Goal: Contribute content: Contribute content

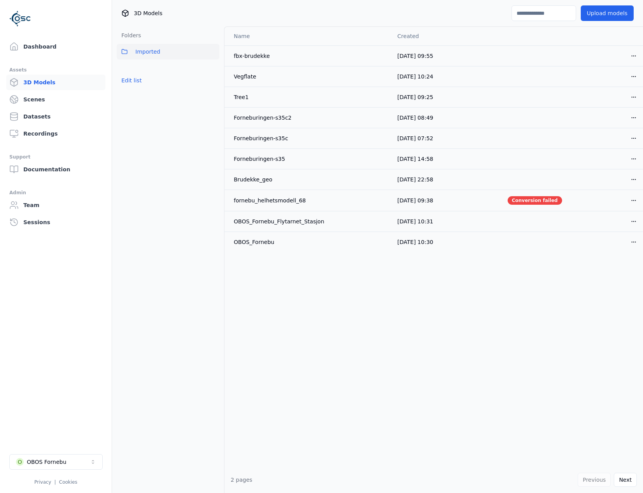
click at [33, 55] on ul "Dashboard Assets 3D Models Scenes Datasets Recordings Support Documentation Adm…" at bounding box center [55, 263] width 93 height 448
click at [37, 42] on link "Dashboard" at bounding box center [55, 47] width 99 height 16
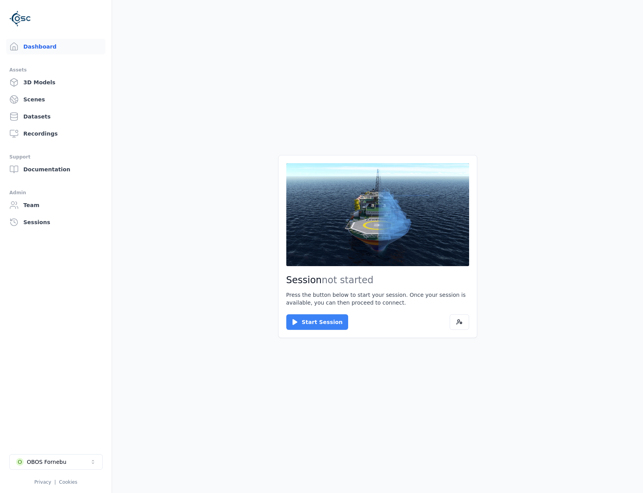
click at [313, 312] on button "Start Session" at bounding box center [317, 323] width 62 height 16
click at [299, 312] on button "Connect" at bounding box center [304, 323] width 36 height 16
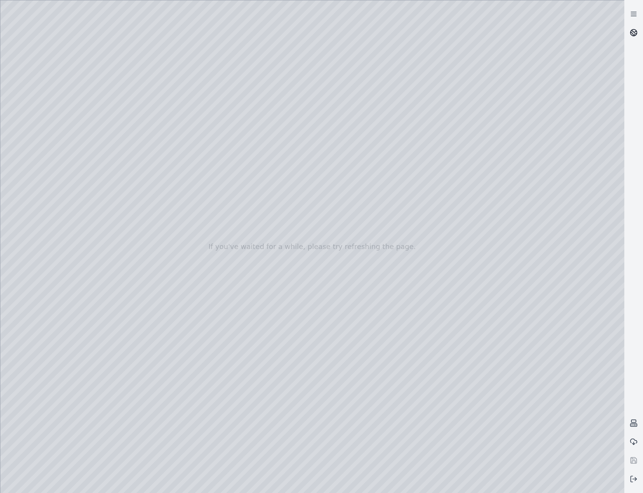
click at [594, 33] on icon at bounding box center [634, 33] width 8 height 8
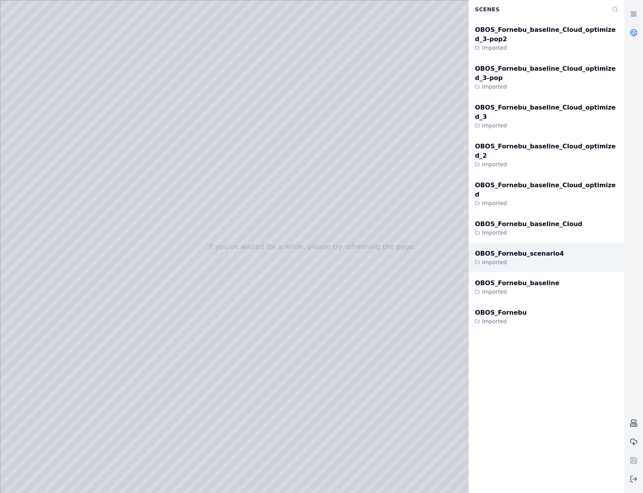
click at [558, 243] on div "OBOS_Fornebu_scenario4 Imported" at bounding box center [547, 258] width 156 height 30
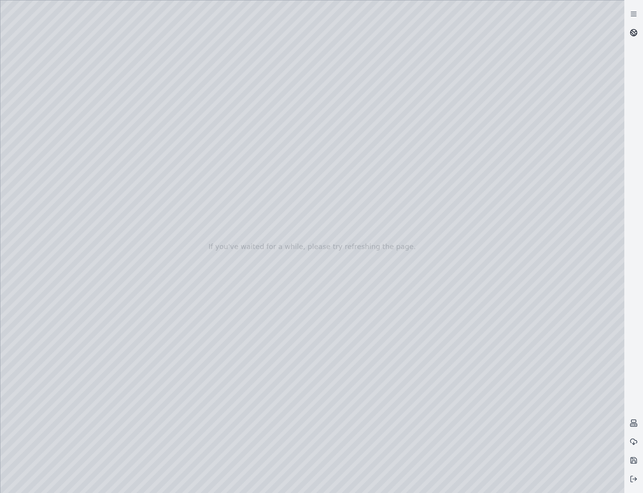
click at [594, 32] on icon at bounding box center [634, 33] width 8 height 8
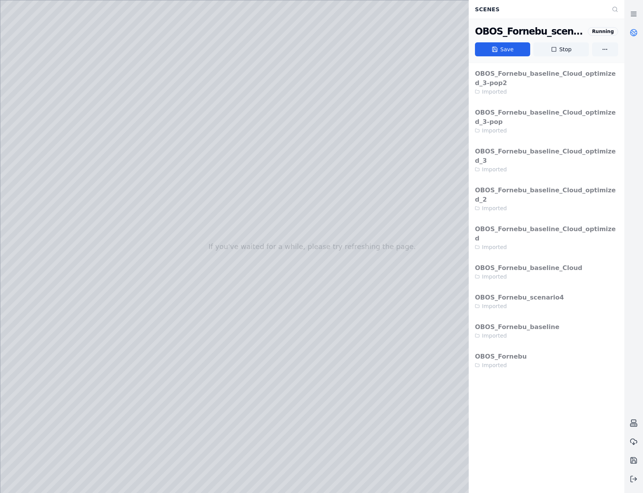
click at [594, 32] on icon at bounding box center [634, 33] width 8 height 8
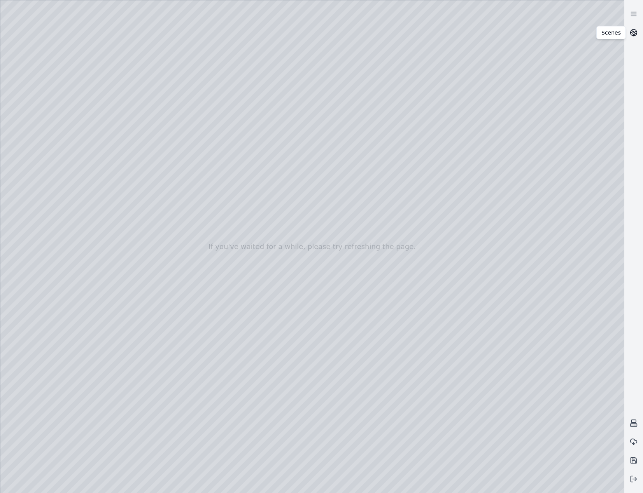
click at [594, 35] on icon at bounding box center [634, 33] width 8 height 8
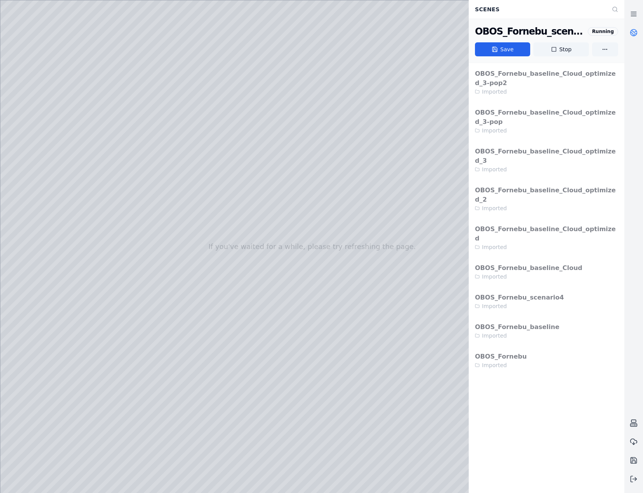
click at [594, 35] on icon at bounding box center [634, 33] width 8 height 8
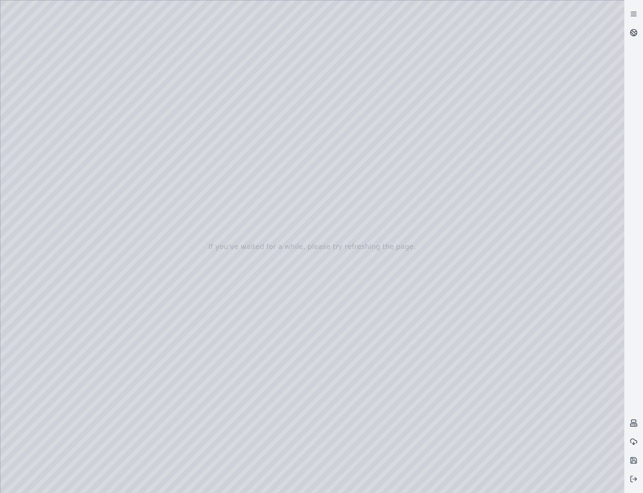
drag, startPoint x: 371, startPoint y: 361, endPoint x: 368, endPoint y: 373, distance: 12.6
drag, startPoint x: 435, startPoint y: 257, endPoint x: 175, endPoint y: 262, distance: 259.4
drag, startPoint x: 480, startPoint y: 264, endPoint x: 177, endPoint y: 261, distance: 302.5
drag, startPoint x: 472, startPoint y: 263, endPoint x: 196, endPoint y: 233, distance: 277.7
drag, startPoint x: 432, startPoint y: 279, endPoint x: 328, endPoint y: 352, distance: 126.7
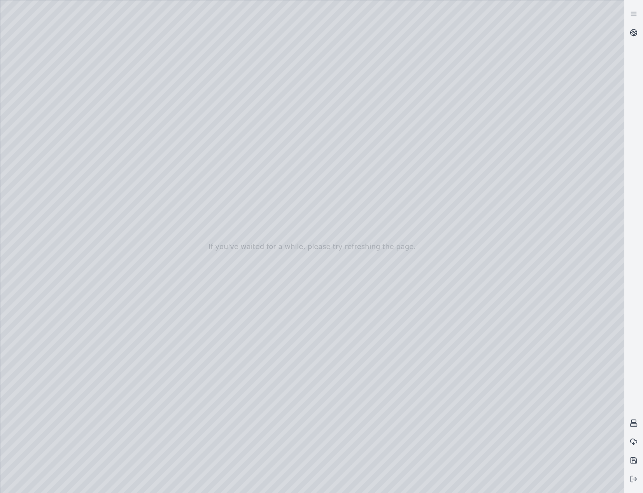
click at [36, 124] on div at bounding box center [312, 246] width 624 height 493
click at [45, 166] on div at bounding box center [312, 246] width 624 height 493
click at [227, 32] on div at bounding box center [312, 246] width 624 height 493
click at [166, 219] on div at bounding box center [312, 246] width 624 height 493
click at [136, 223] on div at bounding box center [312, 246] width 624 height 493
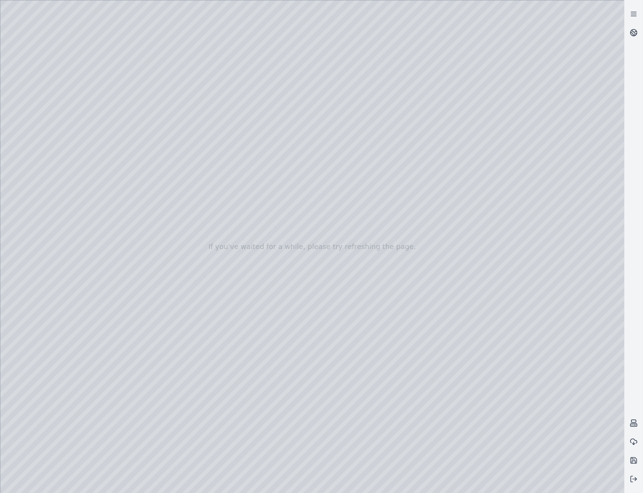
click at [136, 217] on div at bounding box center [312, 246] width 624 height 493
drag, startPoint x: 411, startPoint y: 266, endPoint x: 414, endPoint y: 288, distance: 22.1
drag, startPoint x: 446, startPoint y: 280, endPoint x: 447, endPoint y: 299, distance: 19.1
drag, startPoint x: 371, startPoint y: 221, endPoint x: 508, endPoint y: 354, distance: 190.8
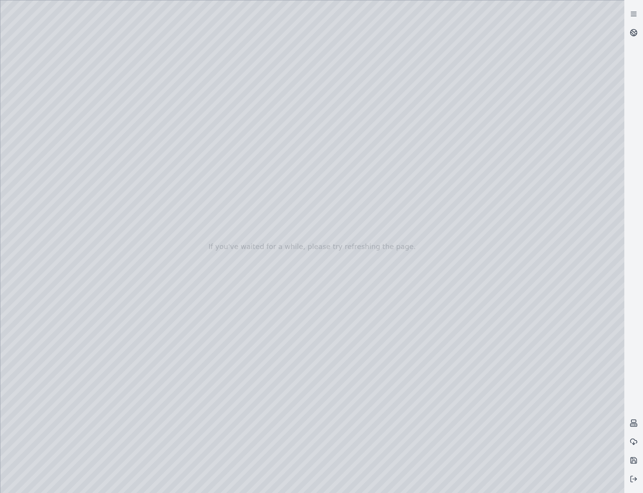
drag, startPoint x: 240, startPoint y: 125, endPoint x: 216, endPoint y: 54, distance: 74.9
click at [239, 61] on div at bounding box center [312, 246] width 624 height 493
click at [156, 34] on div at bounding box center [312, 246] width 624 height 493
click at [170, 220] on div at bounding box center [312, 246] width 624 height 493
click at [131, 220] on div at bounding box center [312, 246] width 624 height 493
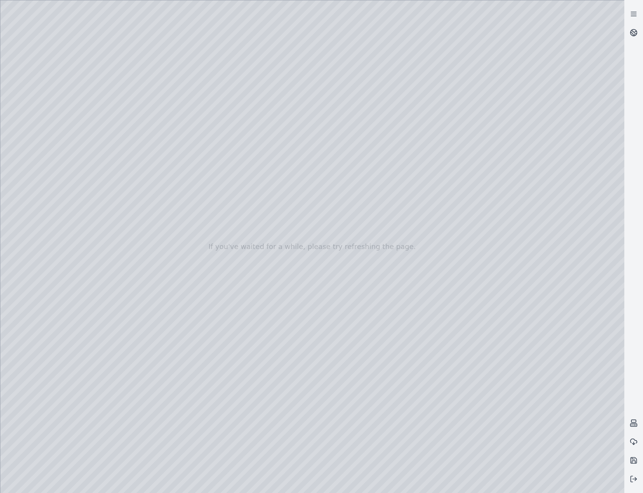
click at [226, 219] on div at bounding box center [312, 246] width 624 height 493
click at [146, 220] on div at bounding box center [312, 246] width 624 height 493
drag, startPoint x: 303, startPoint y: 241, endPoint x: 303, endPoint y: 254, distance: 12.4
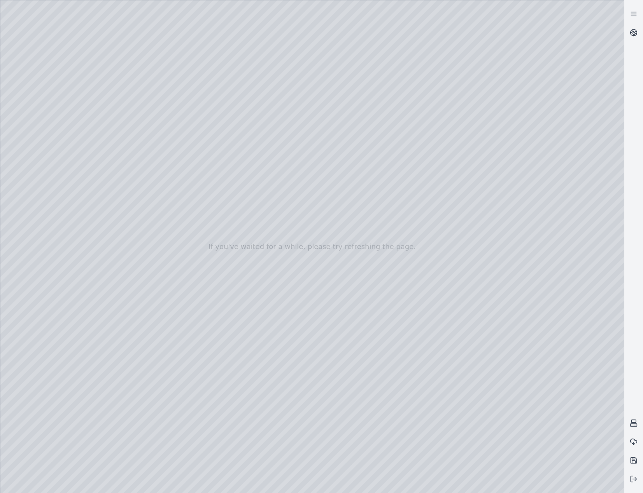
drag, startPoint x: 317, startPoint y: 206, endPoint x: 343, endPoint y: 229, distance: 34.1
click at [148, 276] on div at bounding box center [312, 246] width 624 height 493
click at [528, 11] on div at bounding box center [312, 246] width 624 height 493
click at [544, 69] on div at bounding box center [312, 246] width 624 height 493
click at [544, 65] on div at bounding box center [312, 246] width 624 height 493
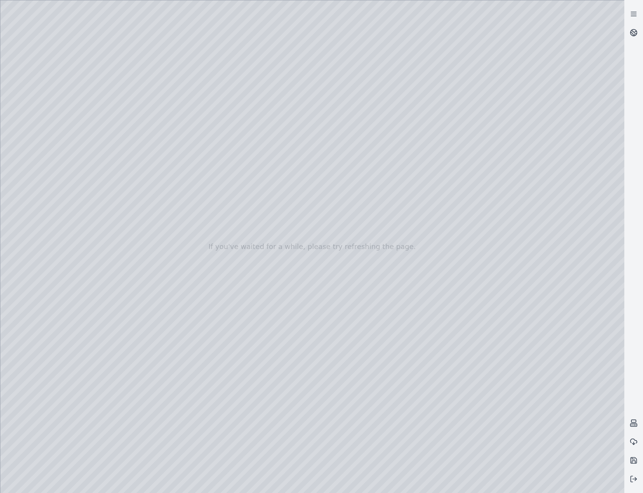
click at [133, 220] on div at bounding box center [312, 246] width 624 height 493
click at [132, 206] on div at bounding box center [312, 246] width 624 height 493
click at [563, 312] on div at bounding box center [312, 246] width 624 height 493
click at [534, 312] on div at bounding box center [312, 246] width 624 height 493
drag, startPoint x: 521, startPoint y: 357, endPoint x: 500, endPoint y: 337, distance: 28.3
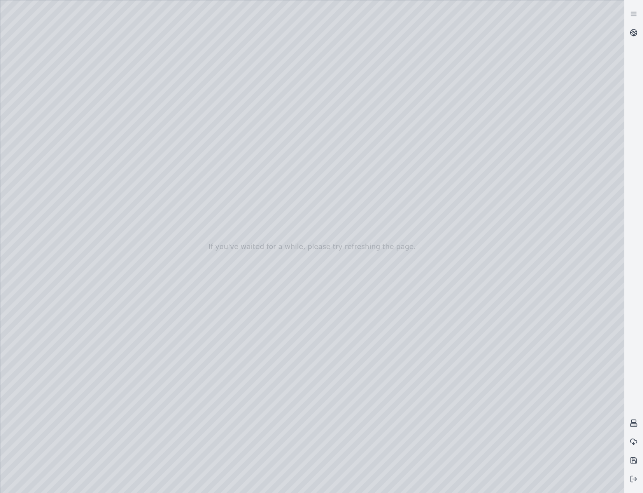
click at [500, 312] on div at bounding box center [312, 246] width 624 height 493
click at [518, 312] on div at bounding box center [312, 246] width 624 height 493
click at [154, 177] on div at bounding box center [312, 246] width 624 height 493
click at [161, 218] on div at bounding box center [312, 246] width 624 height 493
click at [144, 230] on div at bounding box center [312, 246] width 624 height 493
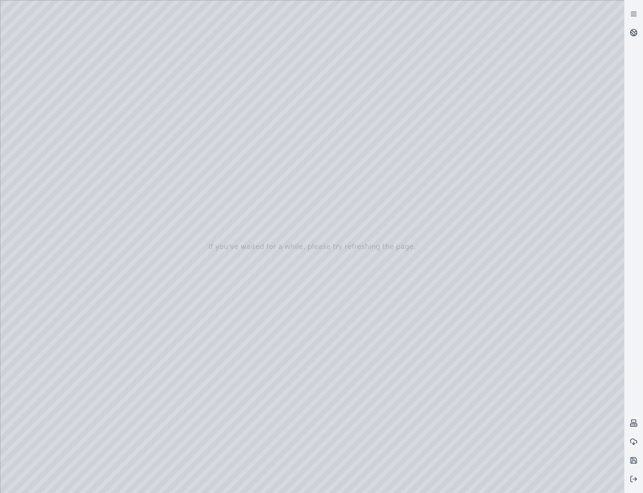
click at [148, 210] on div at bounding box center [312, 246] width 624 height 493
click at [148, 211] on div at bounding box center [312, 246] width 624 height 493
click at [144, 211] on div at bounding box center [312, 246] width 624 height 493
click at [524, 10] on div at bounding box center [312, 246] width 624 height 493
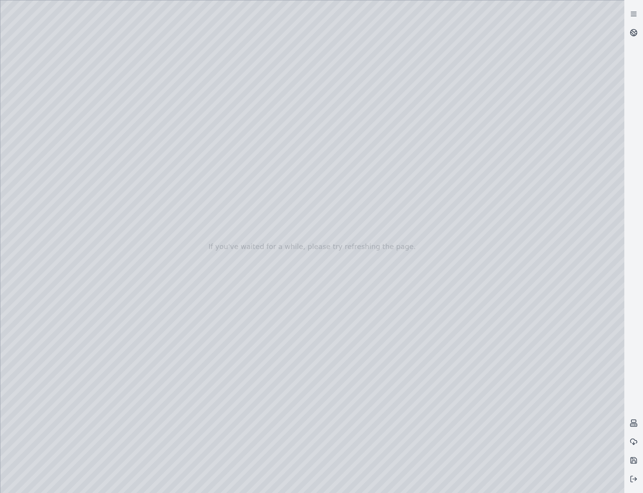
click at [131, 132] on div at bounding box center [312, 246] width 624 height 493
click at [139, 219] on div at bounding box center [312, 246] width 624 height 493
click at [549, 307] on div at bounding box center [312, 246] width 624 height 493
click at [352, 235] on div at bounding box center [312, 246] width 624 height 493
click at [142, 221] on div at bounding box center [312, 246] width 624 height 493
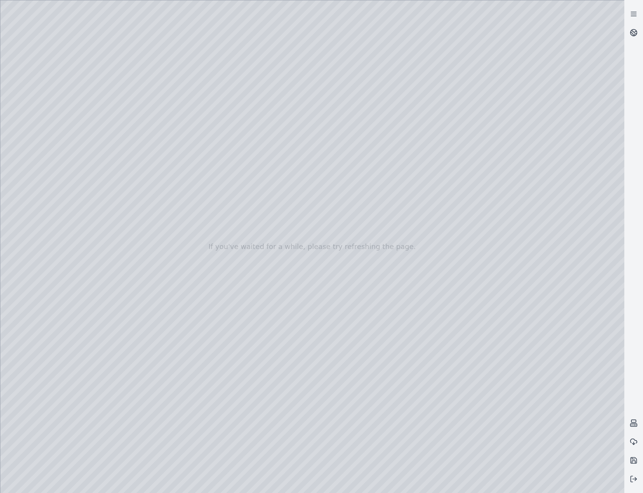
click at [133, 219] on div at bounding box center [312, 246] width 624 height 493
click at [164, 35] on div at bounding box center [312, 246] width 624 height 493
click at [162, 31] on div at bounding box center [312, 246] width 624 height 493
click at [113, 218] on div at bounding box center [312, 246] width 624 height 493
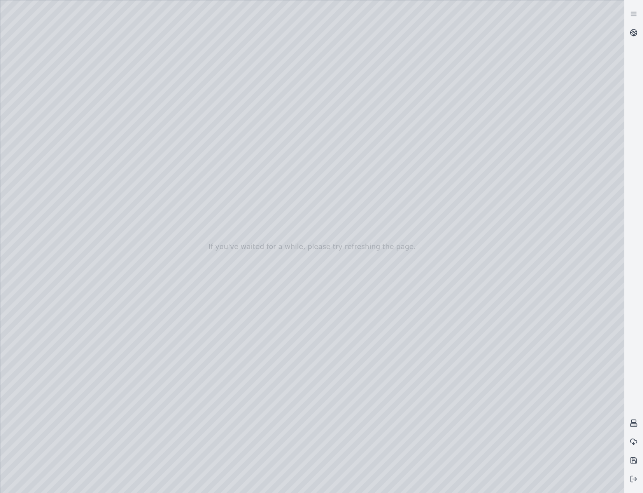
click at [113, 218] on div at bounding box center [312, 246] width 624 height 493
click at [209, 243] on div at bounding box center [312, 246] width 624 height 493
click at [227, 218] on div at bounding box center [312, 246] width 624 height 493
click at [322, 204] on div at bounding box center [312, 246] width 624 height 493
click at [135, 222] on div at bounding box center [312, 246] width 624 height 493
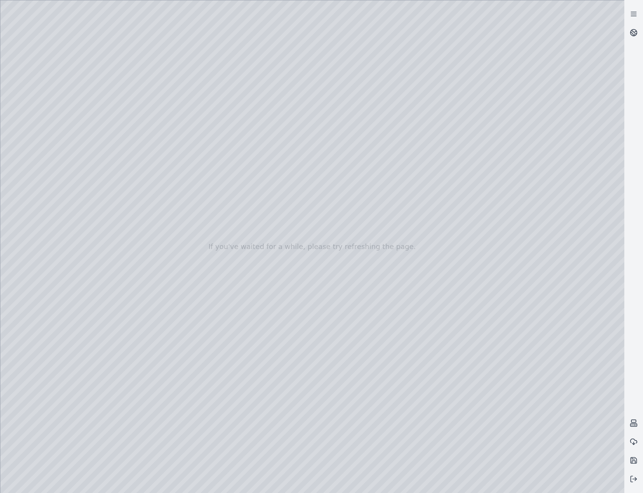
click at [134, 222] on div at bounding box center [312, 246] width 624 height 493
click at [54, 109] on div at bounding box center [312, 246] width 624 height 493
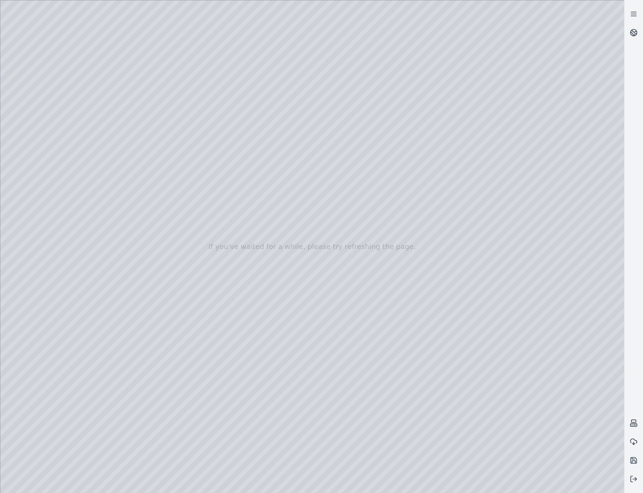
click at [60, 141] on div at bounding box center [312, 246] width 624 height 493
click at [46, 157] on div at bounding box center [312, 246] width 624 height 493
click at [49, 147] on div at bounding box center [312, 246] width 624 height 493
click at [198, 171] on div at bounding box center [312, 246] width 624 height 493
click at [189, 186] on div at bounding box center [312, 246] width 624 height 493
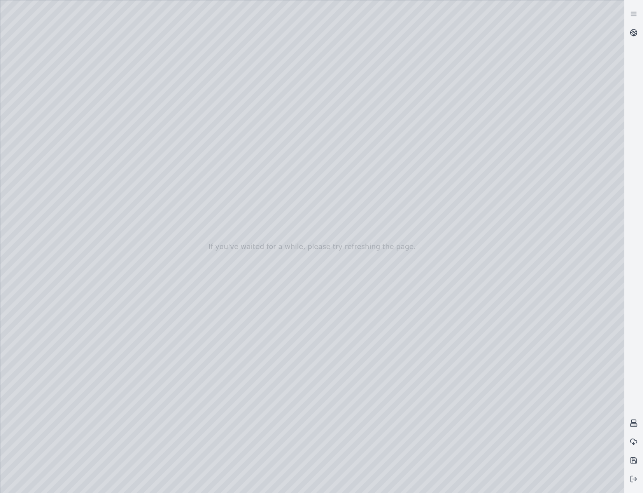
click at [142, 241] on div at bounding box center [312, 246] width 624 height 493
click at [203, 189] on div at bounding box center [312, 246] width 624 height 493
click at [222, 172] on div at bounding box center [312, 246] width 624 height 493
click at [226, 197] on div at bounding box center [312, 246] width 624 height 493
click at [222, 192] on div at bounding box center [312, 246] width 624 height 493
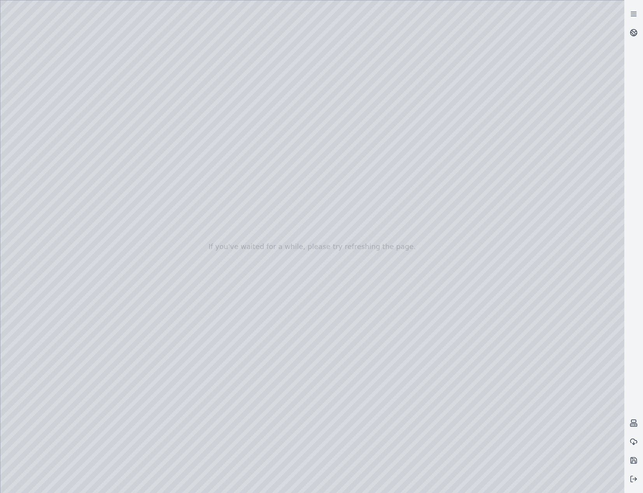
click at [52, 195] on div at bounding box center [312, 246] width 624 height 493
click at [56, 163] on div at bounding box center [312, 246] width 624 height 493
click at [196, 33] on div at bounding box center [312, 246] width 624 height 493
click at [163, 105] on div at bounding box center [312, 246] width 624 height 493
click at [162, 116] on div at bounding box center [312, 246] width 624 height 493
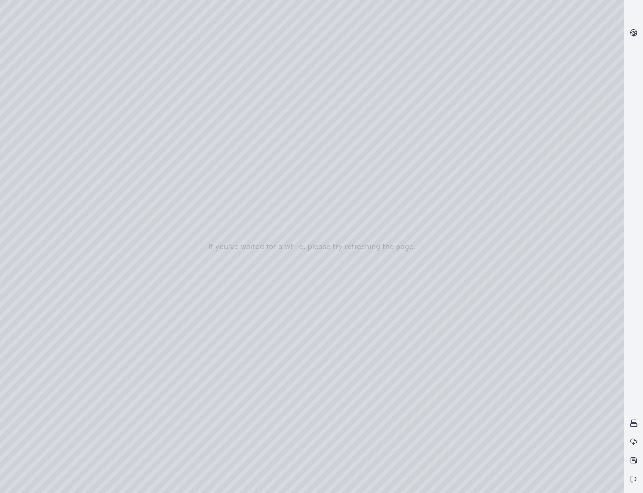
click at [113, 100] on div at bounding box center [312, 246] width 624 height 493
click at [338, 99] on div at bounding box center [312, 246] width 624 height 493
click at [114, 101] on div at bounding box center [312, 246] width 624 height 493
click at [224, 29] on div at bounding box center [312, 246] width 624 height 493
drag, startPoint x: 240, startPoint y: 285, endPoint x: 242, endPoint y: 65, distance: 219.7
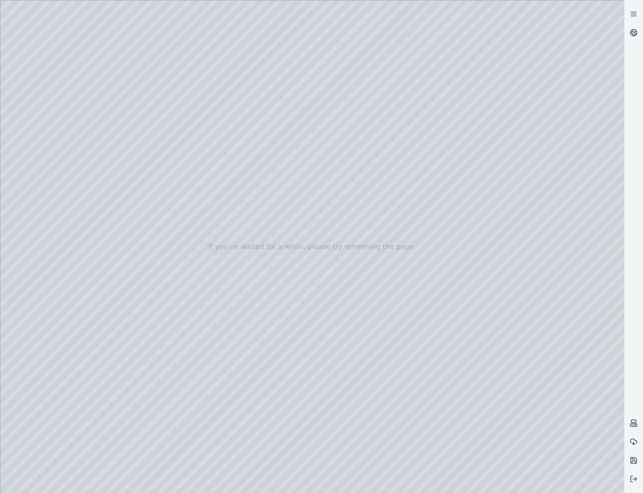
click at [242, 65] on div at bounding box center [312, 246] width 624 height 493
click at [142, 205] on div at bounding box center [312, 246] width 624 height 493
click at [144, 217] on div at bounding box center [312, 246] width 624 height 493
click at [295, 200] on div at bounding box center [312, 246] width 624 height 493
click at [124, 219] on div at bounding box center [312, 246] width 624 height 493
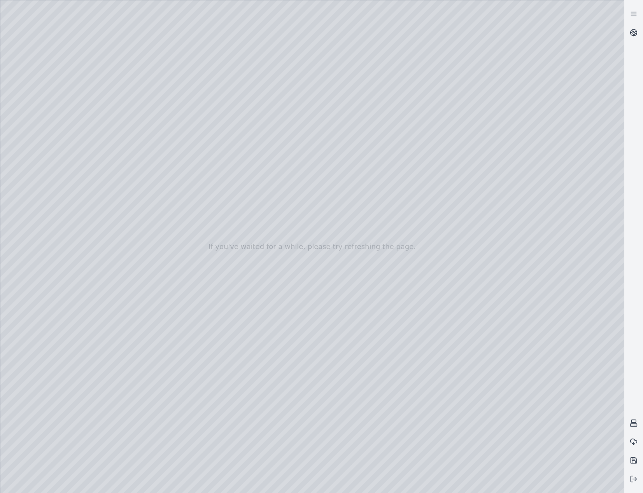
click at [445, 312] on div at bounding box center [312, 246] width 624 height 493
click at [45, 104] on div at bounding box center [312, 246] width 624 height 493
click at [58, 137] on div at bounding box center [312, 246] width 624 height 493
click at [226, 243] on div at bounding box center [312, 246] width 624 height 493
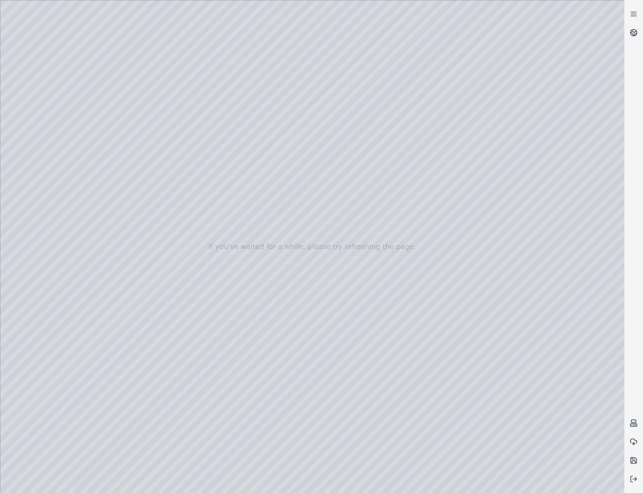
click at [226, 243] on div at bounding box center [312, 246] width 624 height 493
click at [226, 280] on div at bounding box center [312, 246] width 624 height 493
click at [223, 299] on div at bounding box center [312, 246] width 624 height 493
click at [219, 174] on div at bounding box center [312, 246] width 624 height 493
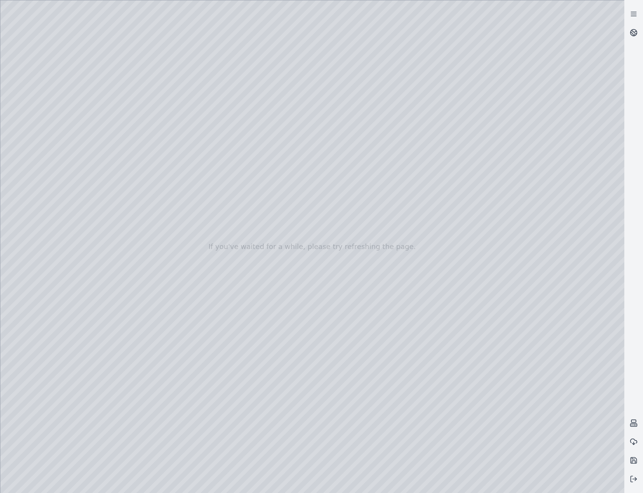
click at [225, 214] on div at bounding box center [312, 246] width 624 height 493
drag, startPoint x: 355, startPoint y: 330, endPoint x: 365, endPoint y: 335, distance: 11.5
click at [452, 311] on div at bounding box center [312, 246] width 624 height 493
drag, startPoint x: 406, startPoint y: 332, endPoint x: 440, endPoint y: 327, distance: 33.8
drag, startPoint x: 347, startPoint y: 306, endPoint x: 398, endPoint y: 299, distance: 51.0
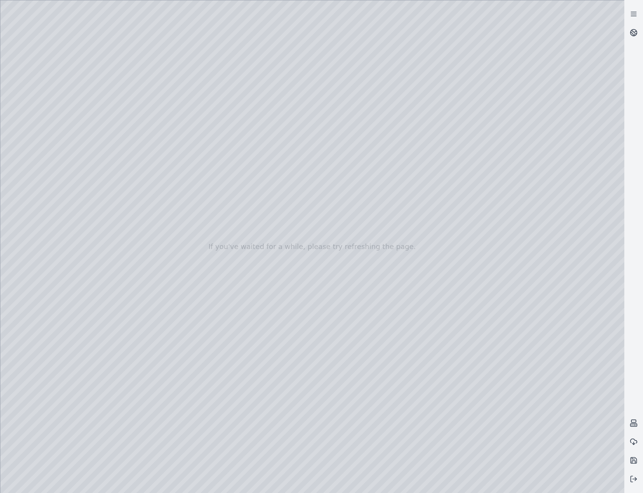
click at [216, 249] on div at bounding box center [312, 246] width 624 height 493
click at [226, 212] on div at bounding box center [312, 246] width 624 height 493
click at [220, 249] on div at bounding box center [312, 246] width 624 height 493
click at [55, 197] on div at bounding box center [312, 246] width 624 height 493
click at [55, 157] on div at bounding box center [312, 246] width 624 height 493
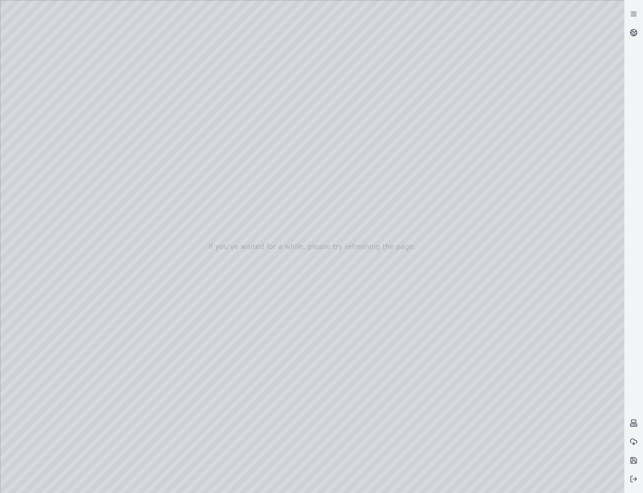
click at [56, 148] on div at bounding box center [312, 246] width 624 height 493
click at [194, 84] on div at bounding box center [312, 246] width 624 height 493
click at [156, 83] on div at bounding box center [312, 246] width 624 height 493
drag, startPoint x: 164, startPoint y: 78, endPoint x: 370, endPoint y: 203, distance: 240.7
click at [370, 203] on div at bounding box center [312, 246] width 624 height 493
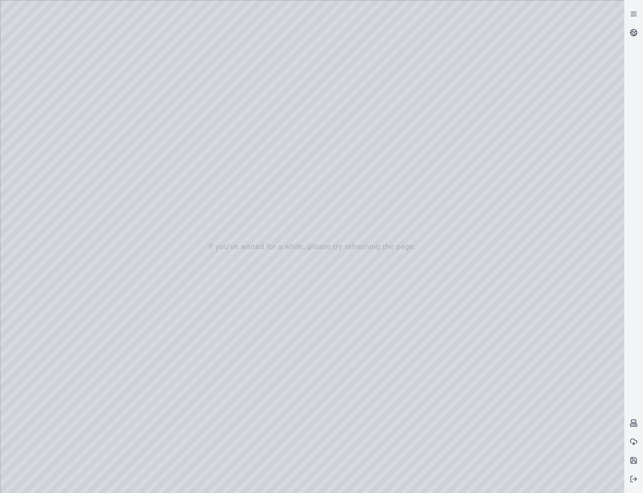
drag, startPoint x: 348, startPoint y: 202, endPoint x: 337, endPoint y: 183, distance: 21.6
click at [337, 183] on div at bounding box center [312, 246] width 624 height 493
drag, startPoint x: 369, startPoint y: 199, endPoint x: 394, endPoint y: 200, distance: 25.3
click at [394, 200] on div at bounding box center [312, 246] width 624 height 493
drag, startPoint x: 318, startPoint y: 253, endPoint x: 337, endPoint y: 299, distance: 49.7
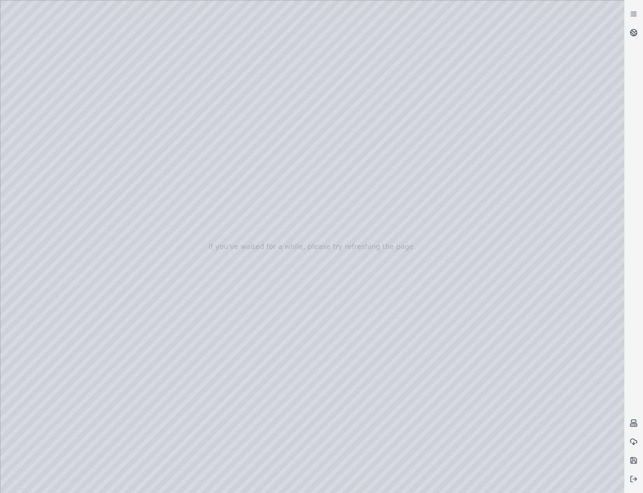
click at [307, 312] on div at bounding box center [312, 246] width 624 height 493
drag, startPoint x: 341, startPoint y: 313, endPoint x: 376, endPoint y: 294, distance: 40.5
drag, startPoint x: 393, startPoint y: 357, endPoint x: 410, endPoint y: 330, distance: 31.7
drag, startPoint x: 411, startPoint y: 337, endPoint x: 411, endPoint y: 301, distance: 36.6
click at [406, 312] on div at bounding box center [312, 246] width 624 height 493
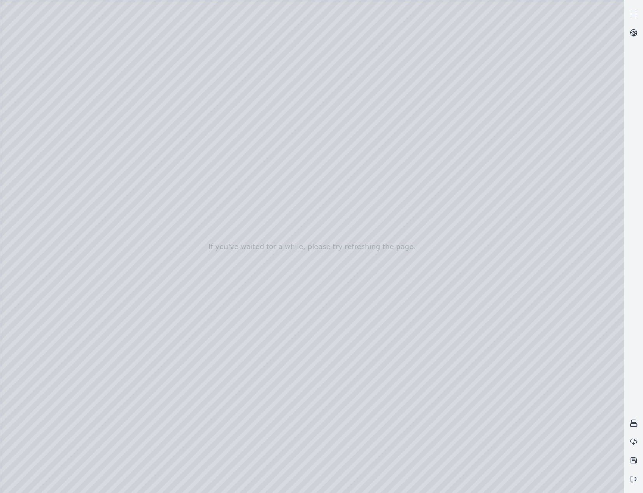
drag, startPoint x: 361, startPoint y: 279, endPoint x: 329, endPoint y: 250, distance: 43.2
click at [305, 211] on div at bounding box center [312, 246] width 624 height 493
drag, startPoint x: 337, startPoint y: 217, endPoint x: 344, endPoint y: 217, distance: 7.0
click at [344, 217] on div at bounding box center [312, 246] width 624 height 493
drag, startPoint x: 327, startPoint y: 186, endPoint x: 325, endPoint y: 191, distance: 5.3
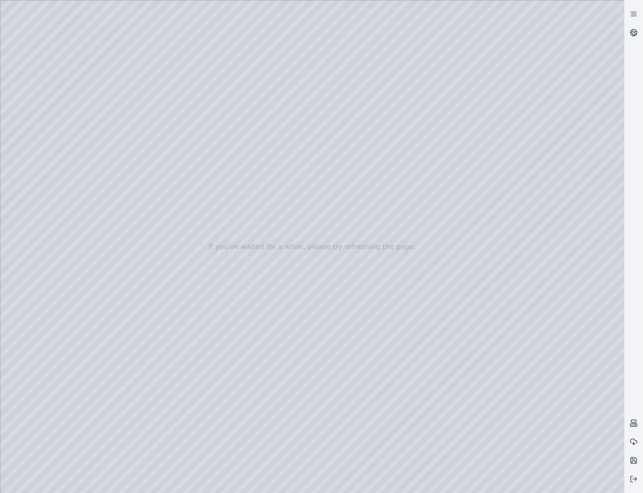
click at [325, 191] on div at bounding box center [312, 246] width 624 height 493
drag, startPoint x: 347, startPoint y: 222, endPoint x: 339, endPoint y: 222, distance: 7.8
click at [339, 222] on div at bounding box center [312, 246] width 624 height 493
click at [320, 196] on div at bounding box center [312, 246] width 624 height 493
click at [302, 212] on div at bounding box center [312, 246] width 624 height 493
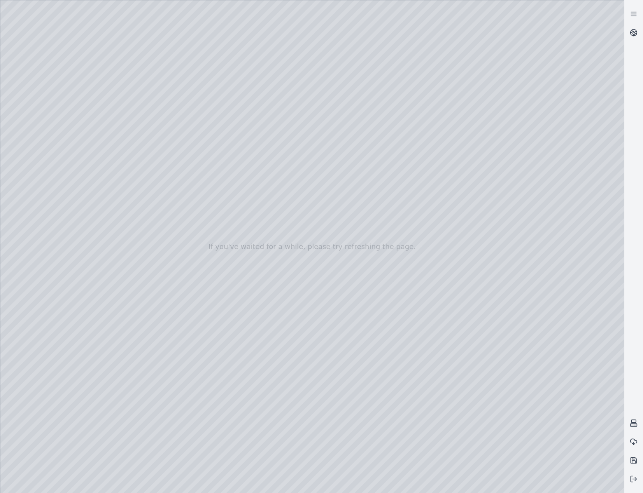
drag, startPoint x: 295, startPoint y: 271, endPoint x: 355, endPoint y: 286, distance: 61.7
drag, startPoint x: 312, startPoint y: 323, endPoint x: 360, endPoint y: 331, distance: 48.9
drag, startPoint x: 329, startPoint y: 306, endPoint x: 430, endPoint y: 400, distance: 138.4
drag, startPoint x: 325, startPoint y: 279, endPoint x: 346, endPoint y: 324, distance: 49.6
drag, startPoint x: 312, startPoint y: 318, endPoint x: 317, endPoint y: 317, distance: 4.4
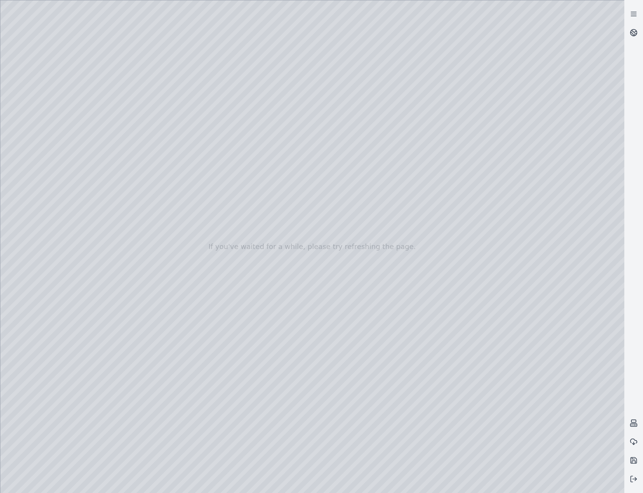
click at [317, 312] on div at bounding box center [312, 246] width 624 height 493
drag, startPoint x: 386, startPoint y: 368, endPoint x: 378, endPoint y: 386, distance: 19.5
drag, startPoint x: 378, startPoint y: 385, endPoint x: 350, endPoint y: 402, distance: 32.5
drag, startPoint x: 370, startPoint y: 397, endPoint x: 201, endPoint y: 354, distance: 174.5
drag, startPoint x: 356, startPoint y: 374, endPoint x: 343, endPoint y: 374, distance: 13.6
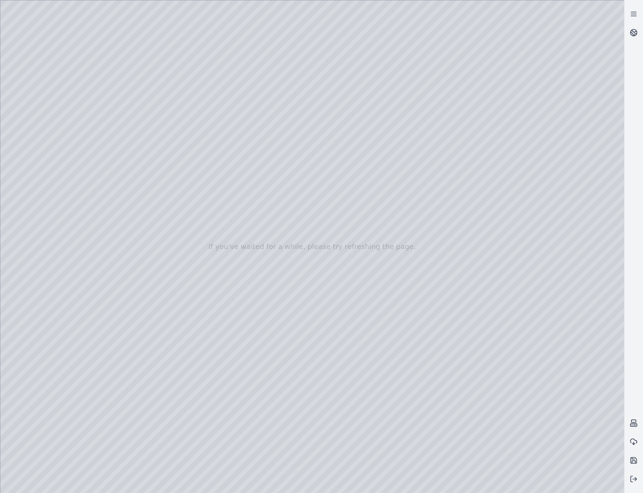
drag, startPoint x: 390, startPoint y: 365, endPoint x: 189, endPoint y: 341, distance: 201.7
drag, startPoint x: 404, startPoint y: 345, endPoint x: 367, endPoint y: 330, distance: 39.6
drag, startPoint x: 356, startPoint y: 329, endPoint x: 229, endPoint y: 226, distance: 163.7
drag, startPoint x: 381, startPoint y: 282, endPoint x: 360, endPoint y: 254, distance: 34.1
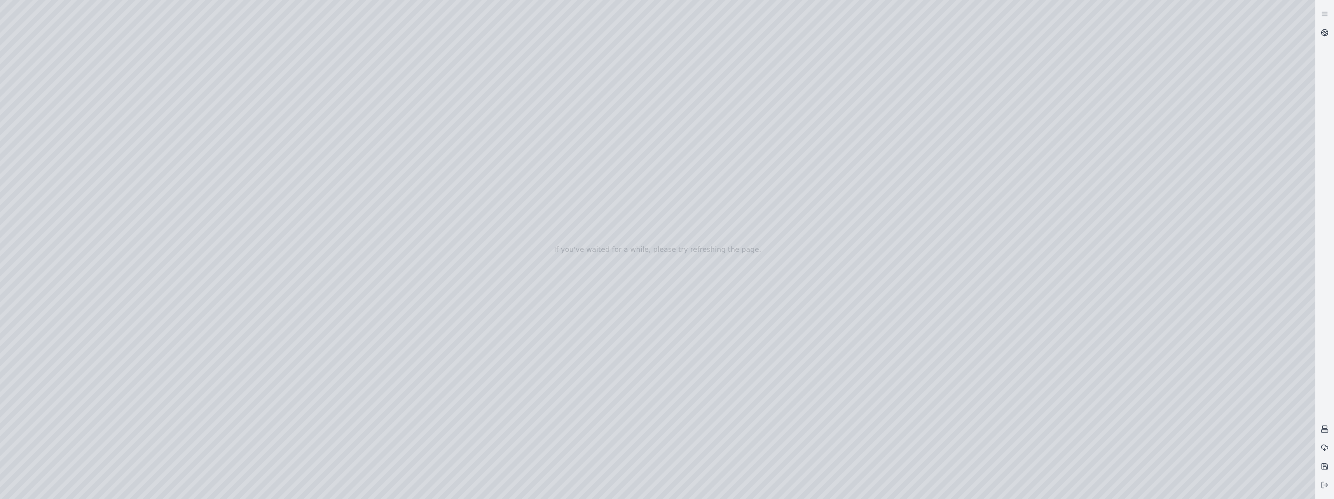
drag, startPoint x: 818, startPoint y: 393, endPoint x: 671, endPoint y: 383, distance: 148.1
drag, startPoint x: 874, startPoint y: 217, endPoint x: 867, endPoint y: 215, distance: 7.5
click at [594, 215] on div at bounding box center [658, 249] width 1316 height 499
drag, startPoint x: 858, startPoint y: 269, endPoint x: 753, endPoint y: 287, distance: 106.4
drag, startPoint x: 810, startPoint y: 371, endPoint x: 784, endPoint y: 375, distance: 26.3
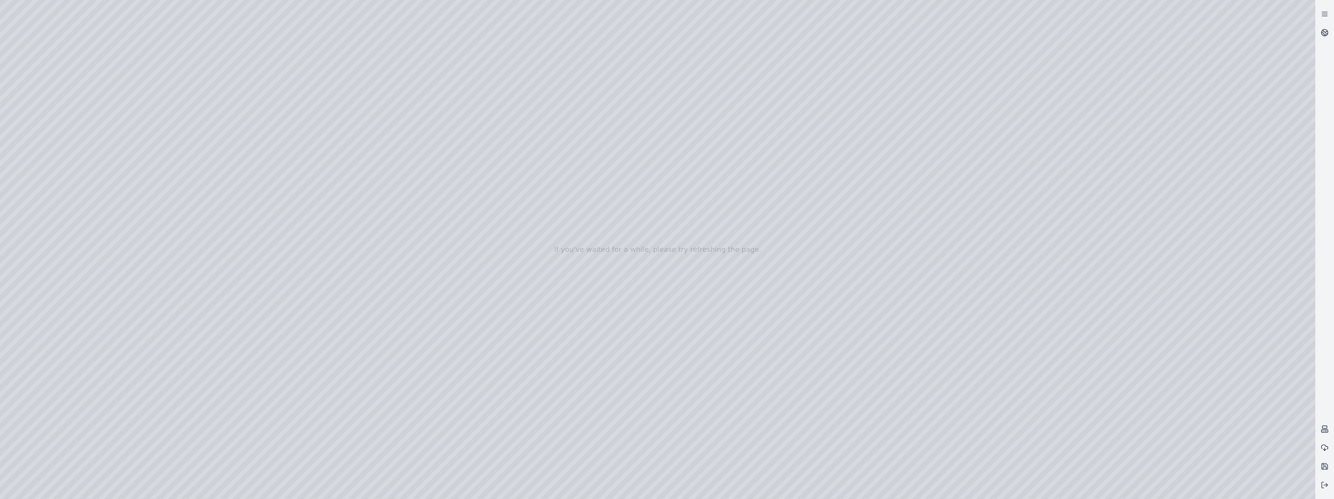
drag, startPoint x: 782, startPoint y: 362, endPoint x: 637, endPoint y: 337, distance: 146.9
drag, startPoint x: 1075, startPoint y: 164, endPoint x: 1073, endPoint y: 170, distance: 6.4
click at [594, 170] on div at bounding box center [658, 249] width 1316 height 499
click at [594, 219] on div at bounding box center [658, 249] width 1316 height 499
click at [594, 163] on div at bounding box center [658, 249] width 1316 height 499
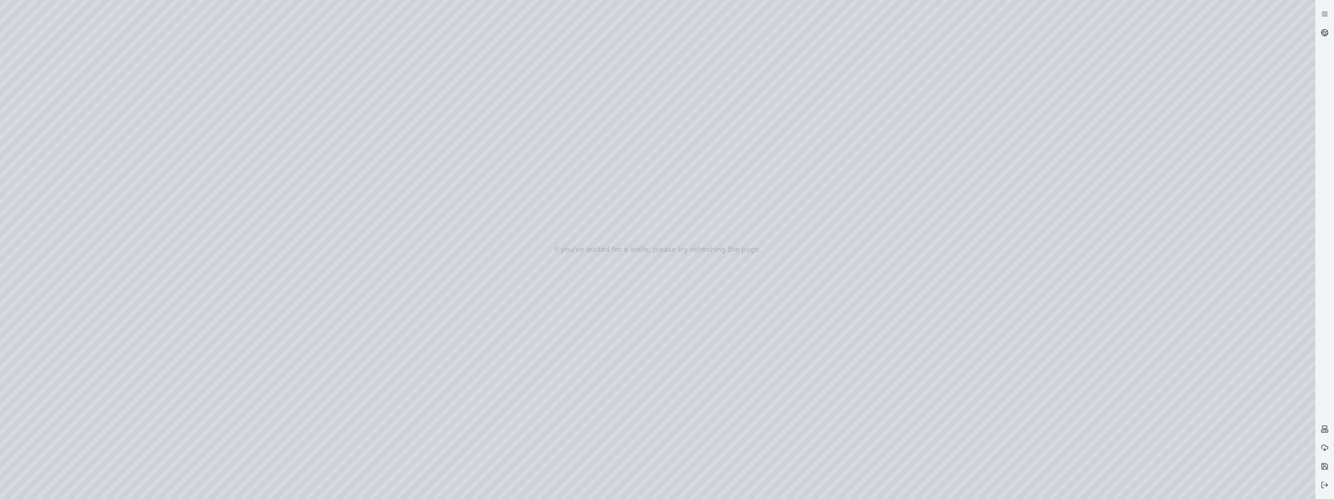
drag, startPoint x: 1033, startPoint y: 364, endPoint x: 686, endPoint y: 314, distance: 350.8
drag, startPoint x: 827, startPoint y: 361, endPoint x: 811, endPoint y: 360, distance: 16.0
drag, startPoint x: 894, startPoint y: 352, endPoint x: 524, endPoint y: 313, distance: 371.5
drag, startPoint x: 569, startPoint y: 297, endPoint x: 958, endPoint y: 378, distance: 397.4
drag, startPoint x: 750, startPoint y: 378, endPoint x: 798, endPoint y: 385, distance: 48.8
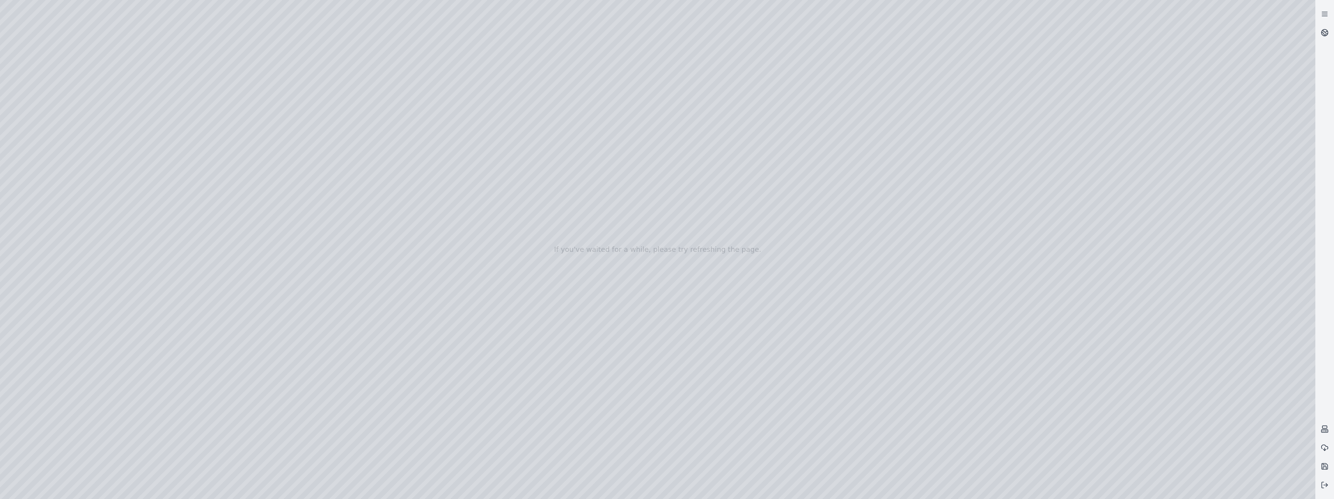
drag, startPoint x: 636, startPoint y: 270, endPoint x: 838, endPoint y: 409, distance: 244.6
drag, startPoint x: 602, startPoint y: 147, endPoint x: 711, endPoint y: 414, distance: 288.3
drag, startPoint x: 579, startPoint y: 201, endPoint x: 612, endPoint y: 383, distance: 185.1
drag, startPoint x: 703, startPoint y: 385, endPoint x: 678, endPoint y: 185, distance: 201.4
drag, startPoint x: 708, startPoint y: 344, endPoint x: 688, endPoint y: 124, distance: 221.0
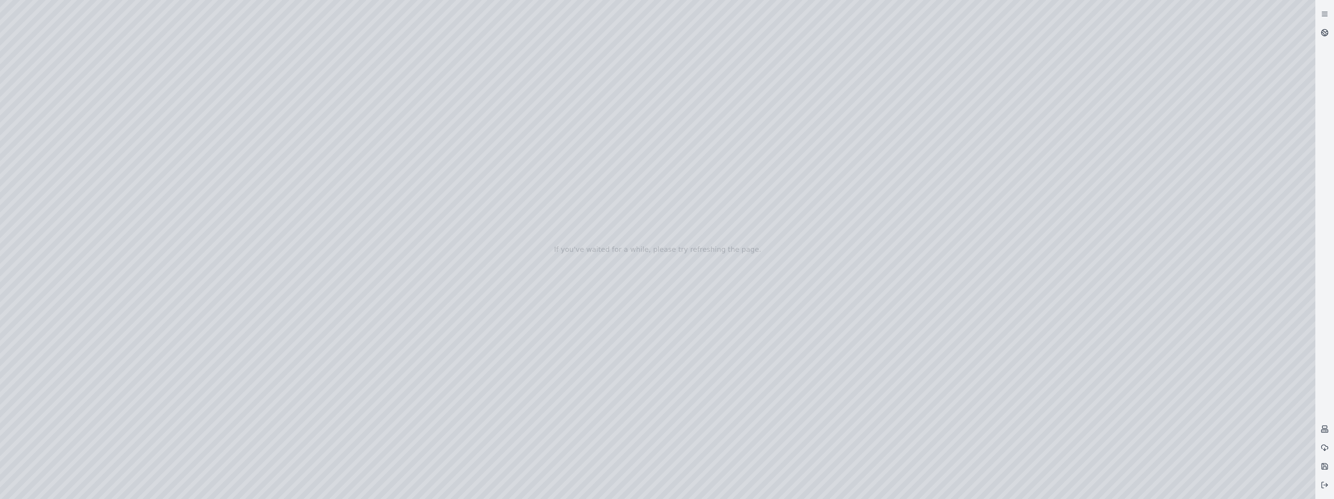
drag, startPoint x: 905, startPoint y: 104, endPoint x: 904, endPoint y: 100, distance: 3.9
click at [594, 100] on div at bounding box center [658, 249] width 1316 height 499
click at [594, 129] on div at bounding box center [658, 249] width 1316 height 499
drag, startPoint x: 912, startPoint y: 87, endPoint x: 909, endPoint y: 92, distance: 6.1
click at [594, 92] on div at bounding box center [658, 249] width 1316 height 499
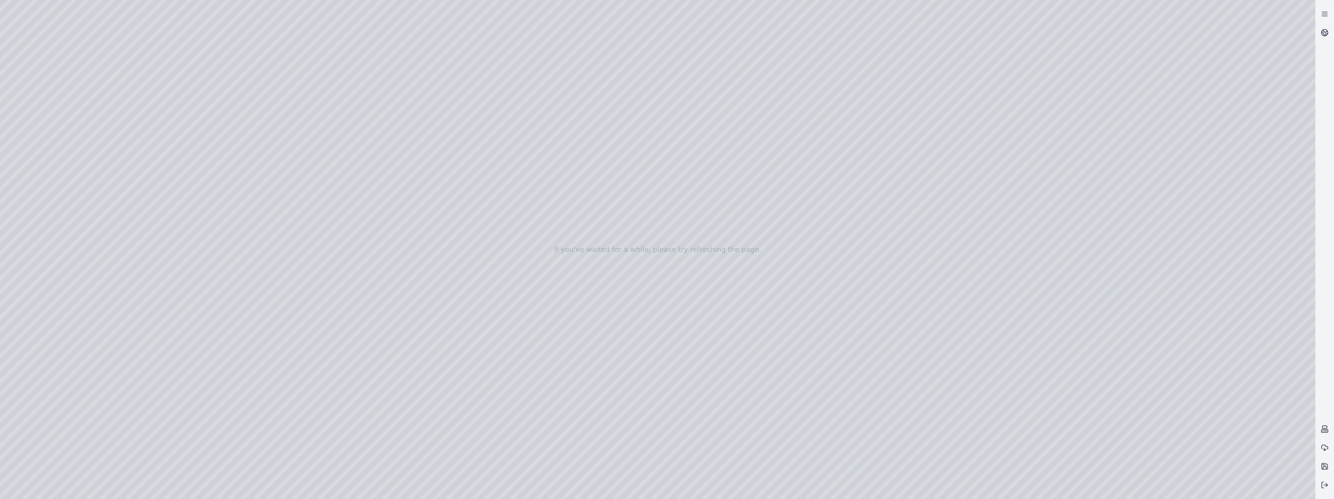
drag, startPoint x: 940, startPoint y: 152, endPoint x: 936, endPoint y: 150, distance: 4.9
click at [594, 150] on div at bounding box center [658, 249] width 1316 height 499
drag, startPoint x: 922, startPoint y: 134, endPoint x: 918, endPoint y: 135, distance: 4.4
click at [594, 135] on div at bounding box center [658, 249] width 1316 height 499
drag, startPoint x: 636, startPoint y: 224, endPoint x: 719, endPoint y: 251, distance: 87.5
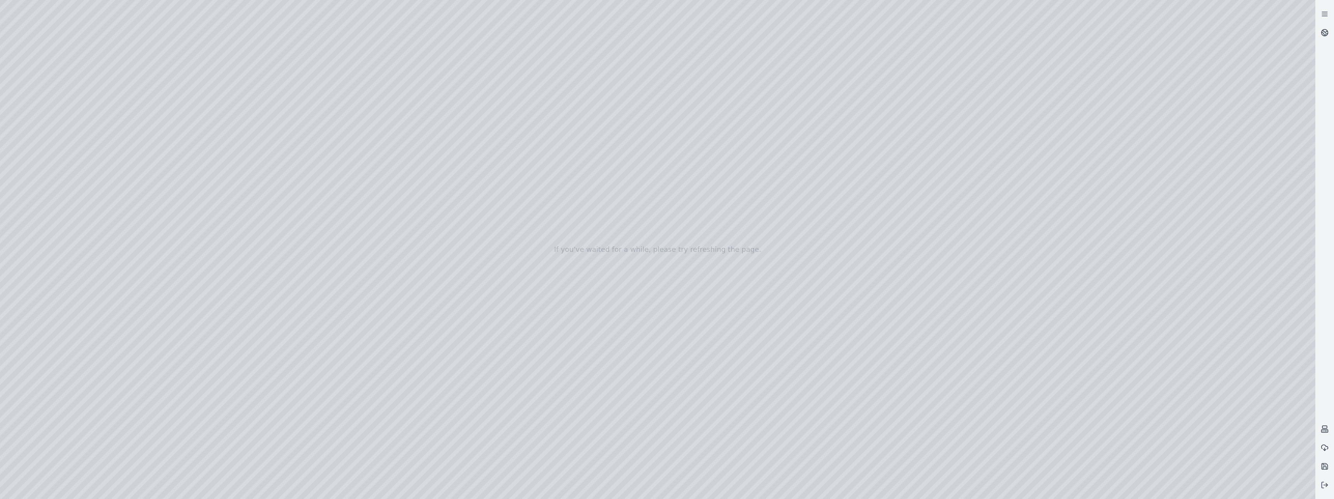
drag, startPoint x: 733, startPoint y: 301, endPoint x: 762, endPoint y: 313, distance: 30.9
drag, startPoint x: 627, startPoint y: 251, endPoint x: 701, endPoint y: 303, distance: 90.7
drag, startPoint x: 792, startPoint y: 56, endPoint x: 796, endPoint y: 59, distance: 5.5
click at [594, 59] on div at bounding box center [658, 249] width 1316 height 499
drag, startPoint x: 561, startPoint y: 219, endPoint x: 710, endPoint y: 257, distance: 153.6
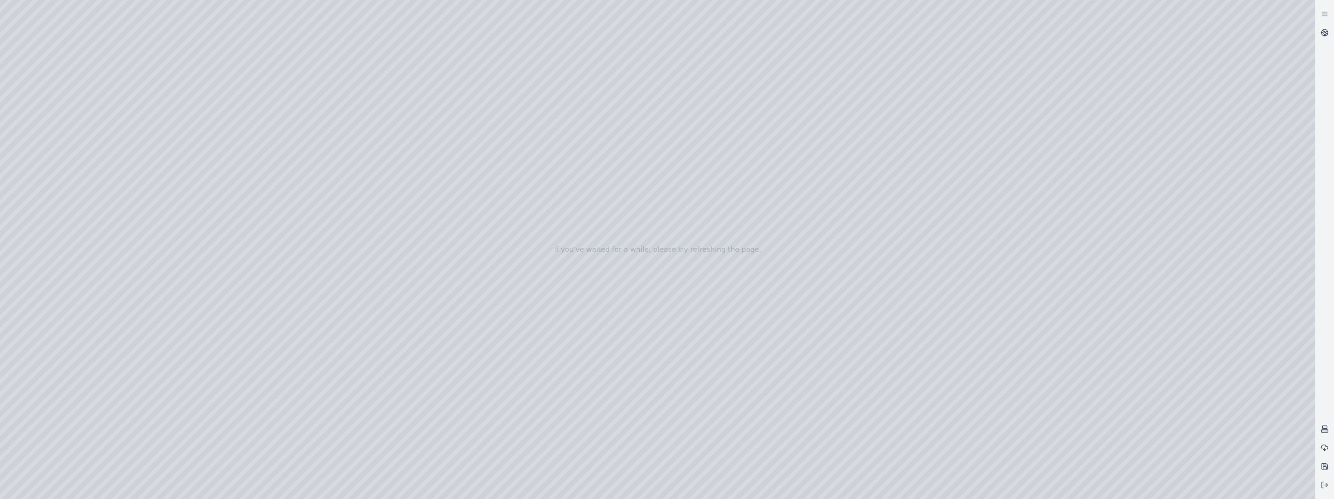
drag, startPoint x: 922, startPoint y: 239, endPoint x: 925, endPoint y: 234, distance: 5.6
drag, startPoint x: 899, startPoint y: 205, endPoint x: 623, endPoint y: 383, distance: 328.5
click at [594, 196] on div at bounding box center [658, 249] width 1316 height 499
drag, startPoint x: 747, startPoint y: 404, endPoint x: 772, endPoint y: 309, distance: 98.5
drag, startPoint x: 876, startPoint y: 400, endPoint x: 601, endPoint y: 304, distance: 291.3
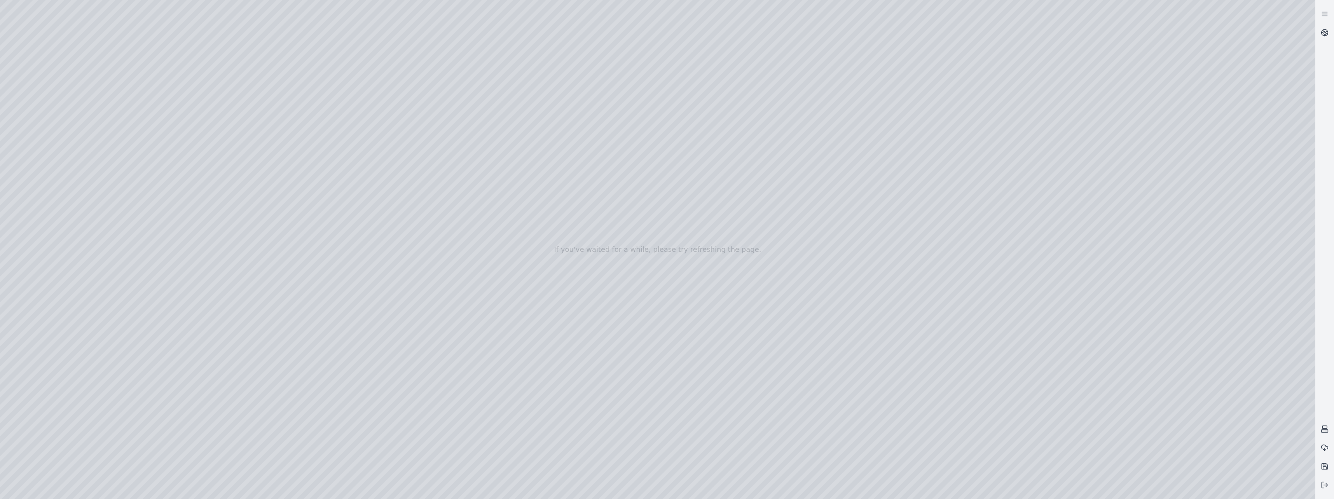
drag, startPoint x: 785, startPoint y: 350, endPoint x: 711, endPoint y: 320, distance: 79.6
drag, startPoint x: 736, startPoint y: 392, endPoint x: 517, endPoint y: 287, distance: 243.3
drag, startPoint x: 541, startPoint y: 272, endPoint x: 531, endPoint y: 255, distance: 19.5
drag, startPoint x: 531, startPoint y: 264, endPoint x: 524, endPoint y: 257, distance: 9.3
drag, startPoint x: 611, startPoint y: 305, endPoint x: 817, endPoint y: 299, distance: 206.5
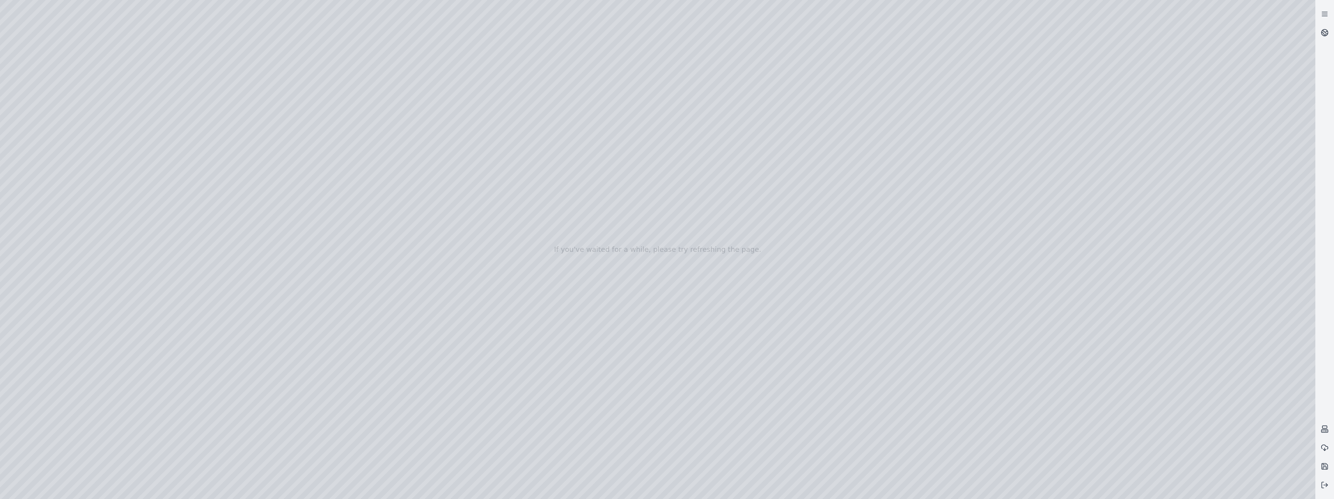
drag, startPoint x: 670, startPoint y: 342, endPoint x: 641, endPoint y: 381, distance: 47.8
drag, startPoint x: 649, startPoint y: 421, endPoint x: 607, endPoint y: 442, distance: 46.6
drag, startPoint x: 453, startPoint y: 204, endPoint x: 531, endPoint y: 219, distance: 78.9
click at [526, 218] on div at bounding box center [658, 249] width 1316 height 499
drag, startPoint x: 406, startPoint y: 212, endPoint x: 788, endPoint y: 446, distance: 447.7
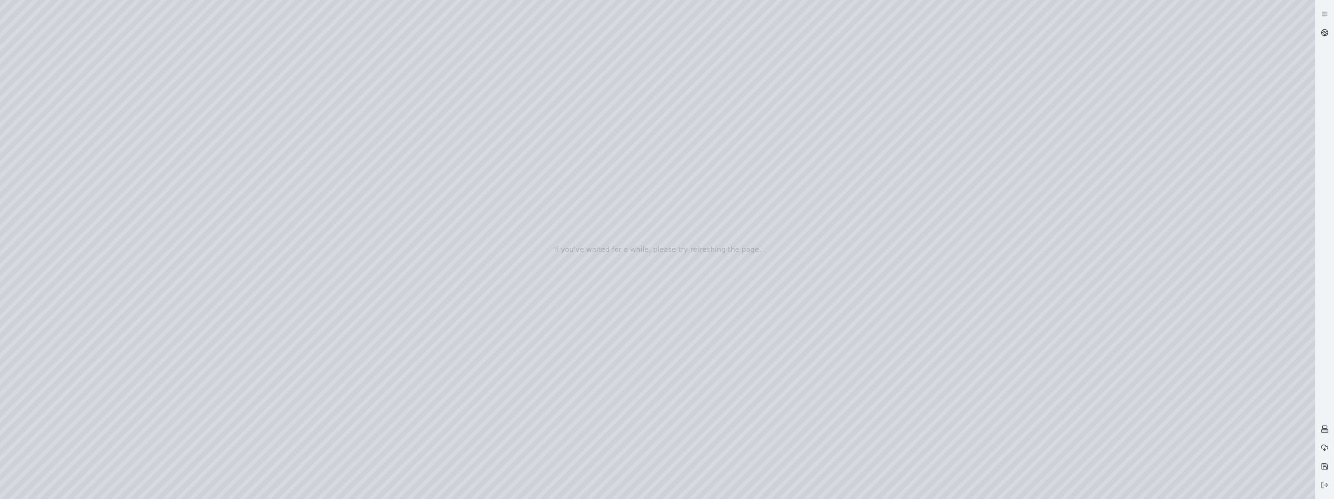
drag, startPoint x: 607, startPoint y: 165, endPoint x: 650, endPoint y: 532, distance: 369.2
drag, startPoint x: 608, startPoint y: 237, endPoint x: 663, endPoint y: 527, distance: 295.7
drag, startPoint x: 613, startPoint y: 224, endPoint x: 622, endPoint y: 271, distance: 47.4
click at [594, 250] on div at bounding box center [658, 249] width 1316 height 499
drag, startPoint x: 742, startPoint y: 384, endPoint x: 626, endPoint y: 266, distance: 165.0
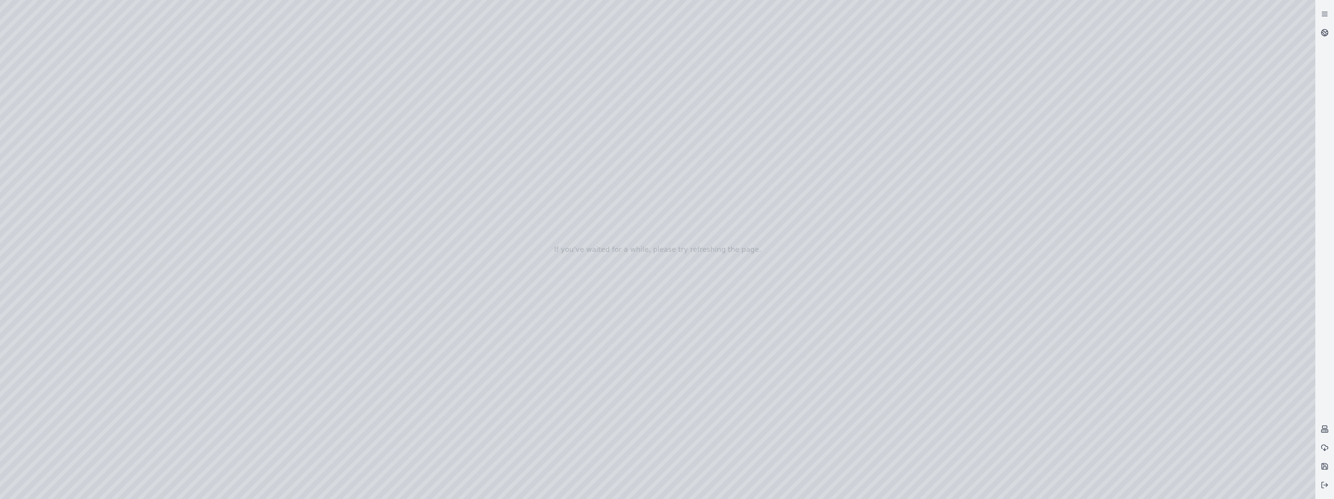
drag, startPoint x: 651, startPoint y: 351, endPoint x: 643, endPoint y: 350, distance: 8.4
click at [594, 312] on div at bounding box center [658, 249] width 1316 height 499
drag, startPoint x: 619, startPoint y: 384, endPoint x: 500, endPoint y: 282, distance: 156.6
drag, startPoint x: 655, startPoint y: 390, endPoint x: 574, endPoint y: 260, distance: 153.3
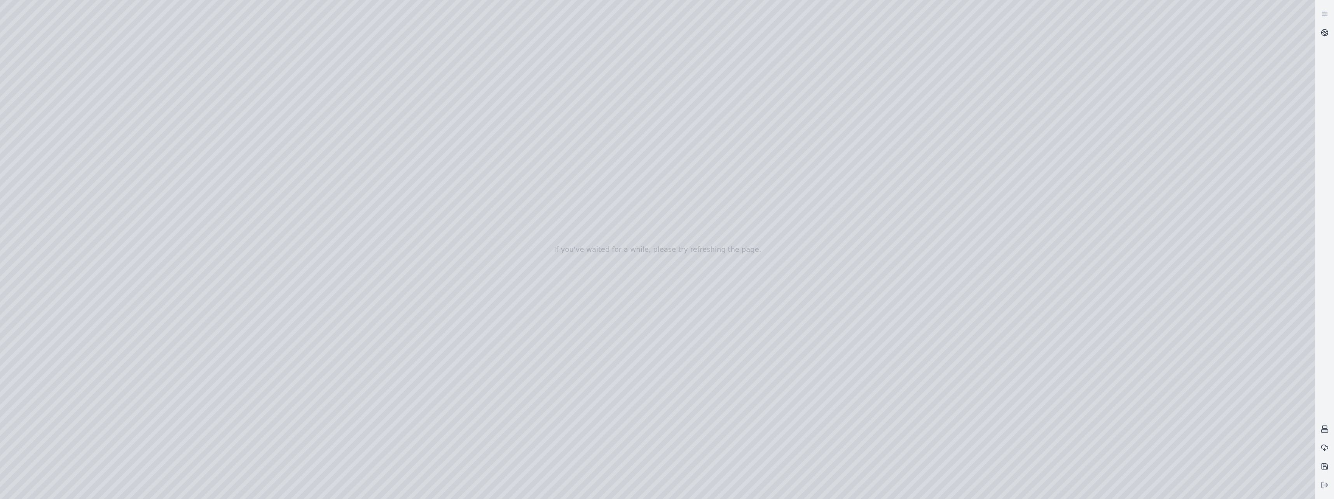
drag, startPoint x: 747, startPoint y: 371, endPoint x: 657, endPoint y: 281, distance: 127.6
drag, startPoint x: 711, startPoint y: 425, endPoint x: 696, endPoint y: 411, distance: 20.1
drag, startPoint x: 677, startPoint y: 386, endPoint x: 602, endPoint y: 295, distance: 117.9
click at [594, 199] on div at bounding box center [658, 249] width 1316 height 499
drag, startPoint x: 563, startPoint y: 328, endPoint x: 658, endPoint y: 452, distance: 155.8
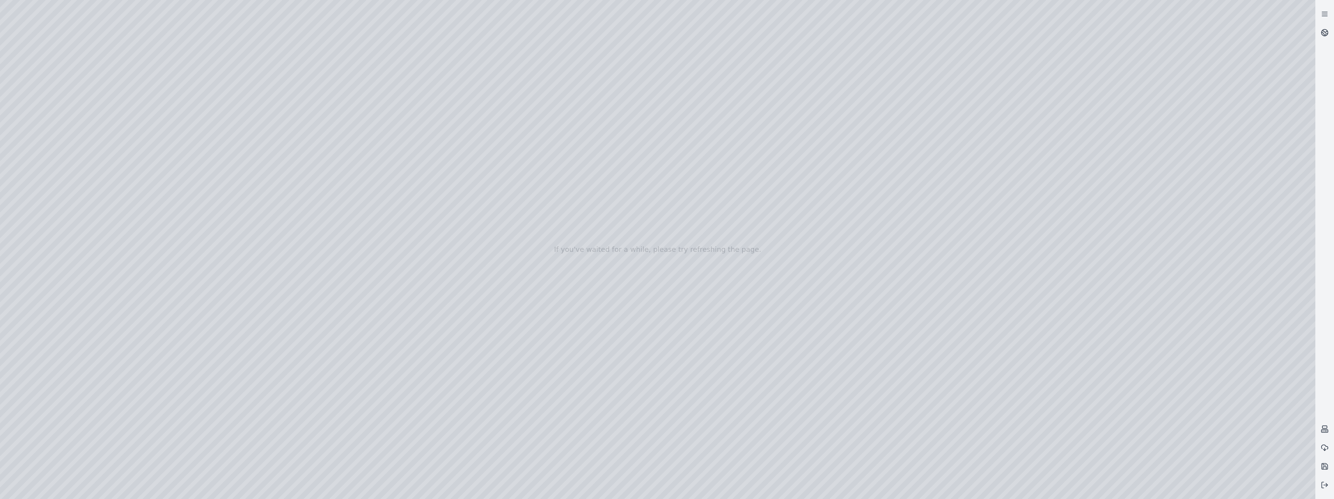
drag, startPoint x: 618, startPoint y: 416, endPoint x: 630, endPoint y: 437, distance: 23.7
drag, startPoint x: 543, startPoint y: 177, endPoint x: 546, endPoint y: 395, distance: 218.5
drag, startPoint x: 713, startPoint y: 191, endPoint x: 668, endPoint y: 392, distance: 206.0
click at [594, 312] on div at bounding box center [658, 249] width 1316 height 499
drag, startPoint x: 645, startPoint y: 362, endPoint x: 844, endPoint y: 176, distance: 272.3
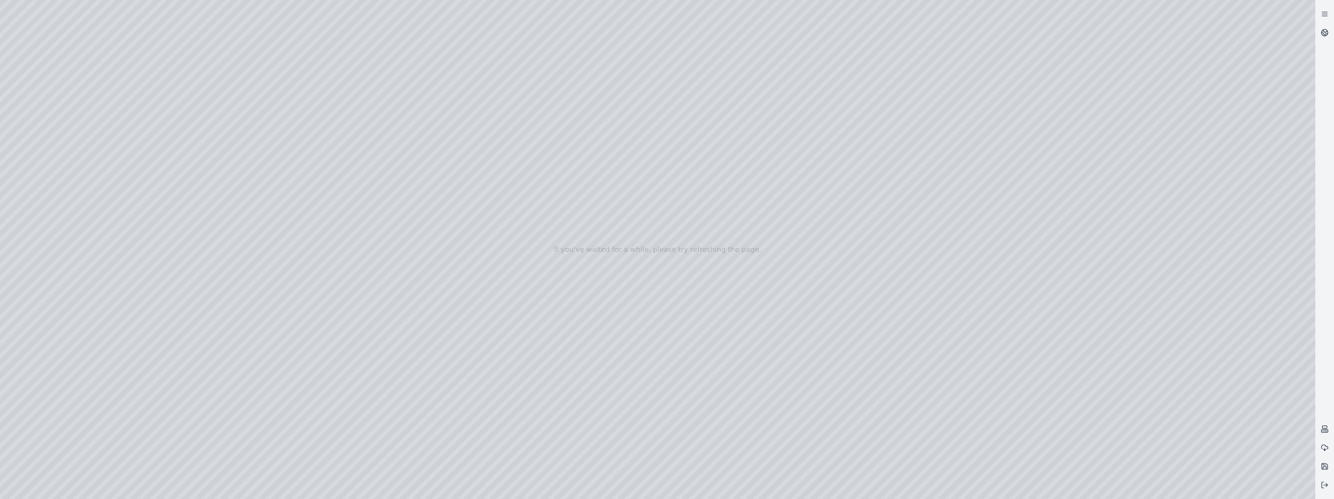
drag, startPoint x: 580, startPoint y: 289, endPoint x: 609, endPoint y: 319, distance: 42.1
drag, startPoint x: 776, startPoint y: 218, endPoint x: 563, endPoint y: 354, distance: 252.6
drag, startPoint x: 713, startPoint y: 375, endPoint x: 668, endPoint y: 370, distance: 44.7
drag, startPoint x: 670, startPoint y: 371, endPoint x: 482, endPoint y: 285, distance: 206.9
drag, startPoint x: 495, startPoint y: 350, endPoint x: 796, endPoint y: 260, distance: 313.8
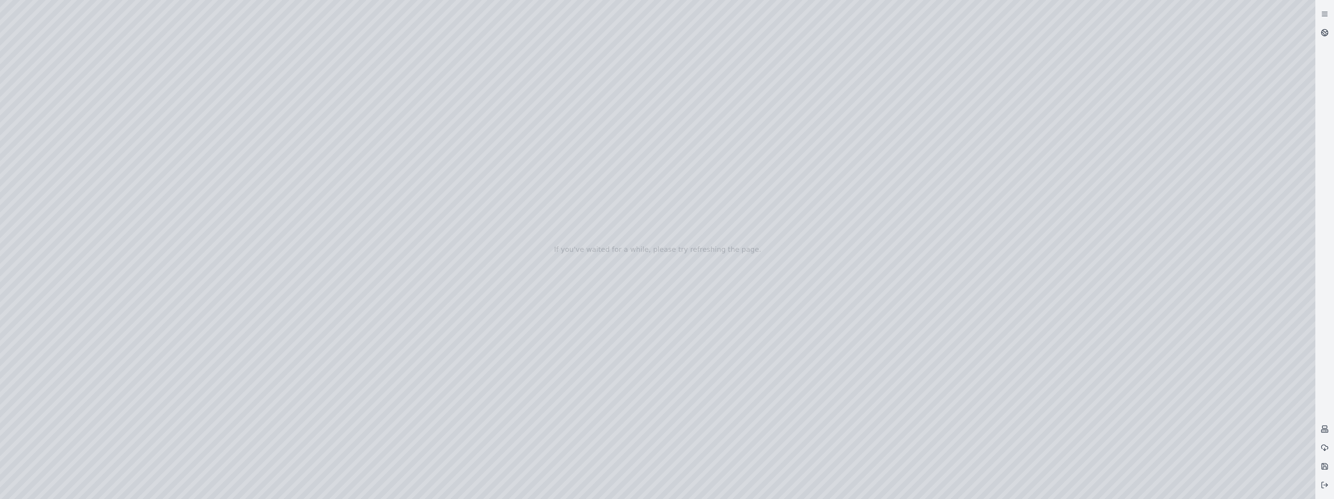
click at [594, 294] on div at bounding box center [658, 249] width 1316 height 499
click at [594, 192] on div at bounding box center [658, 249] width 1316 height 499
click at [594, 248] on div at bounding box center [658, 249] width 1316 height 499
drag, startPoint x: 650, startPoint y: 184, endPoint x: 598, endPoint y: 313, distance: 139.3
drag, startPoint x: 892, startPoint y: 226, endPoint x: 572, endPoint y: 392, distance: 360.5
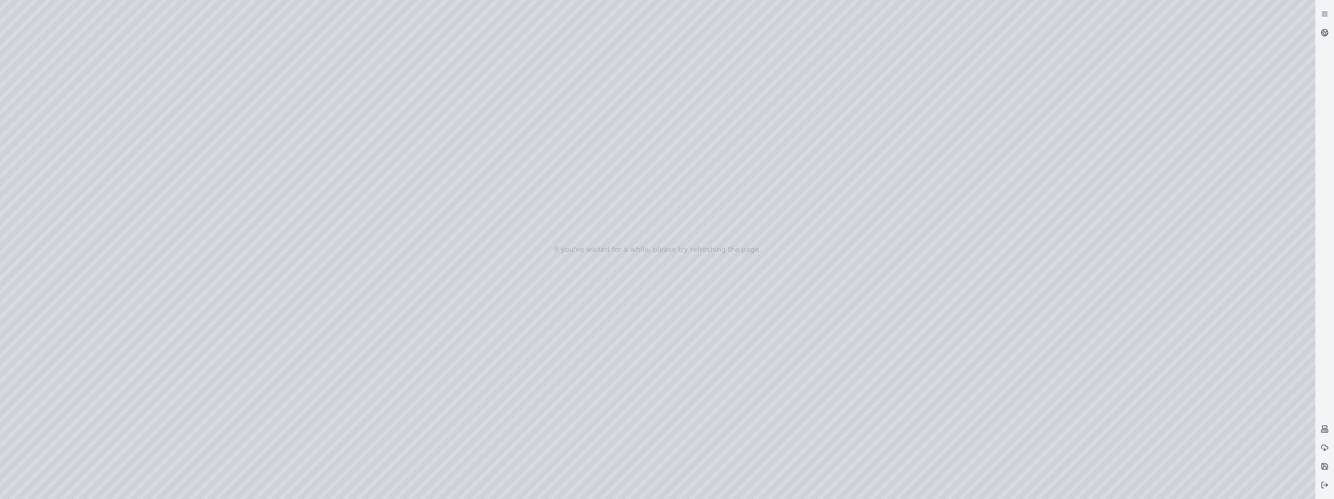
drag, startPoint x: 919, startPoint y: 277, endPoint x: 731, endPoint y: 420, distance: 236.3
drag, startPoint x: 768, startPoint y: 367, endPoint x: 802, endPoint y: 405, distance: 50.9
drag, startPoint x: 715, startPoint y: 216, endPoint x: 796, endPoint y: 457, distance: 254.0
drag, startPoint x: 676, startPoint y: 285, endPoint x: 433, endPoint y: 298, distance: 243.4
drag, startPoint x: 719, startPoint y: 301, endPoint x: 693, endPoint y: 297, distance: 26.4
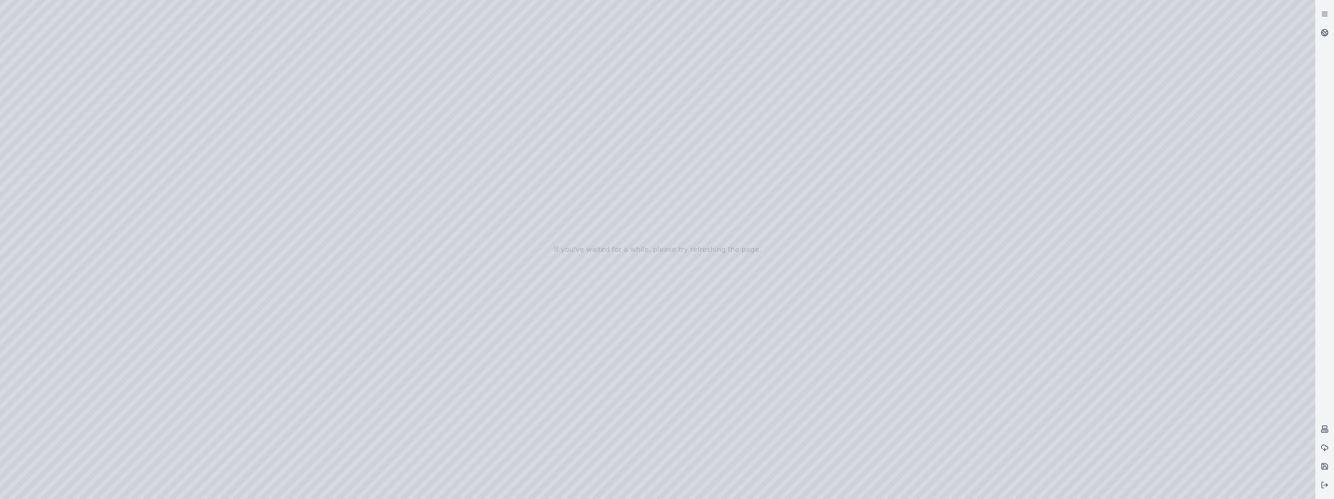
drag, startPoint x: 773, startPoint y: 313, endPoint x: 544, endPoint y: 196, distance: 257.7
drag, startPoint x: 572, startPoint y: 313, endPoint x: 585, endPoint y: 252, distance: 62.5
drag, startPoint x: 598, startPoint y: 321, endPoint x: 595, endPoint y: 275, distance: 46.4
drag, startPoint x: 591, startPoint y: 302, endPoint x: 608, endPoint y: 234, distance: 70.0
drag, startPoint x: 604, startPoint y: 240, endPoint x: 765, endPoint y: 365, distance: 203.9
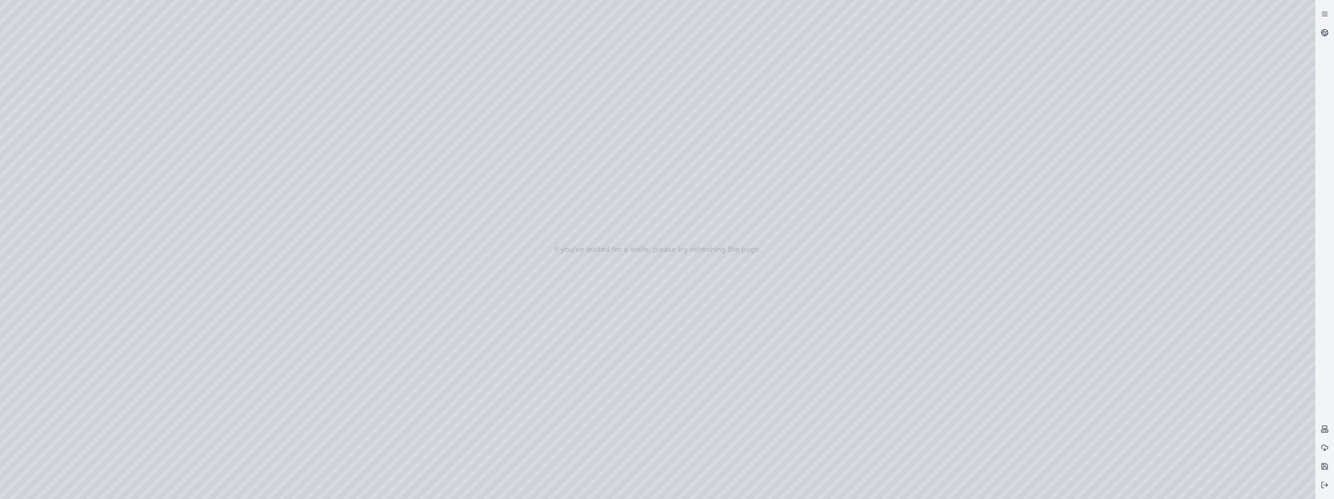
drag, startPoint x: 600, startPoint y: 350, endPoint x: 879, endPoint y: 368, distance: 279.7
drag, startPoint x: 733, startPoint y: 406, endPoint x: 880, endPoint y: 430, distance: 149.7
click at [594, 312] on div at bounding box center [658, 249] width 1316 height 499
drag, startPoint x: 685, startPoint y: 376, endPoint x: 732, endPoint y: 396, distance: 50.9
click at [569, 312] on div at bounding box center [658, 249] width 1316 height 499
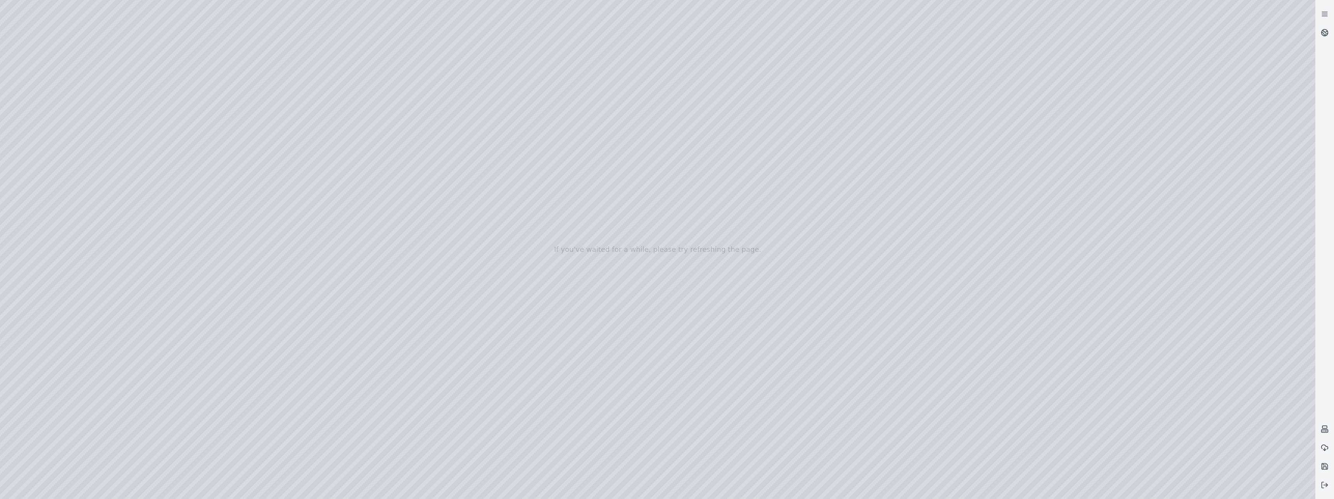
drag, startPoint x: 576, startPoint y: 356, endPoint x: 824, endPoint y: 322, distance: 249.6
drag, startPoint x: 748, startPoint y: 342, endPoint x: 763, endPoint y: 392, distance: 52.4
drag, startPoint x: 585, startPoint y: 282, endPoint x: 708, endPoint y: 393, distance: 165.7
click at [539, 250] on div at bounding box center [658, 249] width 1316 height 499
drag, startPoint x: 582, startPoint y: 297, endPoint x: 480, endPoint y: 421, distance: 160.5
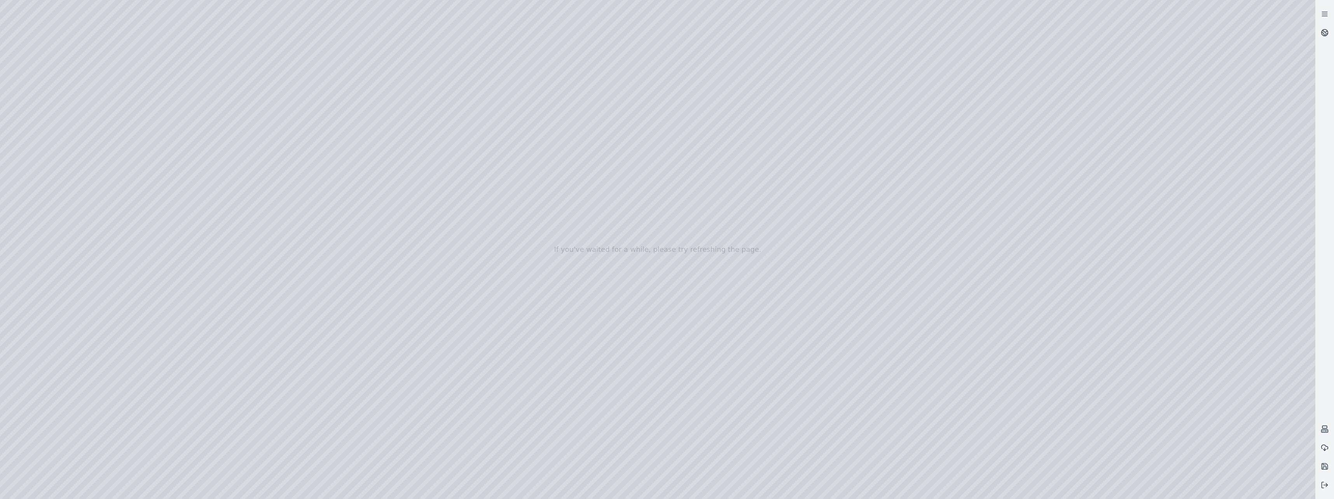
drag, startPoint x: 531, startPoint y: 395, endPoint x: 603, endPoint y: 398, distance: 72.4
drag, startPoint x: 601, startPoint y: 417, endPoint x: 628, endPoint y: 417, distance: 26.8
click at [401, 312] on div at bounding box center [658, 249] width 1316 height 499
drag, startPoint x: 362, startPoint y: 423, endPoint x: 642, endPoint y: 211, distance: 351.4
click at [594, 176] on div at bounding box center [658, 249] width 1316 height 499
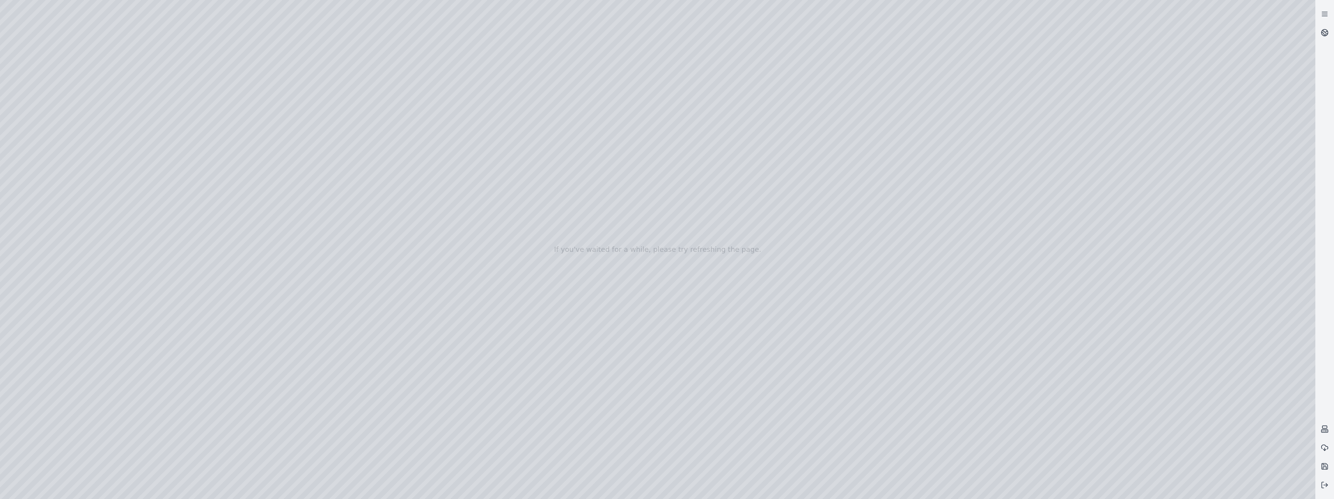
click at [594, 205] on div at bounding box center [658, 249] width 1316 height 499
click at [594, 250] on div at bounding box center [658, 249] width 1316 height 499
click at [594, 144] on div at bounding box center [658, 249] width 1316 height 499
click at [594, 248] on div at bounding box center [658, 249] width 1316 height 499
click at [594, 203] on div at bounding box center [658, 249] width 1316 height 499
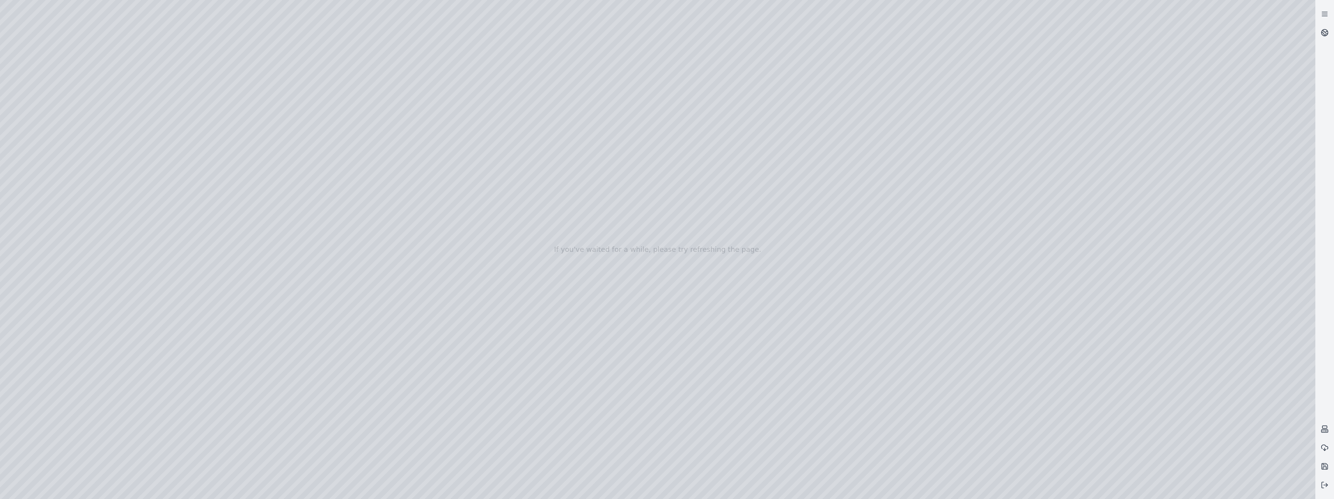
drag, startPoint x: 643, startPoint y: 205, endPoint x: 649, endPoint y: 206, distance: 5.5
click at [594, 206] on div at bounding box center [658, 249] width 1316 height 499
click at [594, 247] on div at bounding box center [658, 249] width 1316 height 499
click at [594, 245] on div at bounding box center [658, 249] width 1316 height 499
drag, startPoint x: 996, startPoint y: 273, endPoint x: 772, endPoint y: 285, distance: 224.3
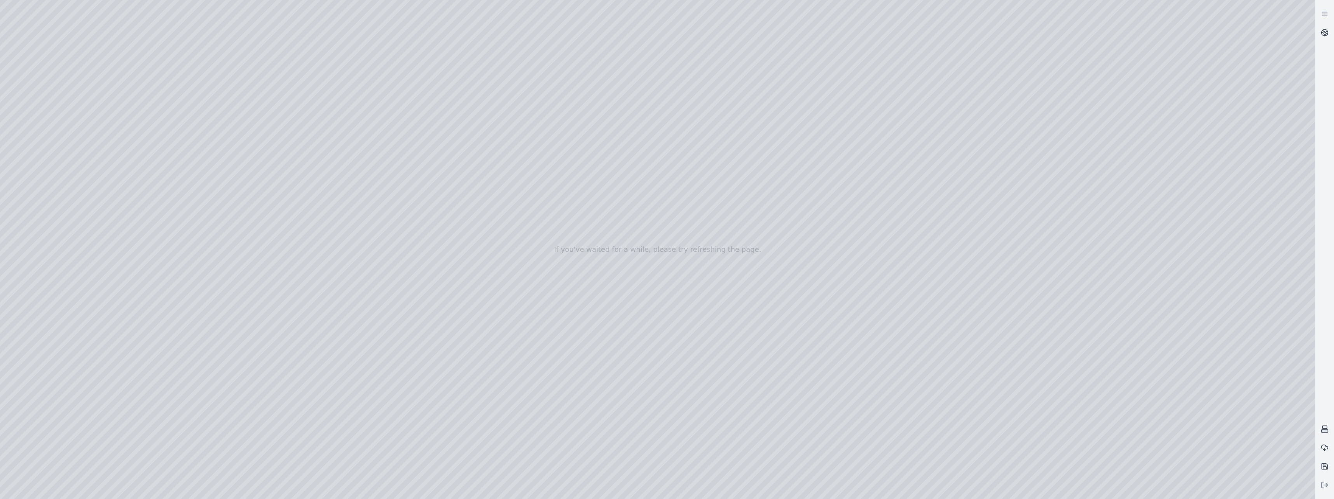
click at [594, 199] on div at bounding box center [658, 249] width 1316 height 499
drag, startPoint x: 965, startPoint y: 294, endPoint x: 756, endPoint y: 335, distance: 212.4
drag, startPoint x: 794, startPoint y: 337, endPoint x: 570, endPoint y: 330, distance: 223.7
drag, startPoint x: 797, startPoint y: 320, endPoint x: 656, endPoint y: 282, distance: 146.2
drag, startPoint x: 600, startPoint y: 335, endPoint x: 781, endPoint y: 345, distance: 181.5
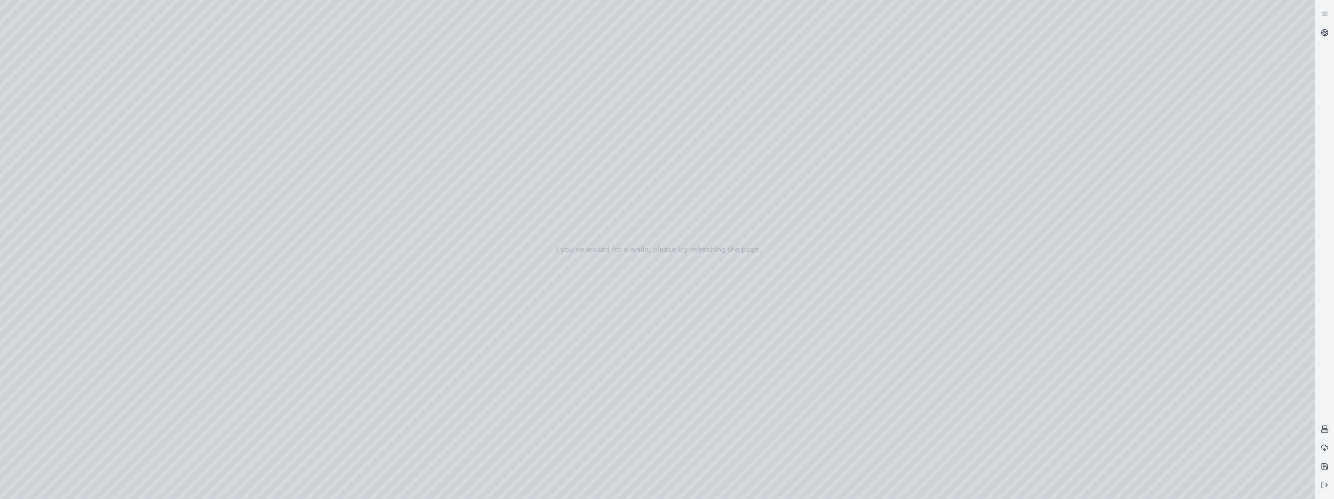
drag, startPoint x: 825, startPoint y: 309, endPoint x: 631, endPoint y: 277, distance: 196.3
drag, startPoint x: 538, startPoint y: 182, endPoint x: 642, endPoint y: 283, distance: 145.4
click at [575, 245] on div at bounding box center [658, 249] width 1316 height 499
drag, startPoint x: 350, startPoint y: 269, endPoint x: 386, endPoint y: 273, distance: 36.0
click at [594, 58] on div at bounding box center [658, 249] width 1316 height 499
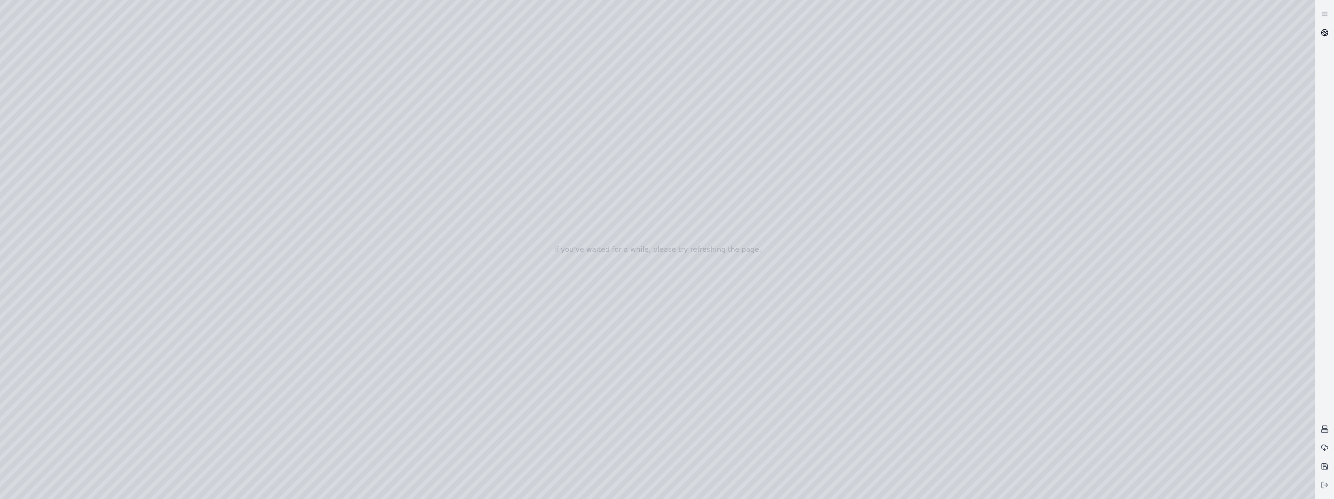
click at [594, 32] on circle at bounding box center [1325, 33] width 7 height 7
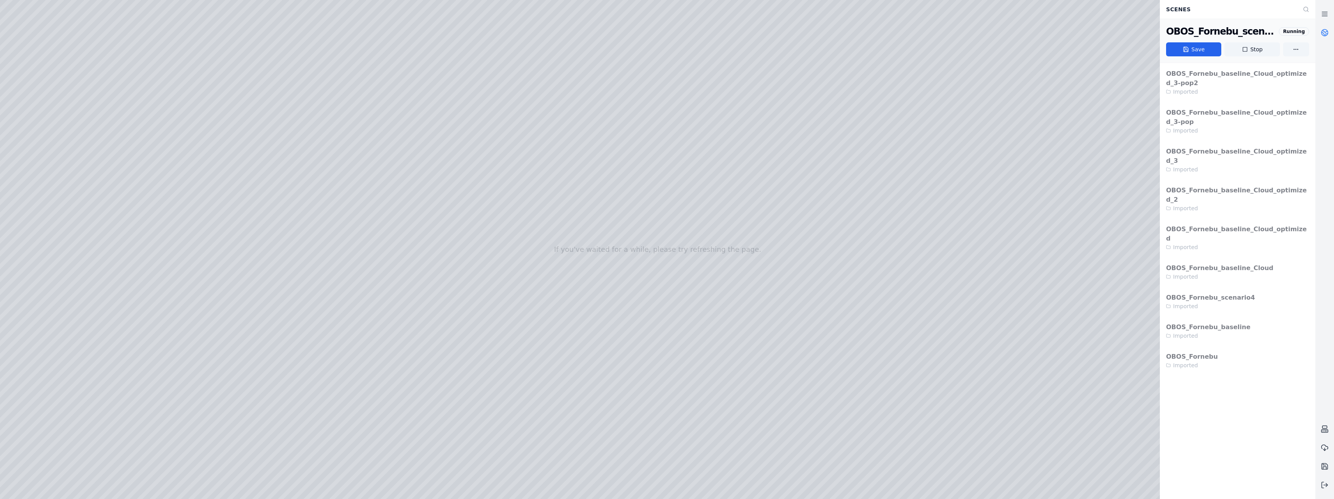
drag, startPoint x: 873, startPoint y: 198, endPoint x: 786, endPoint y: 194, distance: 87.2
drag, startPoint x: 667, startPoint y: 238, endPoint x: 599, endPoint y: 205, distance: 75.1
drag, startPoint x: 467, startPoint y: 170, endPoint x: 546, endPoint y: 288, distance: 141.6
drag, startPoint x: 561, startPoint y: 351, endPoint x: 535, endPoint y: 334, distance: 31.3
drag, startPoint x: 556, startPoint y: 325, endPoint x: 542, endPoint y: 323, distance: 13.9
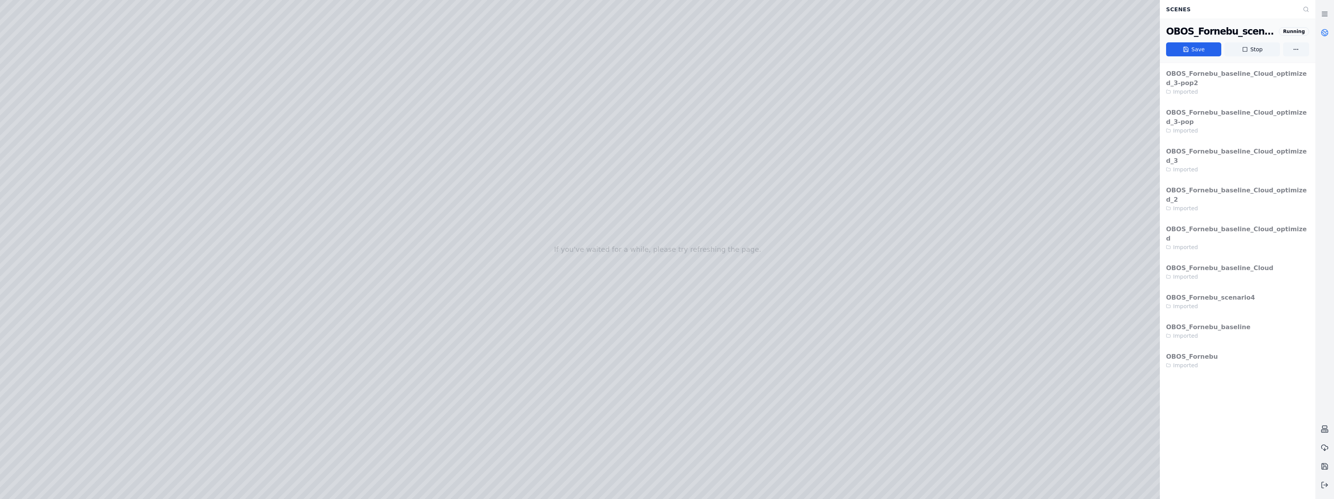
drag, startPoint x: 523, startPoint y: 317, endPoint x: 495, endPoint y: 305, distance: 30.5
click at [499, 307] on div at bounding box center [658, 249] width 1316 height 499
drag, startPoint x: 577, startPoint y: 333, endPoint x: 514, endPoint y: 335, distance: 62.6
drag, startPoint x: 514, startPoint y: 334, endPoint x: 490, endPoint y: 327, distance: 24.8
click at [594, 312] on icon at bounding box center [1325, 485] width 8 height 8
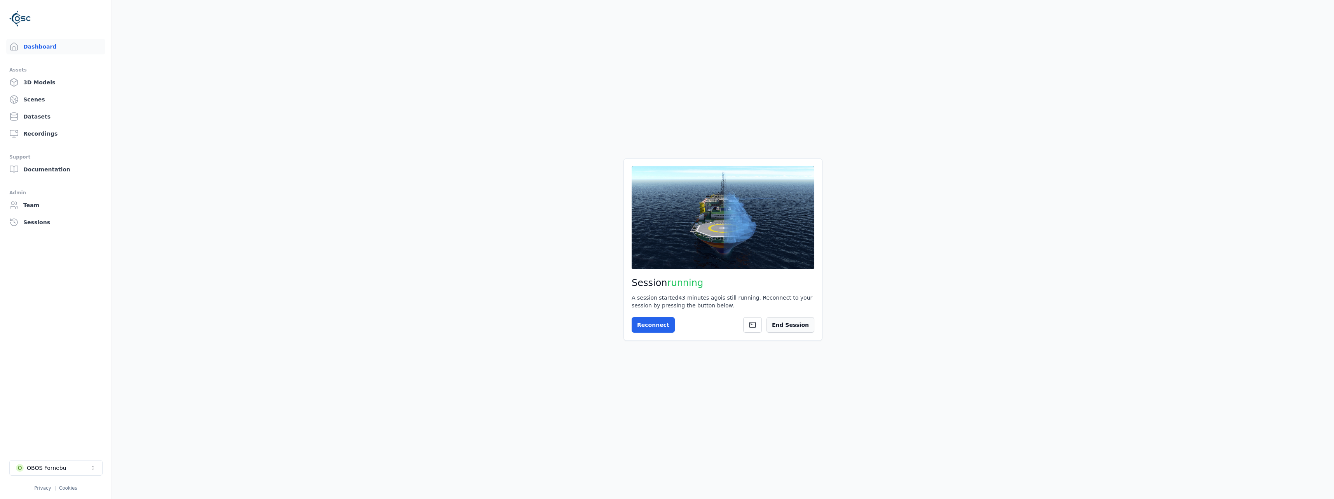
click at [594, 312] on button "End Session" at bounding box center [791, 325] width 48 height 16
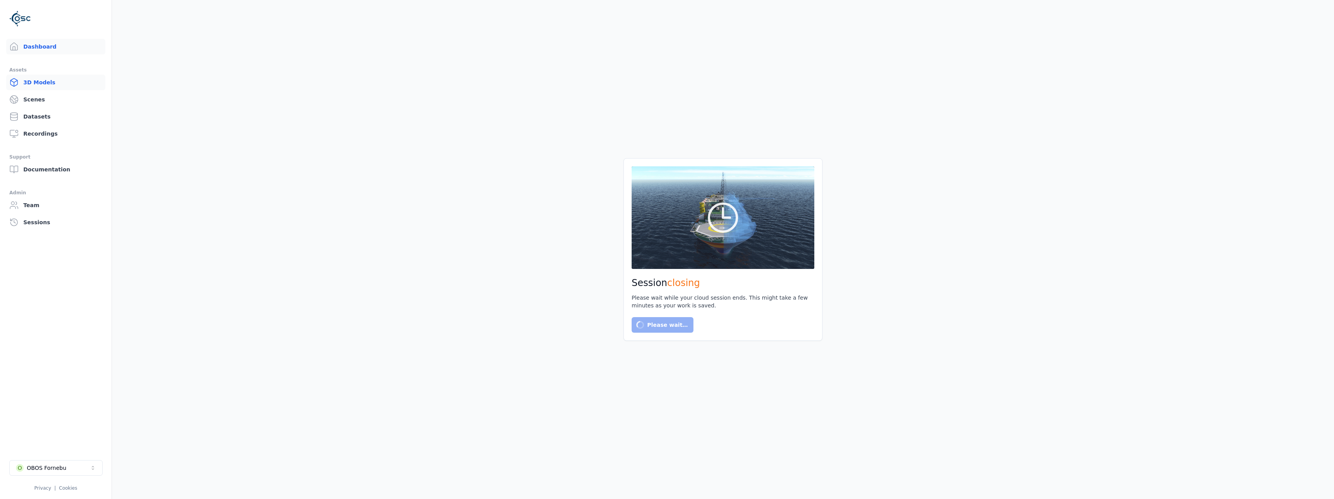
click at [45, 84] on link "3D Models" at bounding box center [55, 83] width 99 height 16
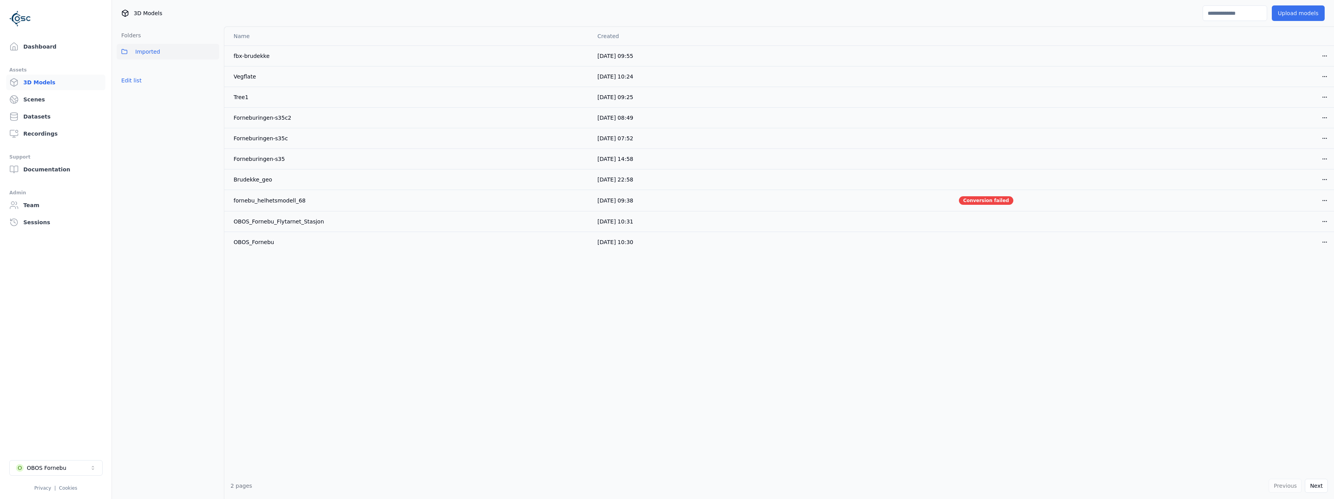
click at [594, 13] on button "Upload models" at bounding box center [1298, 13] width 53 height 16
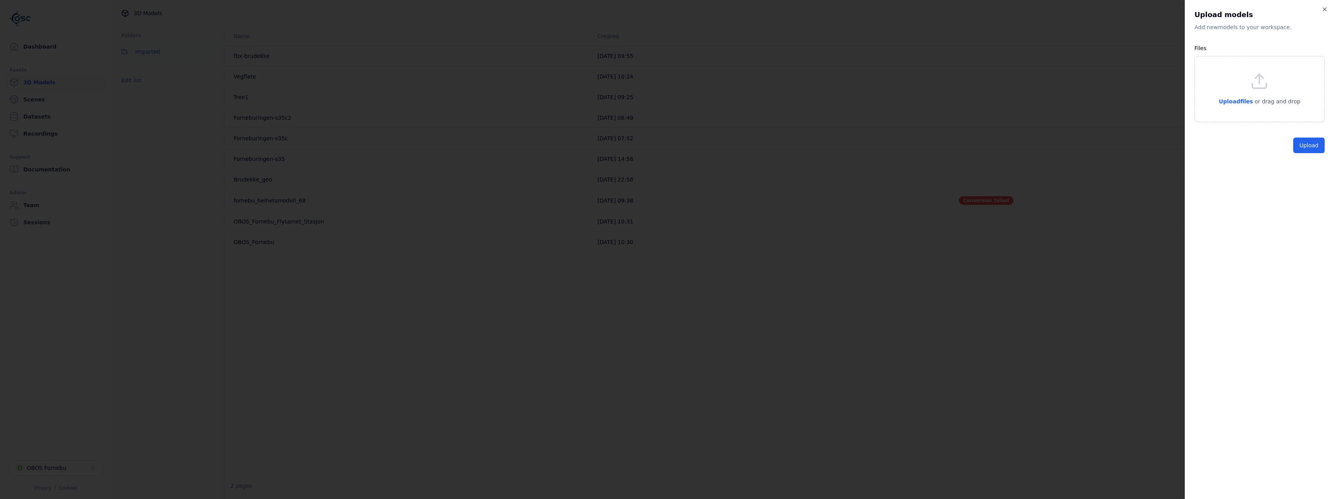
click at [594, 93] on div "Upload files or drag and drop" at bounding box center [1260, 89] width 82 height 34
click at [594, 170] on button "Upload" at bounding box center [1309, 164] width 31 height 16
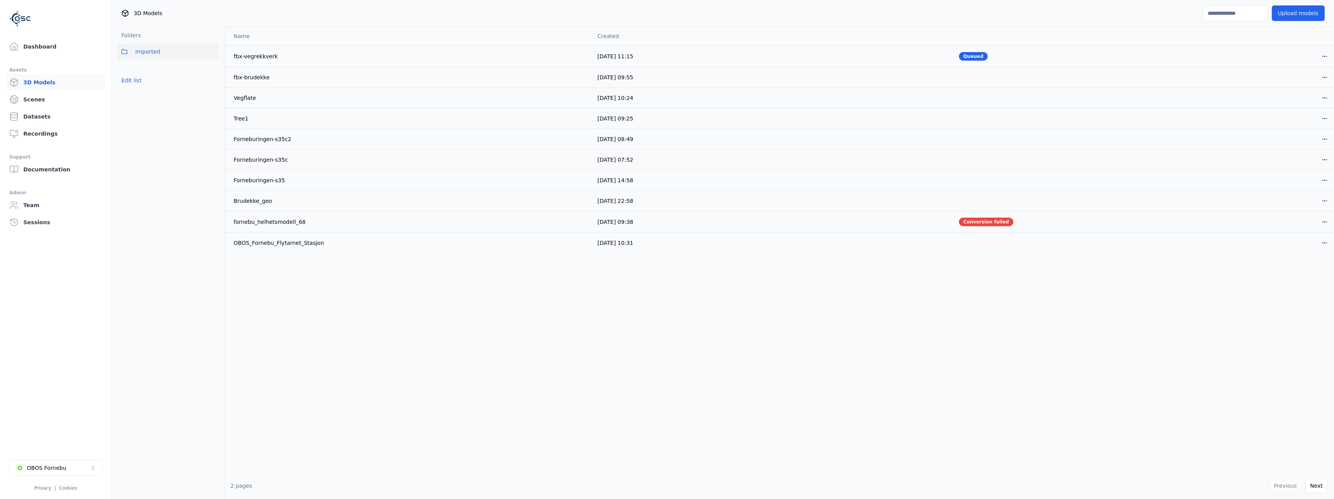
click at [277, 442] on div "Name Created fbx-vegrekkverk 07/10/2025, 11:15 Queued Open menu fbx-brudekke 07…" at bounding box center [779, 250] width 1110 height 446
click at [39, 54] on link "Dashboard" at bounding box center [55, 47] width 99 height 16
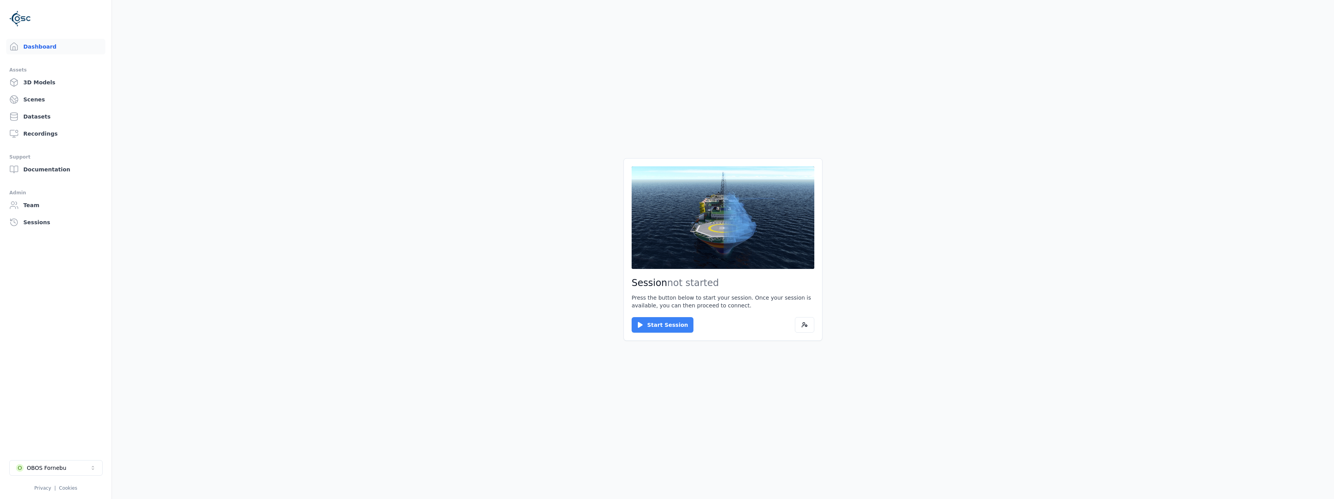
click at [645, 323] on button "Start Session" at bounding box center [663, 325] width 62 height 16
click at [649, 317] on button "Connect" at bounding box center [650, 325] width 36 height 16
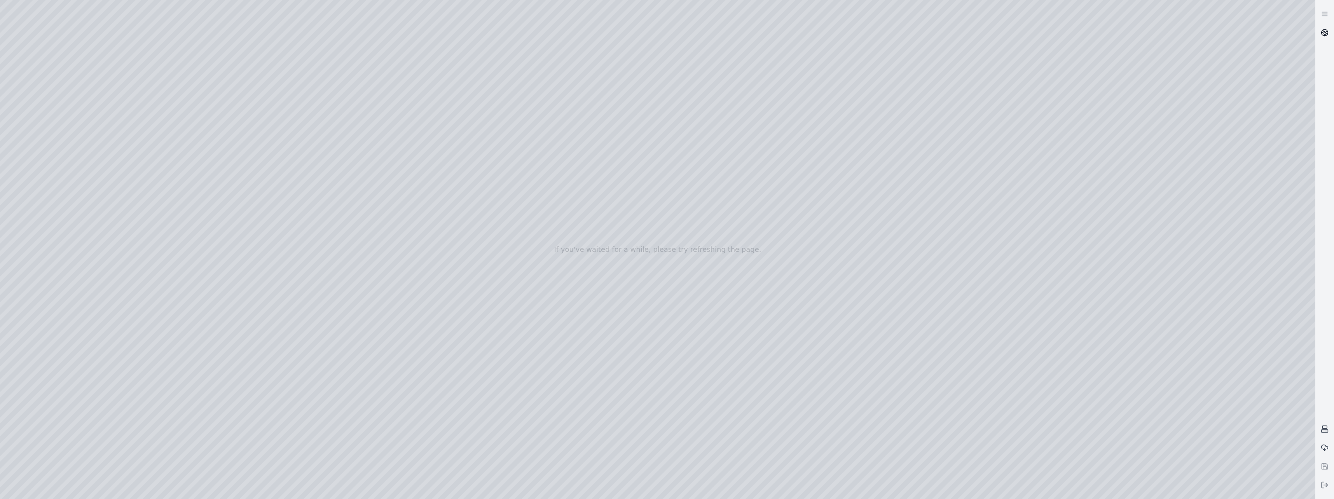
click at [1325, 30] on circle at bounding box center [1325, 33] width 7 height 7
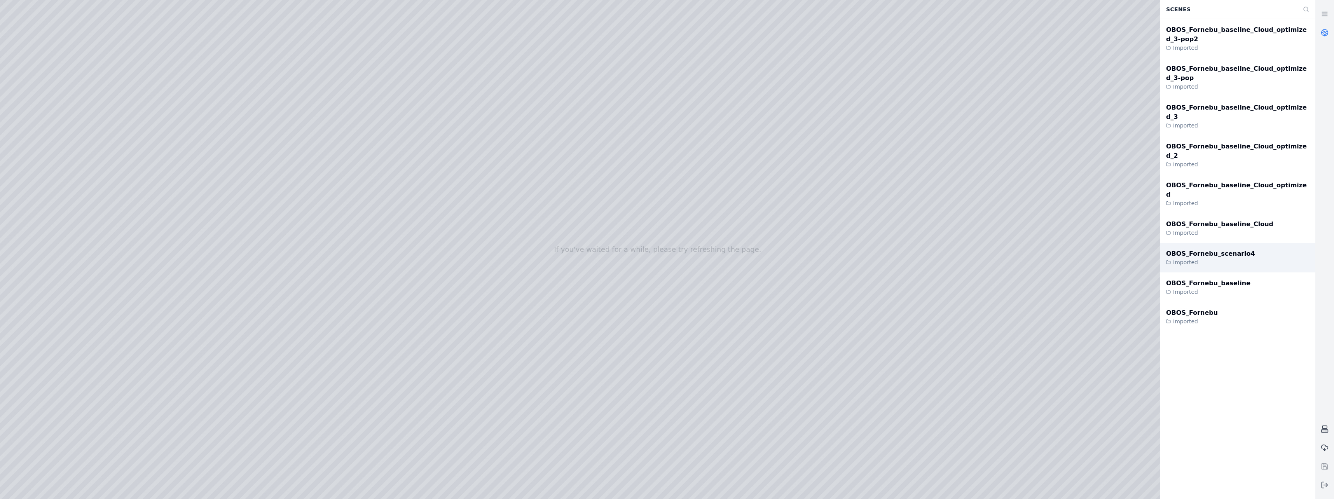
click at [1270, 243] on div "OBOS_Fornebu_scenario4 Imported" at bounding box center [1238, 258] width 156 height 30
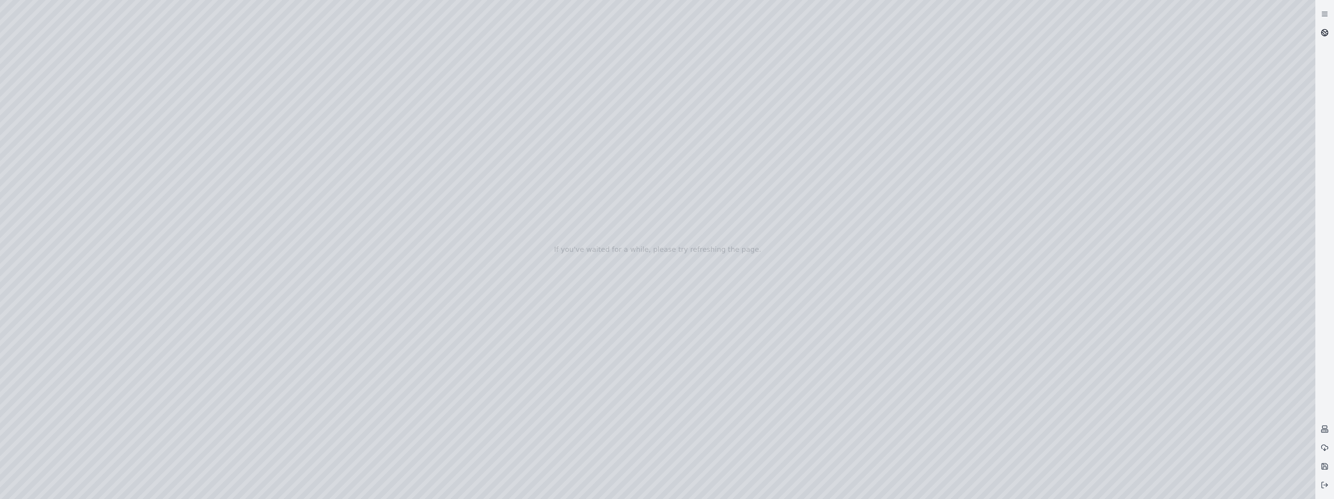
click at [1326, 31] on icon at bounding box center [1325, 33] width 8 height 8
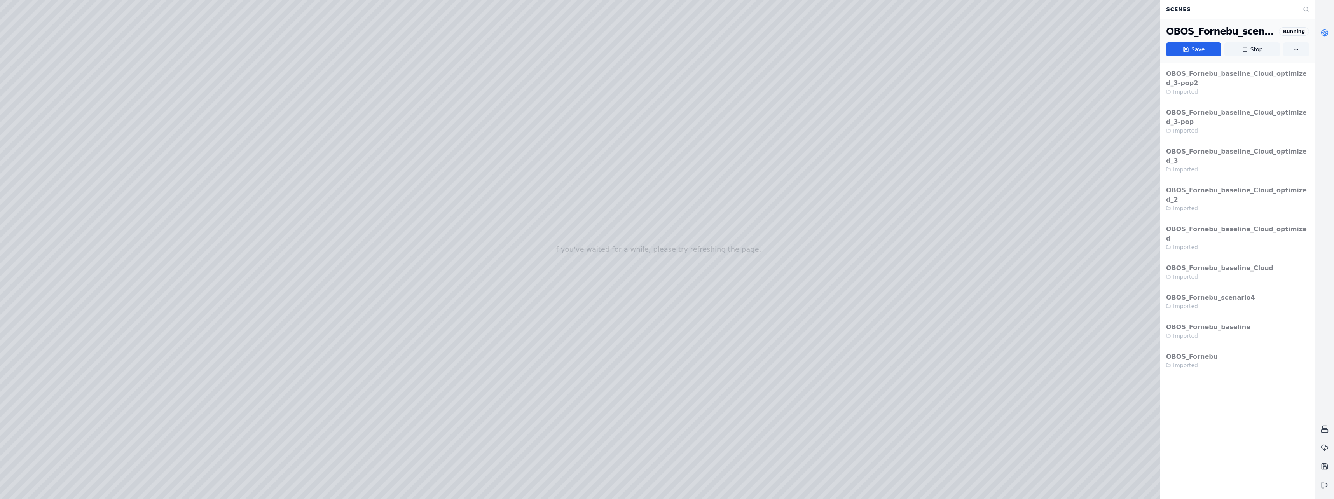
click at [1327, 38] on link at bounding box center [1325, 32] width 19 height 19
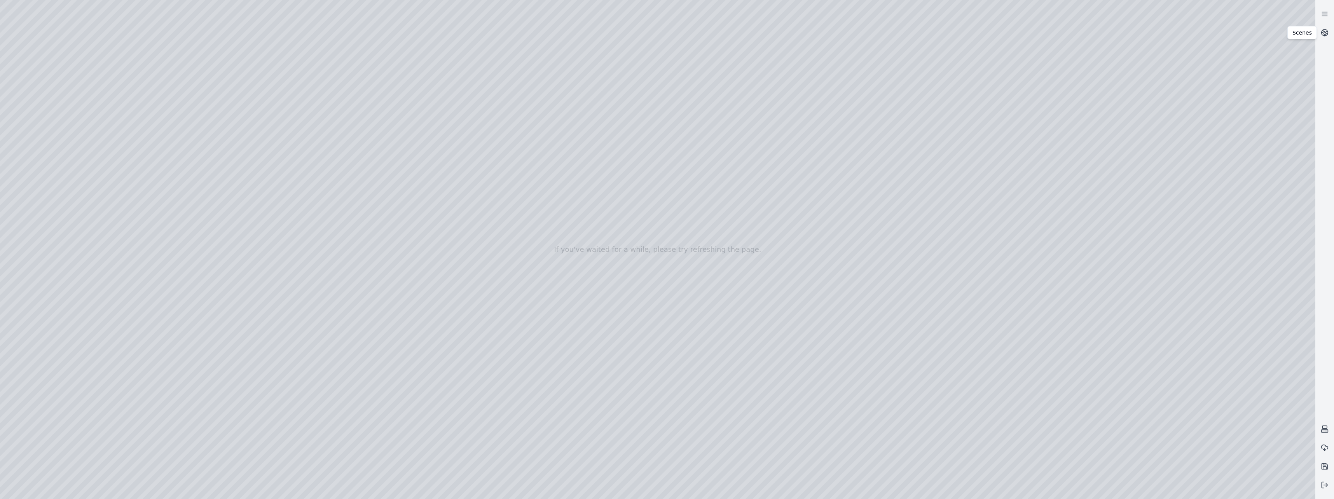
drag, startPoint x: 541, startPoint y: 371, endPoint x: 548, endPoint y: 393, distance: 22.4
drag, startPoint x: 1005, startPoint y: 258, endPoint x: 594, endPoint y: 296, distance: 413.5
drag, startPoint x: 1021, startPoint y: 296, endPoint x: 612, endPoint y: 342, distance: 412.1
drag, startPoint x: 605, startPoint y: 285, endPoint x: 633, endPoint y: 296, distance: 30.3
drag, startPoint x: 520, startPoint y: 261, endPoint x: 782, endPoint y: 345, distance: 275.7
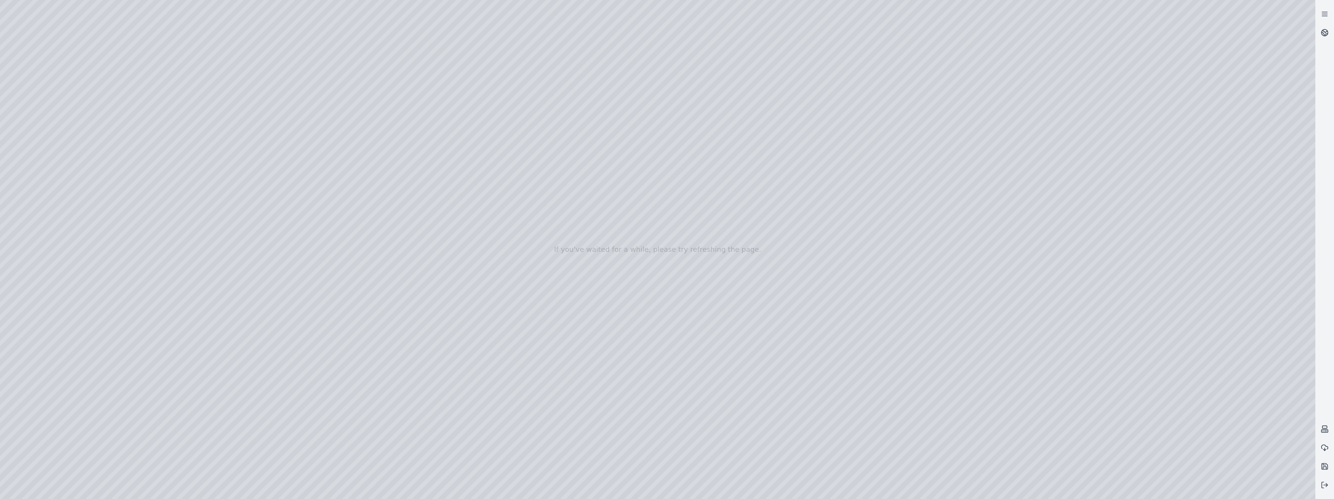
drag, startPoint x: 597, startPoint y: 304, endPoint x: 573, endPoint y: 299, distance: 24.7
drag, startPoint x: 541, startPoint y: 281, endPoint x: 530, endPoint y: 273, distance: 13.8
click at [38, 126] on div at bounding box center [658, 249] width 1316 height 499
click at [45, 144] on div at bounding box center [658, 249] width 1316 height 499
click at [209, 82] on div at bounding box center [658, 249] width 1316 height 499
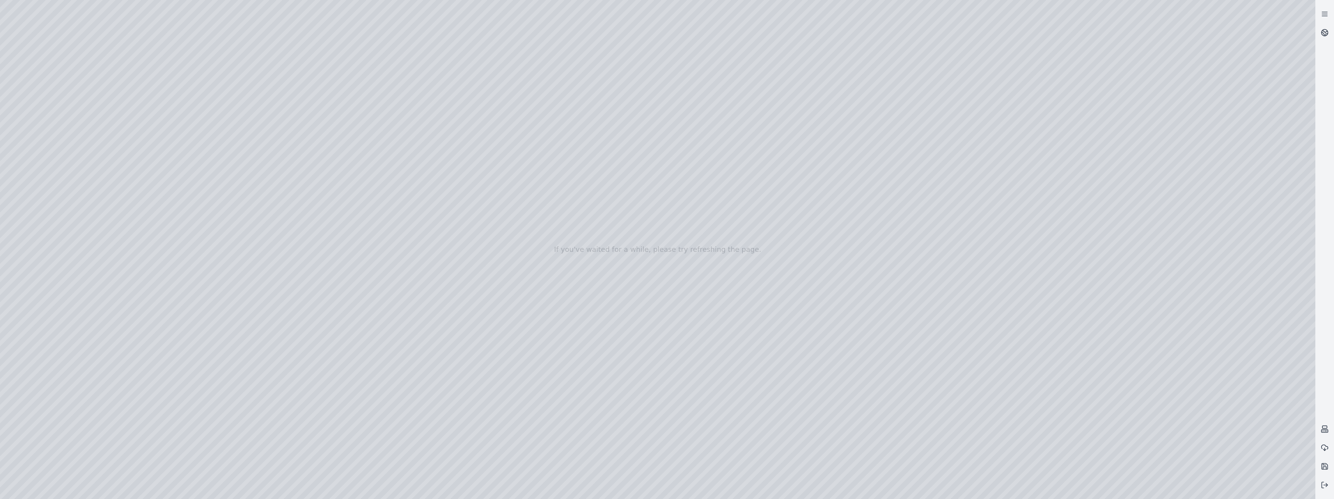
click at [53, 168] on div at bounding box center [658, 249] width 1316 height 499
click at [53, 147] on div at bounding box center [658, 249] width 1316 height 499
click at [218, 80] on div at bounding box center [658, 249] width 1316 height 499
click at [1327, 488] on icon at bounding box center [1325, 485] width 8 height 8
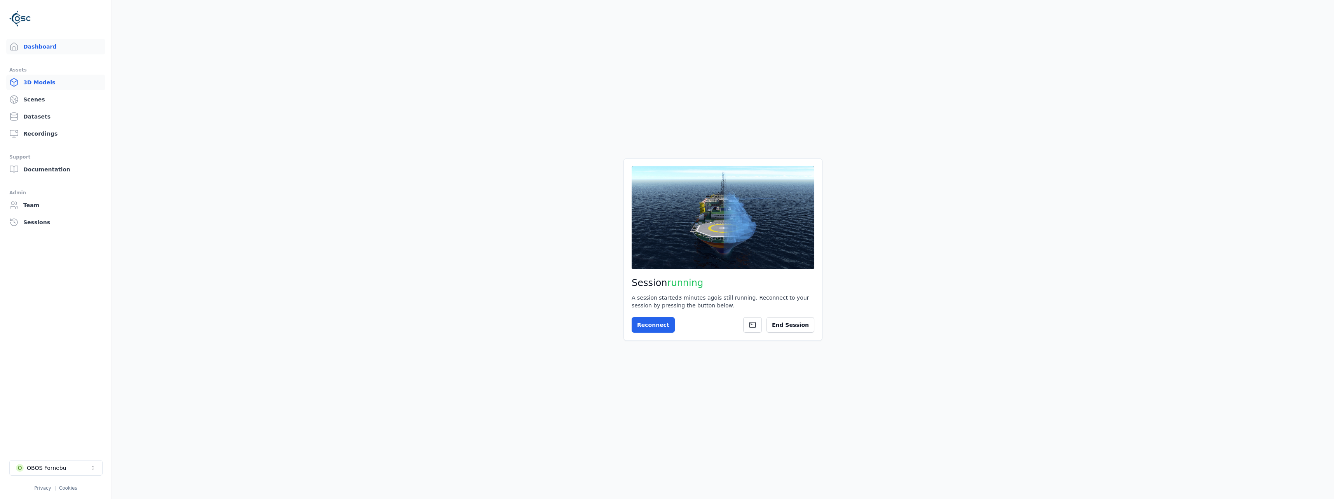
click at [48, 79] on link "3D Models" at bounding box center [55, 83] width 99 height 16
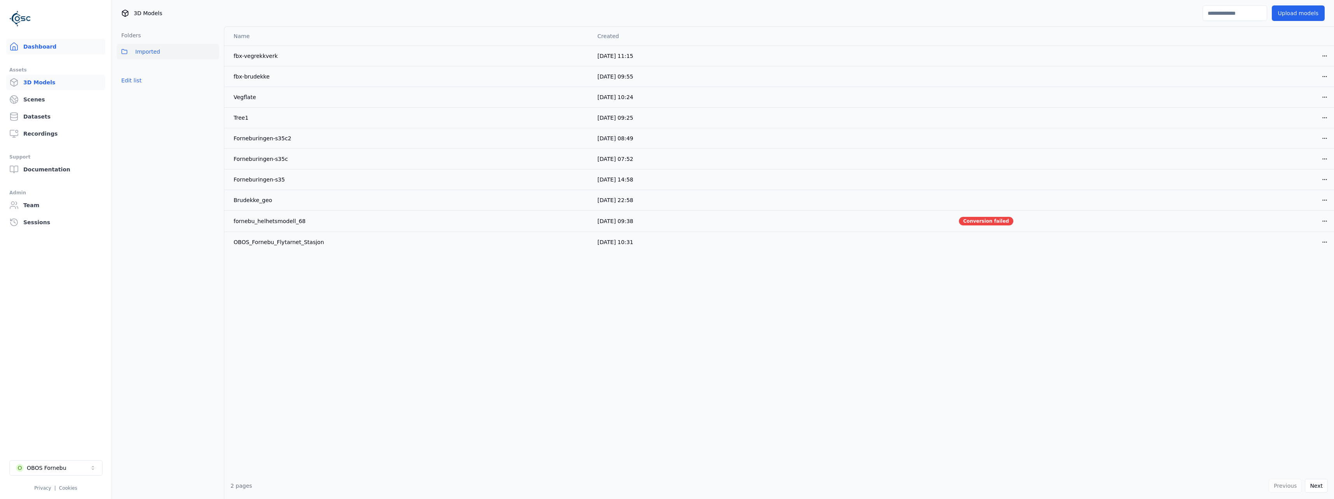
click at [48, 47] on link "Dashboard" at bounding box center [55, 47] width 99 height 16
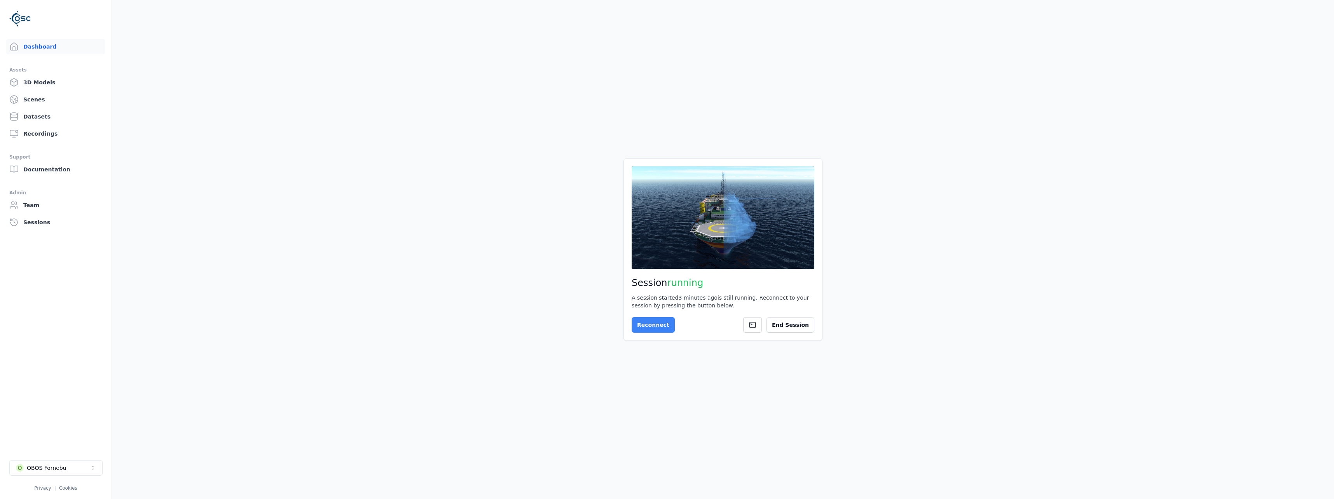
click at [659, 329] on button "Reconnect" at bounding box center [653, 325] width 43 height 16
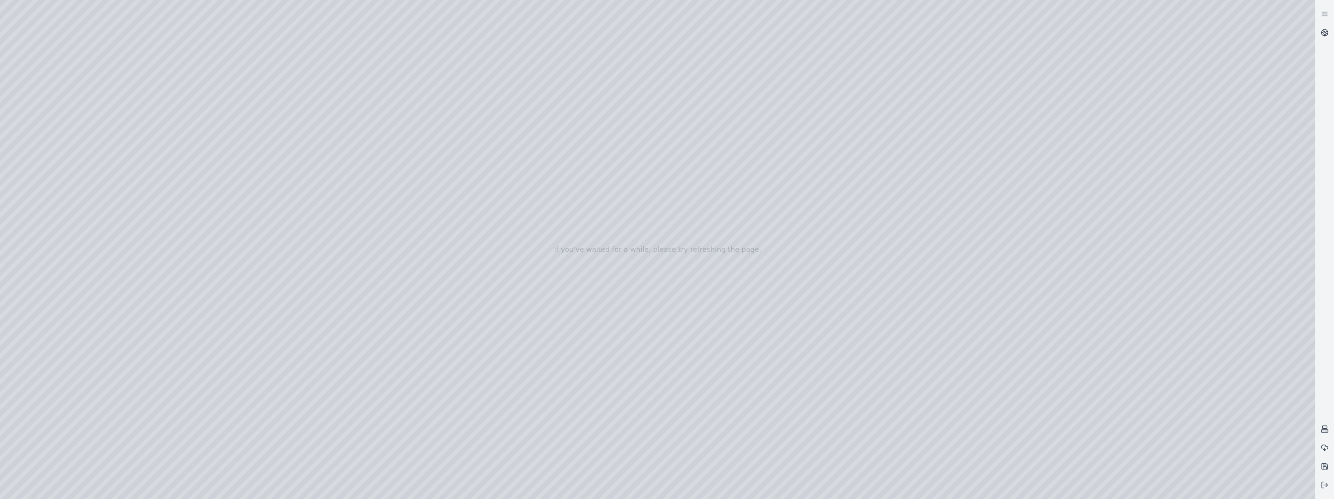
click at [232, 38] on div at bounding box center [658, 249] width 1316 height 499
click at [231, 30] on div at bounding box center [658, 249] width 1316 height 499
click at [230, 29] on div at bounding box center [658, 249] width 1316 height 499
click at [159, 84] on div at bounding box center [658, 249] width 1316 height 499
drag, startPoint x: 169, startPoint y: 79, endPoint x: 487, endPoint y: 192, distance: 337.2
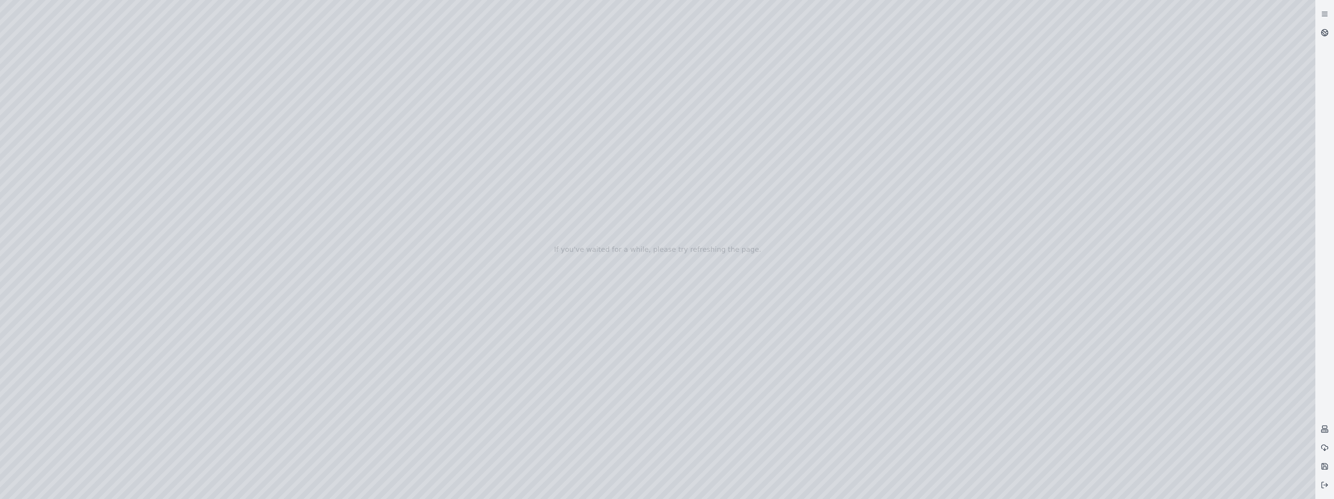
click at [487, 192] on div at bounding box center [658, 249] width 1316 height 499
drag, startPoint x: 514, startPoint y: 205, endPoint x: 659, endPoint y: 414, distance: 255.2
click at [659, 414] on div at bounding box center [658, 249] width 1316 height 499
drag, startPoint x: 673, startPoint y: 337, endPoint x: 669, endPoint y: 328, distance: 9.2
click at [669, 328] on div at bounding box center [658, 249] width 1316 height 499
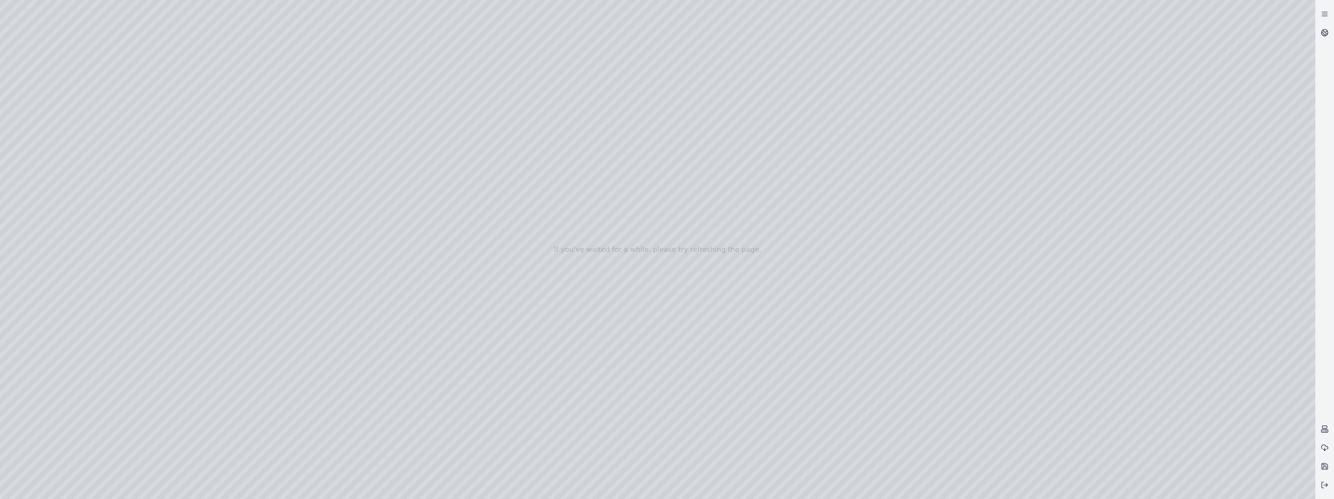
click at [98, 34] on div at bounding box center [658, 249] width 1316 height 499
click at [208, 252] on div at bounding box center [658, 249] width 1316 height 499
drag, startPoint x: 158, startPoint y: 244, endPoint x: 439, endPoint y: 243, distance: 280.3
click at [439, 243] on div at bounding box center [658, 249] width 1316 height 499
drag, startPoint x: 469, startPoint y: 236, endPoint x: 503, endPoint y: 237, distance: 33.5
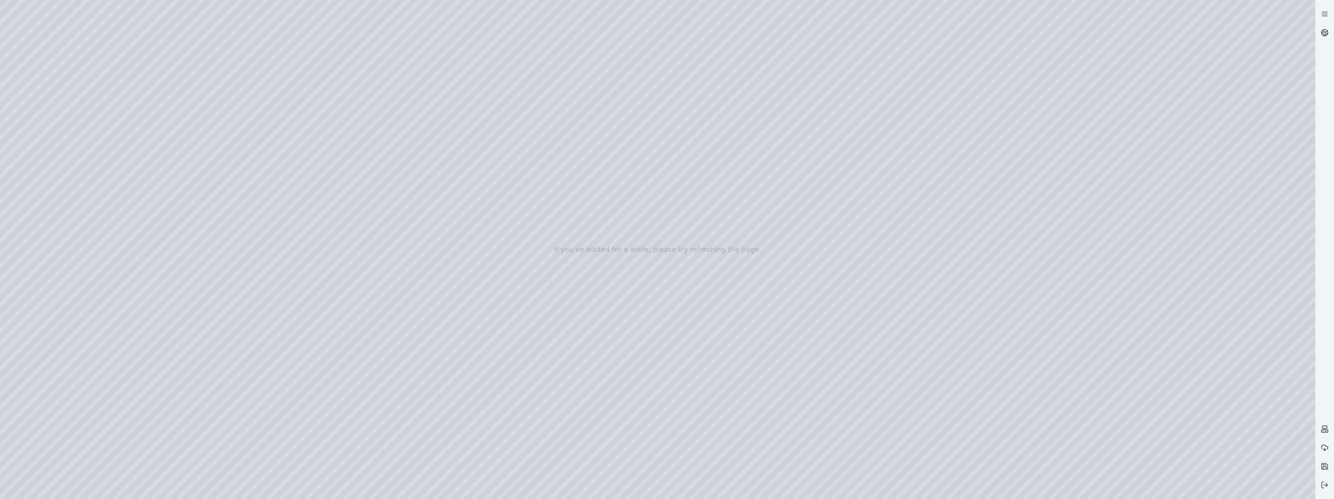
click at [503, 237] on div at bounding box center [658, 249] width 1316 height 499
drag, startPoint x: 673, startPoint y: 406, endPoint x: 675, endPoint y: 372, distance: 34.3
drag, startPoint x: 736, startPoint y: 430, endPoint x: 733, endPoint y: 417, distance: 13.1
drag, startPoint x: 560, startPoint y: 140, endPoint x: 597, endPoint y: 167, distance: 46.4
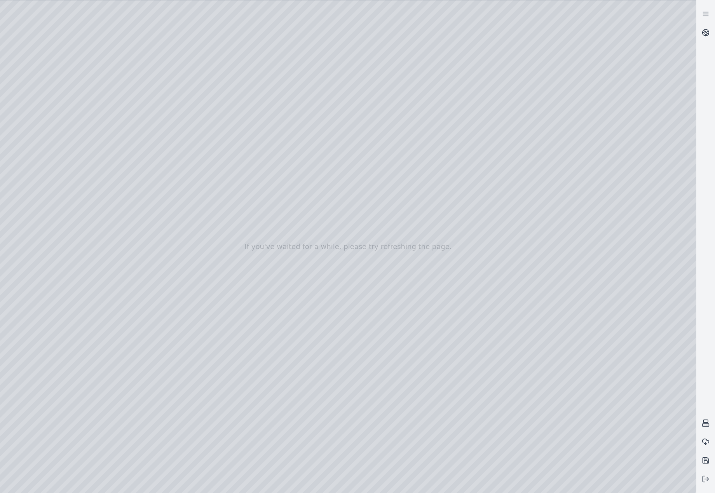
click at [226, 35] on div at bounding box center [348, 246] width 697 height 493
drag, startPoint x: 156, startPoint y: 248, endPoint x: 342, endPoint y: 280, distance: 189.0
click at [342, 280] on div at bounding box center [348, 246] width 697 height 493
drag, startPoint x: 341, startPoint y: 245, endPoint x: 411, endPoint y: 283, distance: 79.5
click at [122, 352] on div at bounding box center [348, 246] width 697 height 493
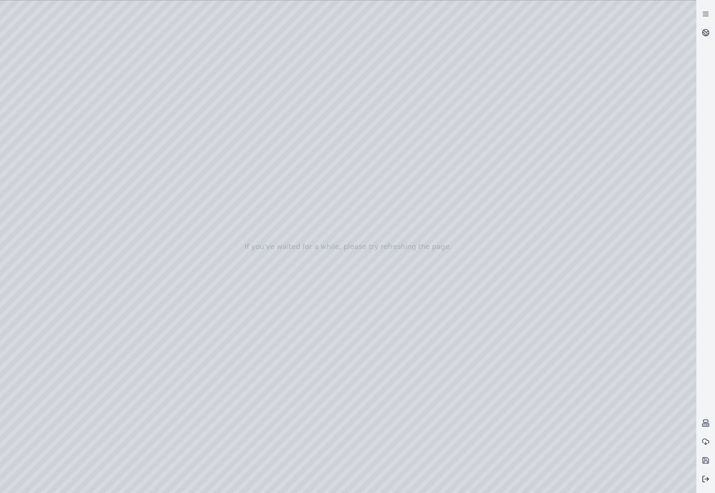
click at [699, 482] on button at bounding box center [706, 479] width 19 height 19
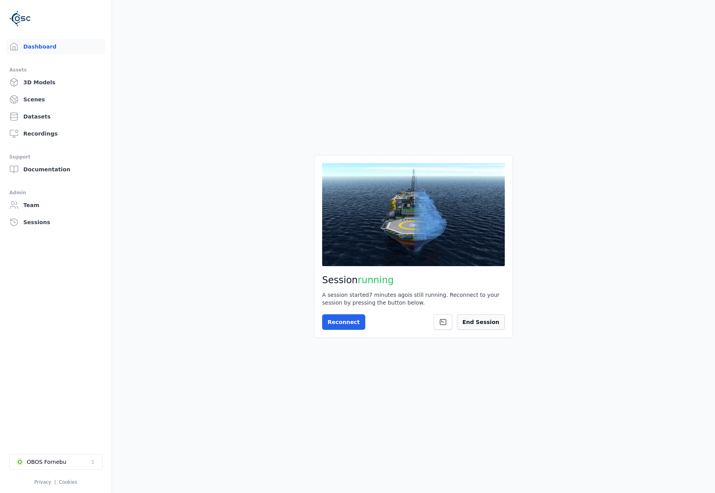
click at [497, 318] on button "End Session" at bounding box center [481, 323] width 48 height 16
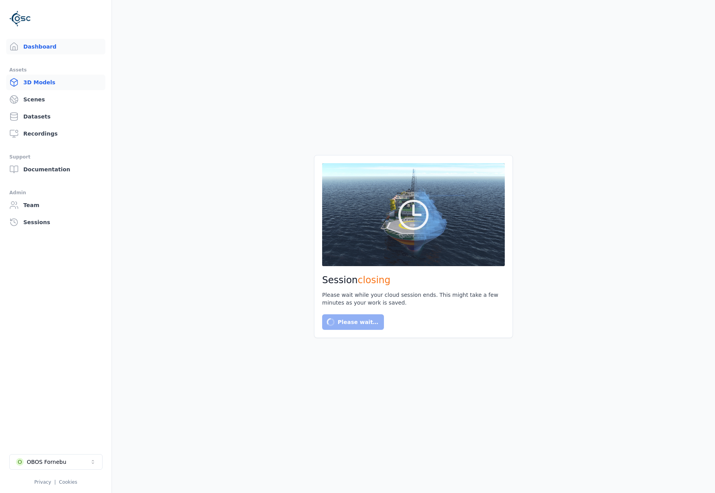
click at [38, 81] on link "3D Models" at bounding box center [55, 83] width 99 height 16
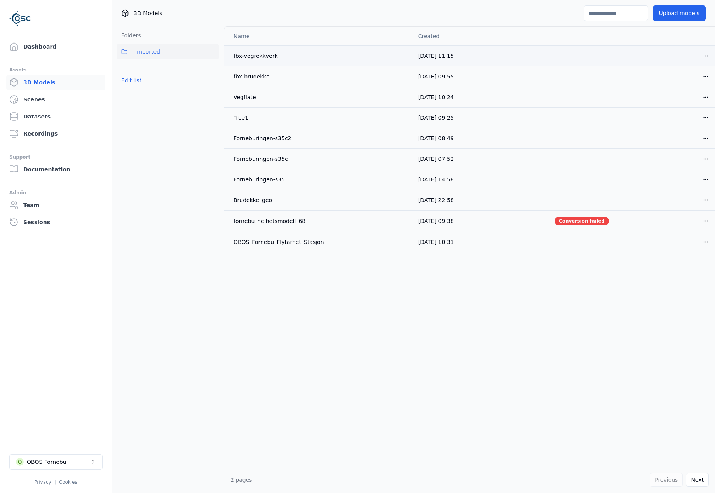
click at [705, 56] on html "Dashboard Assets 3D Models Scenes Datasets Recordings Support Documentation Adm…" at bounding box center [357, 246] width 715 height 493
click at [699, 88] on div "Delete" at bounding box center [689, 86] width 46 height 12
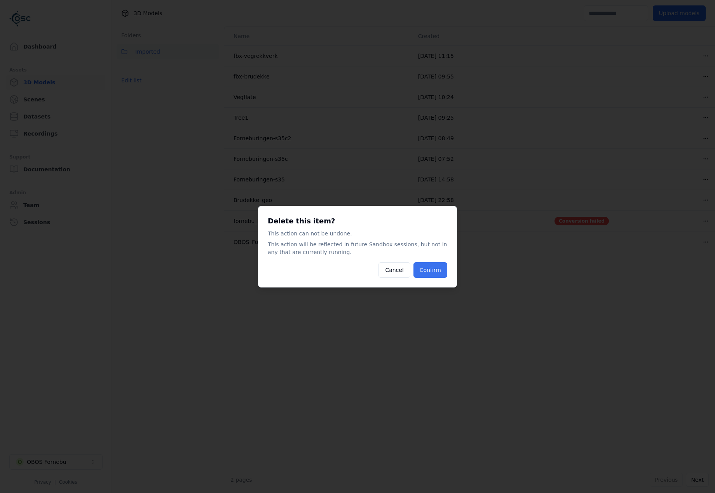
click at [438, 270] on button "Confirm" at bounding box center [431, 270] width 34 height 16
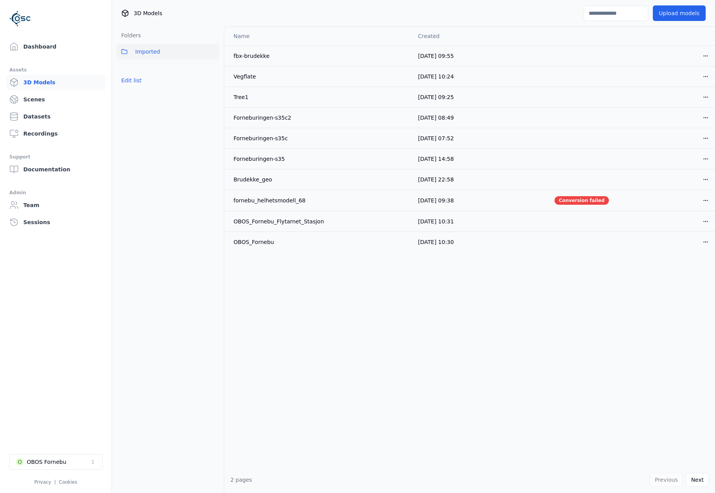
click at [493, 311] on div "Name Created fbx-brudekke 07/10/2025, 09:55 Open menu Vegflate 02/10/2025, 10:2…" at bounding box center [469, 247] width 491 height 440
click at [678, 18] on button "Upload models" at bounding box center [679, 13] width 53 height 16
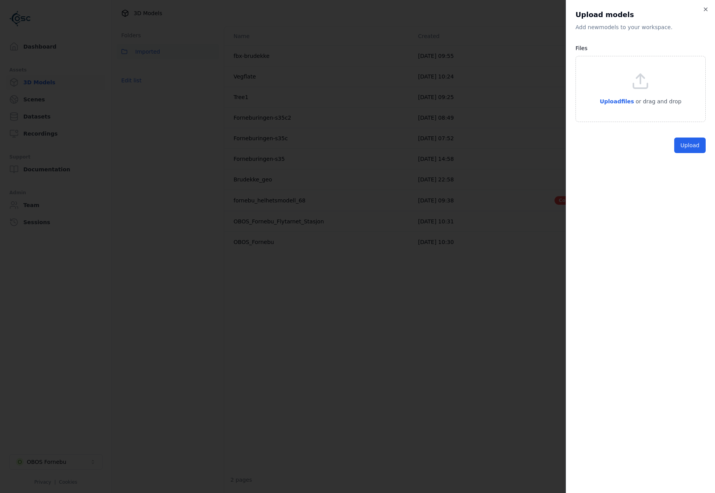
click at [621, 108] on div "Upload files or drag and drop" at bounding box center [641, 89] width 130 height 66
click at [686, 159] on button "Upload" at bounding box center [690, 164] width 31 height 16
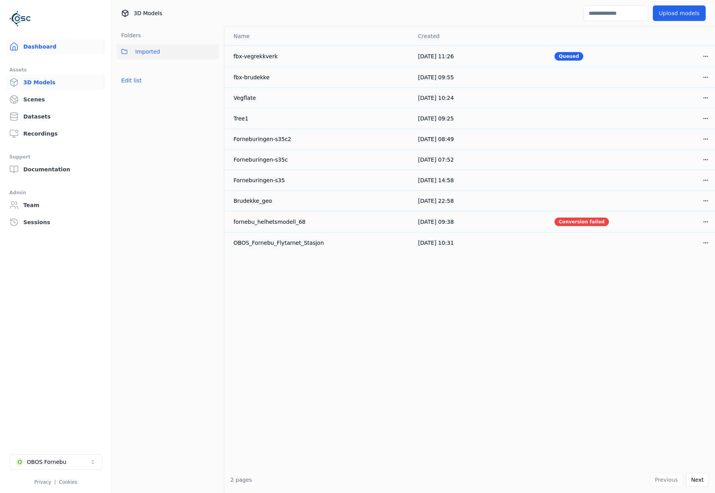
click at [40, 44] on link "Dashboard" at bounding box center [55, 47] width 99 height 16
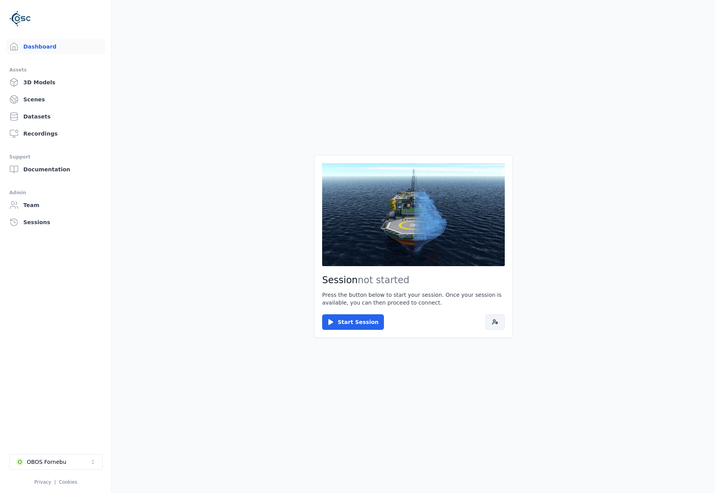
click at [490, 320] on button at bounding box center [495, 323] width 19 height 16
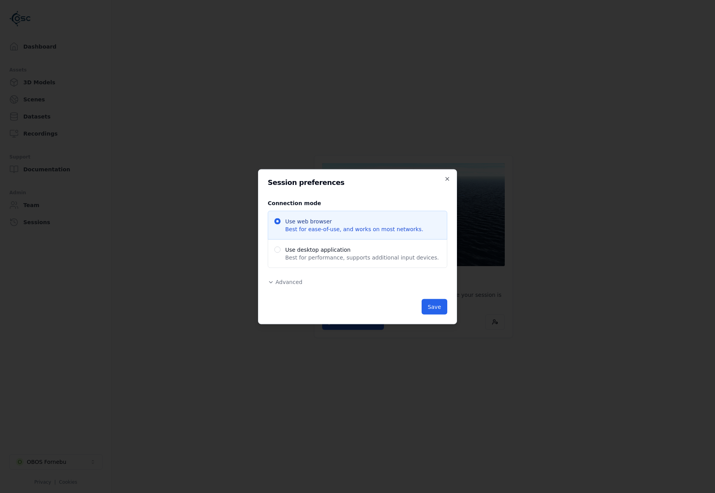
click at [272, 283] on icon "button" at bounding box center [270, 283] width 3 height 2
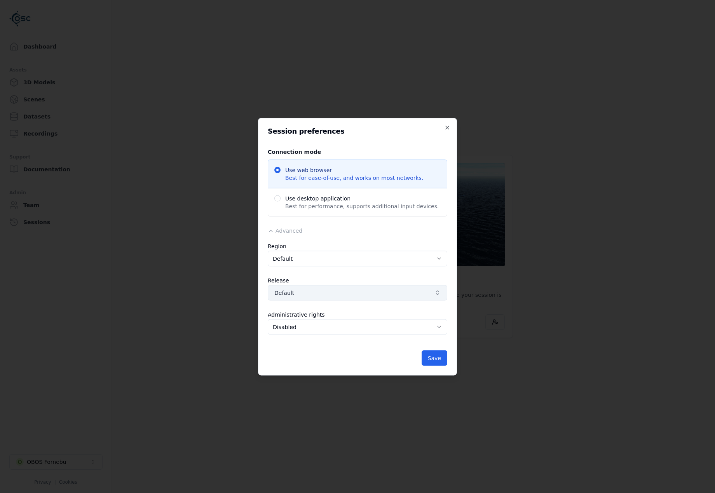
click at [330, 289] on span "Default" at bounding box center [353, 293] width 157 height 8
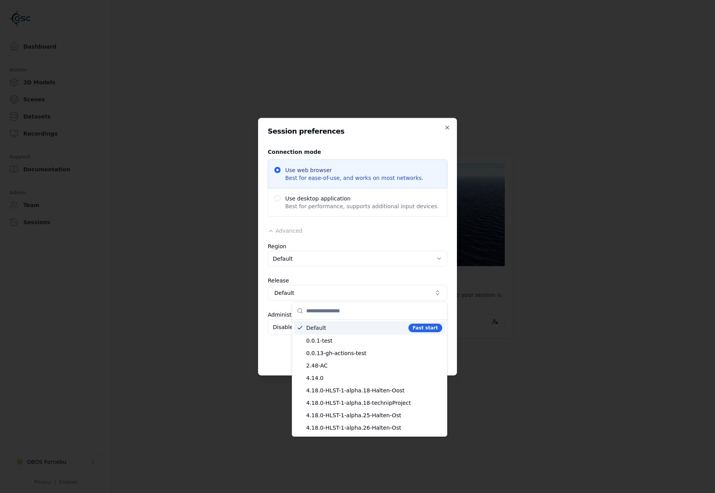
click at [363, 276] on div at bounding box center [357, 246] width 715 height 493
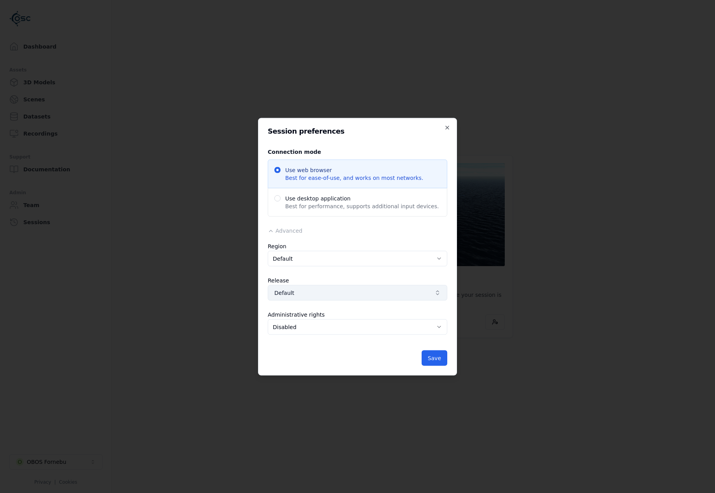
click at [375, 292] on span "Default" at bounding box center [353, 293] width 157 height 8
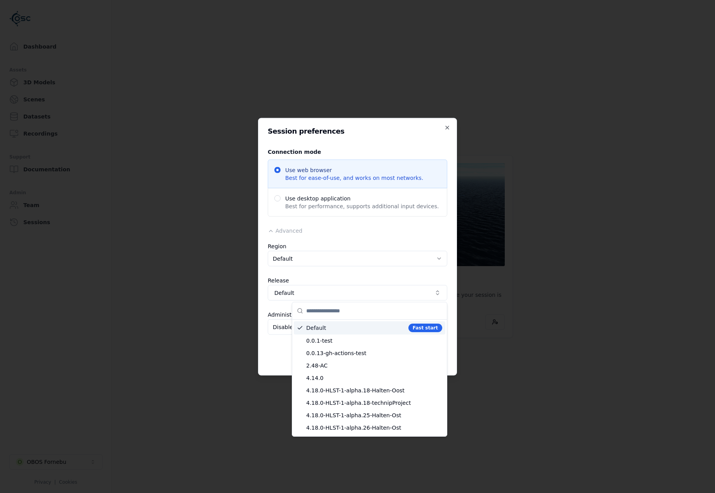
click at [376, 280] on div at bounding box center [357, 246] width 715 height 493
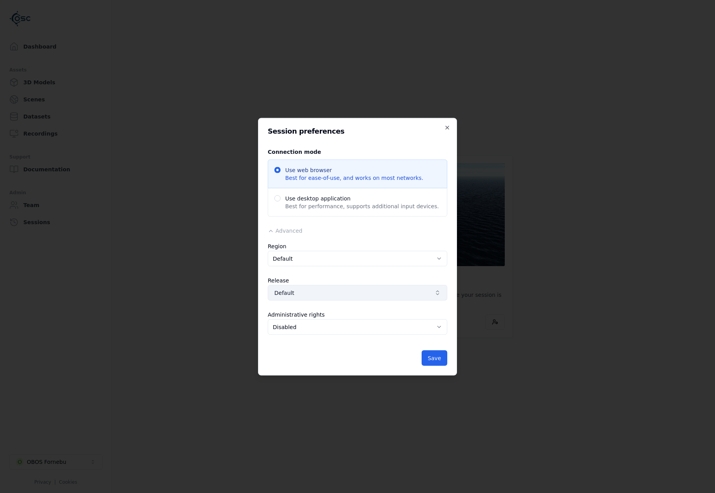
click at [376, 296] on span "Default" at bounding box center [353, 293] width 157 height 8
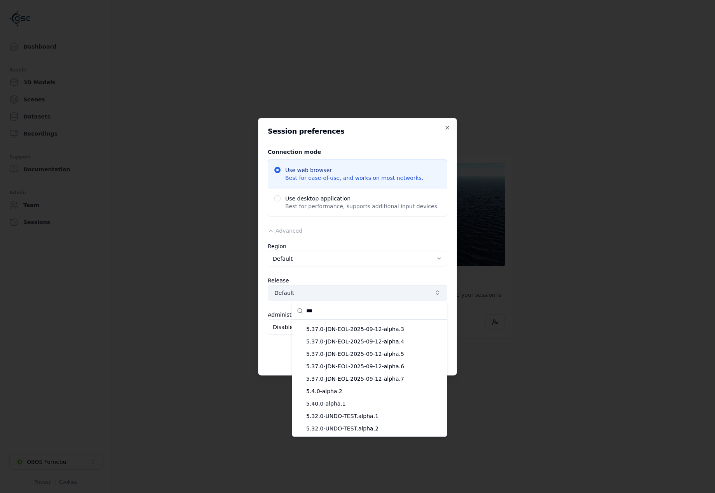
scroll to position [1392, 0]
type input "*****"
click at [411, 233] on div at bounding box center [357, 246] width 715 height 493
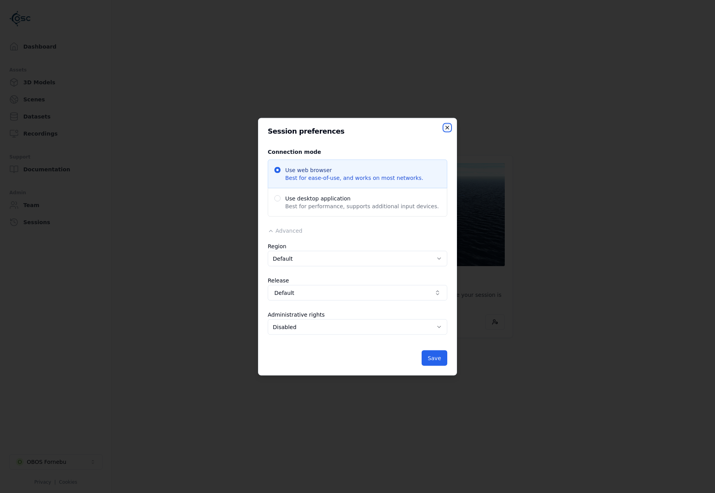
click at [447, 129] on icon "button" at bounding box center [447, 127] width 6 height 6
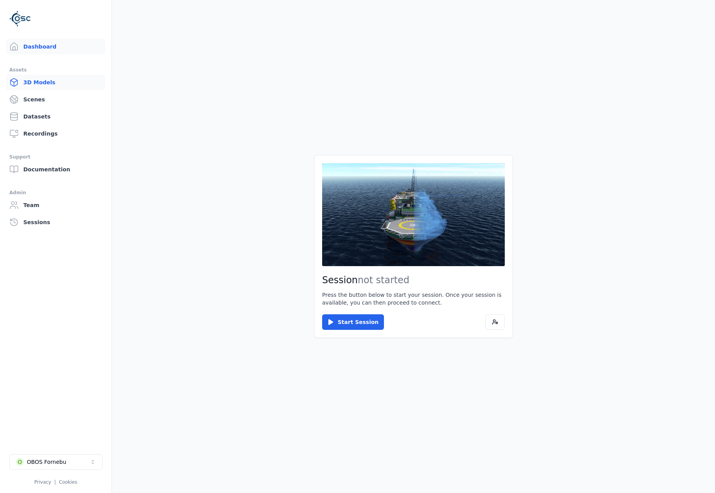
click at [37, 79] on link "3D Models" at bounding box center [55, 83] width 99 height 16
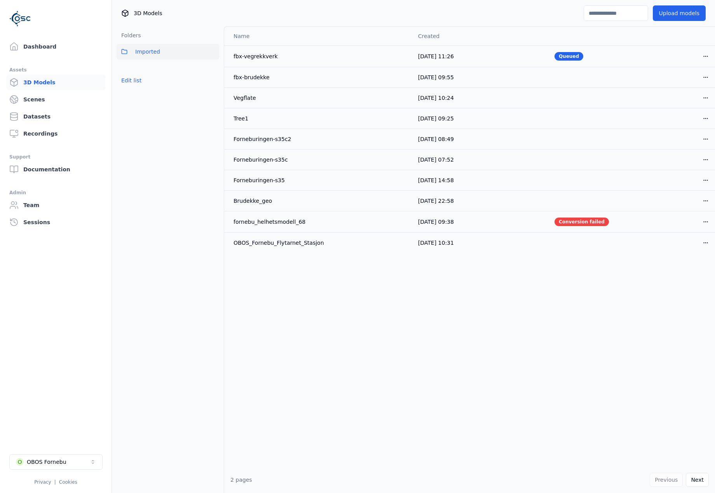
click at [168, 166] on div "Folders Imported Edit list" at bounding box center [168, 259] width 112 height 467
click at [51, 116] on link "Datasets" at bounding box center [55, 117] width 99 height 16
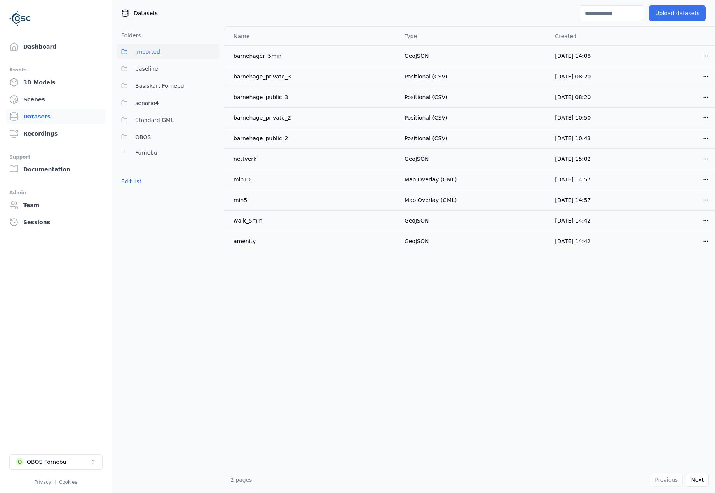
click at [673, 17] on button "Upload datasets" at bounding box center [677, 13] width 57 height 16
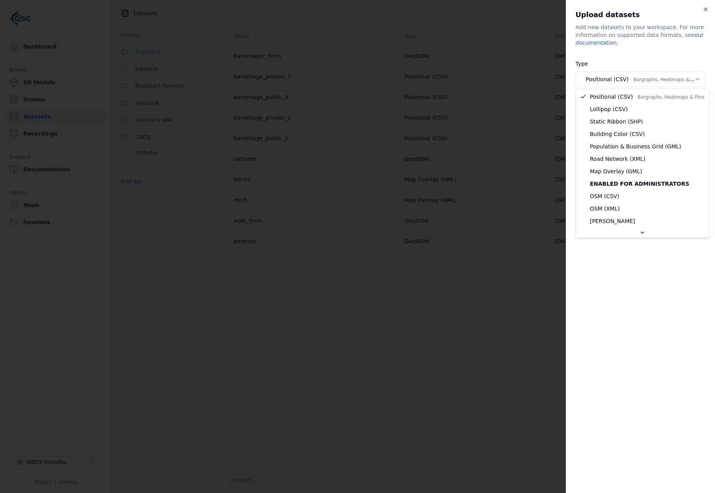
click at [680, 86] on body "Dashboard Assets 3D Models Scenes Datasets Recordings Support Documentation Adm…" at bounding box center [357, 246] width 715 height 493
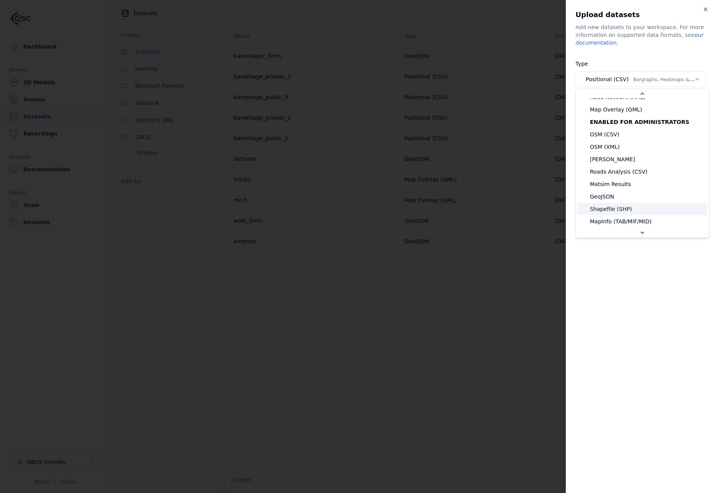
scroll to position [117, 0]
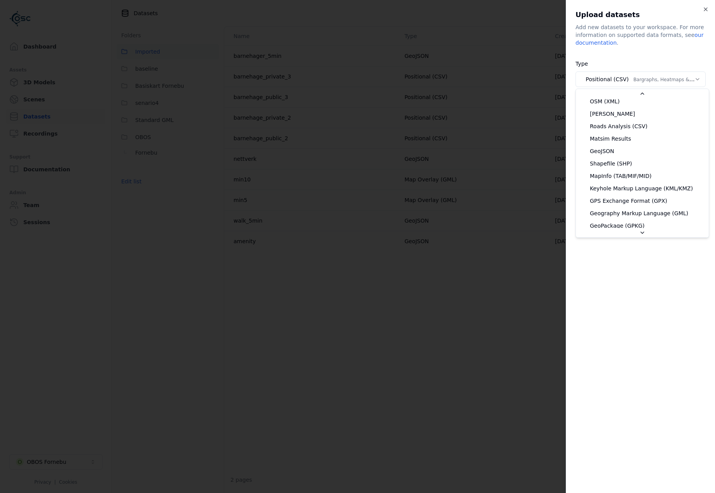
select select "*******"
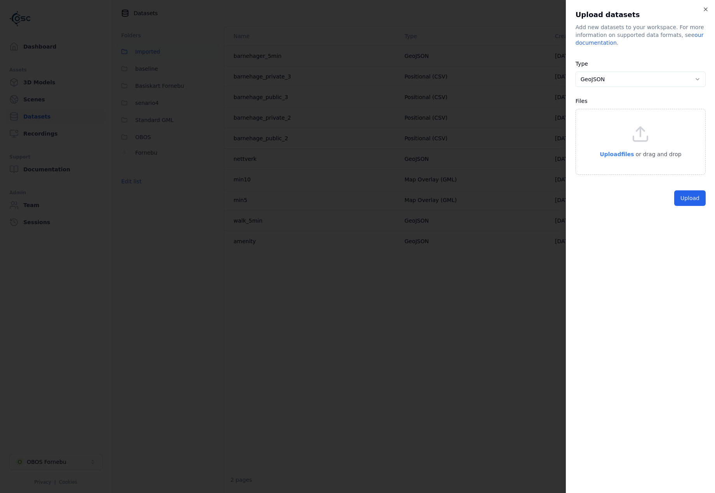
click at [624, 156] on span "Upload files" at bounding box center [617, 154] width 34 height 6
click at [690, 223] on button "Upload" at bounding box center [690, 216] width 31 height 16
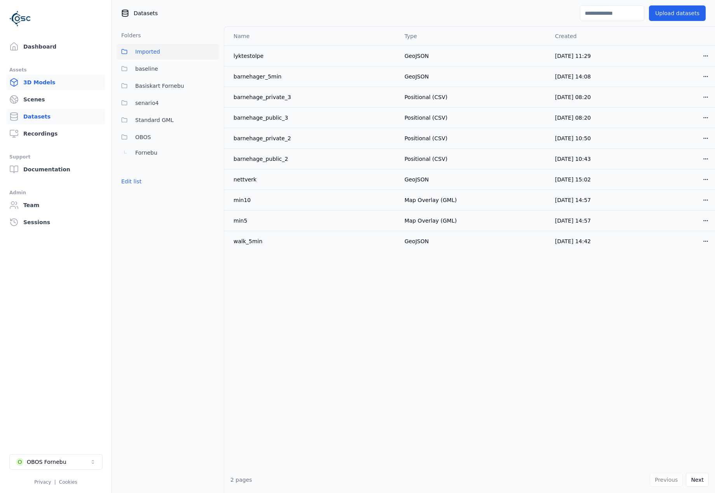
click at [50, 79] on link "3D Models" at bounding box center [55, 83] width 99 height 16
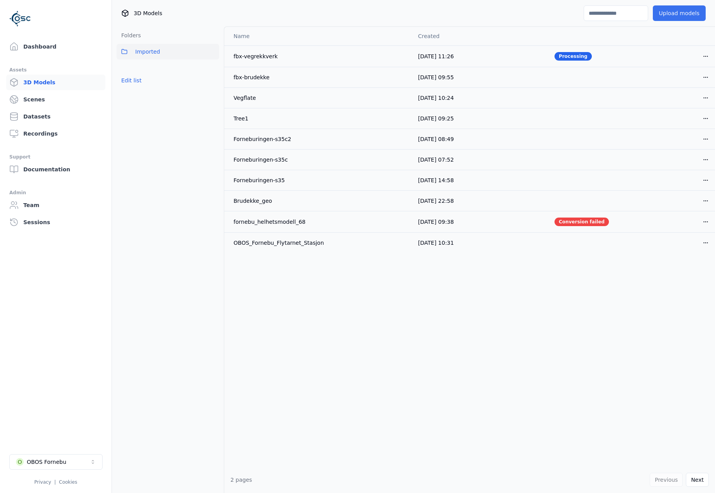
click at [682, 10] on button "Upload models" at bounding box center [679, 13] width 53 height 16
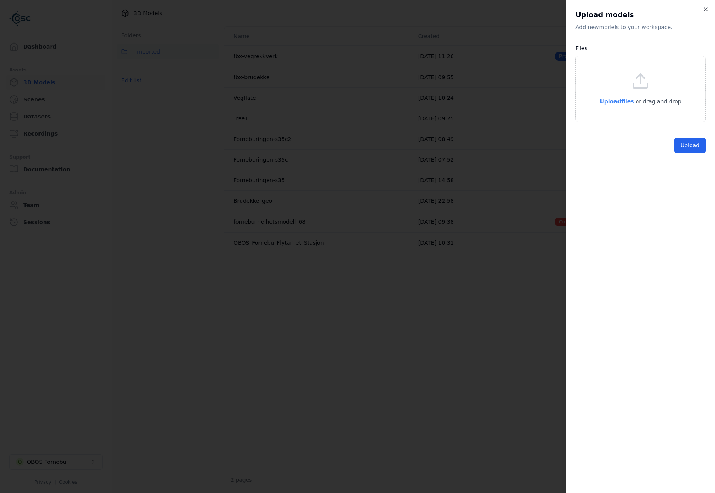
click at [617, 100] on span "Upload files" at bounding box center [617, 101] width 34 height 6
click at [687, 161] on button "Upload" at bounding box center [690, 164] width 31 height 16
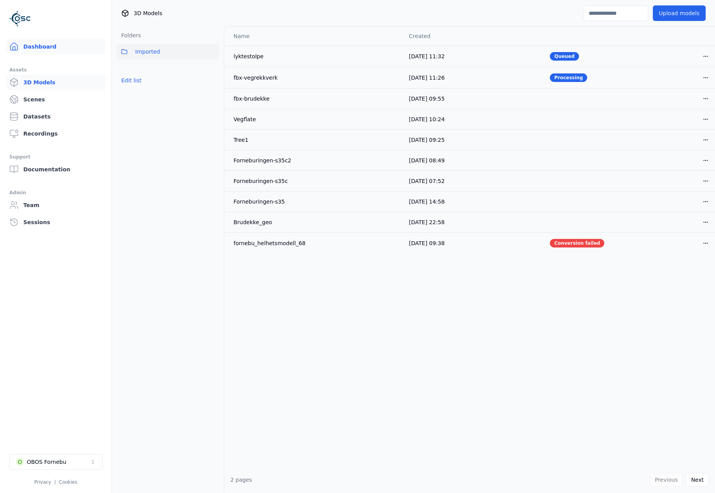
click at [30, 49] on link "Dashboard" at bounding box center [55, 47] width 99 height 16
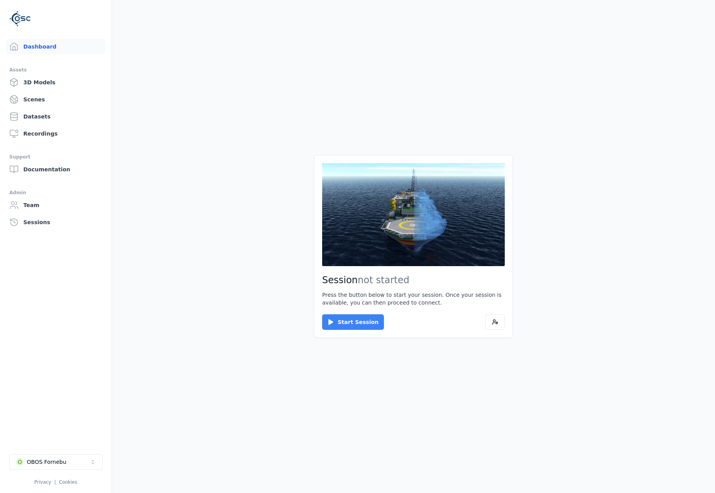
click at [329, 326] on button "Start Session" at bounding box center [353, 323] width 62 height 16
click at [348, 329] on div "Session ready for connection Your cloud session is ready. Please click the butt…" at bounding box center [413, 246] width 199 height 183
click at [341, 320] on button "Connect" at bounding box center [340, 323] width 36 height 16
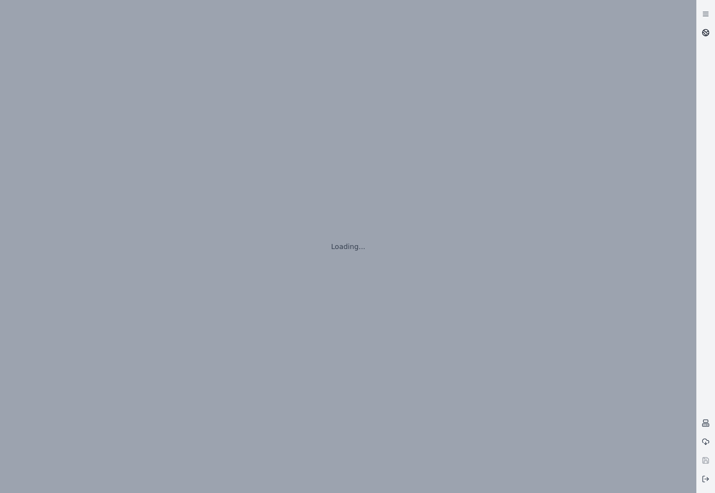
click at [706, 36] on circle at bounding box center [706, 33] width 7 height 7
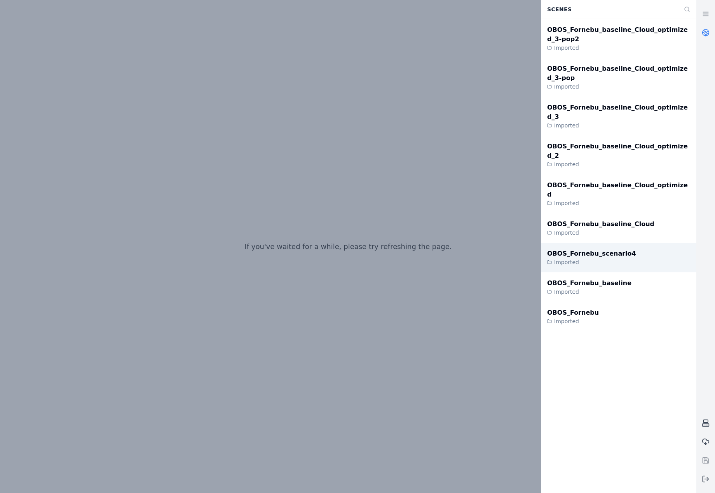
click at [642, 243] on div "OBOS_Fornebu_scenario4 Imported" at bounding box center [619, 258] width 156 height 30
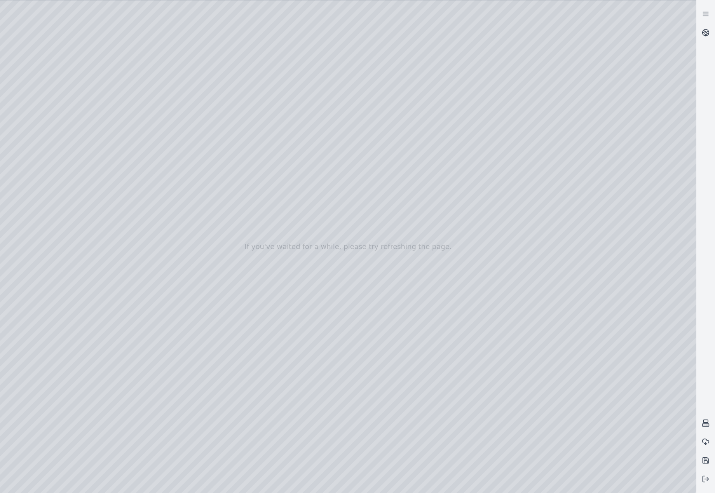
drag, startPoint x: 365, startPoint y: 227, endPoint x: 367, endPoint y: 268, distance: 40.8
drag, startPoint x: 569, startPoint y: 189, endPoint x: 265, endPoint y: 177, distance: 304.3
drag, startPoint x: 352, startPoint y: 197, endPoint x: 259, endPoint y: 197, distance: 92.9
drag, startPoint x: 539, startPoint y: 195, endPoint x: 235, endPoint y: 194, distance: 303.7
drag, startPoint x: 569, startPoint y: 149, endPoint x: 254, endPoint y: 202, distance: 319.7
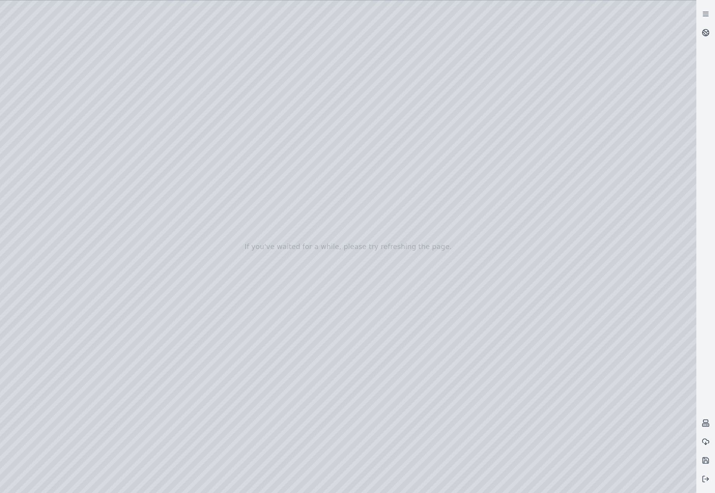
drag, startPoint x: 546, startPoint y: 224, endPoint x: 446, endPoint y: 318, distance: 137.0
drag, startPoint x: 336, startPoint y: 250, endPoint x: 526, endPoint y: 385, distance: 233.0
click at [28, 123] on div at bounding box center [348, 246] width 697 height 493
click at [35, 106] on div at bounding box center [348, 246] width 697 height 493
click at [46, 143] on div at bounding box center [348, 246] width 697 height 493
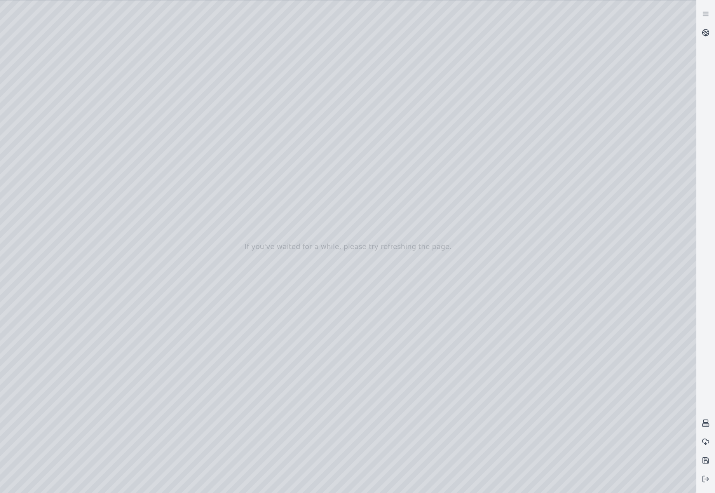
click at [220, 175] on div at bounding box center [348, 246] width 697 height 493
click at [220, 294] on div at bounding box center [348, 246] width 697 height 493
click at [222, 313] on div at bounding box center [348, 246] width 697 height 493
click at [224, 259] on div at bounding box center [348, 246] width 697 height 493
click at [45, 203] on div at bounding box center [348, 246] width 697 height 493
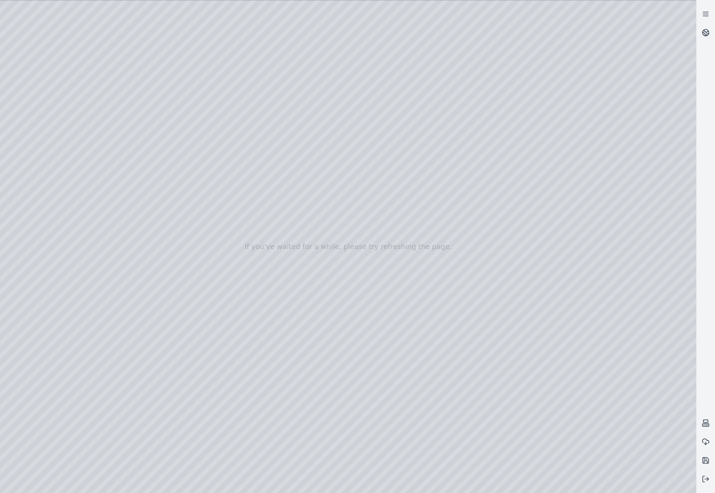
click at [50, 158] on div at bounding box center [348, 246] width 697 height 493
click at [61, 144] on div at bounding box center [348, 246] width 697 height 493
click at [207, 79] on div at bounding box center [348, 246] width 697 height 493
drag, startPoint x: 210, startPoint y: 243, endPoint x: 352, endPoint y: 252, distance: 142.6
click at [352, 252] on div at bounding box center [348, 246] width 697 height 493
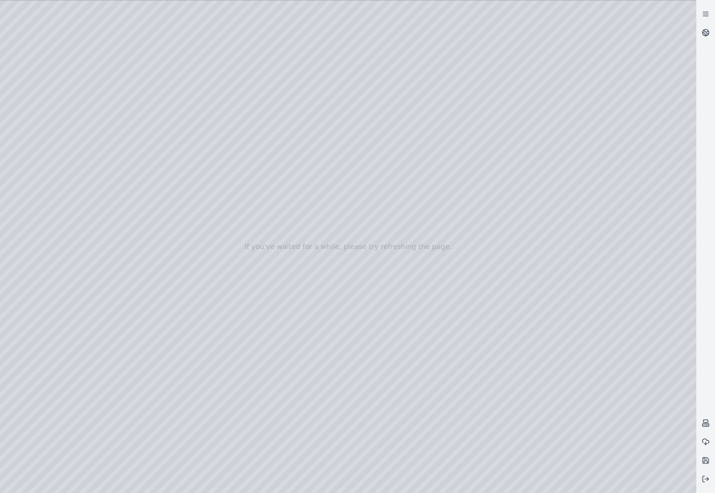
drag, startPoint x: 199, startPoint y: 75, endPoint x: 377, endPoint y: 140, distance: 189.1
click at [377, 140] on div at bounding box center [348, 246] width 697 height 493
drag, startPoint x: 378, startPoint y: 232, endPoint x: 392, endPoint y: 261, distance: 32.0
drag, startPoint x: 399, startPoint y: 264, endPoint x: 408, endPoint y: 297, distance: 34.3
drag, startPoint x: 411, startPoint y: 302, endPoint x: 414, endPoint y: 334, distance: 31.7
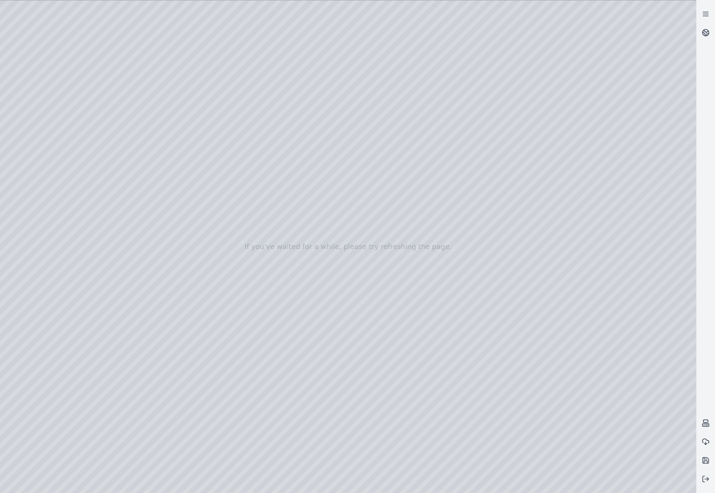
drag, startPoint x: 414, startPoint y: 334, endPoint x: 426, endPoint y: 372, distance: 39.8
drag, startPoint x: 409, startPoint y: 288, endPoint x: 416, endPoint y: 296, distance: 10.2
drag, startPoint x: 392, startPoint y: 166, endPoint x: 363, endPoint y: 207, distance: 50.5
click at [363, 207] on div at bounding box center [348, 246] width 697 height 493
drag, startPoint x: 430, startPoint y: 203, endPoint x: 423, endPoint y: 198, distance: 9.1
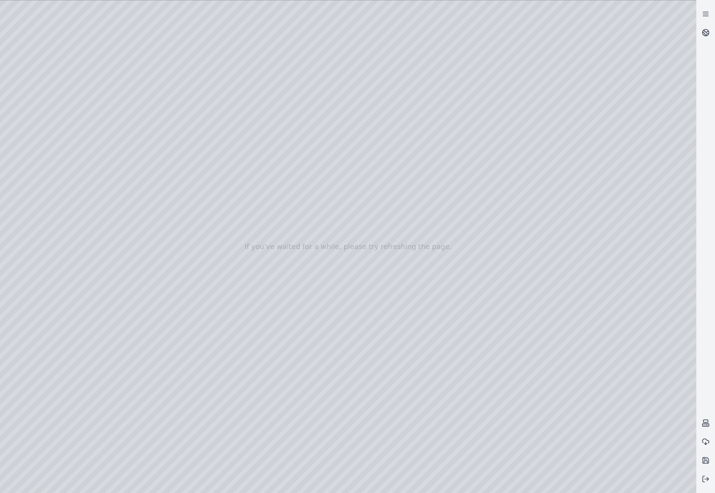
click at [423, 198] on div at bounding box center [348, 246] width 697 height 493
drag, startPoint x: 490, startPoint y: 224, endPoint x: 409, endPoint y: 234, distance: 81.5
click at [409, 234] on div at bounding box center [348, 246] width 697 height 493
drag, startPoint x: 346, startPoint y: 210, endPoint x: 340, endPoint y: 209, distance: 6.2
click at [340, 209] on div at bounding box center [348, 246] width 697 height 493
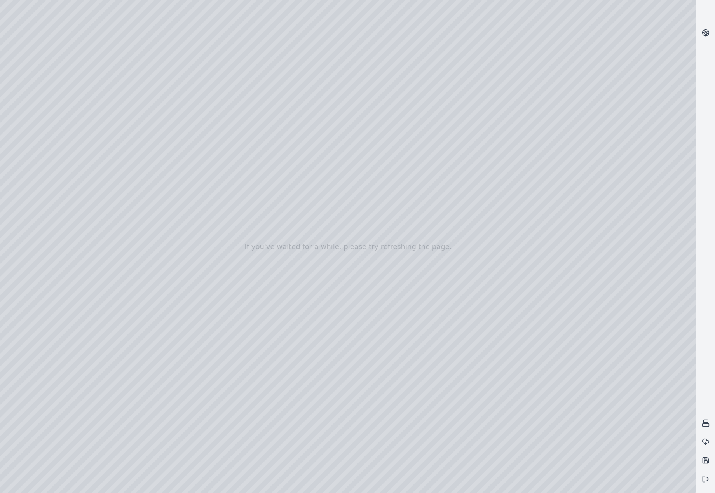
drag, startPoint x: 395, startPoint y: 234, endPoint x: 389, endPoint y: 235, distance: 6.2
click at [389, 235] on div at bounding box center [348, 246] width 697 height 493
drag, startPoint x: 340, startPoint y: 213, endPoint x: 339, endPoint y: 209, distance: 4.8
click at [339, 209] on div at bounding box center [348, 246] width 697 height 493
drag, startPoint x: 320, startPoint y: 293, endPoint x: 353, endPoint y: 284, distance: 35.0
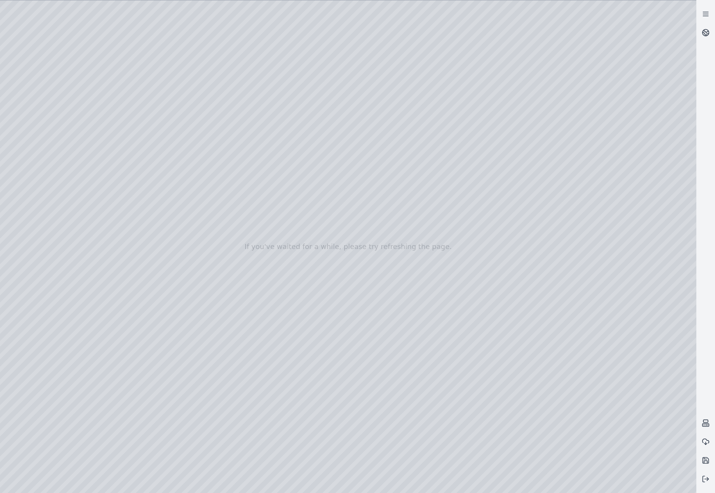
drag, startPoint x: 379, startPoint y: 265, endPoint x: 461, endPoint y: 343, distance: 113.3
drag, startPoint x: 459, startPoint y: 365, endPoint x: 460, endPoint y: 373, distance: 7.5
drag, startPoint x: 445, startPoint y: 318, endPoint x: 447, endPoint y: 332, distance: 14.6
drag, startPoint x: 447, startPoint y: 331, endPoint x: 452, endPoint y: 364, distance: 33.5
drag, startPoint x: 432, startPoint y: 242, endPoint x: 415, endPoint y: 423, distance: 181.9
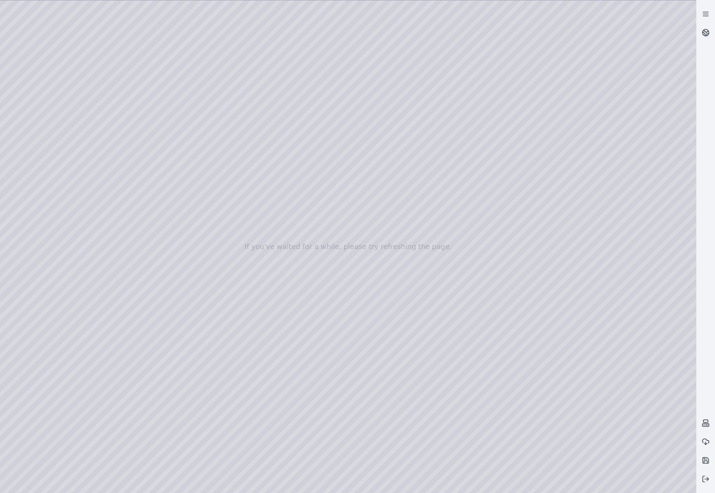
drag, startPoint x: 397, startPoint y: 176, endPoint x: 404, endPoint y: 201, distance: 25.9
click at [404, 201] on div at bounding box center [348, 246] width 697 height 493
drag, startPoint x: 452, startPoint y: 249, endPoint x: 473, endPoint y: 233, distance: 26.7
click at [473, 233] on div at bounding box center [348, 246] width 697 height 493
drag, startPoint x: 428, startPoint y: 205, endPoint x: 425, endPoint y: 197, distance: 9.2
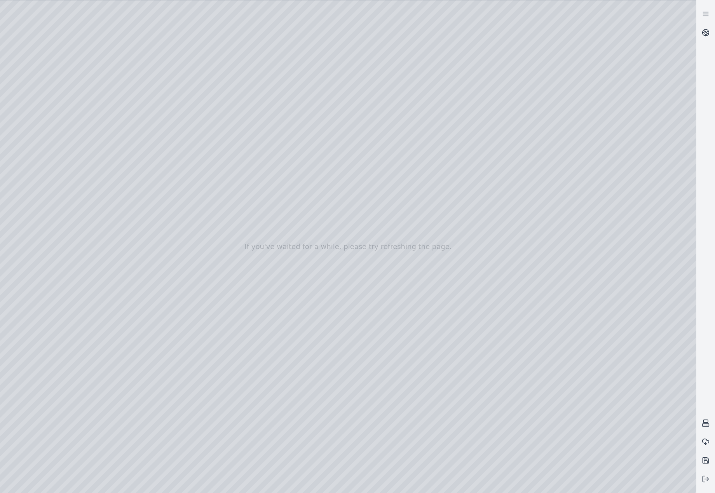
click at [425, 197] on div at bounding box center [348, 246] width 697 height 493
drag, startPoint x: 497, startPoint y: 231, endPoint x: 487, endPoint y: 231, distance: 9.3
click at [487, 231] on div at bounding box center [348, 246] width 697 height 493
click at [423, 210] on div at bounding box center [348, 246] width 697 height 493
drag, startPoint x: 454, startPoint y: 243, endPoint x: 461, endPoint y: 238, distance: 8.9
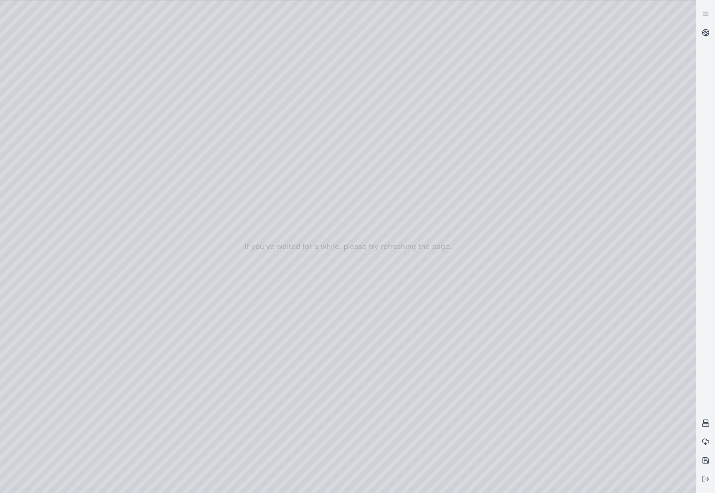
click at [461, 238] on div at bounding box center [348, 246] width 697 height 493
drag, startPoint x: 430, startPoint y: 208, endPoint x: 427, endPoint y: 205, distance: 4.7
click at [427, 205] on div at bounding box center [348, 246] width 697 height 493
drag, startPoint x: 400, startPoint y: 330, endPoint x: 411, endPoint y: 289, distance: 42.5
drag, startPoint x: 425, startPoint y: 336, endPoint x: 430, endPoint y: 308, distance: 27.6
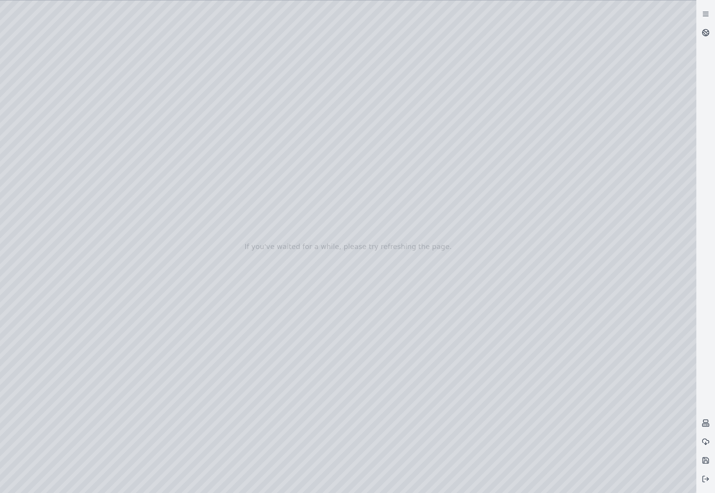
drag, startPoint x: 418, startPoint y: 280, endPoint x: 437, endPoint y: 215, distance: 67.7
drag, startPoint x: 495, startPoint y: 392, endPoint x: 492, endPoint y: 378, distance: 14.7
drag, startPoint x: 457, startPoint y: 345, endPoint x: 411, endPoint y: 212, distance: 140.8
drag, startPoint x: 484, startPoint y: 337, endPoint x: 428, endPoint y: 271, distance: 86.6
click at [369, 450] on div at bounding box center [348, 246] width 697 height 493
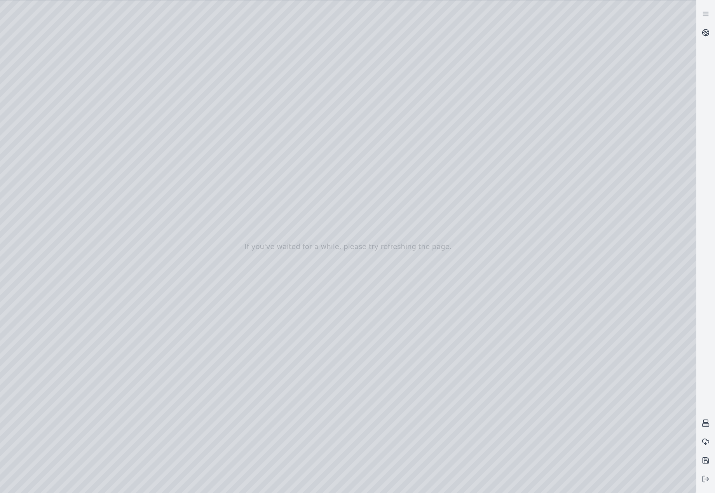
click at [396, 212] on div at bounding box center [348, 246] width 697 height 493
click at [401, 217] on div at bounding box center [348, 246] width 697 height 493
drag, startPoint x: 311, startPoint y: 245, endPoint x: 360, endPoint y: 231, distance: 51.4
click at [60, 100] on div at bounding box center [348, 246] width 697 height 493
click at [65, 158] on div at bounding box center [348, 246] width 697 height 493
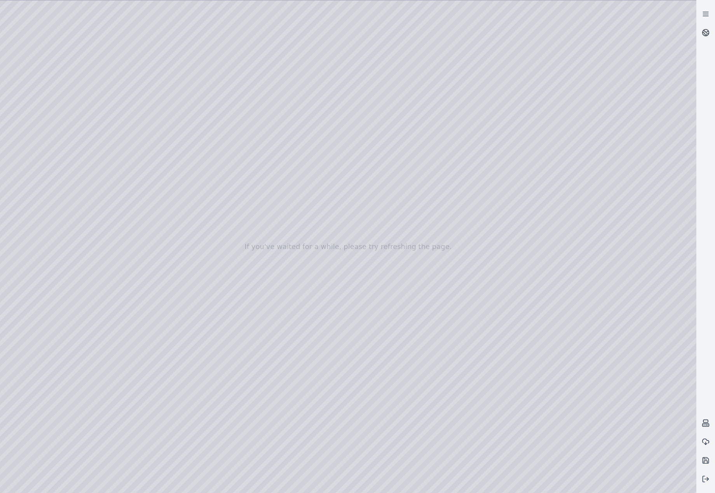
click at [64, 143] on div at bounding box center [348, 246] width 697 height 493
click at [222, 348] on div at bounding box center [348, 246] width 697 height 493
click at [221, 294] on div at bounding box center [348, 246] width 697 height 493
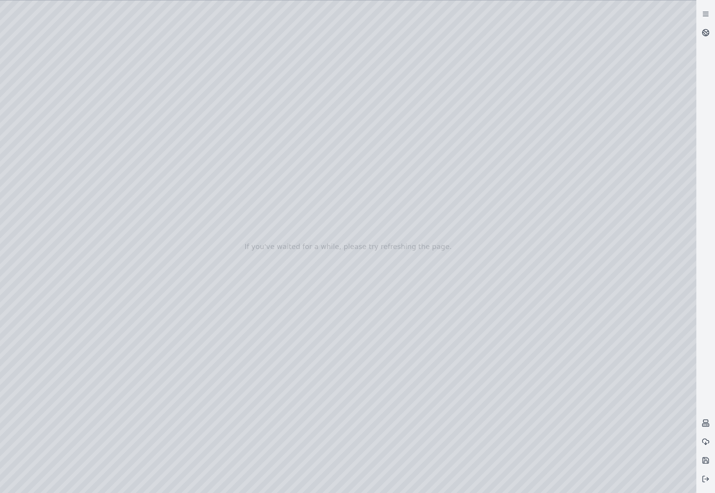
click at [224, 274] on div at bounding box center [348, 246] width 697 height 493
click at [224, 206] on div at bounding box center [348, 246] width 697 height 493
drag, startPoint x: 447, startPoint y: 218, endPoint x: 428, endPoint y: 208, distance: 21.2
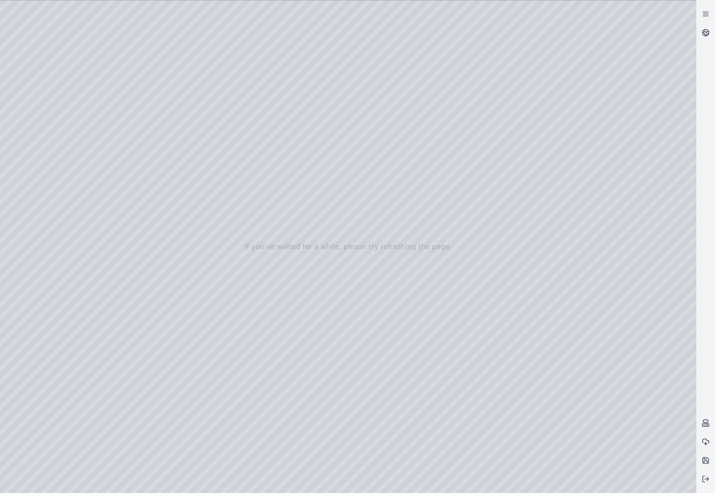
click at [416, 171] on div at bounding box center [348, 246] width 697 height 493
click at [429, 137] on div at bounding box center [348, 246] width 697 height 493
drag, startPoint x: 447, startPoint y: 123, endPoint x: 452, endPoint y: 268, distance: 144.7
click at [427, 171] on div at bounding box center [348, 246] width 697 height 493
drag, startPoint x: 454, startPoint y: 255, endPoint x: 394, endPoint y: 268, distance: 60.7
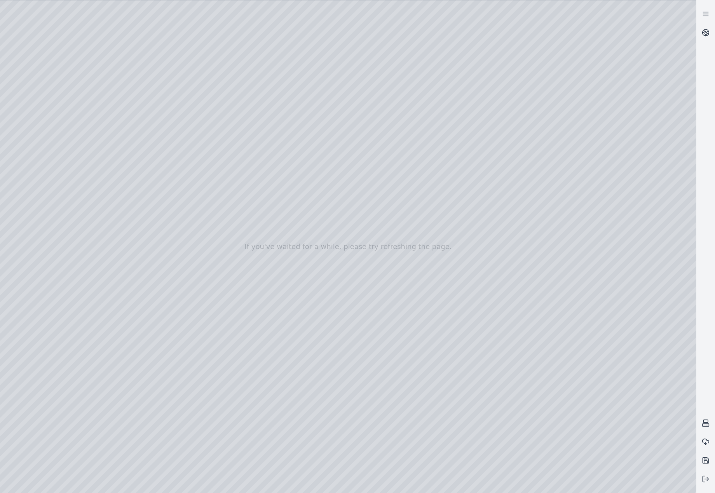
drag, startPoint x: 398, startPoint y: 284, endPoint x: 400, endPoint y: 307, distance: 23.5
drag, startPoint x: 400, startPoint y: 330, endPoint x: 412, endPoint y: 377, distance: 48.4
drag, startPoint x: 488, startPoint y: 267, endPoint x: 483, endPoint y: 260, distance: 8.9
click at [483, 260] on div at bounding box center [348, 246] width 697 height 493
drag, startPoint x: 402, startPoint y: 257, endPoint x: 412, endPoint y: 271, distance: 17.4
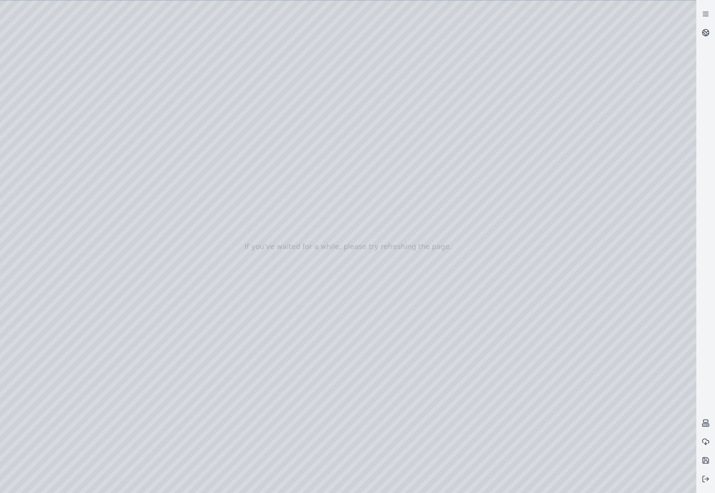
drag, startPoint x: 477, startPoint y: 318, endPoint x: 472, endPoint y: 315, distance: 6.4
click at [472, 315] on div at bounding box center [348, 246] width 697 height 493
drag, startPoint x: 469, startPoint y: 308, endPoint x: 462, endPoint y: 305, distance: 7.3
click at [462, 305] on div at bounding box center [348, 246] width 697 height 493
drag, startPoint x: 460, startPoint y: 367, endPoint x: 453, endPoint y: 338, distance: 30.4
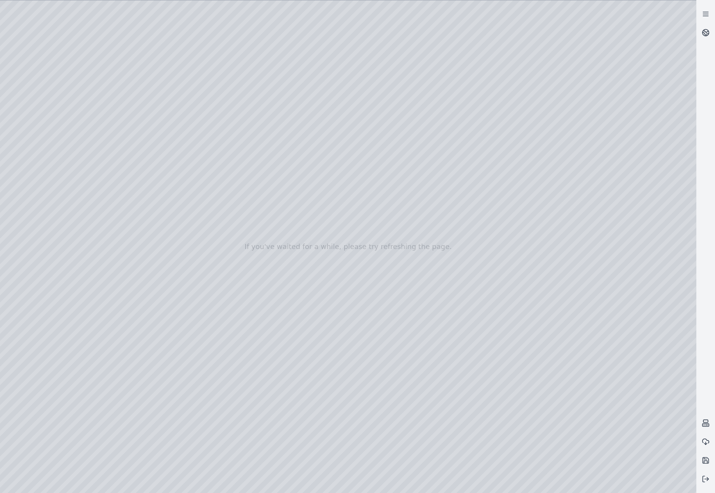
drag, startPoint x: 456, startPoint y: 377, endPoint x: 443, endPoint y: 329, distance: 50.3
drag, startPoint x: 406, startPoint y: 344, endPoint x: 411, endPoint y: 192, distance: 152.1
click at [434, 302] on div at bounding box center [348, 246] width 697 height 493
drag, startPoint x: 455, startPoint y: 418, endPoint x: 439, endPoint y: 378, distance: 43.4
drag, startPoint x: 479, startPoint y: 417, endPoint x: 445, endPoint y: 400, distance: 37.7
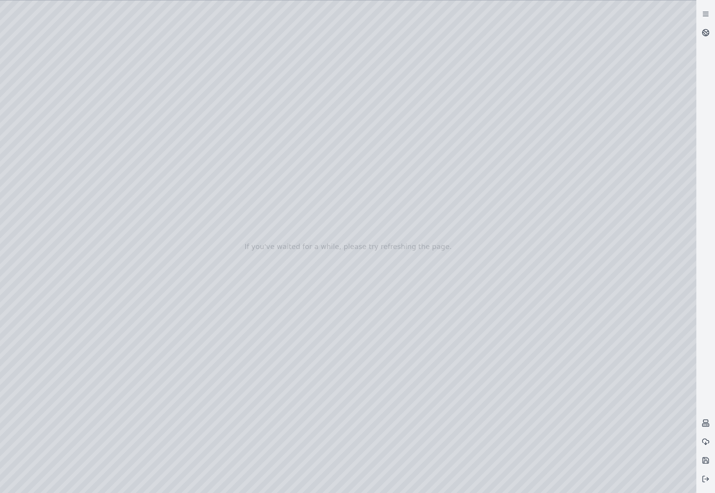
drag, startPoint x: 431, startPoint y: 371, endPoint x: 407, endPoint y: 301, distance: 74.3
drag, startPoint x: 426, startPoint y: 362, endPoint x: 359, endPoint y: 313, distance: 82.7
drag, startPoint x: 383, startPoint y: 365, endPoint x: 404, endPoint y: 344, distance: 29.1
drag, startPoint x: 365, startPoint y: 323, endPoint x: 358, endPoint y: 334, distance: 12.9
click at [358, 334] on div at bounding box center [348, 246] width 697 height 493
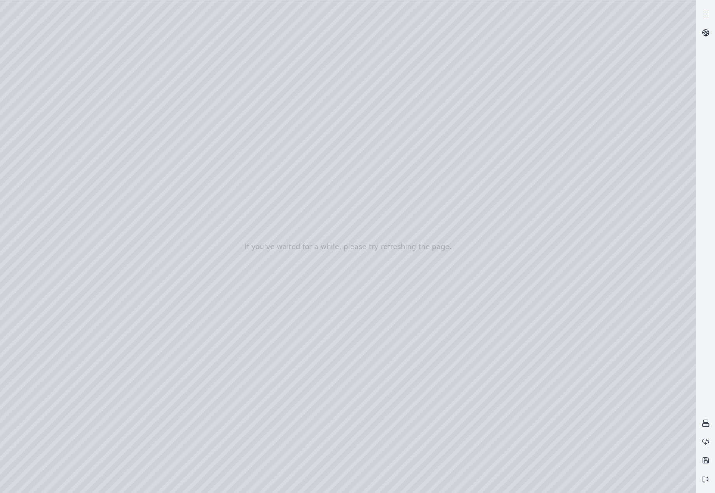
click at [317, 268] on div at bounding box center [348, 246] width 697 height 493
drag, startPoint x: 298, startPoint y: 271, endPoint x: 449, endPoint y: 268, distance: 151.3
click at [435, 313] on div at bounding box center [348, 246] width 697 height 493
drag, startPoint x: 564, startPoint y: 360, endPoint x: 577, endPoint y: 373, distance: 18.1
click at [577, 373] on div at bounding box center [348, 246] width 697 height 493
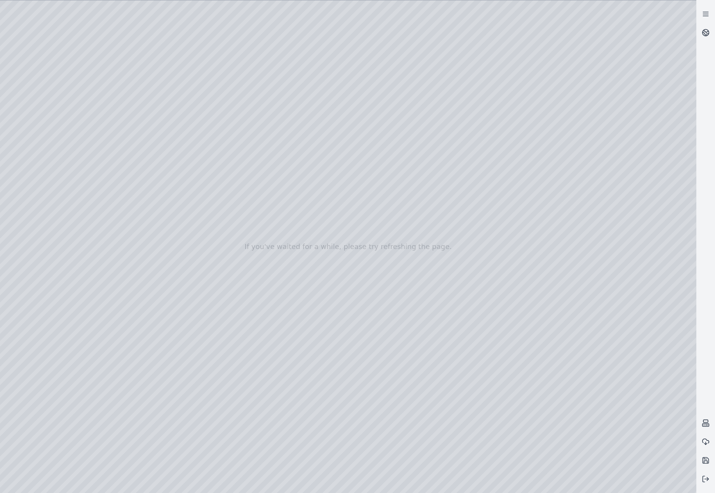
drag, startPoint x: 560, startPoint y: 358, endPoint x: 568, endPoint y: 365, distance: 11.0
click at [568, 365] on div at bounding box center [348, 246] width 697 height 493
drag, startPoint x: 519, startPoint y: 324, endPoint x: 525, endPoint y: 337, distance: 14.7
click at [525, 337] on div at bounding box center [348, 246] width 697 height 493
drag, startPoint x: 625, startPoint y: 379, endPoint x: 607, endPoint y: 378, distance: 18.3
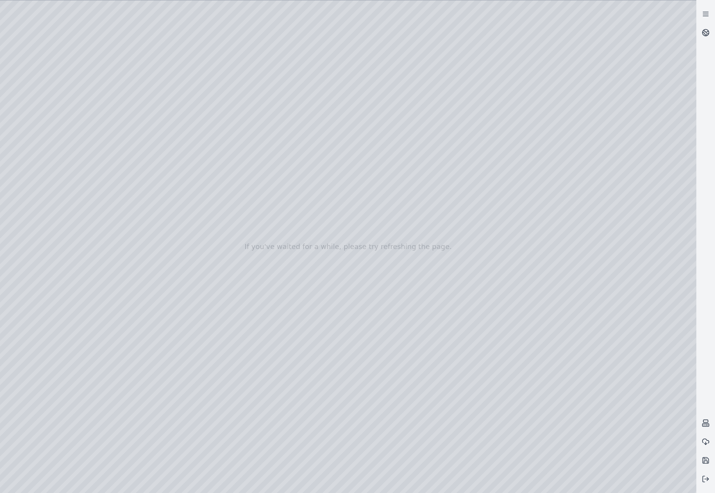
click at [607, 378] on div at bounding box center [348, 246] width 697 height 493
drag, startPoint x: 628, startPoint y: 380, endPoint x: 621, endPoint y: 380, distance: 7.8
click at [621, 380] on div at bounding box center [348, 246] width 697 height 493
drag, startPoint x: 456, startPoint y: 413, endPoint x: 484, endPoint y: 418, distance: 28.8
drag, startPoint x: 484, startPoint y: 418, endPoint x: 501, endPoint y: 421, distance: 17.1
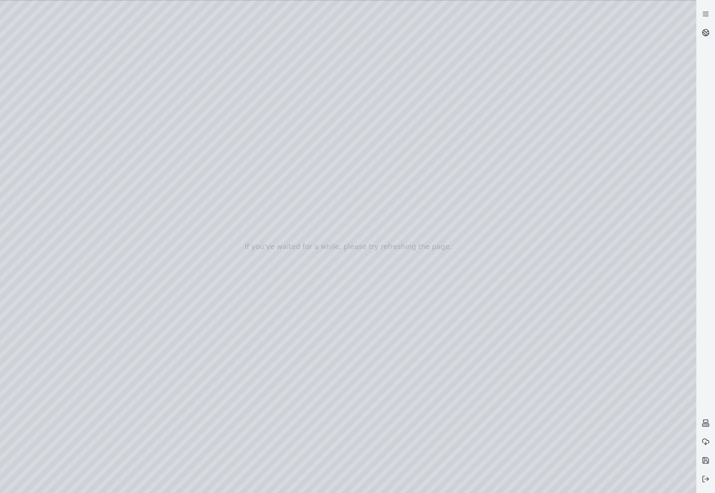
drag, startPoint x: 521, startPoint y: 312, endPoint x: 511, endPoint y: 313, distance: 10.5
click at [511, 313] on div at bounding box center [348, 246] width 697 height 493
click at [442, 294] on div at bounding box center [348, 246] width 697 height 493
click at [394, 375] on div at bounding box center [348, 246] width 697 height 493
click at [711, 459] on button at bounding box center [706, 460] width 19 height 19
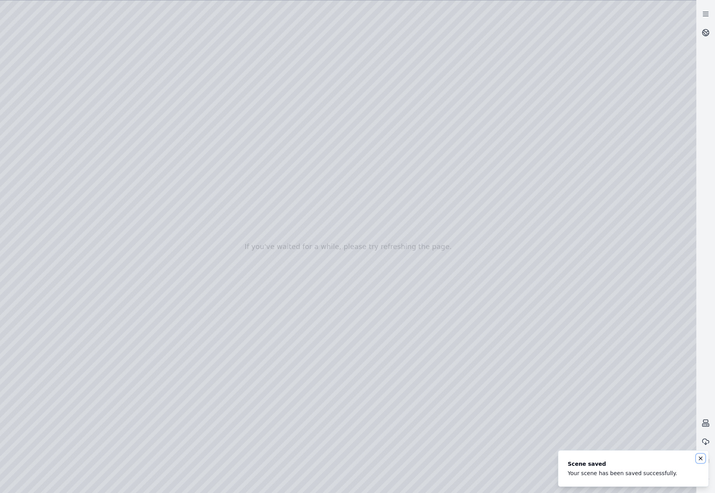
click at [701, 461] on icon "Notifications (F8)" at bounding box center [701, 459] width 6 height 6
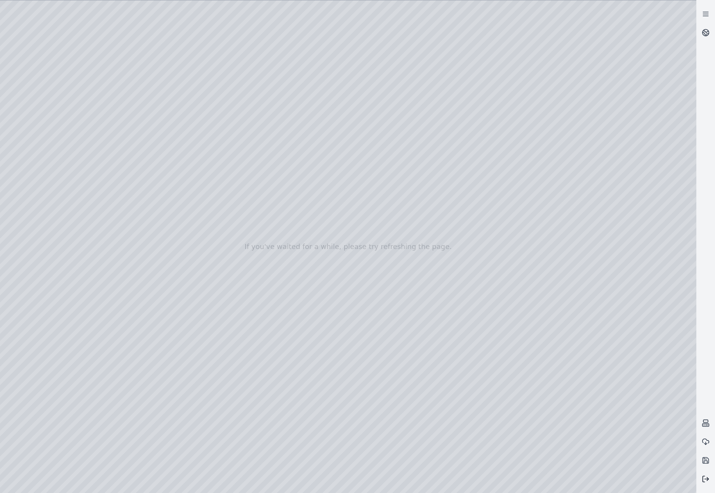
click at [706, 477] on icon at bounding box center [706, 480] width 8 height 8
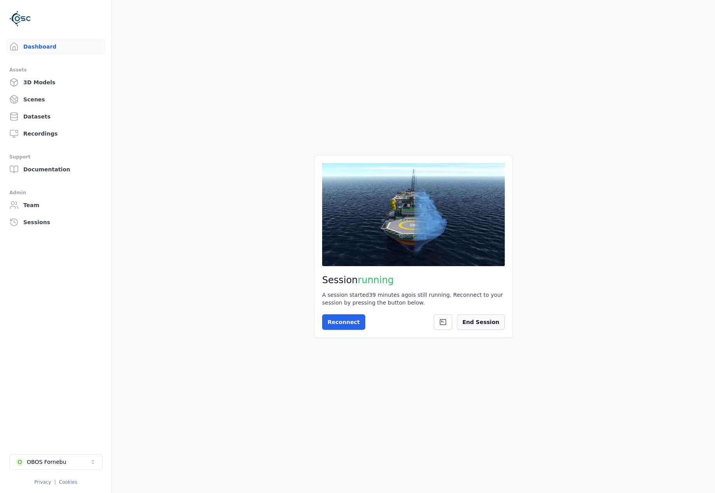
click at [483, 319] on button "End Session" at bounding box center [481, 323] width 48 height 16
click at [493, 322] on icon at bounding box center [495, 322] width 6 height 6
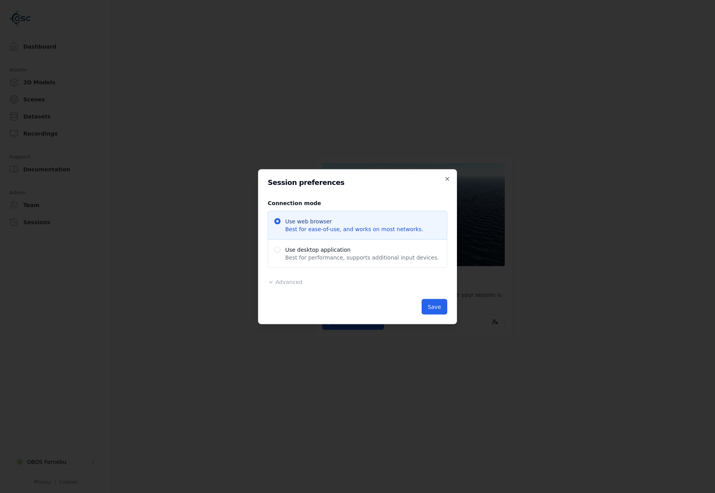
click at [287, 277] on div "Advanced Region Default ******* ********* ****** Release Default Administrative…" at bounding box center [358, 281] width 180 height 9
click at [287, 285] on span "Advanced" at bounding box center [289, 282] width 27 height 6
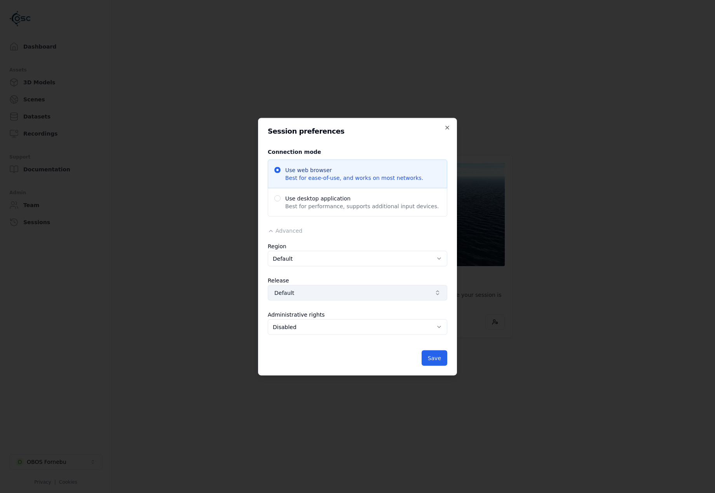
click at [321, 292] on span "Default" at bounding box center [353, 293] width 157 height 8
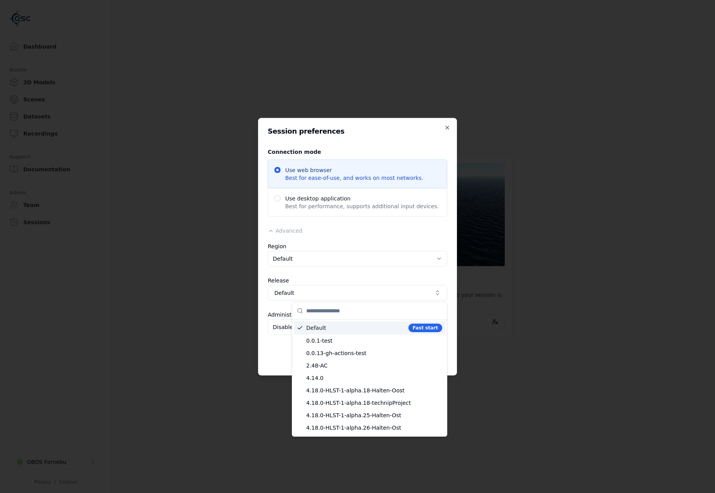
click at [350, 313] on input "text" at bounding box center [374, 311] width 136 height 17
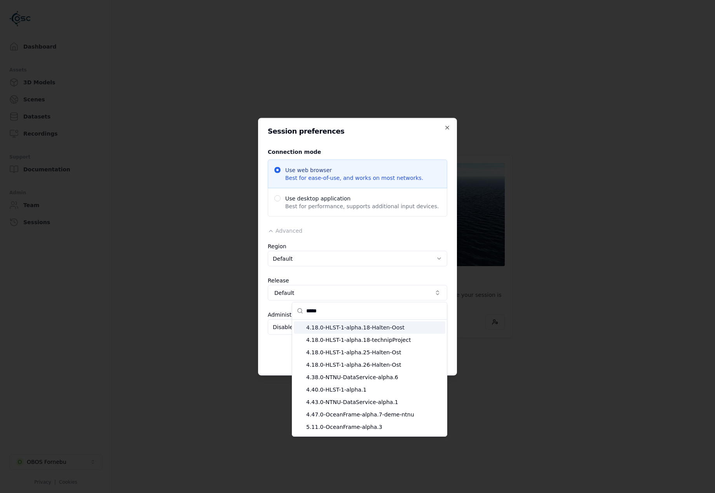
drag, startPoint x: 356, startPoint y: 306, endPoint x: 293, endPoint y: 304, distance: 63.0
click at [293, 304] on div "*****" at bounding box center [369, 311] width 155 height 17
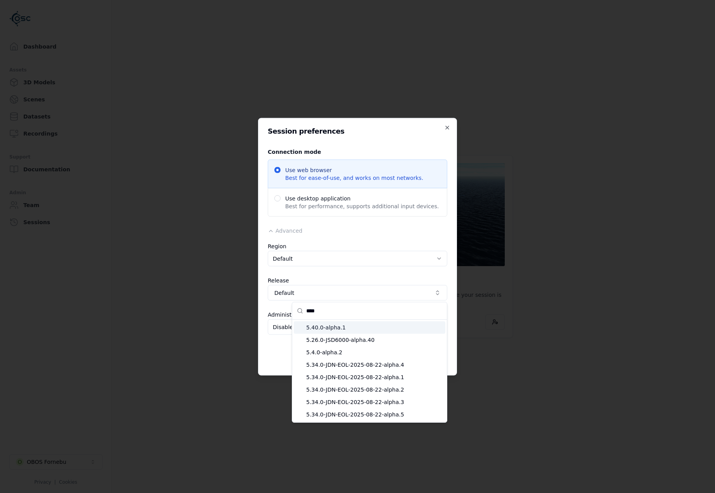
type input "****"
click at [330, 329] on span "5.40.0-alpha.1" at bounding box center [374, 328] width 136 height 8
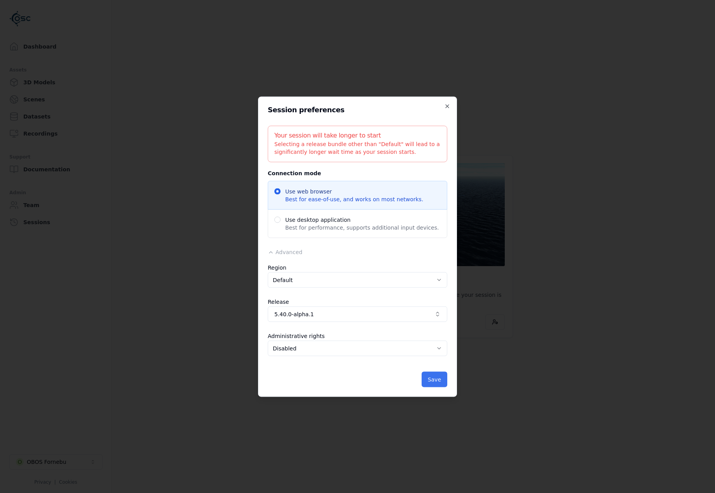
click at [441, 374] on button "Save" at bounding box center [435, 380] width 26 height 16
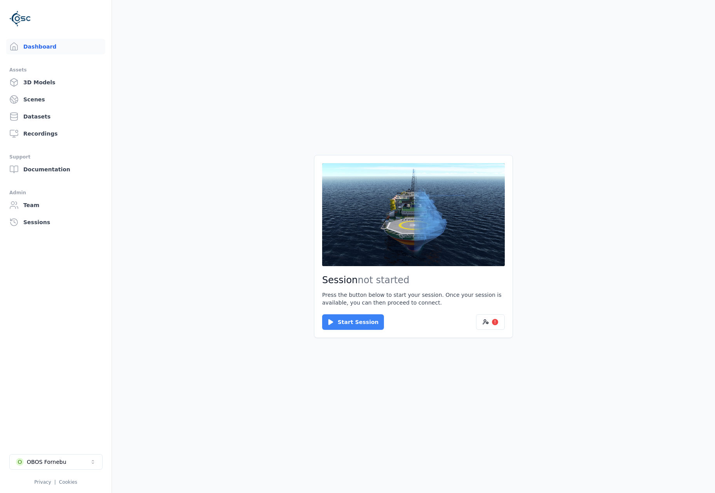
click at [362, 322] on button "Start Session" at bounding box center [353, 323] width 62 height 16
click at [341, 317] on button "Connect" at bounding box center [340, 323] width 36 height 16
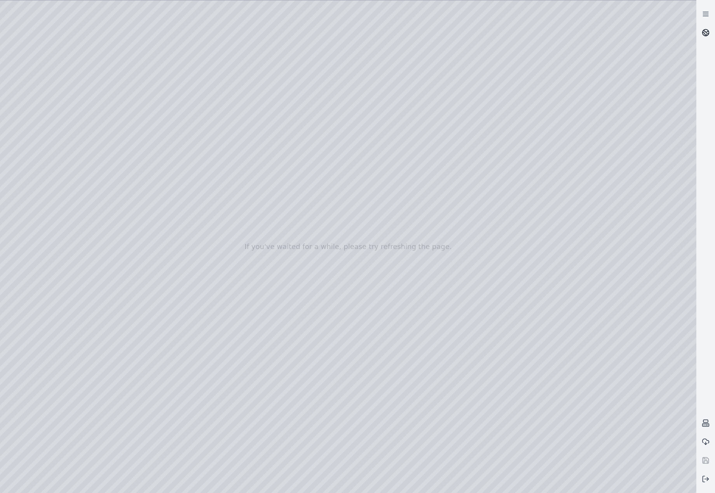
click at [702, 39] on link at bounding box center [706, 32] width 19 height 19
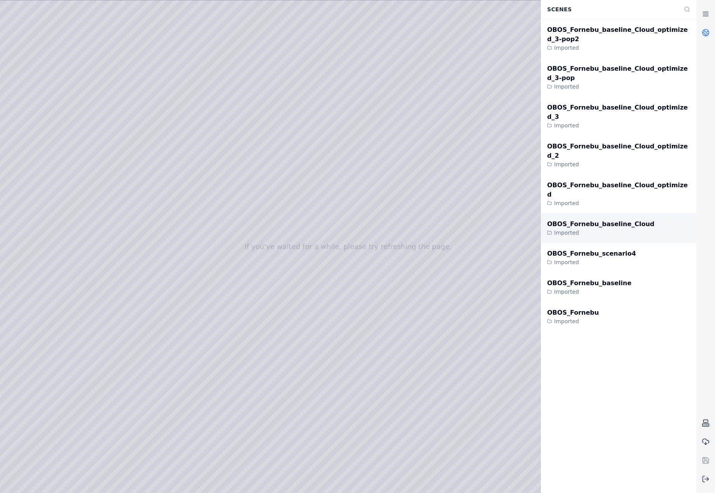
click at [636, 213] on div "OBOS_Fornebu_baseline_Cloud Imported" at bounding box center [619, 228] width 156 height 30
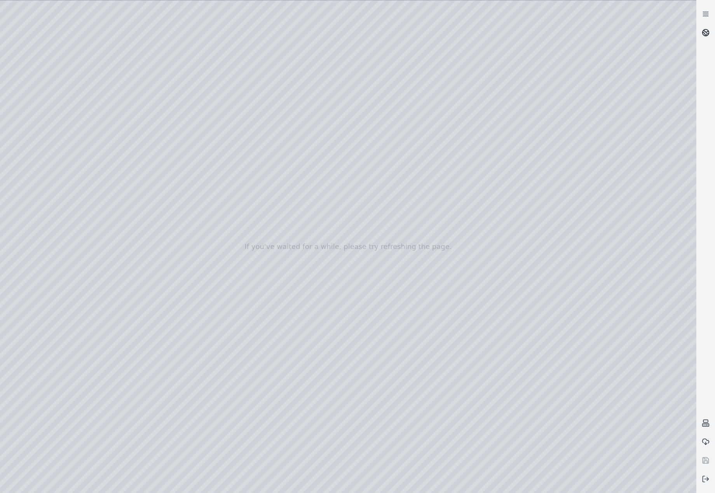
click at [699, 37] on link at bounding box center [706, 32] width 19 height 19
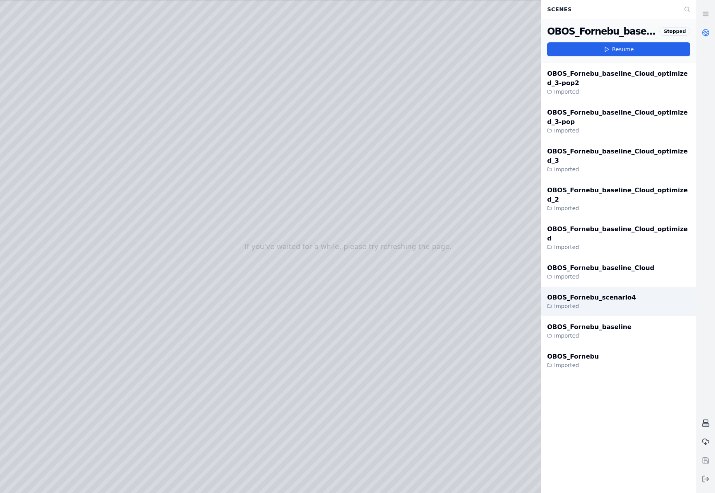
click at [635, 287] on div "OBOS_Fornebu_scenario4 Imported" at bounding box center [619, 302] width 156 height 30
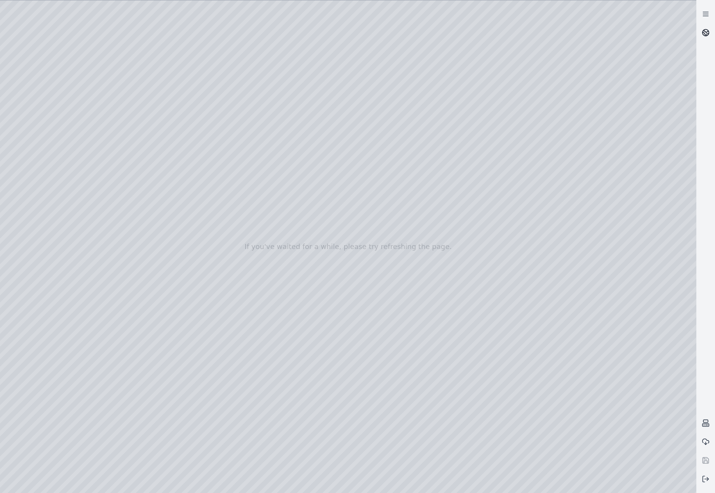
click at [704, 33] on icon at bounding box center [706, 33] width 8 height 8
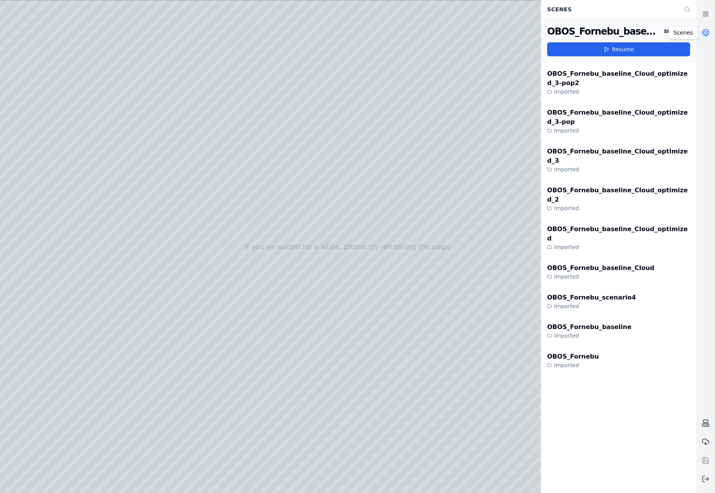
click at [710, 34] on link at bounding box center [706, 32] width 19 height 19
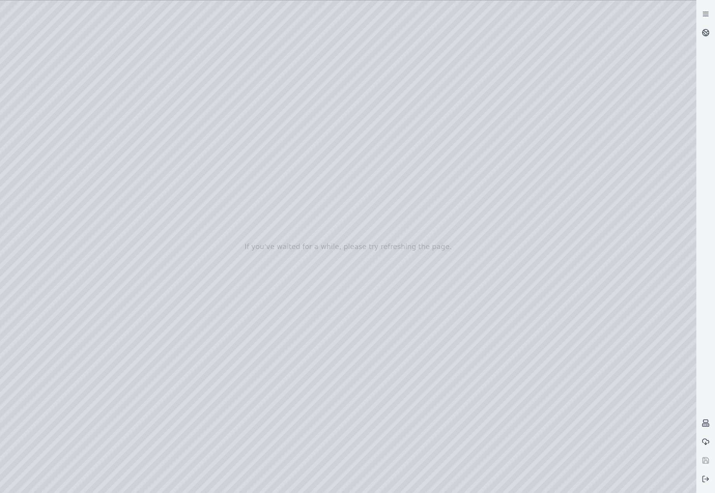
drag, startPoint x: 375, startPoint y: 340, endPoint x: 388, endPoint y: 363, distance: 26.7
click at [710, 35] on link at bounding box center [706, 32] width 19 height 19
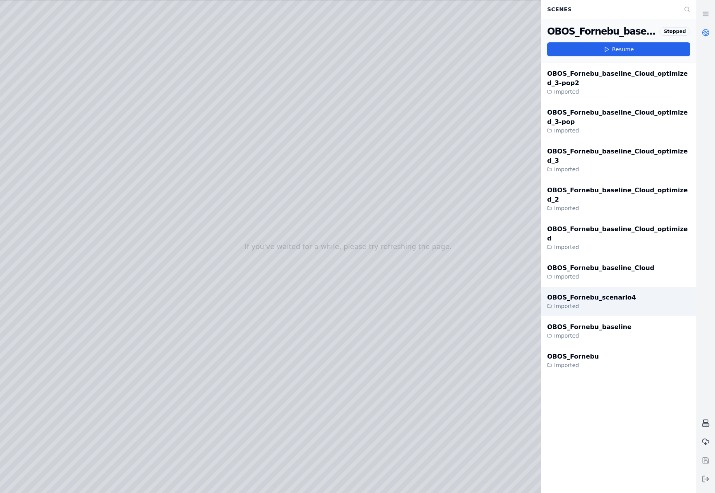
click at [636, 287] on div "OBOS_Fornebu_scenario4 Imported" at bounding box center [619, 302] width 156 height 30
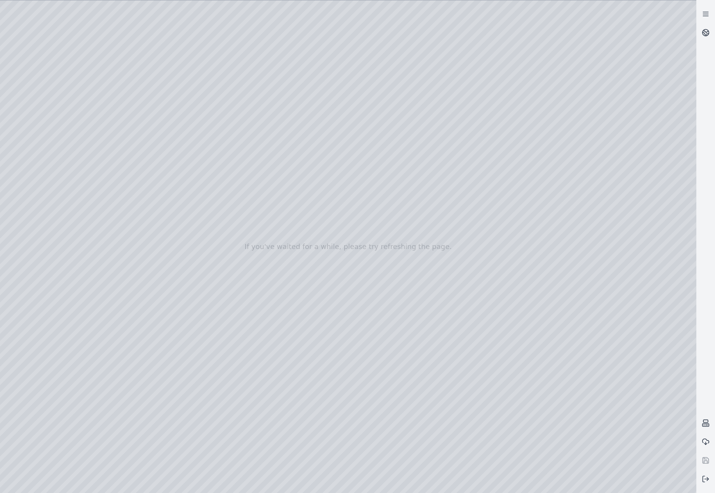
drag, startPoint x: 362, startPoint y: 296, endPoint x: 362, endPoint y: 329, distance: 33.1
click at [706, 31] on icon at bounding box center [706, 33] width 8 height 8
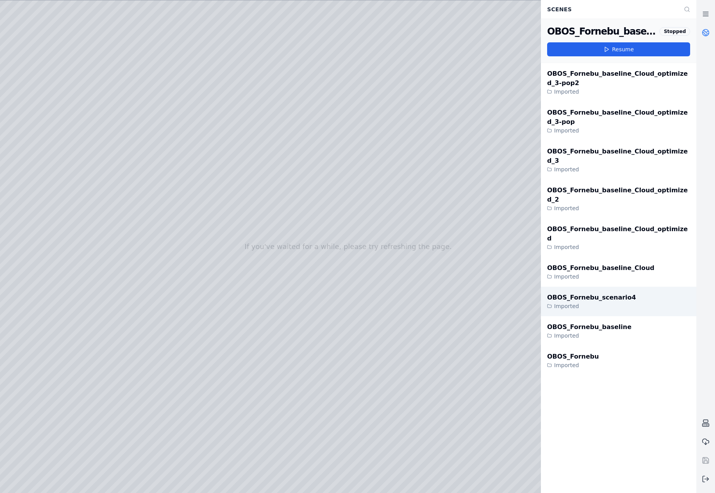
click at [598, 303] on div "Imported" at bounding box center [591, 307] width 89 height 8
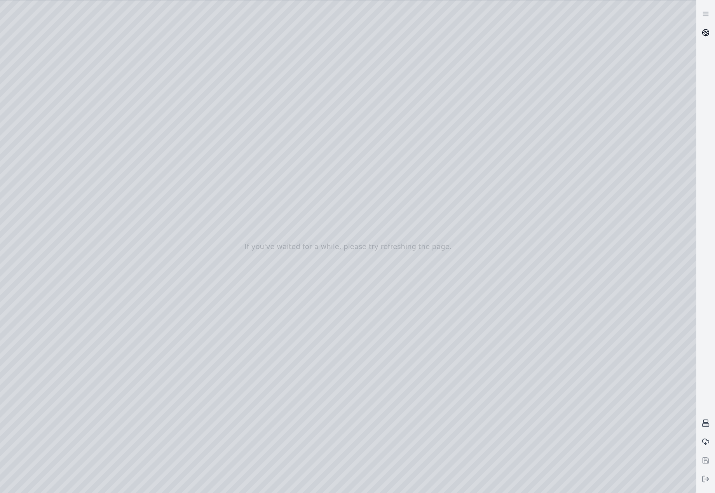
click at [715, 33] on link at bounding box center [706, 32] width 19 height 19
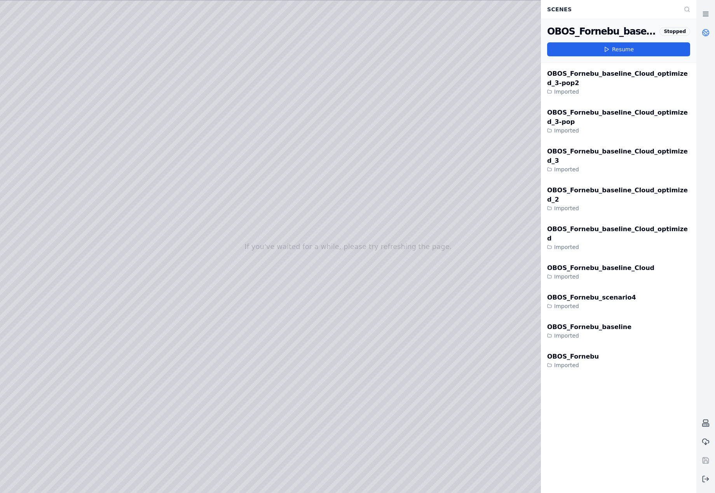
click at [676, 31] on div "Stopped" at bounding box center [675, 31] width 31 height 9
click at [700, 477] on button at bounding box center [706, 479] width 19 height 19
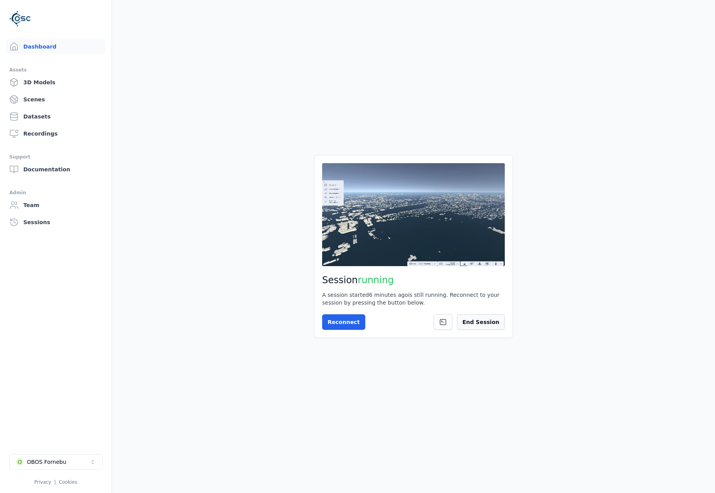
click at [498, 326] on button "End Session" at bounding box center [481, 323] width 48 height 16
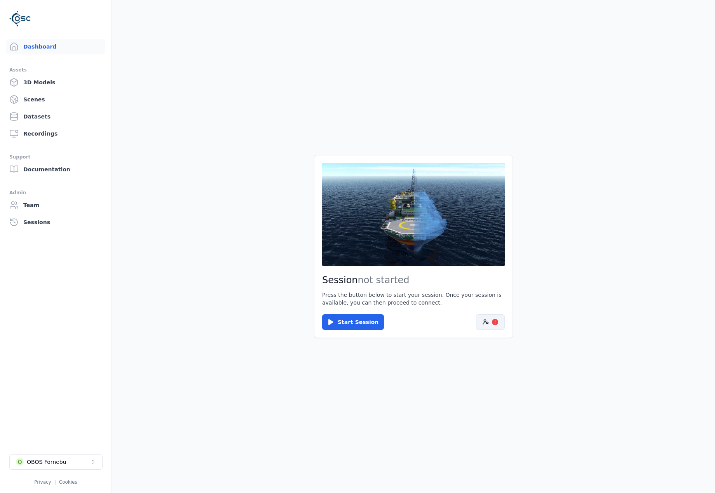
click at [493, 325] on button "!" at bounding box center [490, 323] width 29 height 16
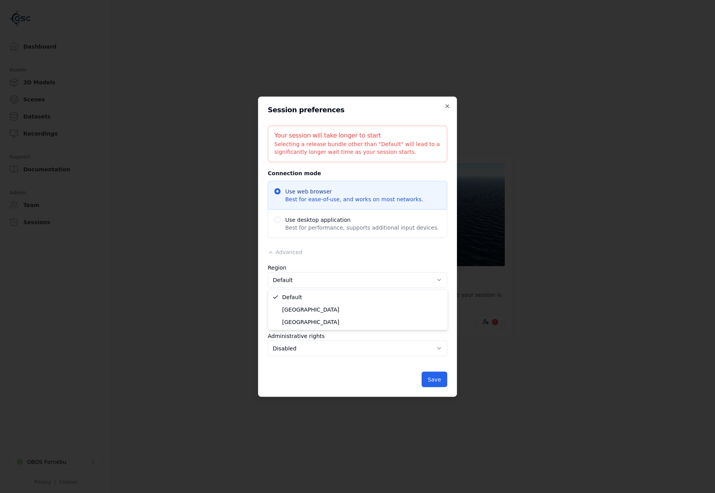
click at [355, 284] on body "Dashboard Assets 3D Models Scenes Datasets Recordings Support Documentation Adm…" at bounding box center [357, 246] width 715 height 493
click at [357, 281] on body "Dashboard Assets 3D Models Scenes Datasets Recordings Support Documentation Adm…" at bounding box center [357, 246] width 715 height 493
click at [447, 107] on icon "button" at bounding box center [447, 106] width 6 height 6
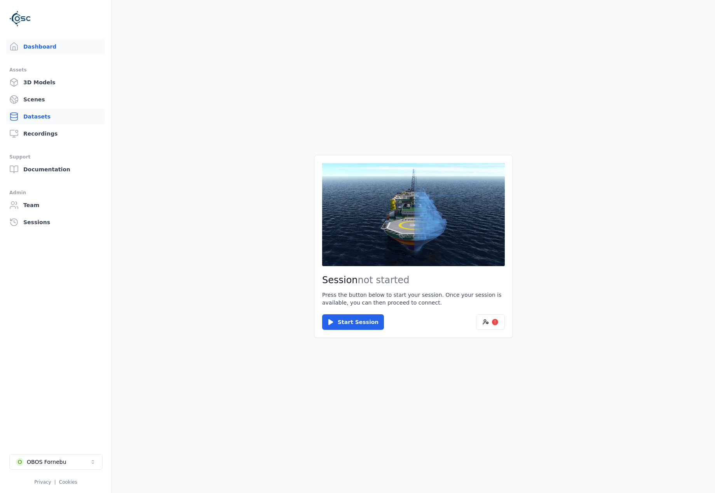
click at [50, 114] on link "Datasets" at bounding box center [55, 117] width 99 height 16
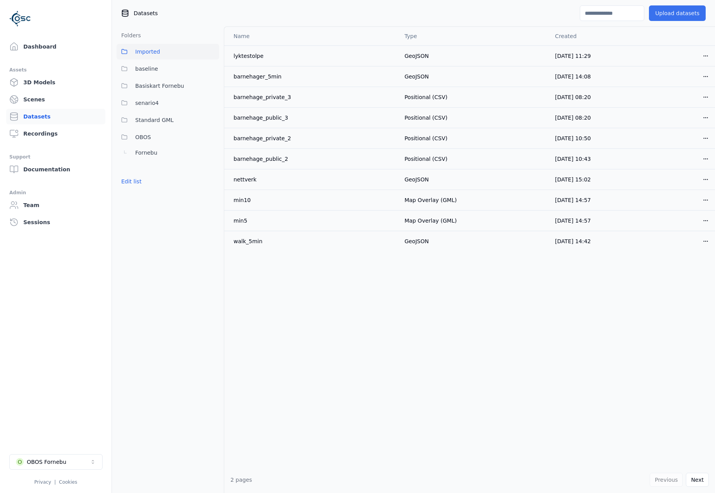
click at [676, 16] on button "Upload datasets" at bounding box center [677, 13] width 57 height 16
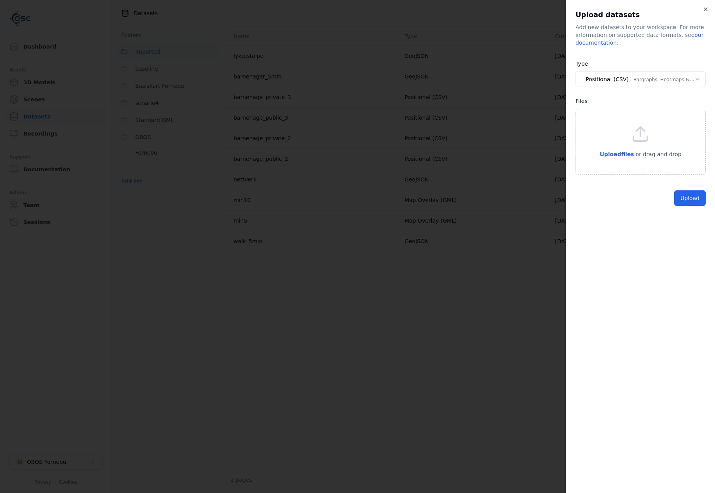
click at [651, 83] on body "Dashboard Assets 3D Models Scenes Datasets Recordings Support Documentation Adm…" at bounding box center [357, 246] width 715 height 493
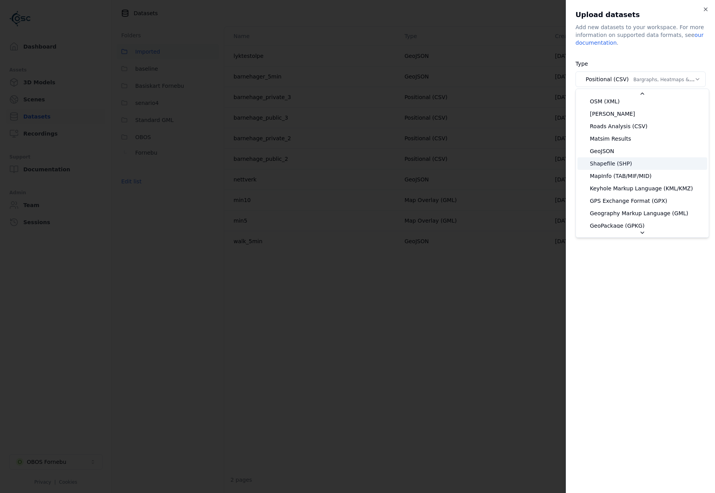
scroll to position [78, 0]
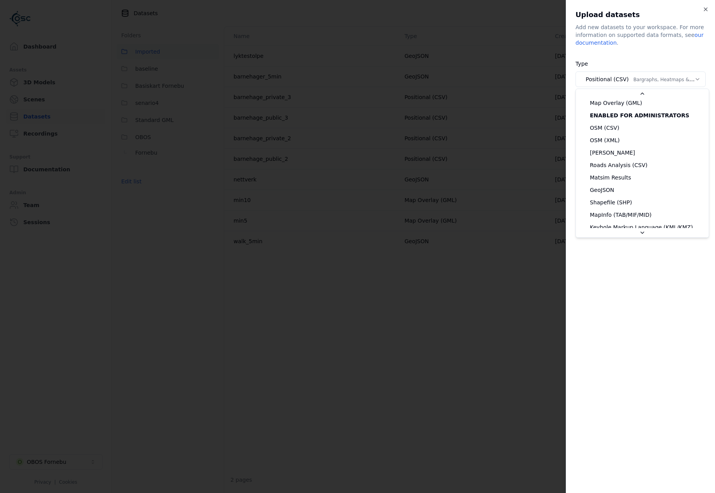
select select "*******"
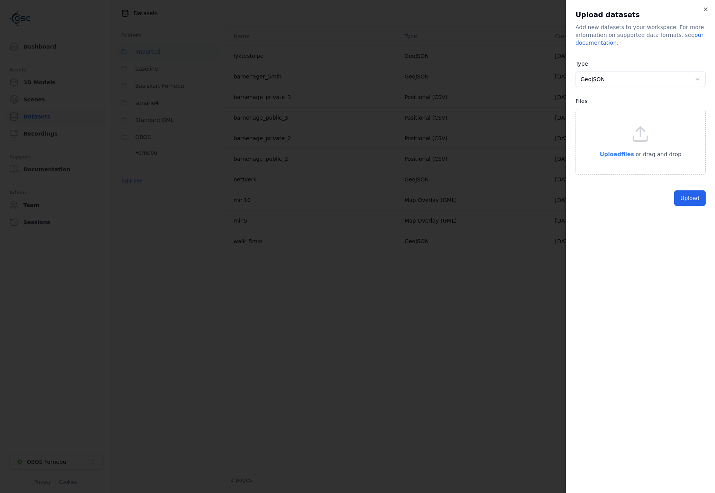
click at [620, 157] on span "Upload files" at bounding box center [617, 154] width 34 height 6
click at [689, 213] on button "Upload" at bounding box center [690, 216] width 31 height 16
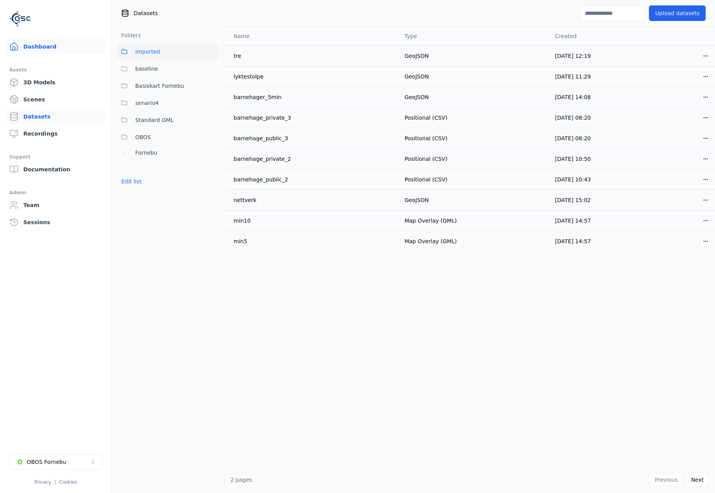
click at [45, 46] on link "Dashboard" at bounding box center [55, 47] width 99 height 16
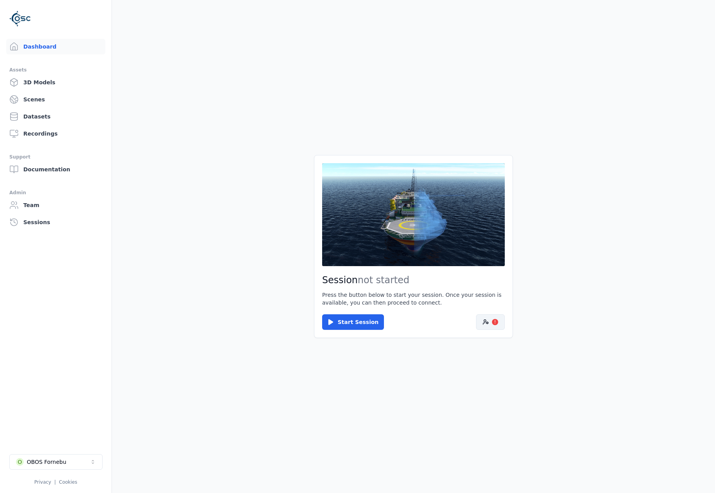
click at [491, 316] on button "!" at bounding box center [490, 323] width 29 height 16
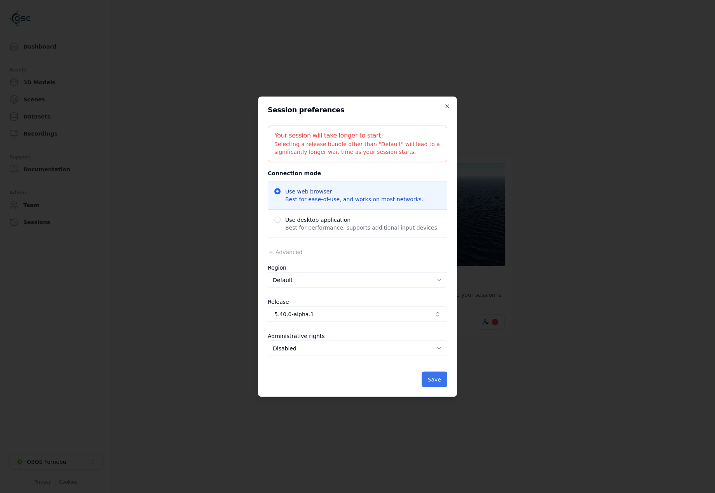
click at [439, 373] on button "Save" at bounding box center [435, 380] width 26 height 16
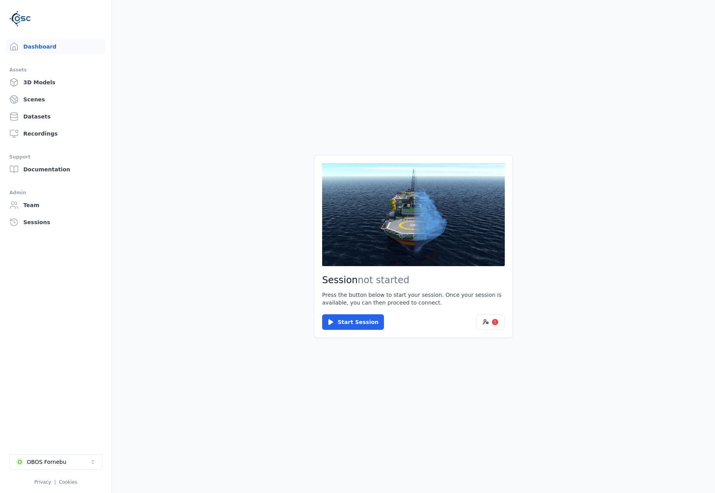
click at [376, 329] on div "Start Session !" at bounding box center [413, 323] width 183 height 16
click at [372, 327] on button "Start Session" at bounding box center [353, 323] width 62 height 16
click at [336, 319] on button "Connect" at bounding box center [340, 323] width 36 height 16
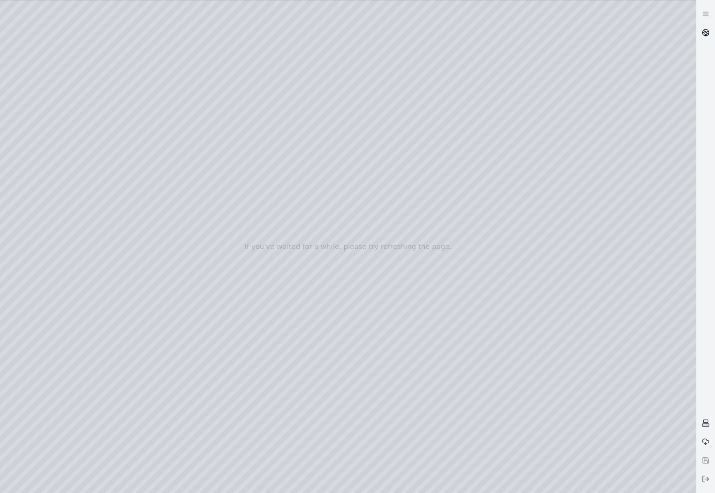
click at [703, 32] on icon at bounding box center [706, 33] width 8 height 8
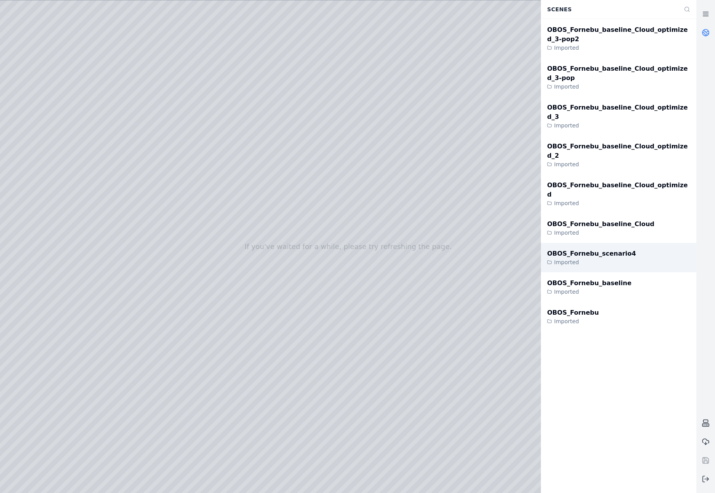
click at [623, 243] on div "OBOS_Fornebu_scenario4 Imported" at bounding box center [619, 258] width 156 height 30
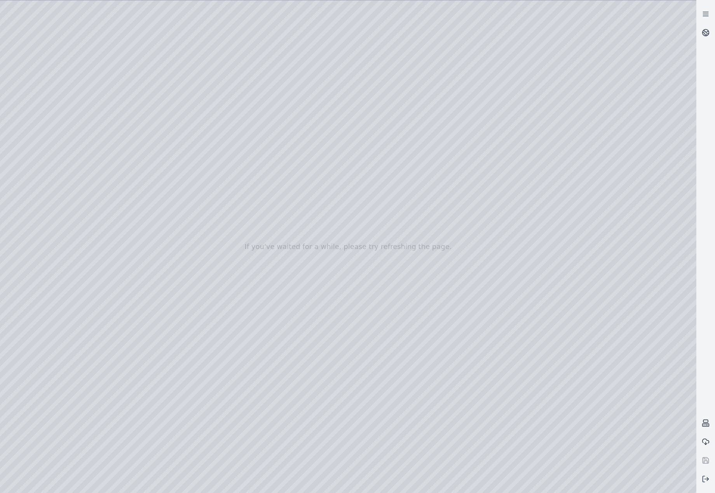
drag, startPoint x: 342, startPoint y: 300, endPoint x: 336, endPoint y: 338, distance: 38.7
drag, startPoint x: 462, startPoint y: 233, endPoint x: 238, endPoint y: 231, distance: 223.6
drag, startPoint x: 499, startPoint y: 217, endPoint x: 299, endPoint y: 203, distance: 200.7
drag, startPoint x: 558, startPoint y: 253, endPoint x: 208, endPoint y: 310, distance: 354.9
drag, startPoint x: 423, startPoint y: 306, endPoint x: 555, endPoint y: 308, distance: 131.8
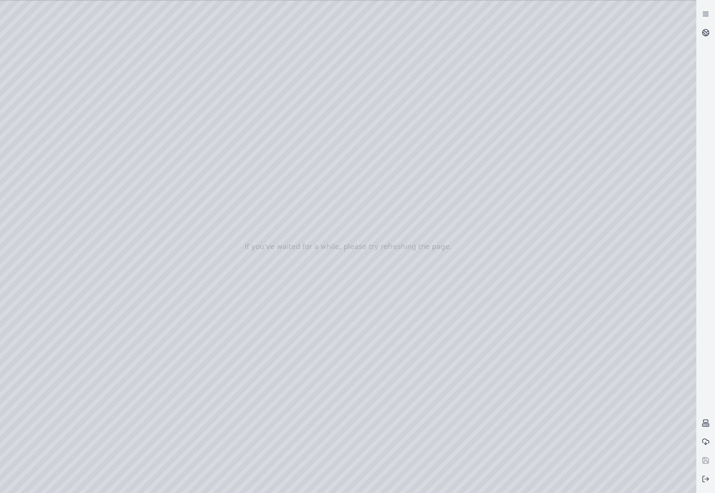
drag, startPoint x: 514, startPoint y: 373, endPoint x: 529, endPoint y: 371, distance: 15.0
click at [35, 121] on div at bounding box center [348, 246] width 697 height 493
click at [37, 110] on div at bounding box center [348, 246] width 697 height 493
click at [43, 139] on div at bounding box center [348, 246] width 697 height 493
click at [217, 322] on div at bounding box center [348, 246] width 697 height 493
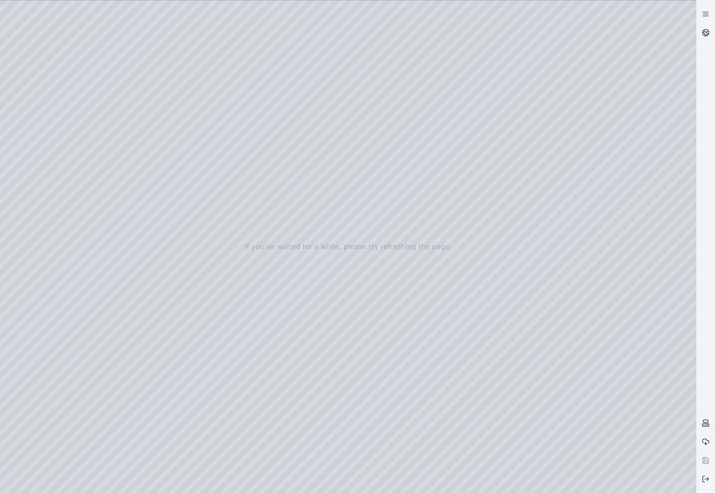
click at [54, 197] on div at bounding box center [348, 246] width 697 height 493
click at [71, 156] on div at bounding box center [348, 246] width 697 height 493
click at [231, 32] on div at bounding box center [348, 246] width 697 height 493
drag, startPoint x: 240, startPoint y: 79, endPoint x: 243, endPoint y: 58, distance: 21.2
click at [243, 58] on div at bounding box center [348, 246] width 697 height 493
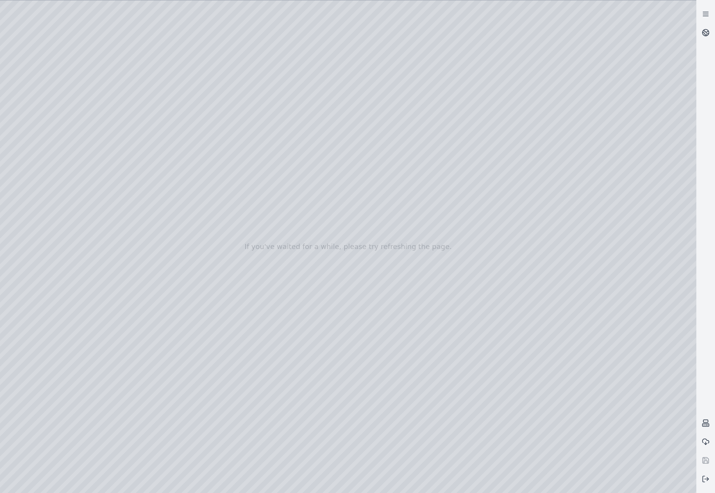
drag, startPoint x: 238, startPoint y: 84, endPoint x: 227, endPoint y: 328, distance: 244.4
click at [227, 328] on div at bounding box center [348, 246] width 697 height 493
click at [144, 79] on div at bounding box center [348, 246] width 697 height 493
click at [613, 318] on div at bounding box center [348, 246] width 697 height 493
click at [612, 389] on div at bounding box center [348, 246] width 697 height 493
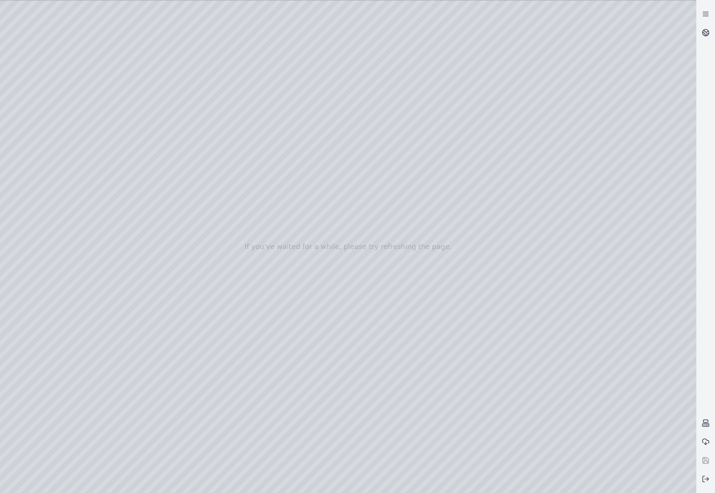
click at [32, 99] on div at bounding box center [348, 246] width 697 height 493
click at [60, 142] on div at bounding box center [348, 246] width 697 height 493
click at [200, 322] on div at bounding box center [348, 246] width 697 height 493
click at [188, 332] on div at bounding box center [348, 246] width 697 height 493
click at [328, 173] on div at bounding box center [348, 246] width 697 height 493
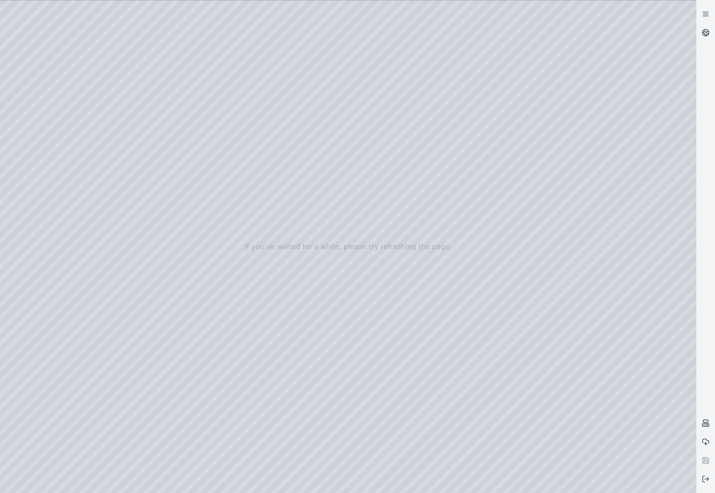
click at [328, 197] on div at bounding box center [348, 246] width 697 height 493
click at [404, 122] on div at bounding box center [348, 246] width 697 height 493
click at [42, 164] on div at bounding box center [348, 246] width 697 height 493
click at [47, 204] on div at bounding box center [348, 246] width 697 height 493
click at [50, 156] on div at bounding box center [348, 246] width 697 height 493
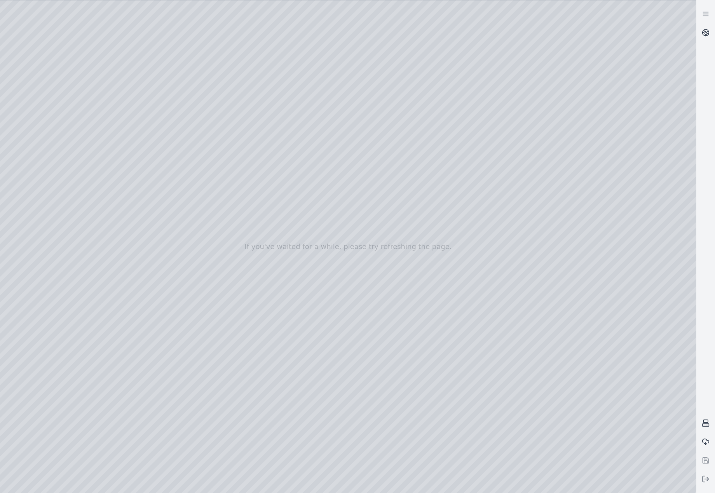
click at [226, 29] on div at bounding box center [348, 246] width 697 height 493
click at [133, 260] on div at bounding box center [348, 246] width 697 height 493
click at [137, 279] on div at bounding box center [348, 246] width 697 height 493
click at [606, 215] on div at bounding box center [348, 246] width 697 height 493
click at [43, 143] on div at bounding box center [348, 246] width 697 height 493
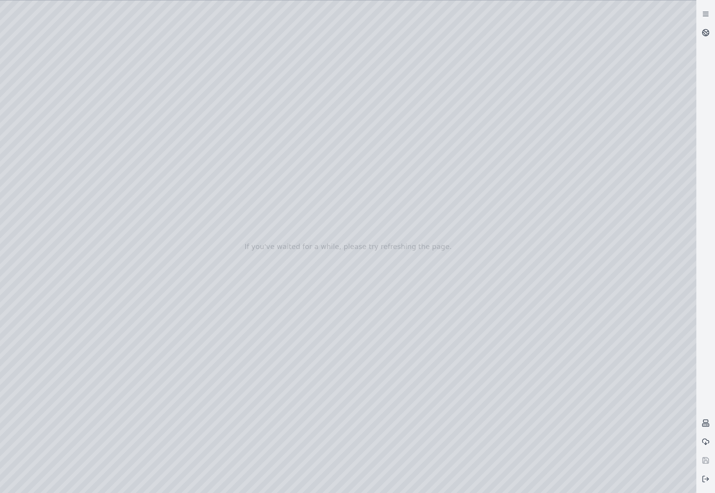
click at [221, 71] on div at bounding box center [348, 246] width 697 height 493
click at [42, 163] on div at bounding box center [348, 246] width 697 height 493
click at [227, 33] on div at bounding box center [348, 246] width 697 height 493
click at [149, 76] on div at bounding box center [348, 246] width 697 height 493
click at [134, 94] on div at bounding box center [348, 246] width 697 height 493
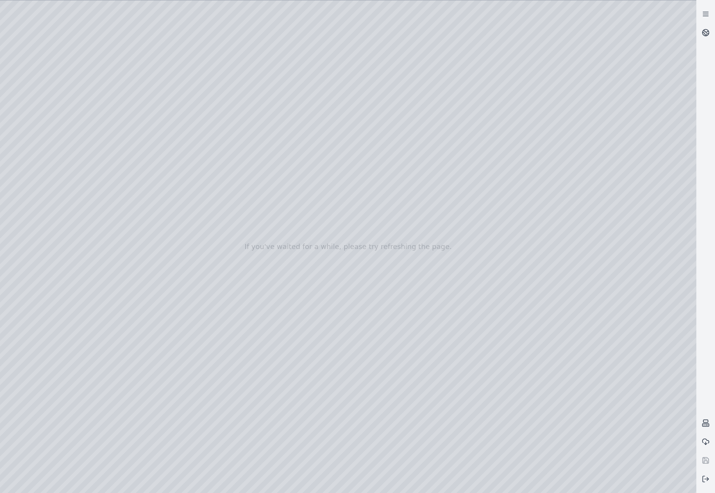
click at [598, 261] on div at bounding box center [348, 246] width 697 height 493
click at [601, 259] on div at bounding box center [348, 246] width 697 height 493
click at [599, 290] on div at bounding box center [348, 246] width 697 height 493
click at [585, 317] on div at bounding box center [348, 246] width 697 height 493
click at [588, 282] on div at bounding box center [348, 246] width 697 height 493
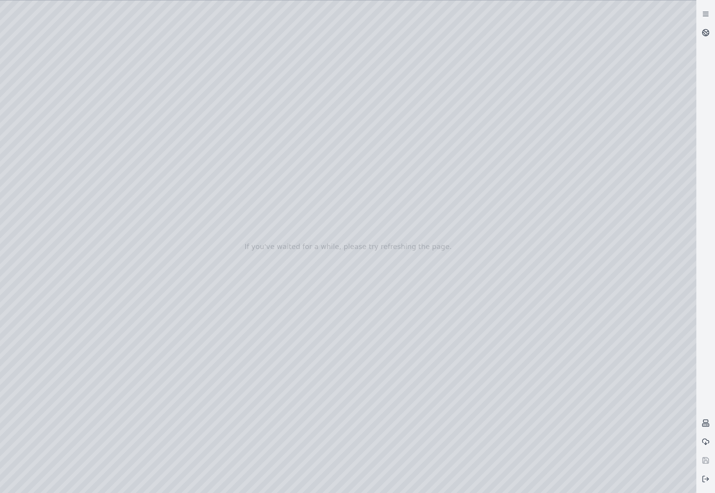
drag, startPoint x: 412, startPoint y: 303, endPoint x: 411, endPoint y: 311, distance: 9.0
drag, startPoint x: 418, startPoint y: 357, endPoint x: 189, endPoint y: 342, distance: 230.3
drag, startPoint x: 418, startPoint y: 362, endPoint x: 323, endPoint y: 362, distance: 95.3
drag, startPoint x: 449, startPoint y: 369, endPoint x: 322, endPoint y: 374, distance: 126.8
drag, startPoint x: 400, startPoint y: 371, endPoint x: 363, endPoint y: 372, distance: 37.0
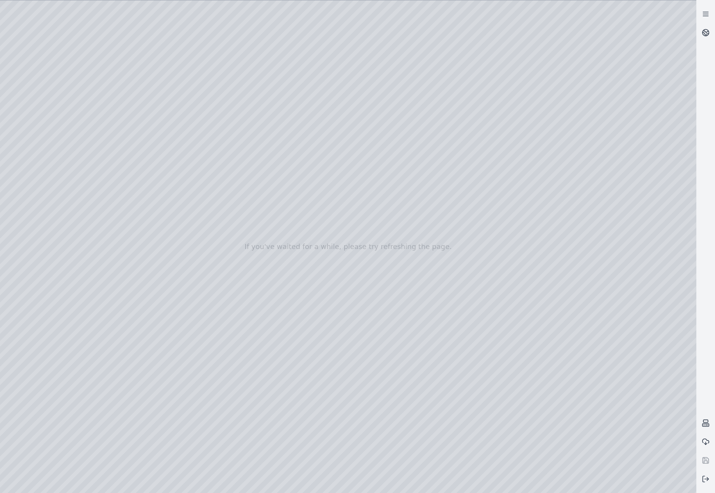
drag, startPoint x: 457, startPoint y: 231, endPoint x: 334, endPoint y: 406, distance: 214.6
drag, startPoint x: 439, startPoint y: 253, endPoint x: 346, endPoint y: 418, distance: 188.5
click at [418, 233] on div at bounding box center [348, 246] width 697 height 493
click at [153, 94] on div at bounding box center [348, 246] width 697 height 493
drag, startPoint x: 394, startPoint y: 344, endPoint x: 419, endPoint y: 239, distance: 108.0
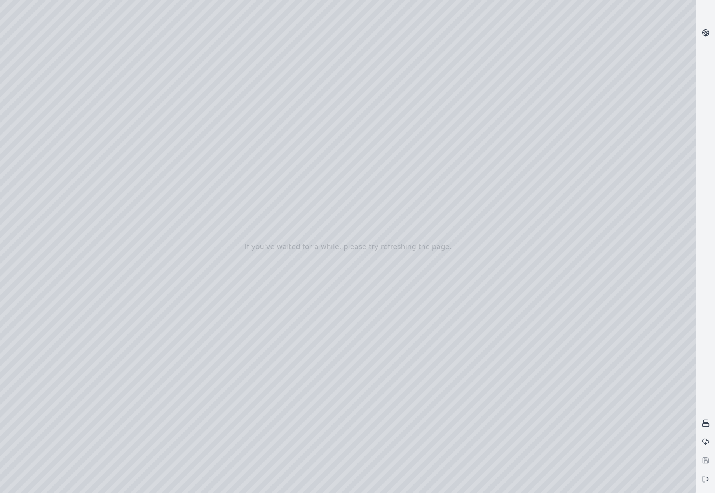
click at [597, 281] on div at bounding box center [348, 246] width 697 height 493
click at [609, 313] on div at bounding box center [348, 246] width 697 height 493
click at [48, 102] on div at bounding box center [348, 246] width 697 height 493
click at [51, 198] on div at bounding box center [348, 246] width 697 height 493
click at [51, 142] on div at bounding box center [348, 246] width 697 height 493
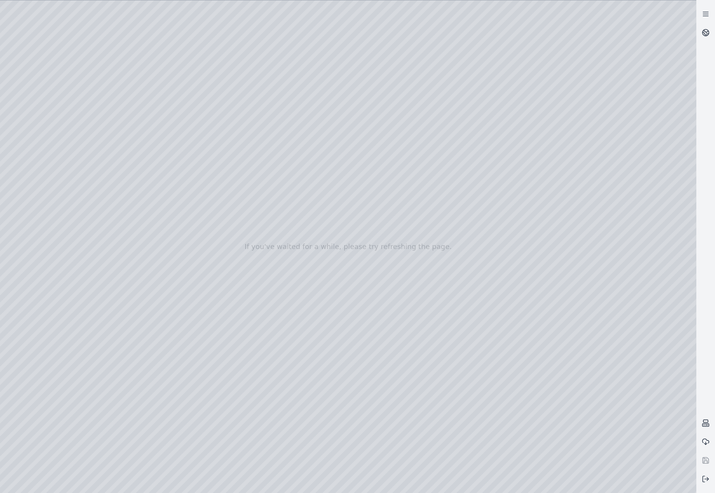
click at [218, 84] on div at bounding box center [348, 246] width 697 height 493
click at [51, 161] on div at bounding box center [348, 246] width 697 height 493
click at [225, 35] on div at bounding box center [348, 246] width 697 height 493
click at [149, 90] on div at bounding box center [348, 246] width 697 height 493
click at [601, 247] on div at bounding box center [348, 246] width 697 height 493
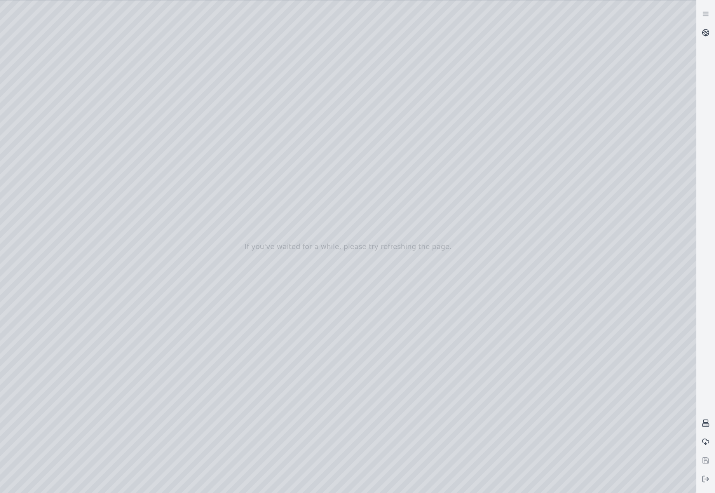
click at [632, 268] on div at bounding box center [348, 246] width 697 height 493
drag, startPoint x: 400, startPoint y: 308, endPoint x: 364, endPoint y: 271, distance: 51.4
drag, startPoint x: 370, startPoint y: 263, endPoint x: 420, endPoint y: 278, distance: 52.9
drag, startPoint x: 450, startPoint y: 289, endPoint x: 435, endPoint y: 283, distance: 16.5
click at [605, 317] on div at bounding box center [348, 246] width 697 height 493
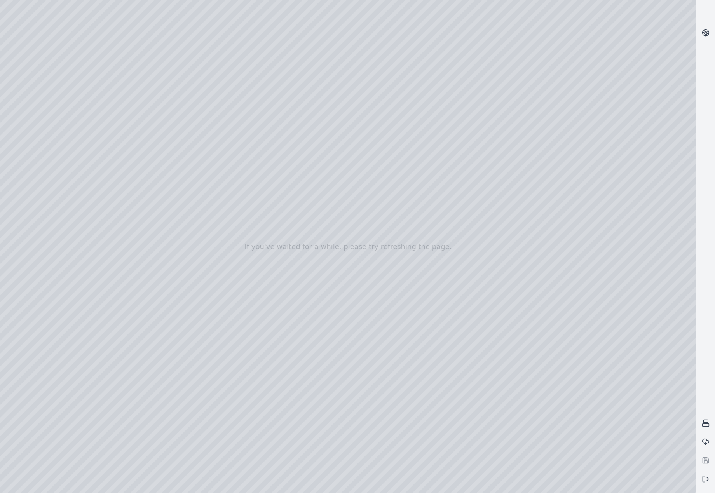
click at [612, 282] on div at bounding box center [348, 246] width 697 height 493
drag, startPoint x: 465, startPoint y: 291, endPoint x: 299, endPoint y: 286, distance: 166.1
drag, startPoint x: 478, startPoint y: 206, endPoint x: 389, endPoint y: 322, distance: 145.6
drag, startPoint x: 341, startPoint y: 321, endPoint x: 535, endPoint y: 278, distance: 199.1
drag, startPoint x: 343, startPoint y: 297, endPoint x: 511, endPoint y: 218, distance: 185.9
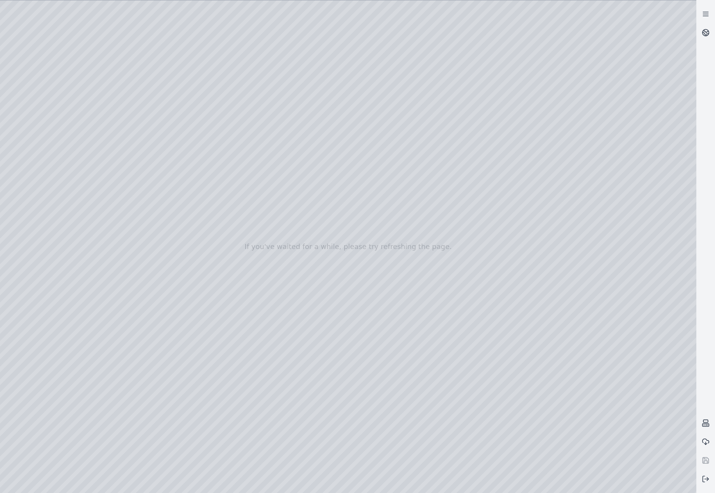
drag, startPoint x: 388, startPoint y: 286, endPoint x: 459, endPoint y: 199, distance: 112.4
drag, startPoint x: 466, startPoint y: 207, endPoint x: 479, endPoint y: 390, distance: 183.6
drag, startPoint x: 510, startPoint y: 213, endPoint x: 373, endPoint y: 340, distance: 187.4
drag, startPoint x: 497, startPoint y: 211, endPoint x: 407, endPoint y: 407, distance: 215.6
drag, startPoint x: 364, startPoint y: 219, endPoint x: 399, endPoint y: 404, distance: 188.0
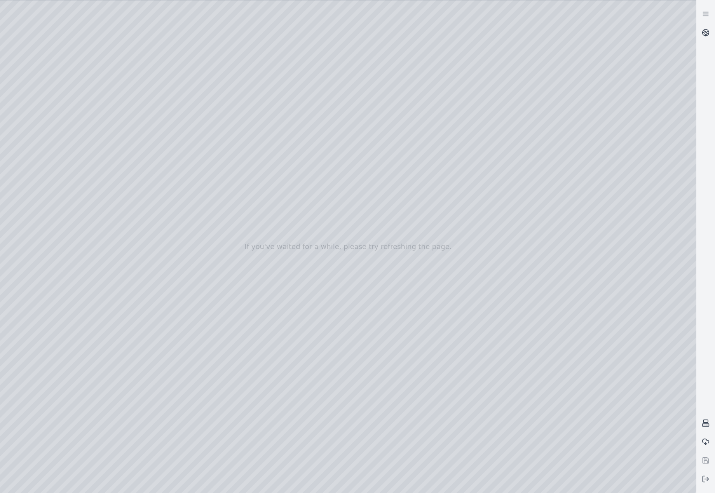
drag, startPoint x: 423, startPoint y: 209, endPoint x: 391, endPoint y: 400, distance: 194.0
drag, startPoint x: 404, startPoint y: 270, endPoint x: 332, endPoint y: 374, distance: 126.3
drag, startPoint x: 335, startPoint y: 319, endPoint x: 521, endPoint y: 287, distance: 188.3
drag, startPoint x: 306, startPoint y: 307, endPoint x: 500, endPoint y: 265, distance: 198.6
drag, startPoint x: 311, startPoint y: 306, endPoint x: 534, endPoint y: 268, distance: 226.7
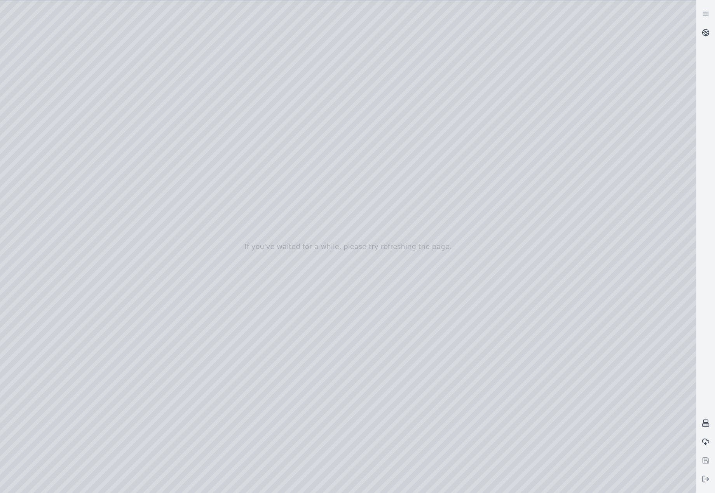
drag, startPoint x: 303, startPoint y: 303, endPoint x: 535, endPoint y: 219, distance: 246.7
drag, startPoint x: 413, startPoint y: 285, endPoint x: 534, endPoint y: 386, distance: 157.8
drag, startPoint x: 446, startPoint y: 378, endPoint x: 455, endPoint y: 222, distance: 156.9
drag, startPoint x: 377, startPoint y: 340, endPoint x: 541, endPoint y: 216, distance: 205.4
drag, startPoint x: 421, startPoint y: 323, endPoint x: 476, endPoint y: 316, distance: 54.9
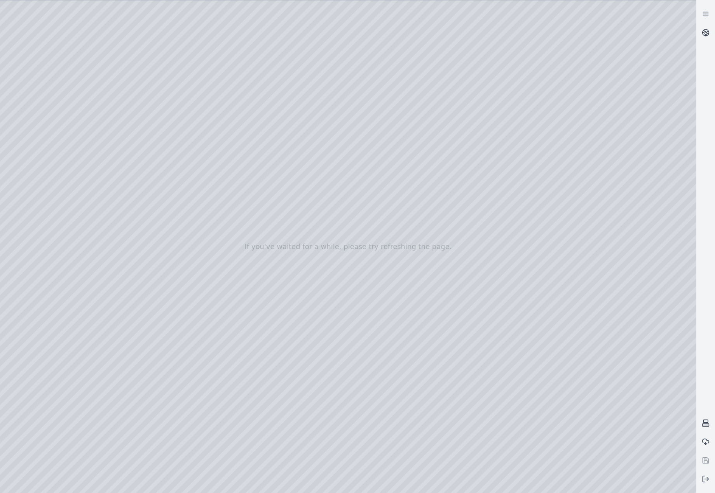
drag, startPoint x: 426, startPoint y: 336, endPoint x: 440, endPoint y: 323, distance: 19.0
drag, startPoint x: 457, startPoint y: 361, endPoint x: 363, endPoint y: 361, distance: 94.1
drag, startPoint x: 514, startPoint y: 286, endPoint x: 331, endPoint y: 351, distance: 194.4
drag, startPoint x: 456, startPoint y: 308, endPoint x: 255, endPoint y: 369, distance: 209.7
drag, startPoint x: 444, startPoint y: 263, endPoint x: 368, endPoint y: 370, distance: 131.0
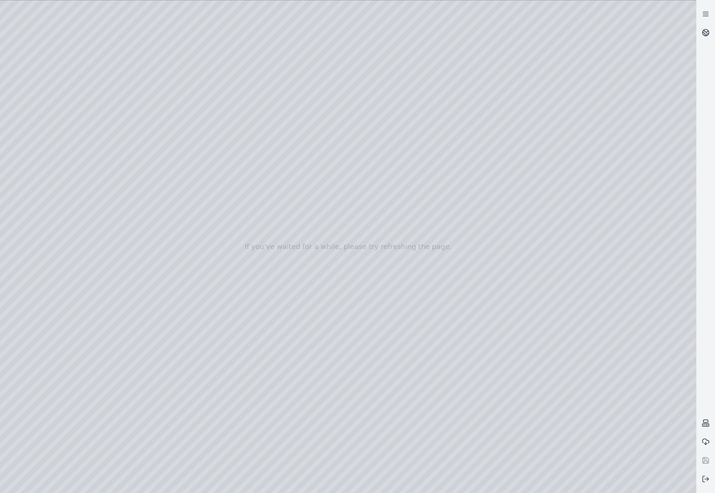
drag, startPoint x: 342, startPoint y: 409, endPoint x: 469, endPoint y: 266, distance: 191.4
drag, startPoint x: 383, startPoint y: 344, endPoint x: 446, endPoint y: 271, distance: 96.7
click at [143, 117] on div at bounding box center [348, 246] width 697 height 493
drag, startPoint x: 451, startPoint y: 258, endPoint x: 494, endPoint y: 368, distance: 118.3
drag, startPoint x: 401, startPoint y: 372, endPoint x: 471, endPoint y: 308, distance: 94.1
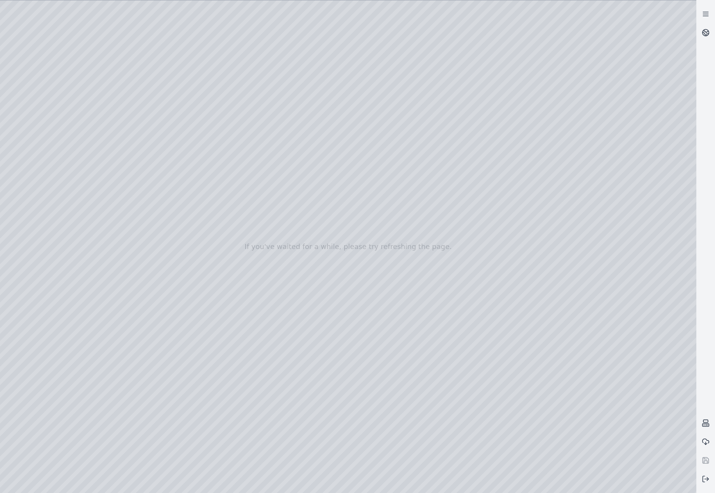
drag, startPoint x: 418, startPoint y: 332, endPoint x: 474, endPoint y: 270, distance: 83.7
drag, startPoint x: 491, startPoint y: 360, endPoint x: 486, endPoint y: 274, distance: 86.5
drag, startPoint x: 486, startPoint y: 301, endPoint x: 387, endPoint y: 254, distance: 109.2
drag, startPoint x: 468, startPoint y: 273, endPoint x: 437, endPoint y: 411, distance: 141.3
drag, startPoint x: 413, startPoint y: 292, endPoint x: 458, endPoint y: 448, distance: 161.8
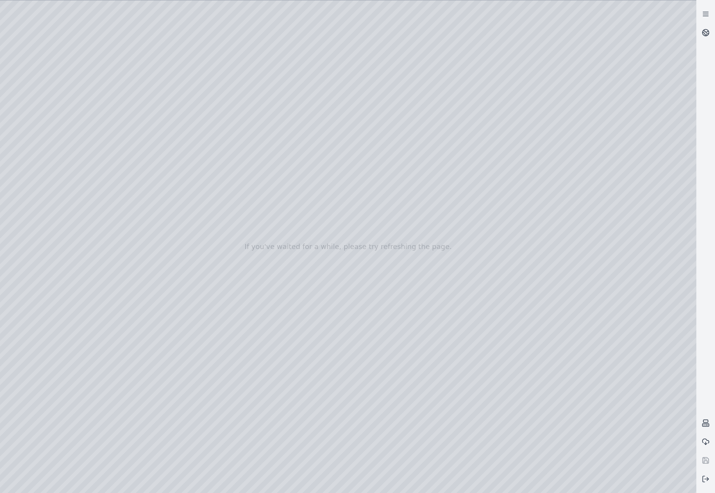
drag, startPoint x: 463, startPoint y: 346, endPoint x: 402, endPoint y: 301, distance: 75.7
drag, startPoint x: 461, startPoint y: 294, endPoint x: 412, endPoint y: 250, distance: 66.3
click at [586, 213] on div at bounding box center [348, 246] width 697 height 493
click at [591, 216] on div at bounding box center [348, 246] width 697 height 493
drag, startPoint x: 693, startPoint y: 383, endPoint x: 692, endPoint y: 149, distance: 233.7
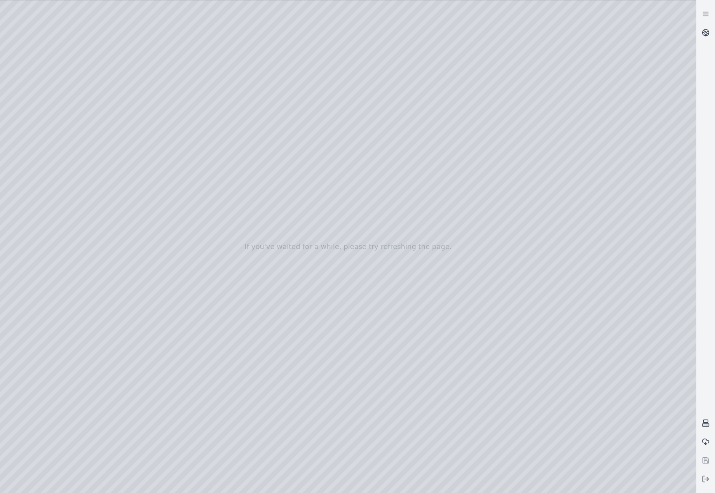
click at [692, 151] on div at bounding box center [348, 246] width 697 height 493
click at [142, 102] on div at bounding box center [348, 246] width 697 height 493
click at [606, 442] on div at bounding box center [348, 246] width 697 height 493
click at [598, 445] on div at bounding box center [348, 246] width 697 height 493
click at [596, 414] on div at bounding box center [348, 246] width 697 height 493
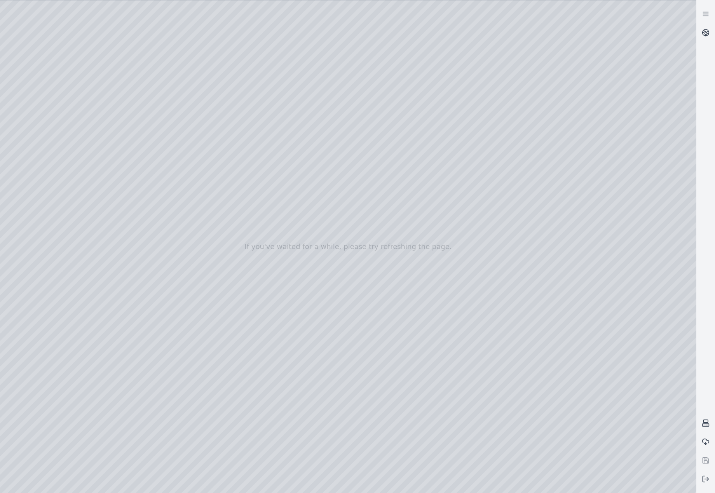
click at [585, 138] on div at bounding box center [348, 246] width 697 height 493
click at [587, 158] on div at bounding box center [348, 246] width 697 height 493
drag, startPoint x: 458, startPoint y: 294, endPoint x: 412, endPoint y: 302, distance: 46.1
drag, startPoint x: 365, startPoint y: 338, endPoint x: 523, endPoint y: 269, distance: 172.5
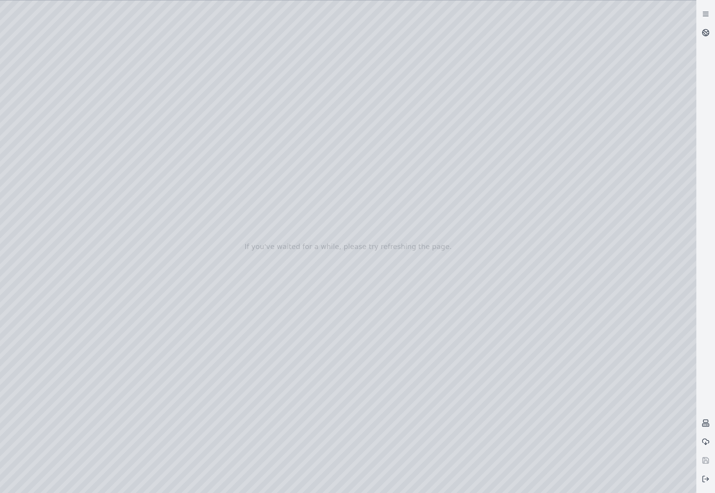
drag, startPoint x: 493, startPoint y: 296, endPoint x: 430, endPoint y: 354, distance: 85.6
drag, startPoint x: 427, startPoint y: 377, endPoint x: 454, endPoint y: 381, distance: 27.5
drag, startPoint x: 386, startPoint y: 336, endPoint x: 430, endPoint y: 305, distance: 54.4
click at [586, 378] on div at bounding box center [348, 246] width 697 height 493
drag, startPoint x: 449, startPoint y: 313, endPoint x: 455, endPoint y: 275, distance: 37.8
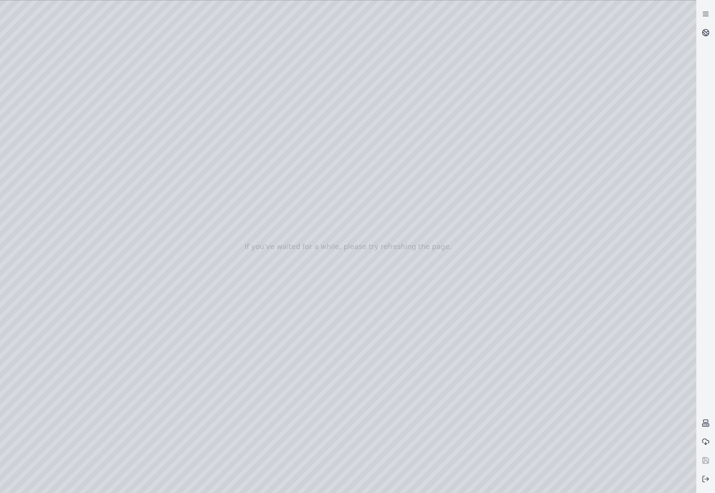
drag, startPoint x: 457, startPoint y: 267, endPoint x: 446, endPoint y: 300, distance: 35.0
drag, startPoint x: 424, startPoint y: 289, endPoint x: 479, endPoint y: 272, distance: 57.5
drag, startPoint x: 413, startPoint y: 310, endPoint x: 378, endPoint y: 334, distance: 42.9
click at [61, 145] on div at bounding box center [348, 246] width 697 height 493
click at [203, 77] on div at bounding box center [348, 246] width 697 height 493
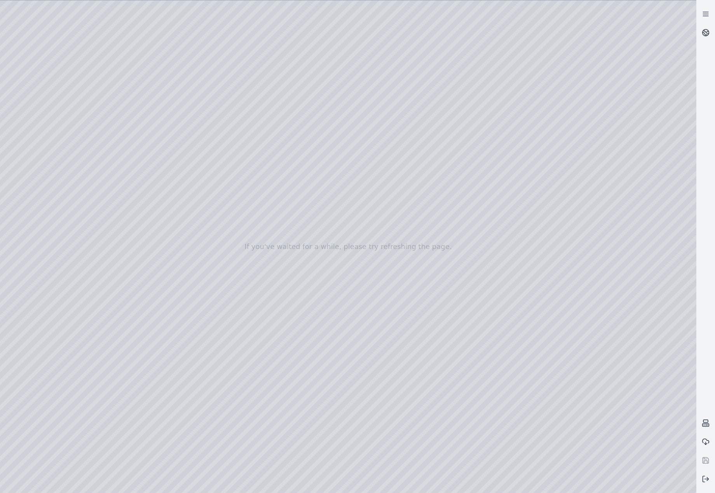
drag, startPoint x: 156, startPoint y: 177, endPoint x: 423, endPoint y: 280, distance: 285.9
click at [423, 280] on div at bounding box center [348, 246] width 697 height 493
click at [360, 448] on div at bounding box center [348, 246] width 697 height 493
click at [436, 291] on div at bounding box center [348, 246] width 697 height 493
click at [434, 287] on div at bounding box center [348, 246] width 697 height 493
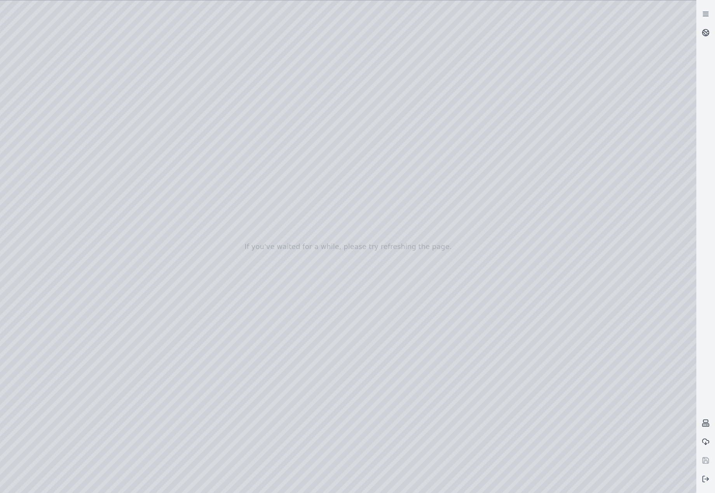
click at [450, 308] on div at bounding box center [348, 246] width 697 height 493
click at [435, 287] on div at bounding box center [348, 246] width 697 height 493
click at [65, 167] on div at bounding box center [348, 246] width 697 height 493
click at [228, 34] on div at bounding box center [348, 246] width 697 height 493
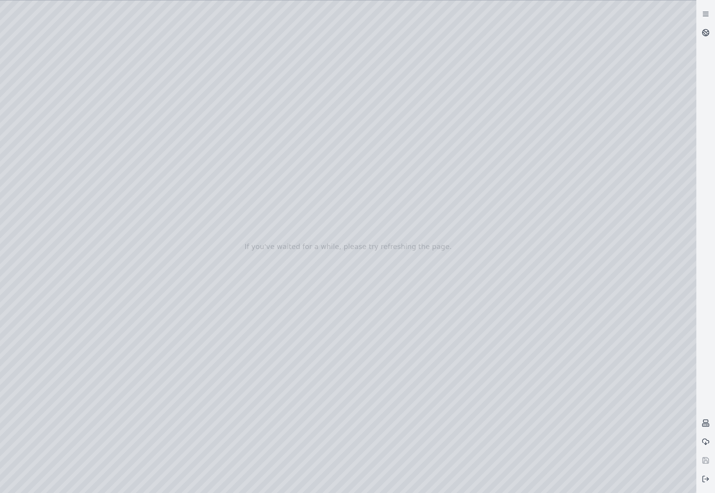
click at [173, 439] on div at bounding box center [348, 246] width 697 height 493
click at [404, 260] on div at bounding box center [348, 246] width 697 height 493
click at [149, 79] on div at bounding box center [348, 246] width 697 height 493
click at [617, 187] on div at bounding box center [348, 246] width 697 height 493
click at [608, 154] on div at bounding box center [348, 246] width 697 height 493
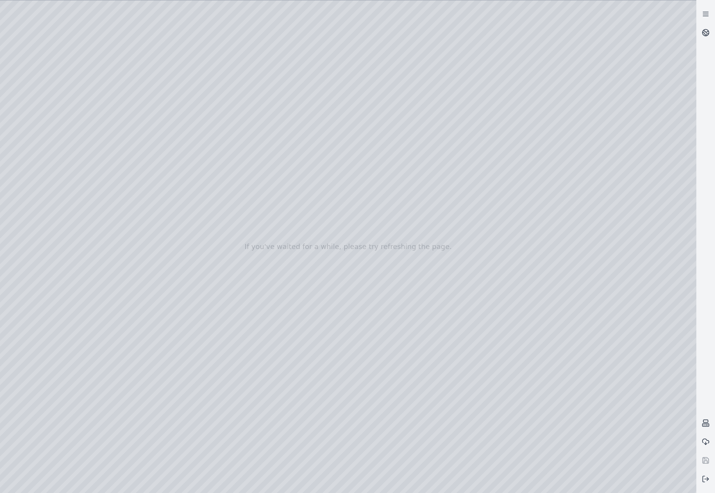
drag, startPoint x: 430, startPoint y: 219, endPoint x: 424, endPoint y: 243, distance: 25.1
drag, startPoint x: 337, startPoint y: 196, endPoint x: 371, endPoint y: 206, distance: 35.3
click at [370, 206] on div at bounding box center [348, 246] width 697 height 493
drag, startPoint x: 373, startPoint y: 203, endPoint x: 424, endPoint y: 209, distance: 50.9
click at [133, 89] on div at bounding box center [348, 246] width 697 height 493
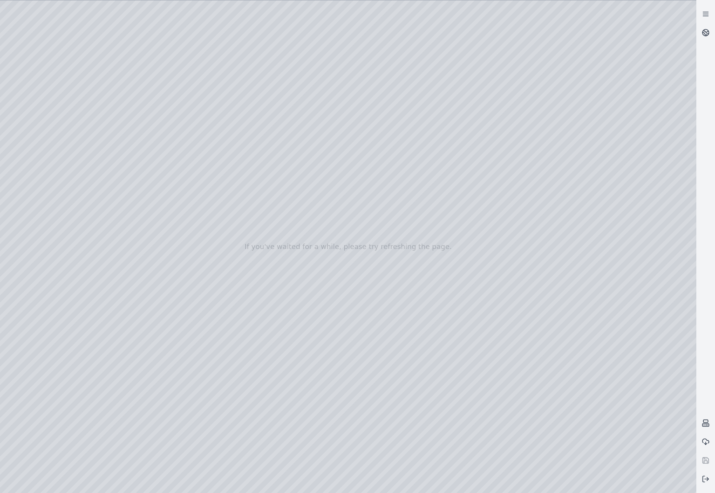
click at [612, 353] on div at bounding box center [348, 246] width 697 height 493
click at [600, 322] on div at bounding box center [348, 246] width 697 height 493
click at [594, 177] on div at bounding box center [348, 246] width 697 height 493
click at [606, 205] on div at bounding box center [348, 246] width 697 height 493
click at [612, 261] on div at bounding box center [348, 246] width 697 height 493
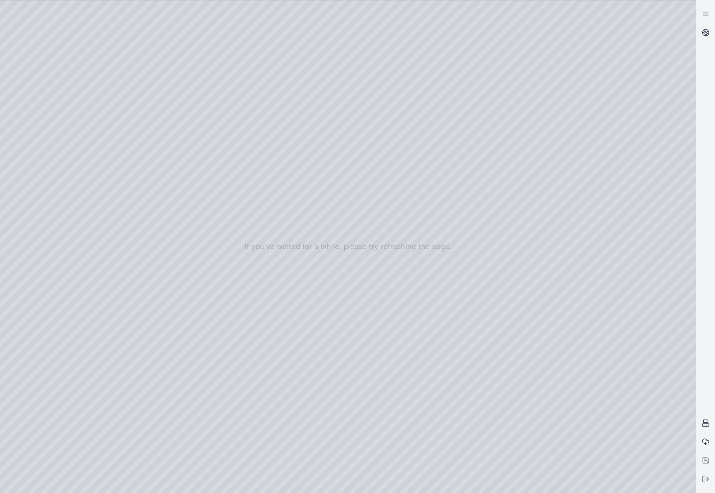
click at [609, 296] on div at bounding box center [348, 246] width 697 height 493
drag, startPoint x: 360, startPoint y: 322, endPoint x: 482, endPoint y: 176, distance: 189.9
drag, startPoint x: 469, startPoint y: 276, endPoint x: 348, endPoint y: 165, distance: 163.7
drag, startPoint x: 448, startPoint y: 266, endPoint x: 371, endPoint y: 252, distance: 78.5
drag, startPoint x: 374, startPoint y: 179, endPoint x: 310, endPoint y: 321, distance: 155.4
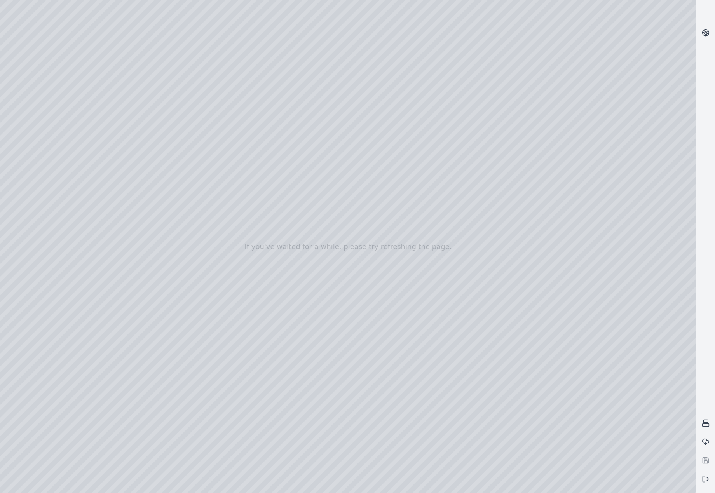
drag, startPoint x: 386, startPoint y: 240, endPoint x: 435, endPoint y: 366, distance: 135.3
drag, startPoint x: 458, startPoint y: 250, endPoint x: 539, endPoint y: 246, distance: 80.6
drag, startPoint x: 400, startPoint y: 229, endPoint x: 299, endPoint y: 322, distance: 137.0
drag, startPoint x: 470, startPoint y: 261, endPoint x: 355, endPoint y: 316, distance: 127.3
click at [43, 102] on div at bounding box center [348, 246] width 697 height 493
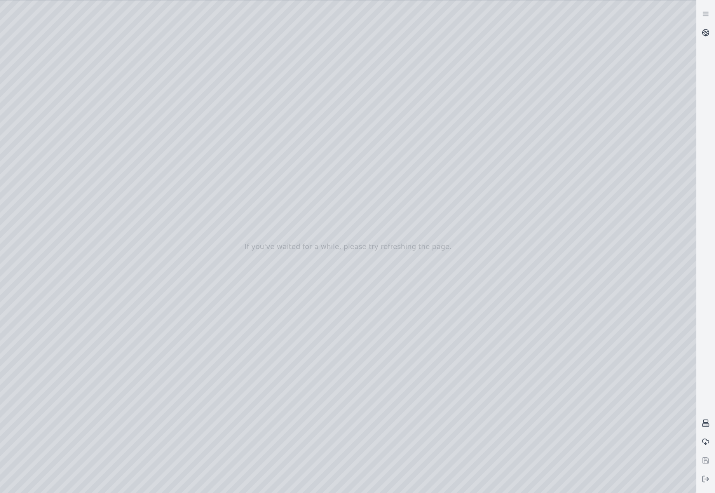
click at [50, 141] on div at bounding box center [348, 246] width 697 height 493
click at [224, 322] on div at bounding box center [348, 246] width 697 height 493
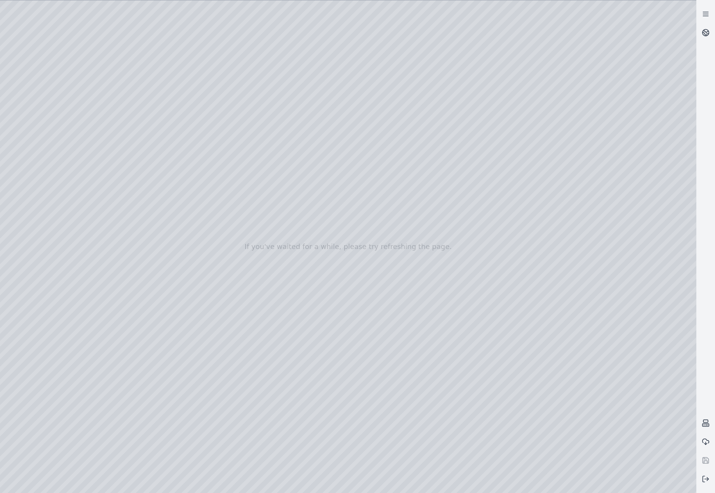
drag, startPoint x: 273, startPoint y: 191, endPoint x: 449, endPoint y: 383, distance: 260.9
drag, startPoint x: 380, startPoint y: 236, endPoint x: 449, endPoint y: 337, distance: 122.3
click at [227, 323] on div at bounding box center [348, 246] width 697 height 493
click at [219, 323] on div at bounding box center [348, 246] width 697 height 493
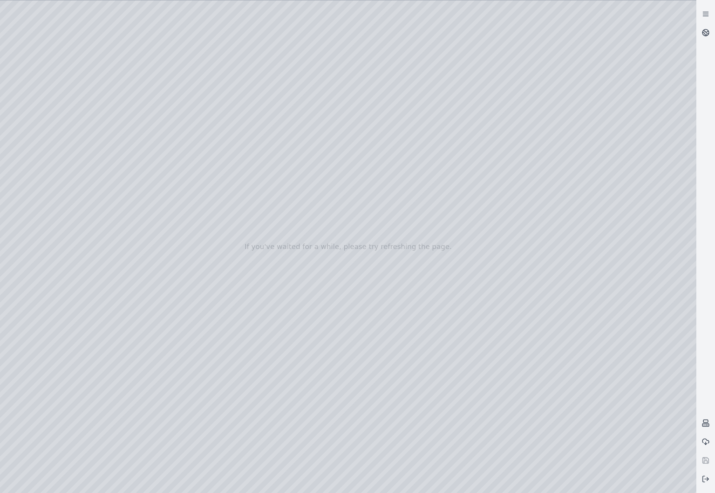
click at [219, 323] on div at bounding box center [348, 246] width 697 height 493
click at [216, 323] on div at bounding box center [348, 246] width 697 height 493
click at [206, 322] on div at bounding box center [348, 246] width 697 height 493
click at [174, 336] on div at bounding box center [348, 246] width 697 height 493
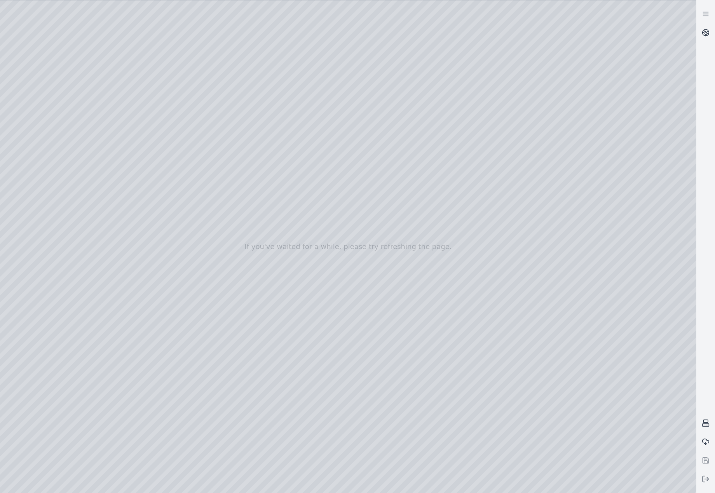
click at [314, 203] on div at bounding box center [348, 246] width 697 height 493
click at [404, 121] on div at bounding box center [348, 246] width 697 height 493
click at [193, 323] on div at bounding box center [348, 246] width 697 height 493
click at [196, 322] on div at bounding box center [348, 246] width 697 height 493
click at [190, 335] on div at bounding box center [348, 246] width 697 height 493
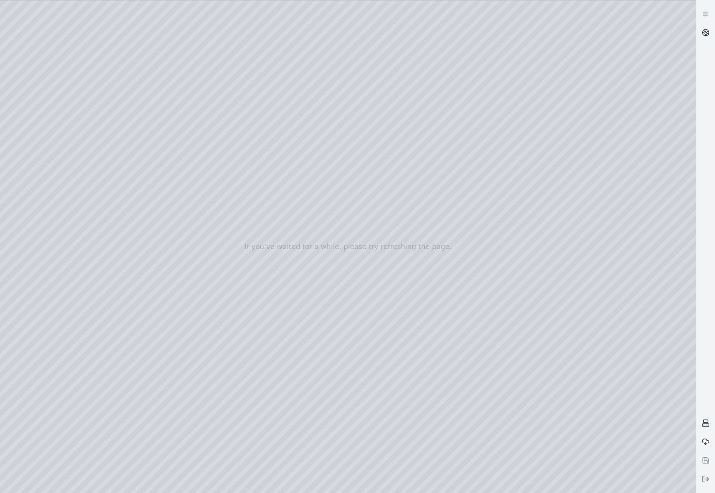
click at [328, 164] on div at bounding box center [348, 246] width 697 height 493
click at [336, 174] on div at bounding box center [348, 246] width 697 height 493
click at [339, 172] on div at bounding box center [348, 246] width 697 height 493
click at [339, 184] on div at bounding box center [348, 246] width 697 height 493
drag, startPoint x: 373, startPoint y: 119, endPoint x: 521, endPoint y: 127, distance: 148.0
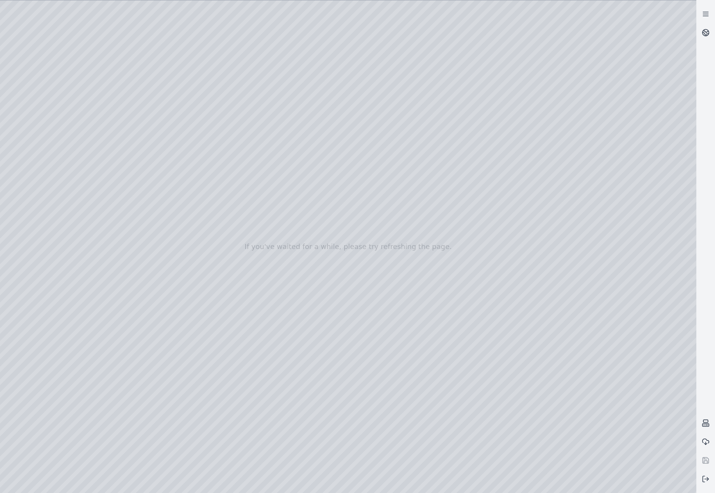
click at [521, 127] on div at bounding box center [348, 246] width 697 height 493
click at [364, 176] on div at bounding box center [348, 246] width 697 height 493
click at [356, 170] on div at bounding box center [348, 246] width 697 height 493
click at [353, 197] on div at bounding box center [348, 246] width 697 height 493
drag, startPoint x: 347, startPoint y: 117, endPoint x: 363, endPoint y: 147, distance: 34.3
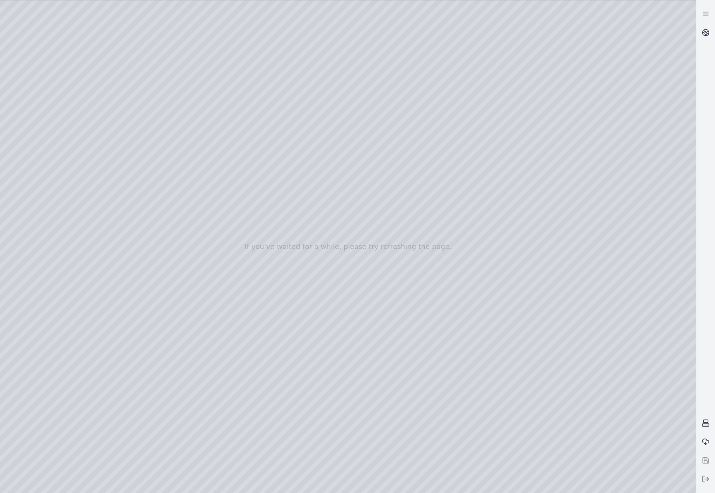
click at [363, 147] on div at bounding box center [348, 246] width 697 height 493
drag, startPoint x: 376, startPoint y: 152, endPoint x: 391, endPoint y: 152, distance: 14.4
click at [398, 157] on div at bounding box center [348, 246] width 697 height 493
drag, startPoint x: 391, startPoint y: 154, endPoint x: 521, endPoint y: 156, distance: 129.9
click at [533, 157] on div at bounding box center [348, 246] width 697 height 493
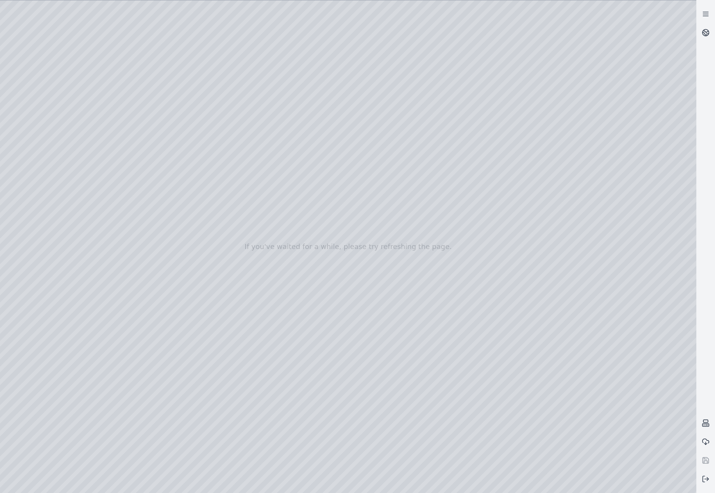
drag, startPoint x: 521, startPoint y: 156, endPoint x: 467, endPoint y: 150, distance: 54.4
click at [467, 150] on div at bounding box center [348, 246] width 697 height 493
click at [544, 157] on div at bounding box center [348, 246] width 697 height 493
drag, startPoint x: 371, startPoint y: 286, endPoint x: 370, endPoint y: 282, distance: 4.0
drag, startPoint x: 371, startPoint y: 248, endPoint x: 398, endPoint y: 268, distance: 33.8
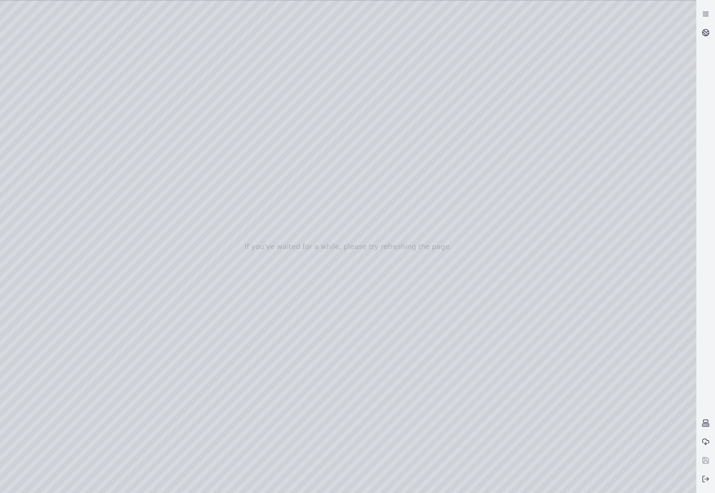
click at [54, 198] on div at bounding box center [348, 246] width 697 height 493
click at [63, 162] on div at bounding box center [348, 246] width 697 height 493
click at [224, 28] on div at bounding box center [348, 246] width 697 height 493
click at [406, 243] on div at bounding box center [348, 246] width 697 height 493
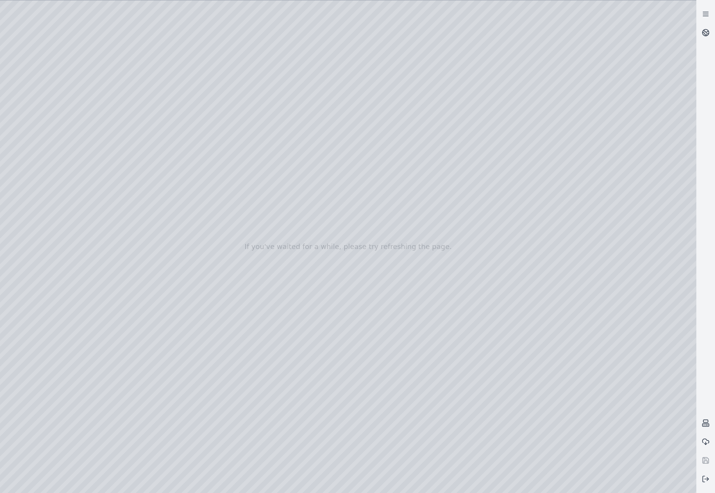
click at [406, 243] on div at bounding box center [348, 246] width 697 height 493
click at [603, 318] on div at bounding box center [348, 246] width 697 height 493
click at [425, 298] on div at bounding box center [348, 246] width 697 height 493
click at [403, 238] on div at bounding box center [348, 246] width 697 height 493
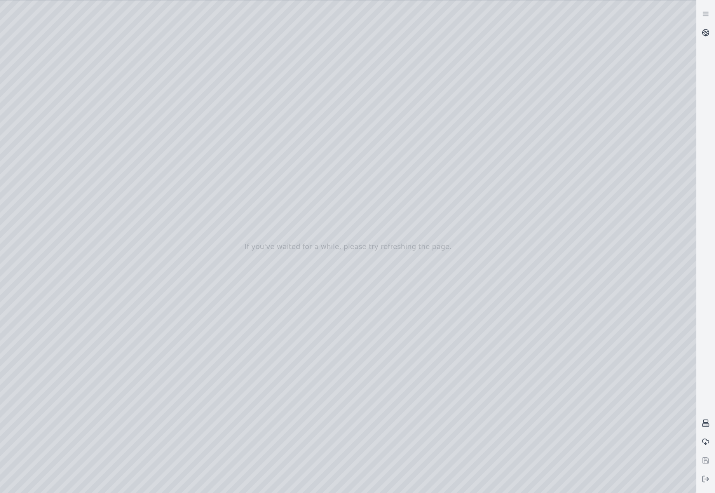
click at [407, 245] on div at bounding box center [348, 246] width 697 height 493
click at [438, 243] on div at bounding box center [348, 246] width 697 height 493
click at [170, 75] on div at bounding box center [348, 246] width 697 height 493
click at [144, 88] on div at bounding box center [348, 246] width 697 height 493
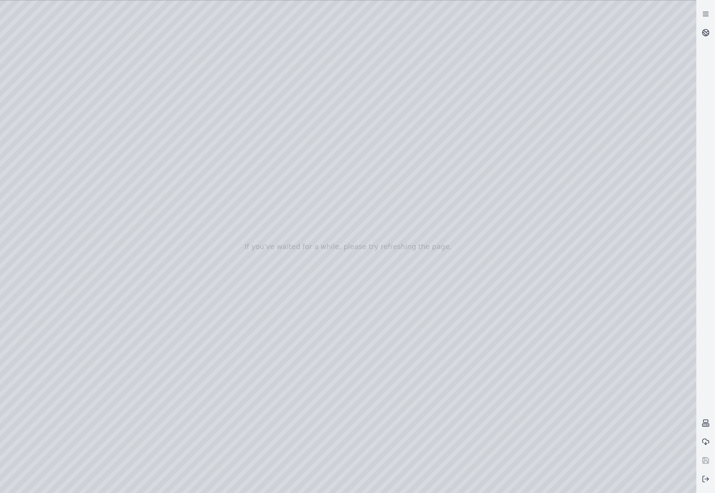
click at [628, 224] on div at bounding box center [348, 246] width 697 height 493
click at [149, 103] on div at bounding box center [348, 246] width 697 height 493
click at [145, 118] on div at bounding box center [348, 246] width 697 height 493
click at [623, 350] on div at bounding box center [348, 246] width 697 height 493
click at [635, 373] on div at bounding box center [348, 246] width 697 height 493
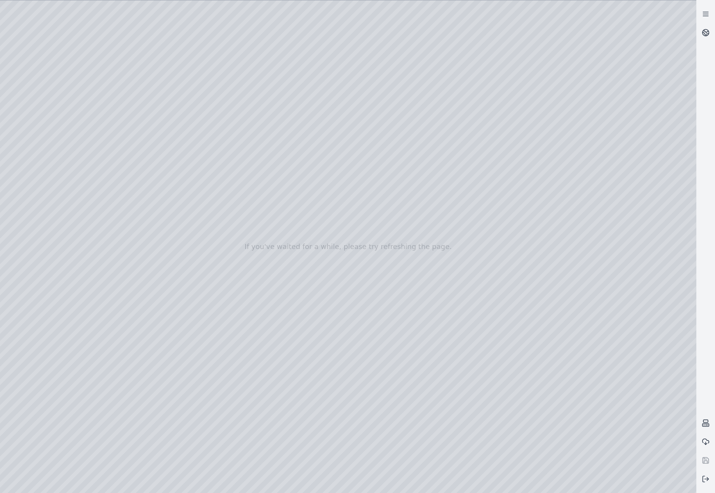
drag, startPoint x: 488, startPoint y: 236, endPoint x: 416, endPoint y: 294, distance: 91.5
drag, startPoint x: 373, startPoint y: 311, endPoint x: 590, endPoint y: 328, distance: 217.3
drag, startPoint x: 378, startPoint y: 330, endPoint x: 418, endPoint y: 311, distance: 44.4
drag, startPoint x: 472, startPoint y: 324, endPoint x: 231, endPoint y: 324, distance: 240.3
click at [624, 315] on div at bounding box center [348, 246] width 697 height 493
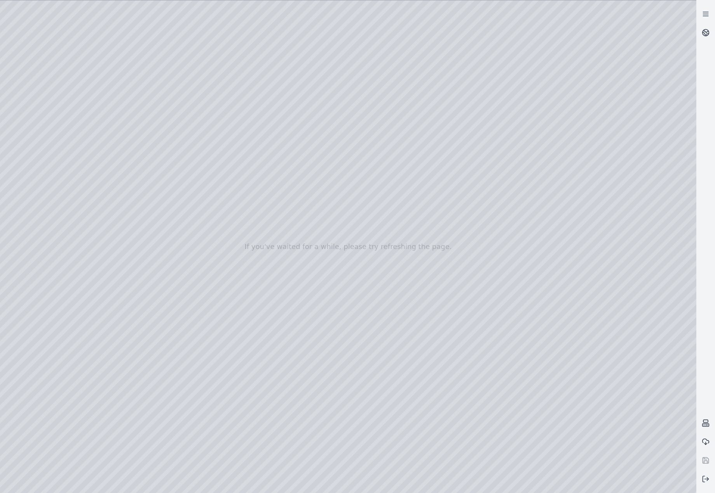
click at [631, 286] on div at bounding box center [348, 246] width 697 height 493
drag, startPoint x: 446, startPoint y: 339, endPoint x: 607, endPoint y: 343, distance: 161.4
drag, startPoint x: 468, startPoint y: 241, endPoint x: 509, endPoint y: 404, distance: 168.0
drag, startPoint x: 417, startPoint y: 292, endPoint x: 320, endPoint y: 434, distance: 171.9
drag, startPoint x: 462, startPoint y: 234, endPoint x: 367, endPoint y: 410, distance: 200.2
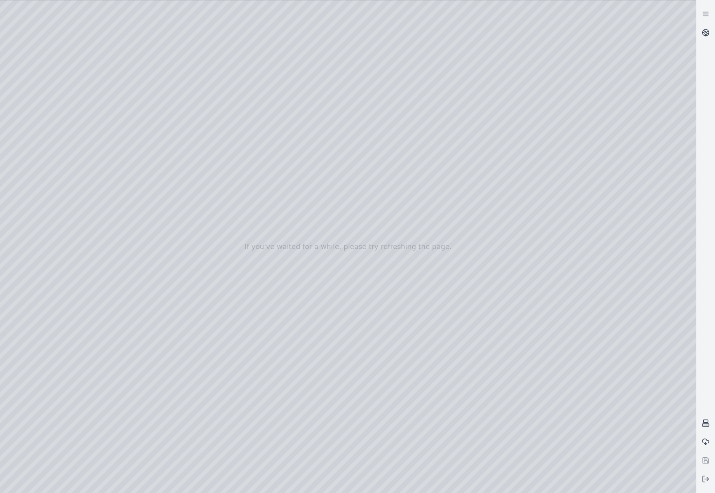
drag, startPoint x: 458, startPoint y: 310, endPoint x: 280, endPoint y: 190, distance: 214.8
drag, startPoint x: 505, startPoint y: 219, endPoint x: 383, endPoint y: 156, distance: 137.7
drag, startPoint x: 411, startPoint y: 181, endPoint x: 500, endPoint y: 238, distance: 106.1
drag, startPoint x: 452, startPoint y: 275, endPoint x: 355, endPoint y: 228, distance: 107.7
drag, startPoint x: 486, startPoint y: 196, endPoint x: 323, endPoint y: 308, distance: 198.6
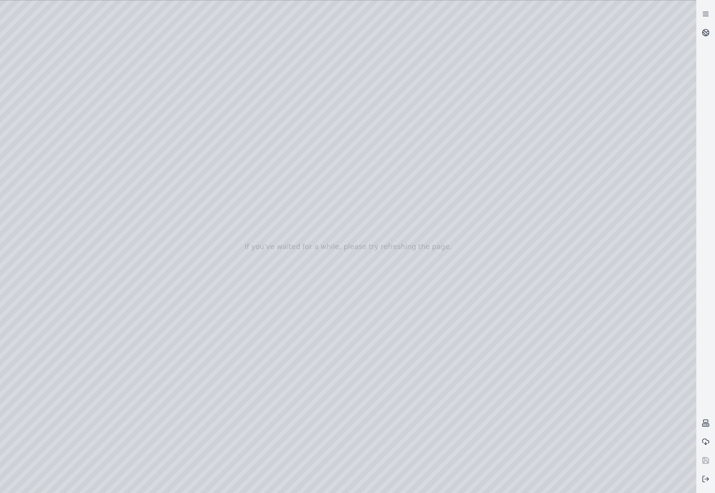
drag, startPoint x: 362, startPoint y: 343, endPoint x: 388, endPoint y: 341, distance: 26.2
click at [608, 255] on div at bounding box center [348, 246] width 697 height 493
click at [604, 290] on div at bounding box center [348, 246] width 697 height 493
click at [148, 421] on div at bounding box center [348, 246] width 697 height 493
click at [145, 441] on div at bounding box center [348, 246] width 697 height 493
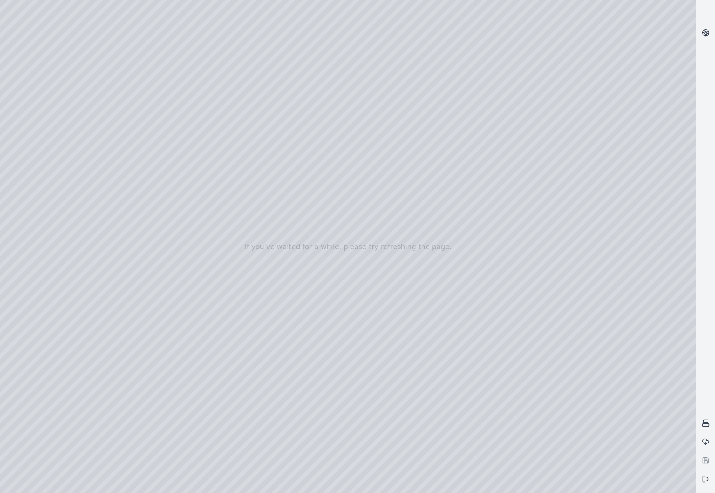
click at [596, 261] on div at bounding box center [348, 246] width 697 height 493
click at [602, 297] on div at bounding box center [348, 246] width 697 height 493
click at [595, 355] on div at bounding box center [348, 246] width 697 height 493
click at [623, 325] on div at bounding box center [348, 246] width 697 height 493
click at [623, 294] on div at bounding box center [348, 246] width 697 height 493
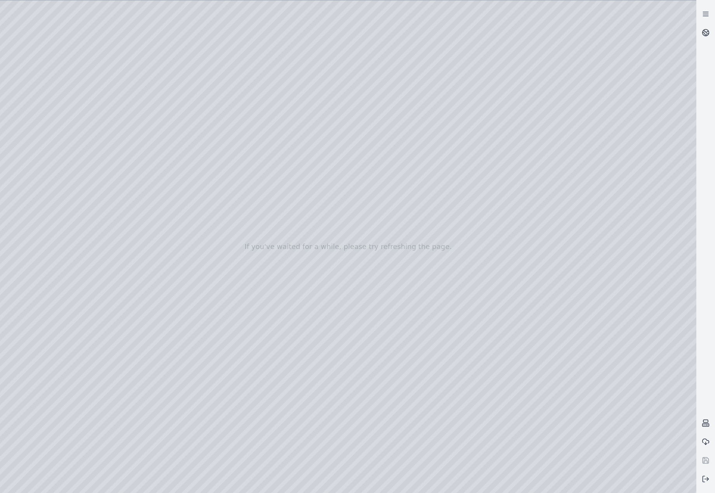
drag, startPoint x: 394, startPoint y: 330, endPoint x: 535, endPoint y: 323, distance: 140.9
drag, startPoint x: 421, startPoint y: 344, endPoint x: 492, endPoint y: 336, distance: 71.3
drag, startPoint x: 492, startPoint y: 336, endPoint x: 464, endPoint y: 356, distance: 34.5
drag, startPoint x: 473, startPoint y: 292, endPoint x: 435, endPoint y: 316, distance: 45.1
drag, startPoint x: 445, startPoint y: 311, endPoint x: 384, endPoint y: 293, distance: 64.2
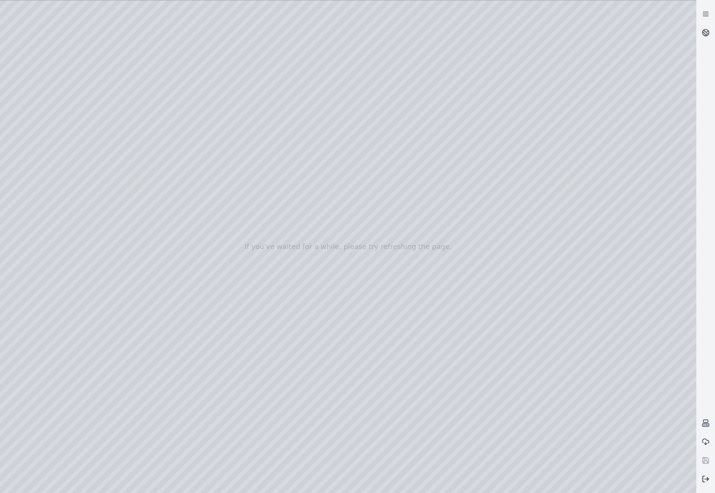
click at [709, 477] on icon at bounding box center [706, 480] width 8 height 8
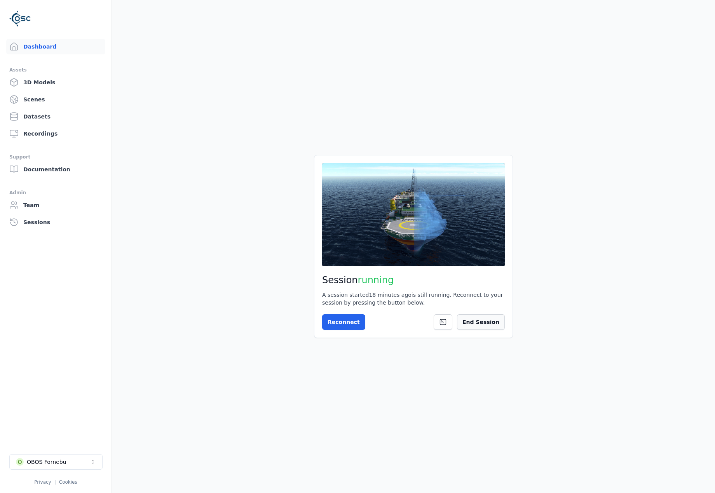
click at [504, 323] on button "End Session" at bounding box center [481, 323] width 48 height 16
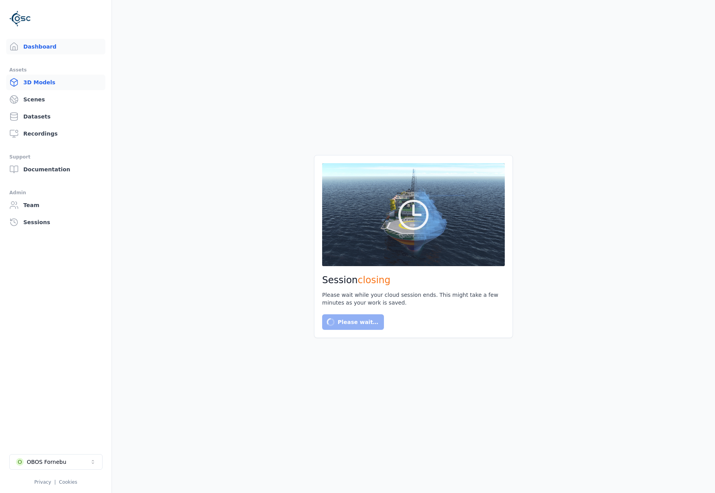
click at [35, 82] on link "3D Models" at bounding box center [55, 83] width 99 height 16
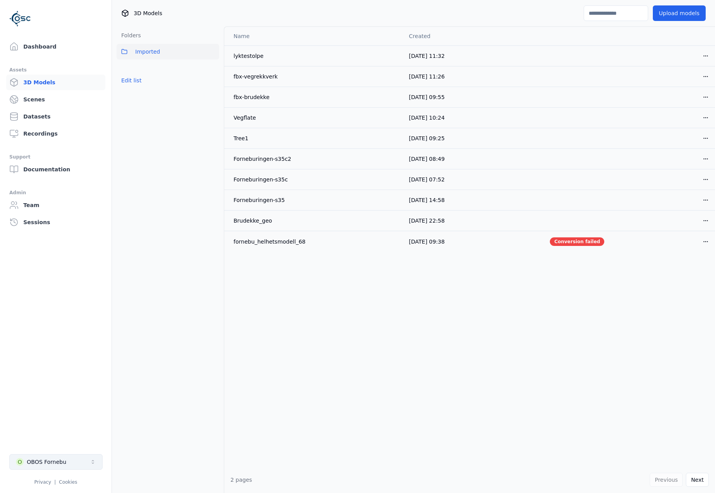
click at [70, 465] on button "O OBOS Fornebu" at bounding box center [55, 463] width 93 height 16
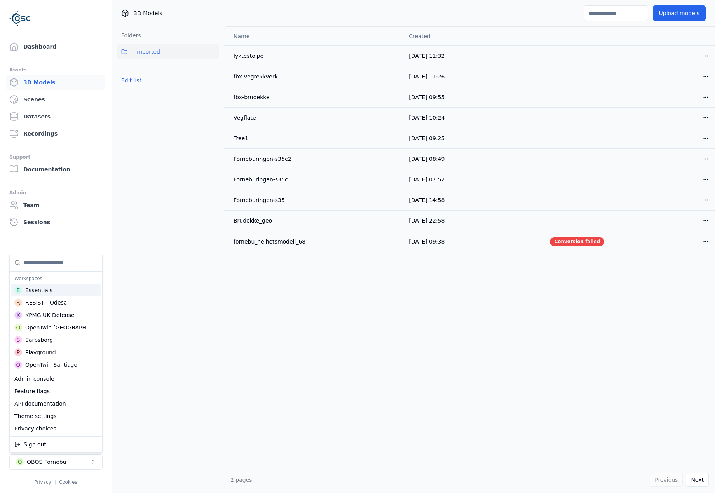
click at [664, 14] on html "Dashboard Assets 3D Models Scenes Datasets Recordings Support Documentation Adm…" at bounding box center [357, 246] width 715 height 493
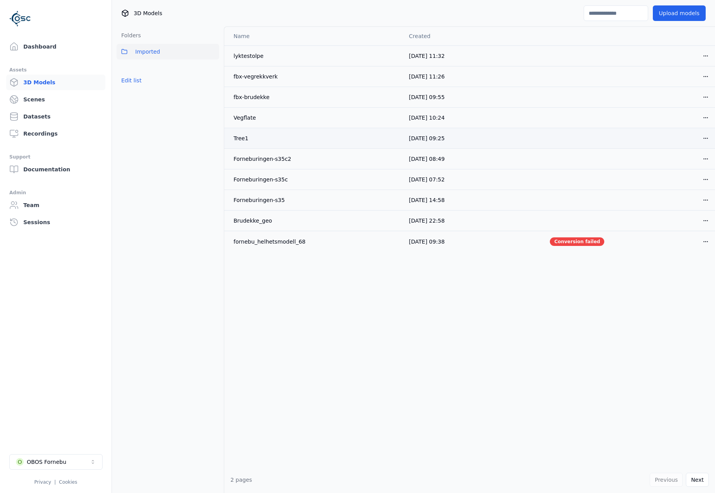
click at [705, 136] on html "Dashboard Assets 3D Models Scenes Datasets Recordings Support Documentation Adm…" at bounding box center [357, 246] width 715 height 493
click at [688, 165] on div "Delete" at bounding box center [689, 168] width 46 height 12
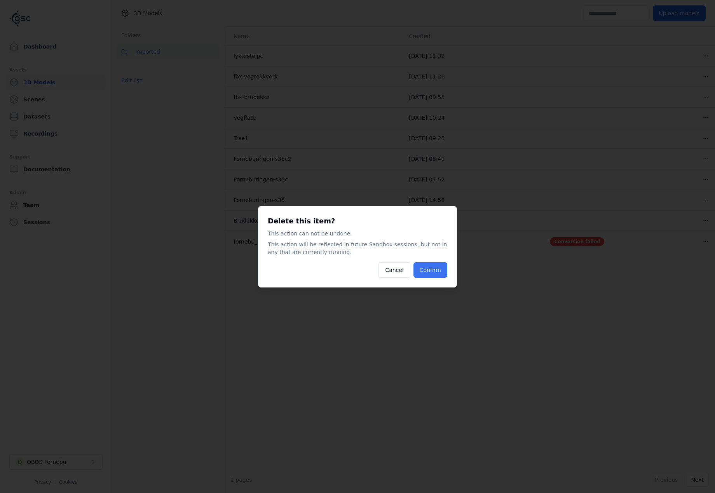
click at [435, 270] on button "Confirm" at bounding box center [431, 270] width 34 height 16
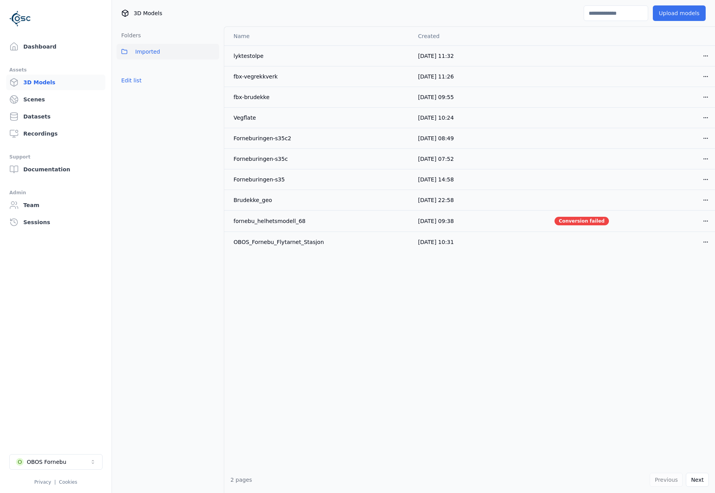
click at [673, 12] on button "Upload models" at bounding box center [679, 13] width 53 height 16
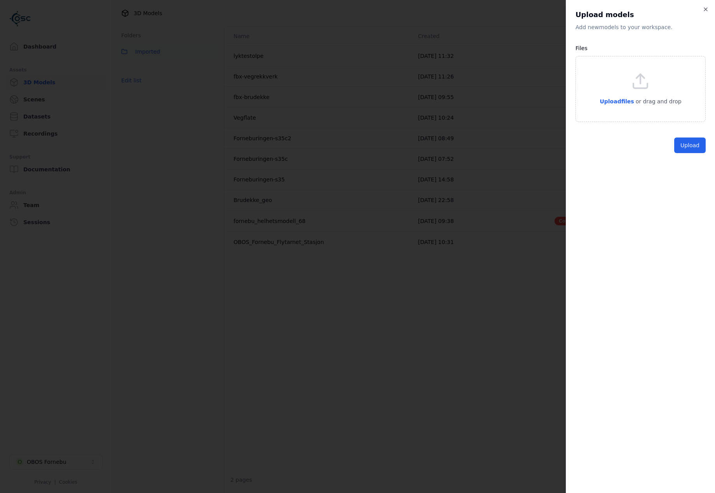
click at [614, 108] on div "Upload files or drag and drop" at bounding box center [641, 89] width 130 height 66
click at [669, 119] on div "Upload files or drag and drop" at bounding box center [641, 89] width 130 height 66
click at [626, 102] on span "Upload files" at bounding box center [617, 101] width 34 height 6
click at [686, 190] on button "Upload" at bounding box center [690, 192] width 31 height 16
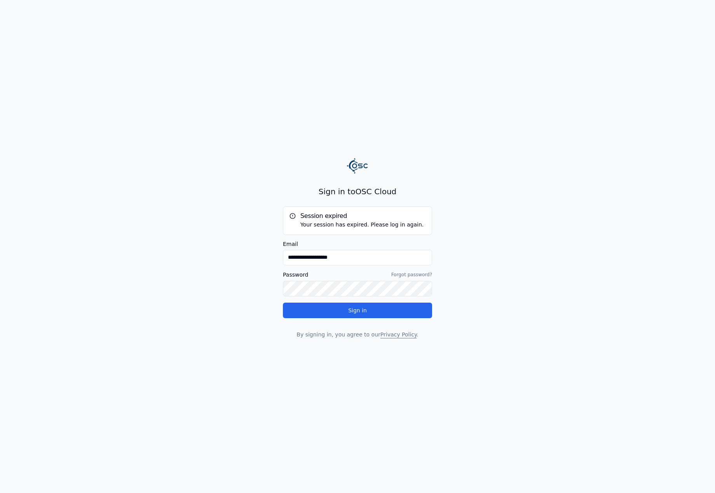
click at [330, 302] on div "**********" at bounding box center [357, 262] width 149 height 112
click at [339, 307] on button "Sign in" at bounding box center [357, 311] width 149 height 16
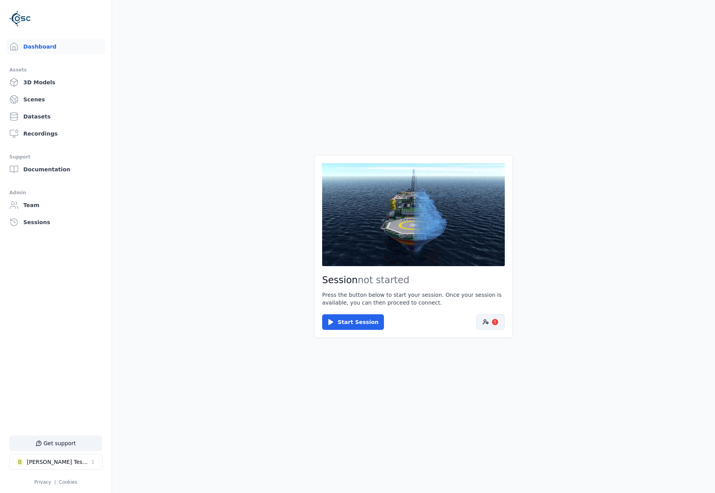
click at [484, 317] on button "!" at bounding box center [490, 323] width 29 height 16
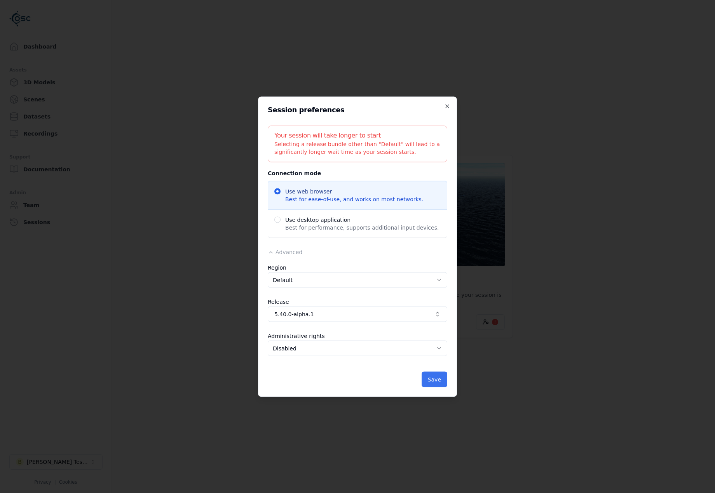
click at [442, 379] on button "Save" at bounding box center [435, 380] width 26 height 16
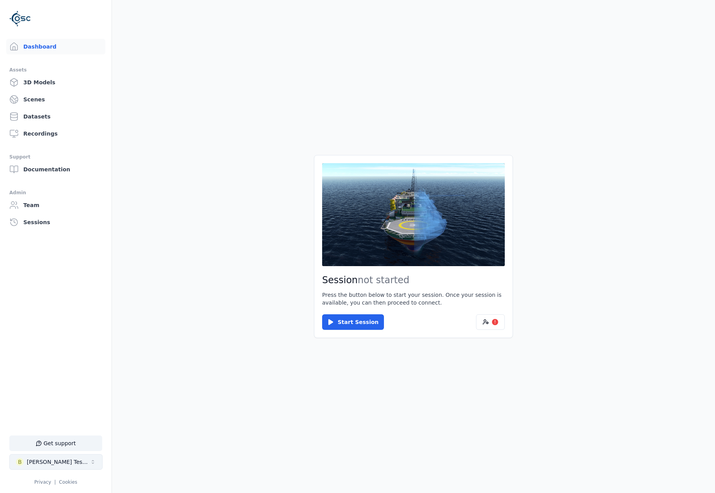
click at [76, 466] on button "B Brenda Testspace" at bounding box center [55, 463] width 93 height 16
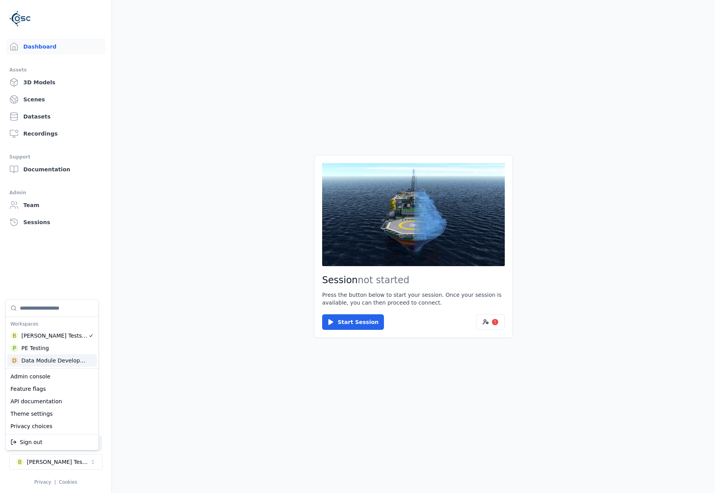
click at [76, 364] on div "Data Module Development" at bounding box center [54, 361] width 66 height 8
click at [38, 83] on html "Support Dashboard Assets 3D Models Scenes Datasets Recordings Support Documenta…" at bounding box center [357, 246] width 715 height 493
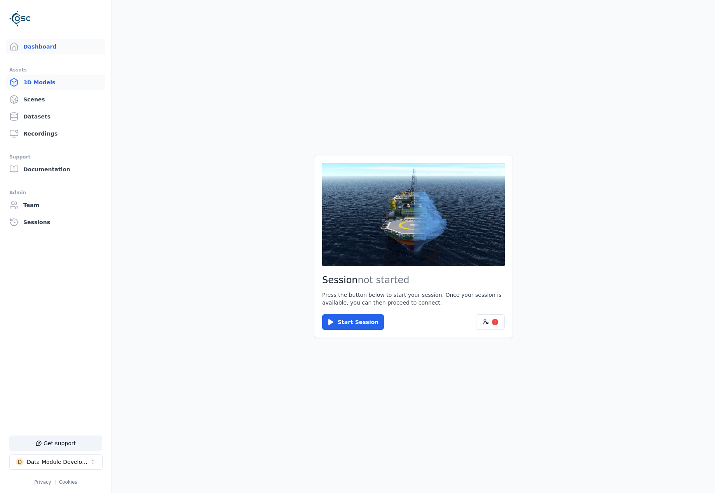
click at [44, 82] on link "3D Models" at bounding box center [55, 83] width 99 height 16
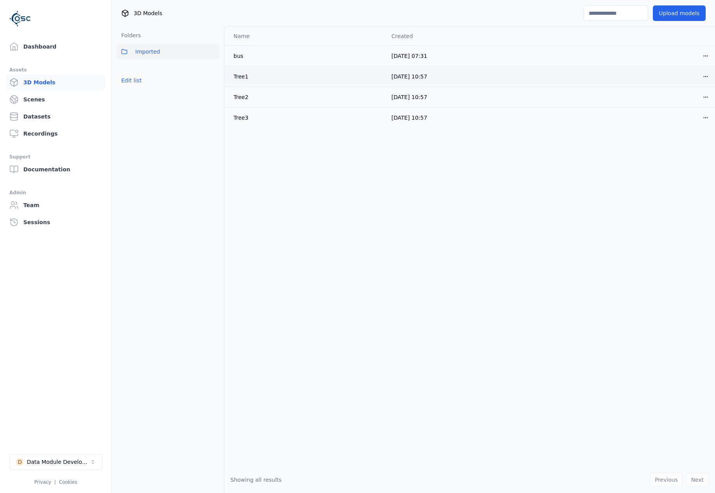
click at [703, 76] on html "Support Dashboard Assets 3D Models Scenes Datasets Recordings Support Documenta…" at bounding box center [357, 246] width 715 height 493
click at [684, 133] on div "Download" at bounding box center [683, 131] width 46 height 12
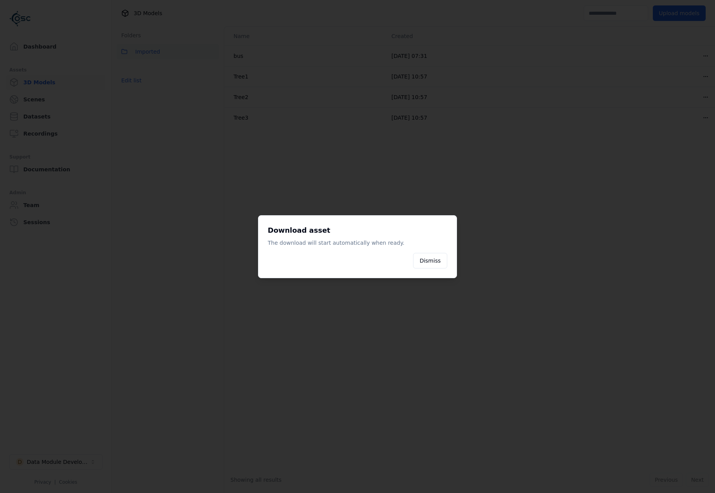
click at [701, 95] on div at bounding box center [357, 246] width 715 height 493
click at [704, 95] on div at bounding box center [357, 246] width 715 height 493
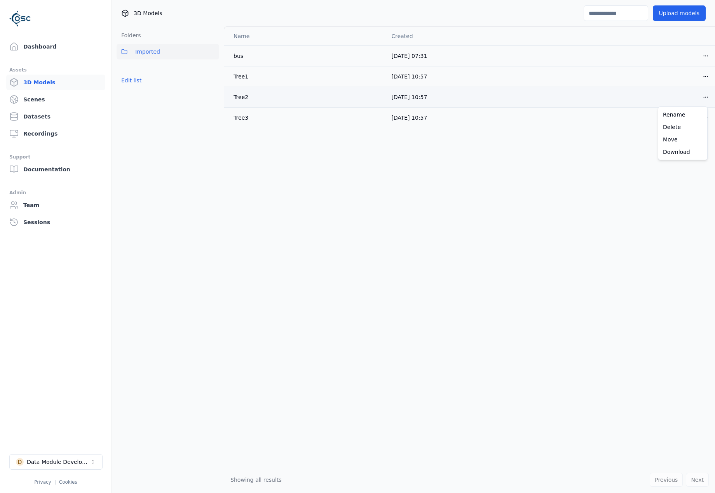
click at [701, 94] on html "Support Dashboard Assets 3D Models Scenes Datasets Recordings Support Documenta…" at bounding box center [357, 246] width 715 height 493
click at [681, 153] on div "Download" at bounding box center [683, 152] width 46 height 12
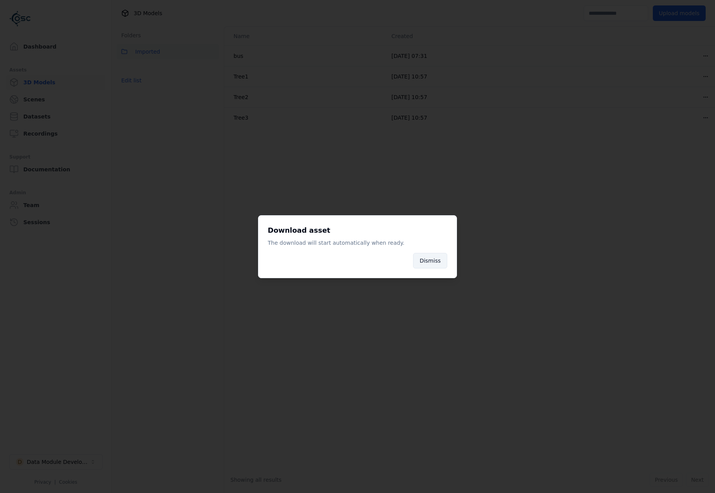
click at [438, 261] on button "Dismiss" at bounding box center [430, 261] width 34 height 16
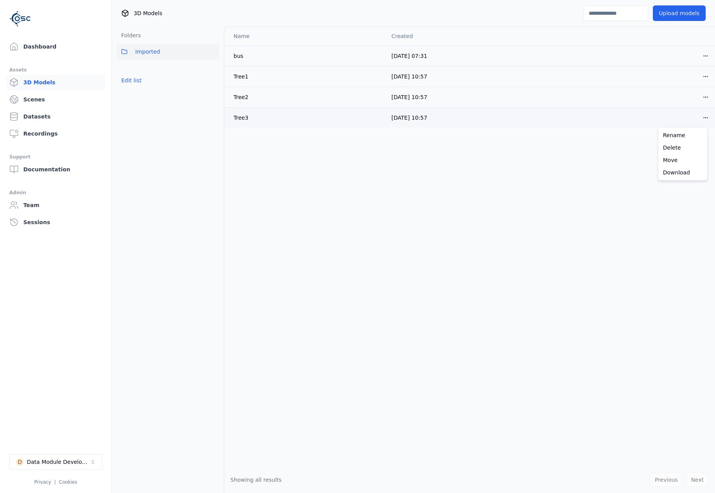
click at [699, 114] on html "Support Dashboard Assets 3D Models Scenes Datasets Recordings Support Documenta…" at bounding box center [357, 246] width 715 height 493
click at [676, 179] on div "Rename Delete Move Download" at bounding box center [683, 154] width 50 height 54
click at [676, 177] on div "Download" at bounding box center [683, 172] width 46 height 12
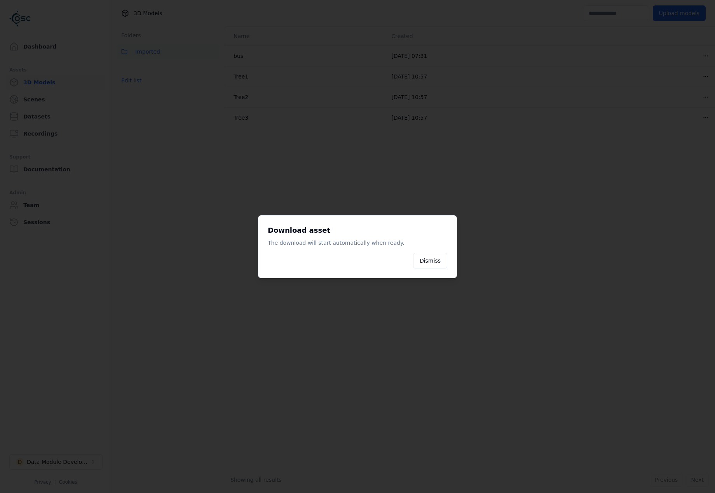
click at [470, 212] on div at bounding box center [357, 246] width 715 height 493
click at [438, 261] on button "Dismiss" at bounding box center [430, 261] width 34 height 16
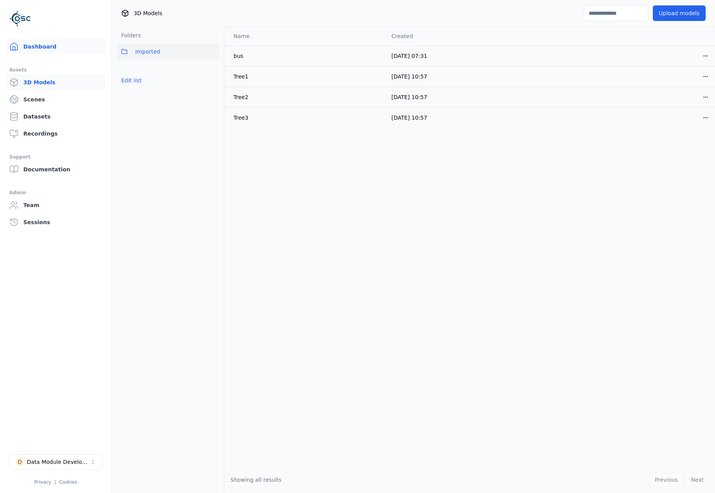
click at [54, 44] on link "Dashboard" at bounding box center [55, 47] width 99 height 16
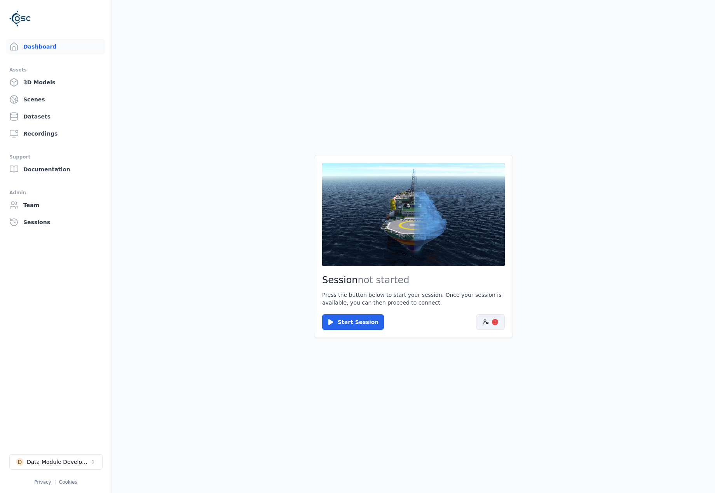
click at [492, 325] on button "!" at bounding box center [490, 323] width 29 height 16
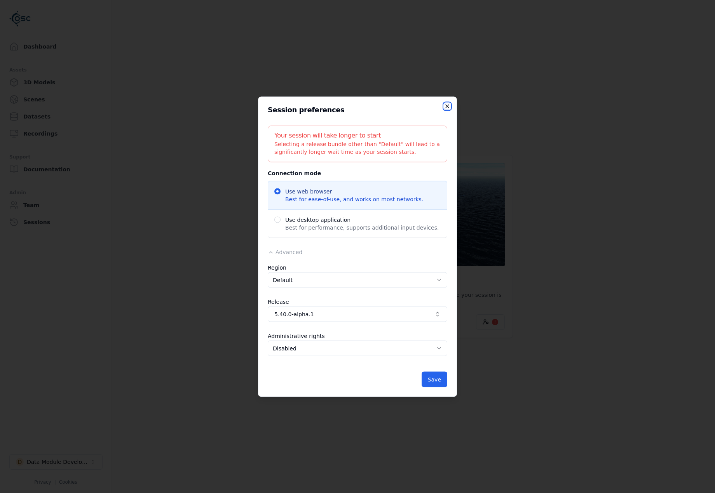
click at [449, 105] on icon "button" at bounding box center [447, 106] width 6 height 6
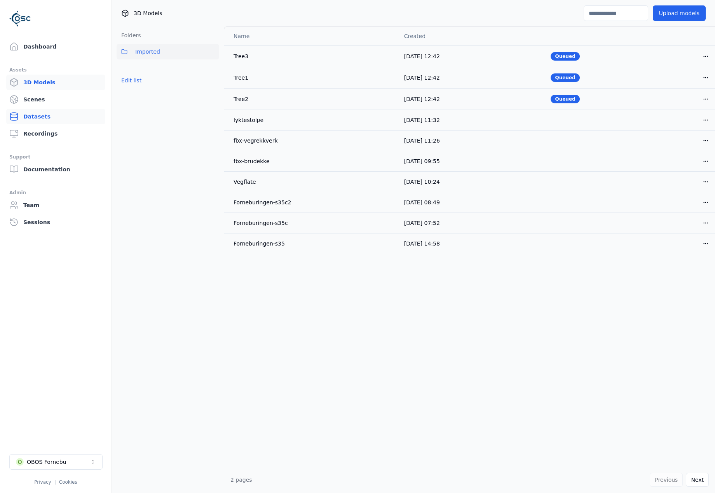
click at [38, 113] on link "Datasets" at bounding box center [55, 117] width 99 height 16
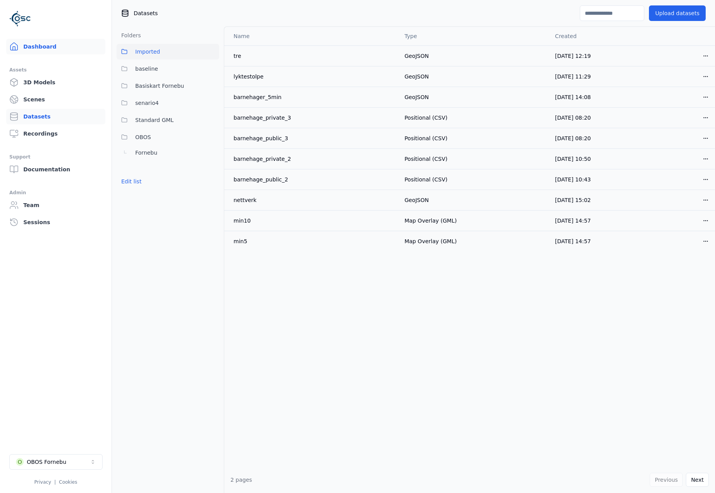
click at [49, 44] on link "Dashboard" at bounding box center [55, 47] width 99 height 16
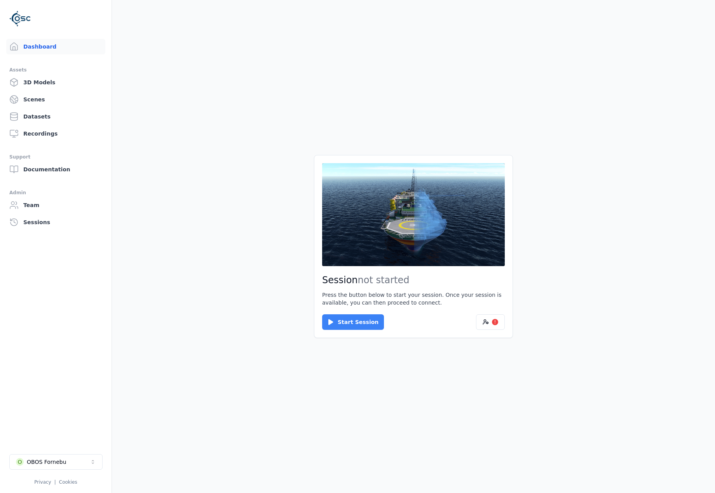
click at [364, 323] on button "Start Session" at bounding box center [353, 323] width 62 height 16
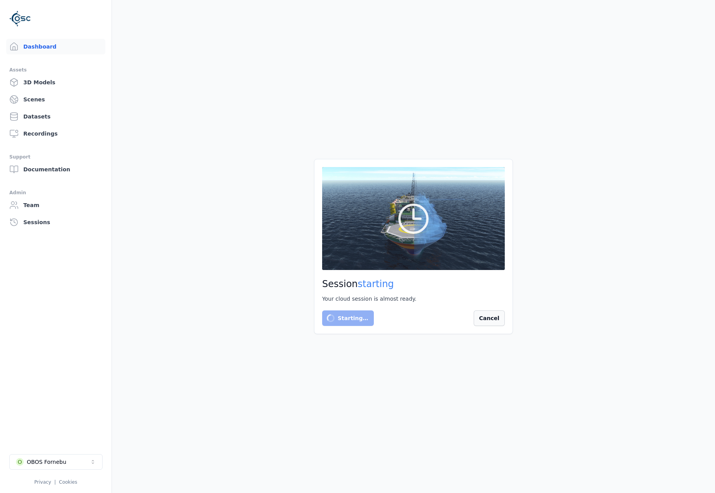
click at [499, 320] on button "Cancel" at bounding box center [489, 319] width 31 height 16
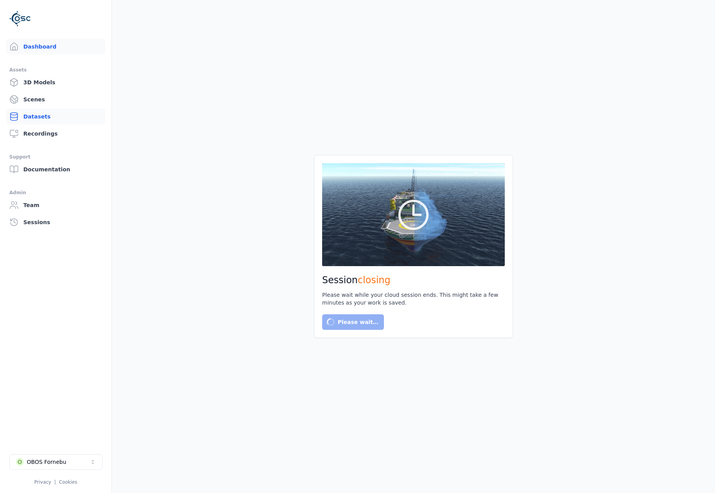
click at [42, 115] on link "Datasets" at bounding box center [55, 117] width 99 height 16
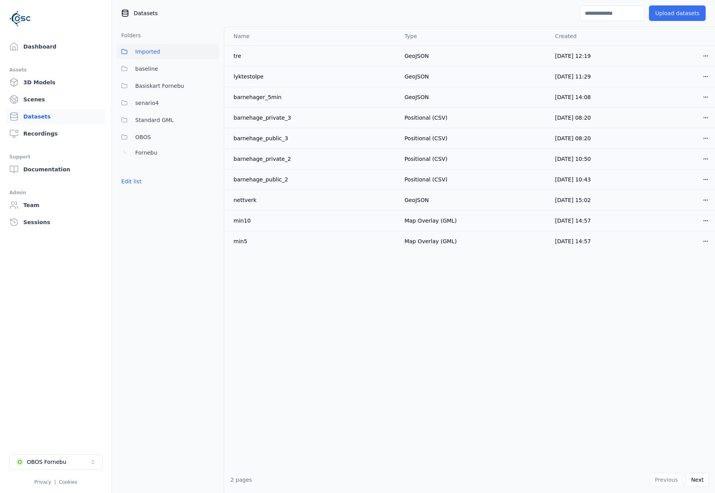
click at [677, 16] on button "Upload datasets" at bounding box center [677, 13] width 57 height 16
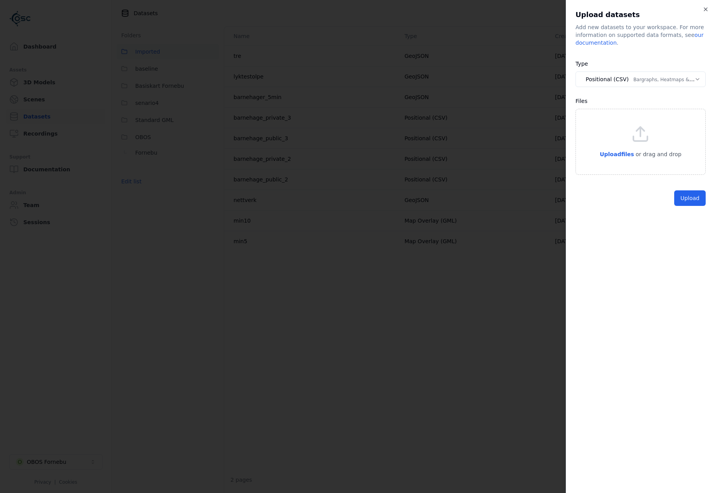
click at [647, 83] on body "Dashboard Assets 3D Models Scenes Datasets Recordings Support Documentation Adm…" at bounding box center [357, 246] width 715 height 493
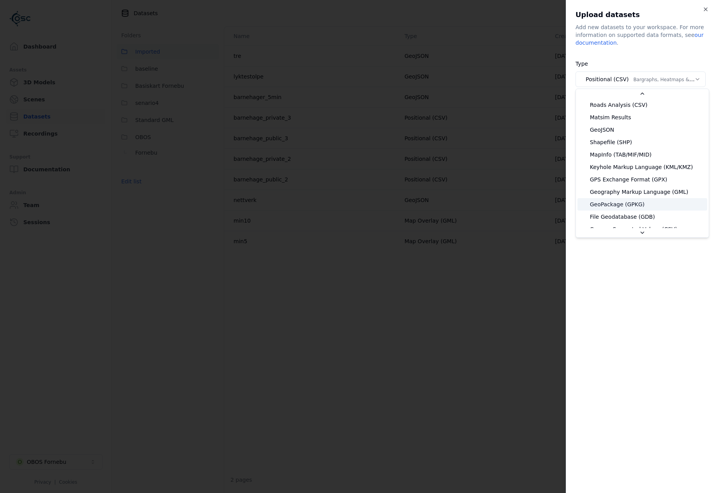
scroll to position [138, 0]
select select "*******"
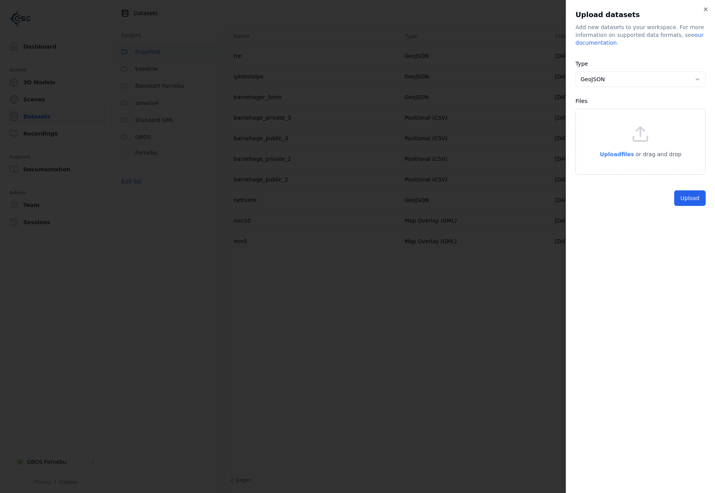
click at [623, 152] on span "Upload files" at bounding box center [617, 154] width 34 height 6
click at [691, 227] on button "Upload" at bounding box center [690, 231] width 31 height 16
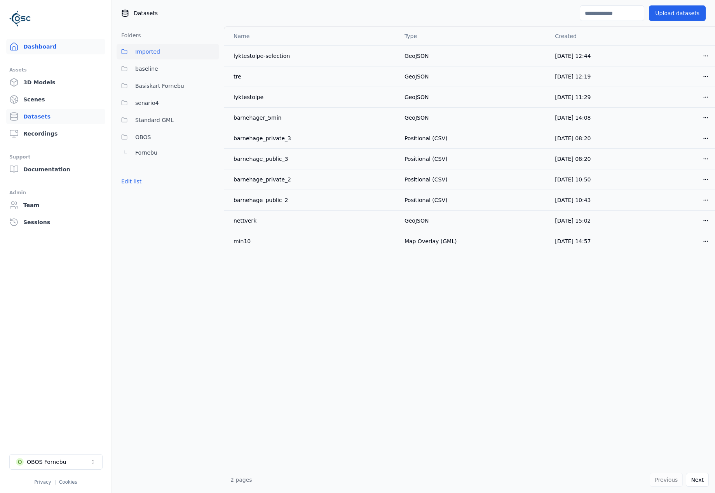
click at [51, 46] on link "Dashboard" at bounding box center [55, 47] width 99 height 16
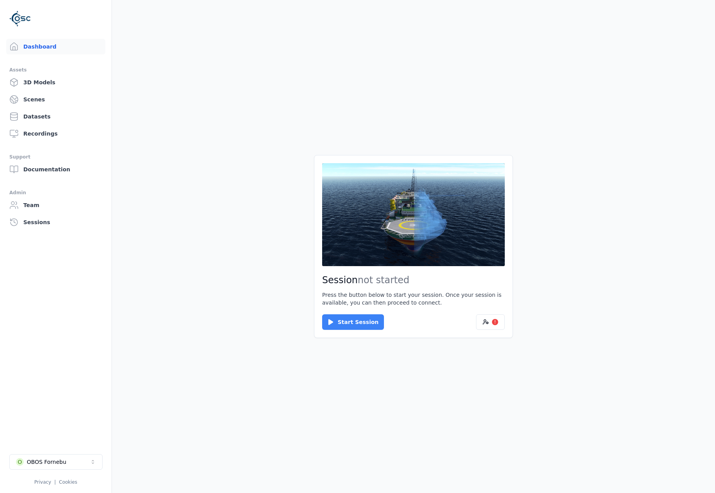
click at [363, 327] on button "Start Session" at bounding box center [353, 323] width 62 height 16
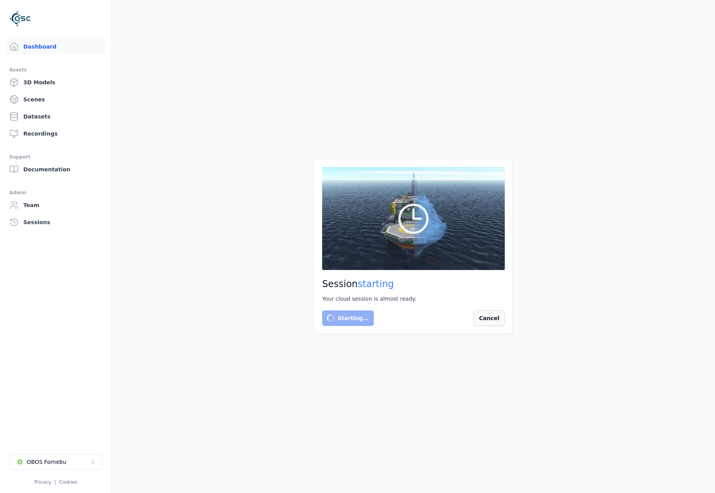
click at [490, 316] on button "Cancel" at bounding box center [489, 319] width 31 height 16
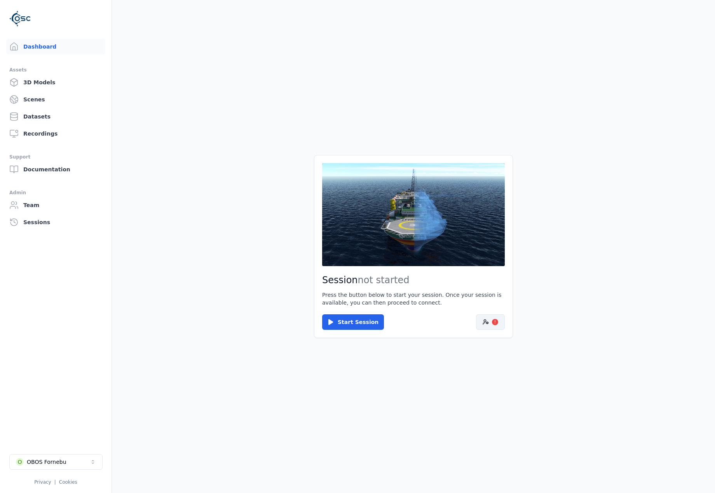
click at [485, 318] on button "!" at bounding box center [490, 323] width 29 height 16
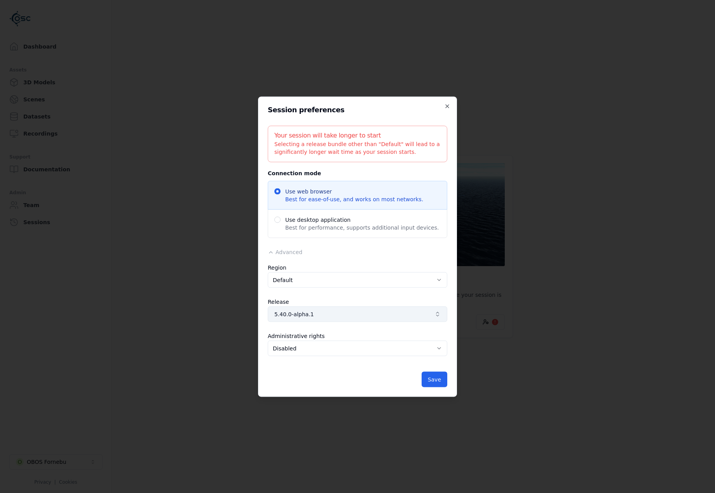
click at [393, 313] on span "5.40.0-alpha.1" at bounding box center [353, 314] width 157 height 8
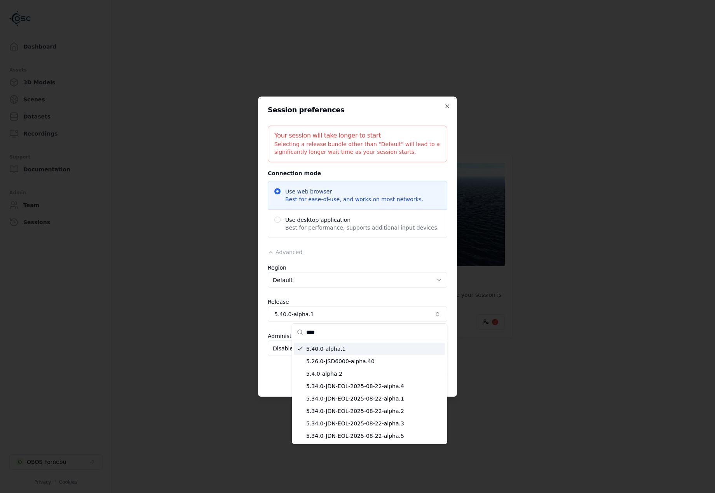
drag, startPoint x: 320, startPoint y: 332, endPoint x: 299, endPoint y: 329, distance: 21.5
click at [299, 329] on div "****" at bounding box center [369, 332] width 155 height 17
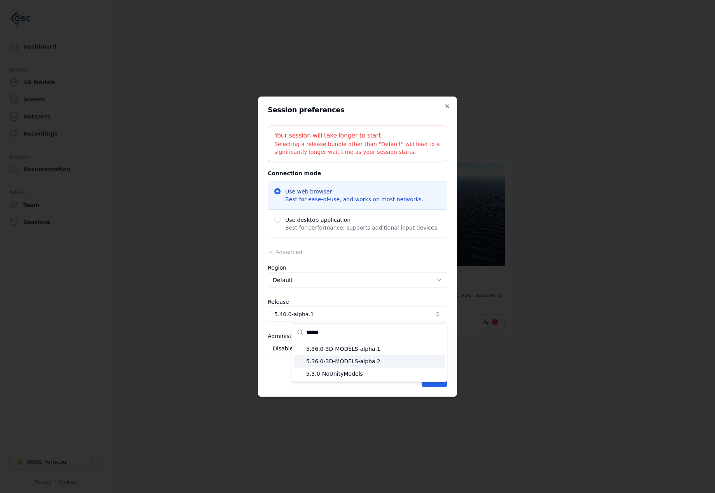
type input "******"
click at [346, 358] on span "5.36.0-3D-MODELS-alpha.2" at bounding box center [374, 362] width 136 height 8
click at [445, 384] on button "Save" at bounding box center [435, 380] width 26 height 16
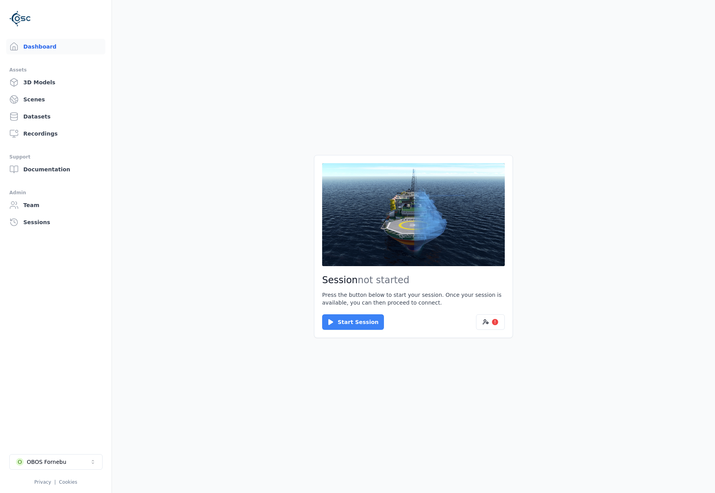
click at [362, 319] on button "Start Session" at bounding box center [353, 323] width 62 height 16
click at [332, 318] on button "Connect" at bounding box center [340, 323] width 36 height 16
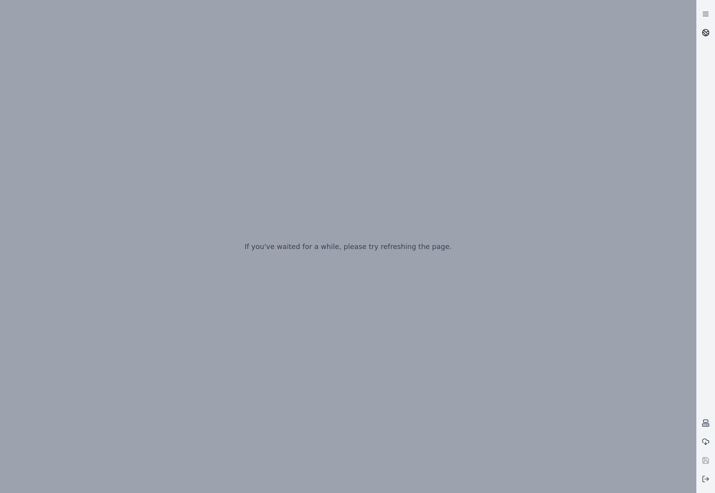
click at [708, 33] on icon at bounding box center [706, 33] width 8 height 8
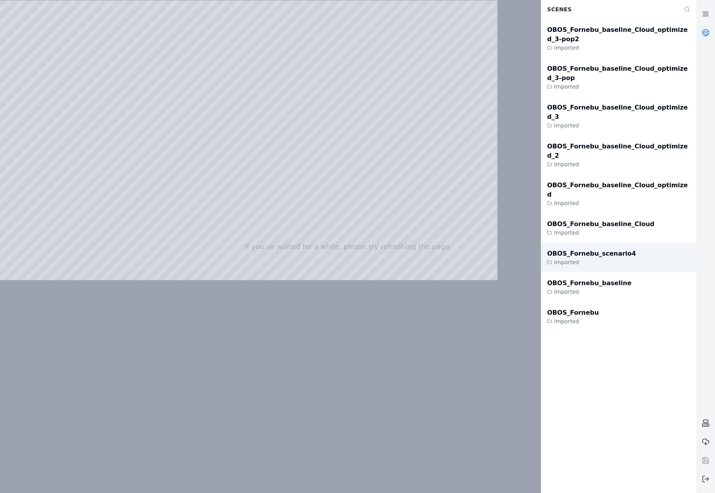
click at [584, 249] on div "OBOS_Fornebu_scenario4" at bounding box center [591, 253] width 89 height 9
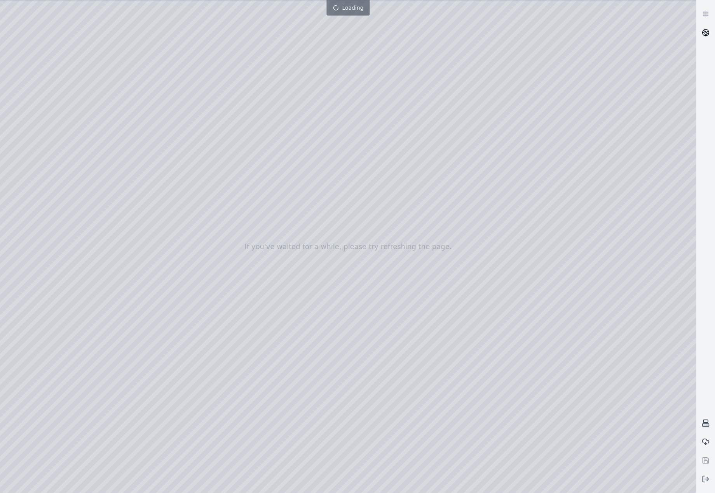
click at [712, 34] on link at bounding box center [706, 32] width 19 height 19
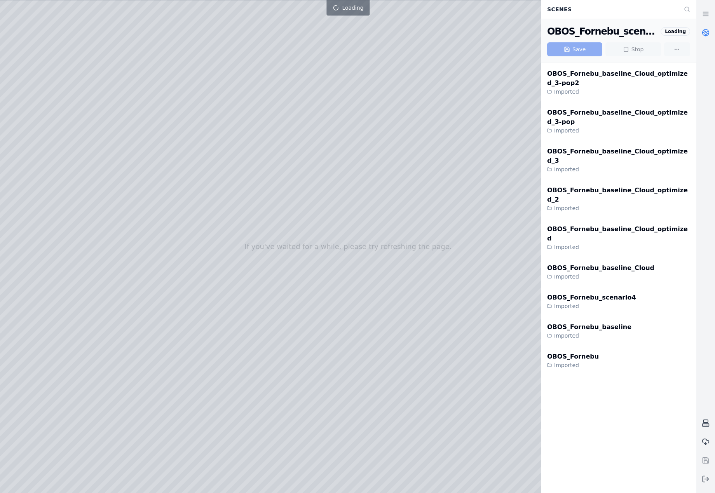
click at [709, 31] on circle at bounding box center [706, 33] width 7 height 7
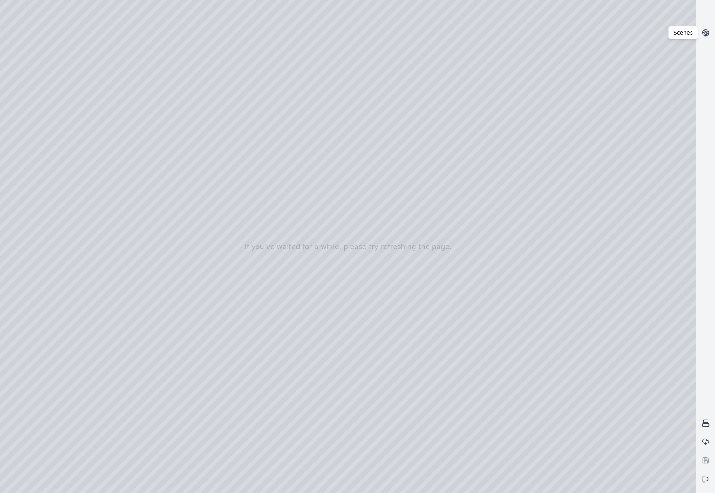
drag, startPoint x: 318, startPoint y: 357, endPoint x: 322, endPoint y: 376, distance: 19.1
drag, startPoint x: 572, startPoint y: 275, endPoint x: 269, endPoint y: 298, distance: 303.3
drag, startPoint x: 525, startPoint y: 264, endPoint x: 331, endPoint y: 247, distance: 194.4
drag, startPoint x: 458, startPoint y: 318, endPoint x: 451, endPoint y: 319, distance: 6.4
drag, startPoint x: 410, startPoint y: 301, endPoint x: 429, endPoint y: 295, distance: 19.8
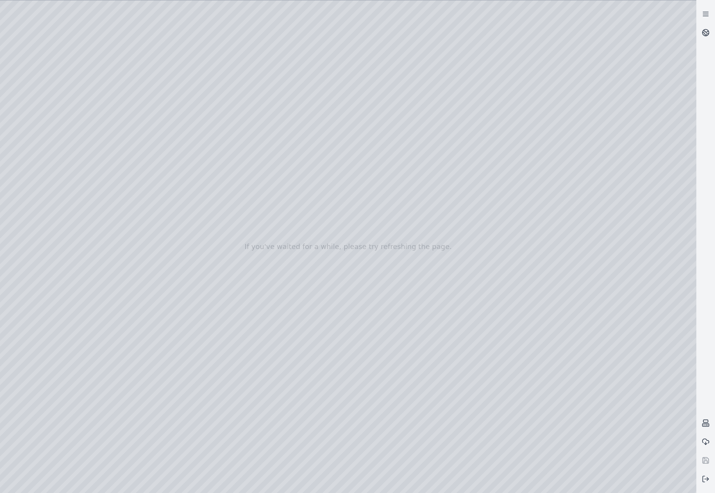
click at [51, 96] on div at bounding box center [348, 246] width 697 height 493
click at [55, 140] on div at bounding box center [348, 246] width 697 height 493
click at [105, 304] on div at bounding box center [348, 246] width 697 height 493
click at [47, 163] on div at bounding box center [348, 246] width 697 height 493
click at [52, 145] on div at bounding box center [348, 246] width 697 height 493
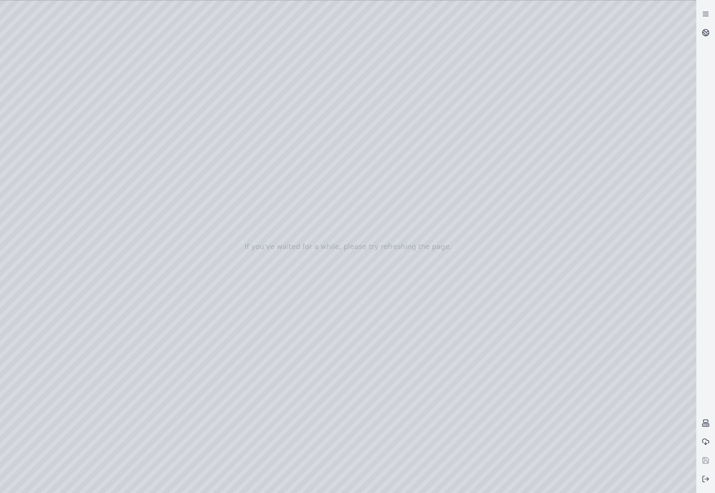
click at [97, 430] on div at bounding box center [348, 246] width 697 height 493
click at [59, 164] on div at bounding box center [348, 246] width 697 height 493
click at [58, 147] on div at bounding box center [348, 246] width 697 height 493
drag, startPoint x: 240, startPoint y: 294, endPoint x: 229, endPoint y: 341, distance: 48.6
click at [229, 343] on div at bounding box center [348, 246] width 697 height 493
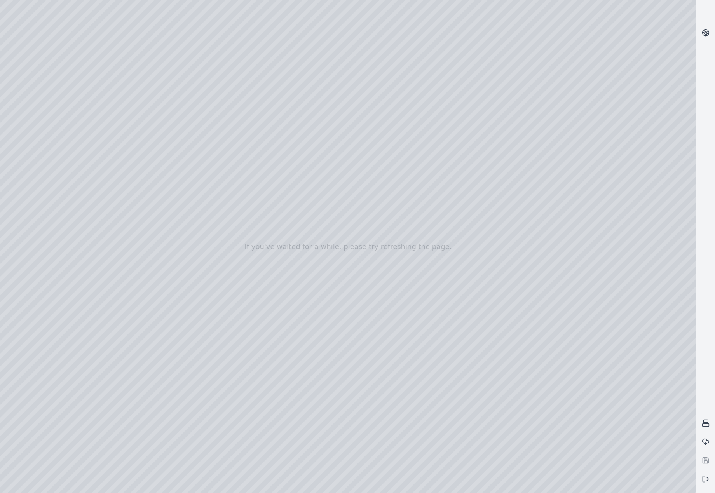
click at [57, 121] on div at bounding box center [348, 246] width 697 height 493
click at [60, 145] on div at bounding box center [348, 246] width 697 height 493
click at [709, 31] on circle at bounding box center [706, 33] width 7 height 7
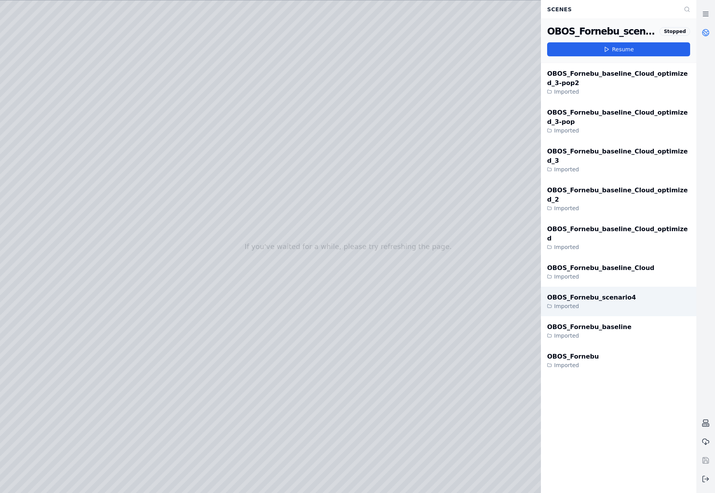
click at [617, 293] on div "OBOS_Fornebu_scenario4" at bounding box center [591, 297] width 89 height 9
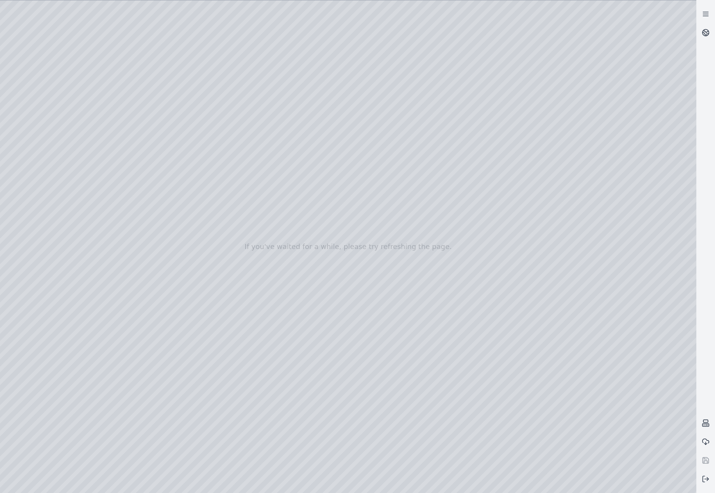
click at [57, 170] on div at bounding box center [348, 246] width 697 height 493
click at [55, 202] on div at bounding box center [348, 246] width 697 height 493
click at [50, 159] on div at bounding box center [348, 246] width 697 height 493
click at [52, 141] on div at bounding box center [348, 246] width 697 height 493
click at [199, 63] on div at bounding box center [348, 246] width 697 height 493
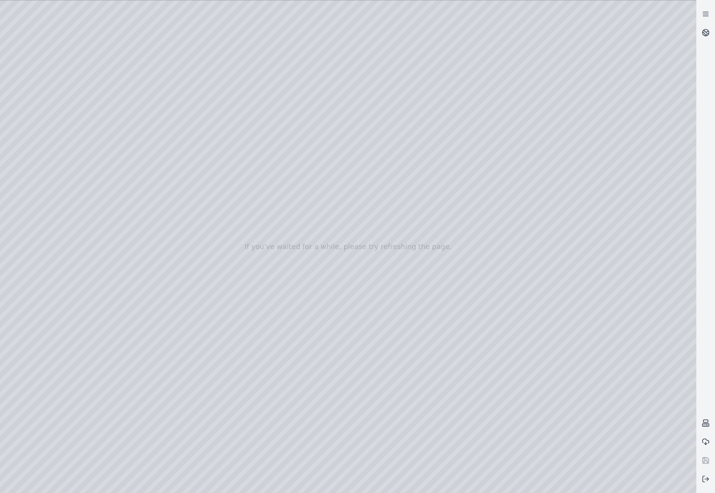
drag, startPoint x: 166, startPoint y: 294, endPoint x: 330, endPoint y: 316, distance: 166.0
click at [330, 316] on div at bounding box center [348, 246] width 697 height 493
drag, startPoint x: 201, startPoint y: 244, endPoint x: 289, endPoint y: 249, distance: 88.8
click at [289, 249] on div at bounding box center [348, 246] width 697 height 493
drag, startPoint x: 110, startPoint y: 305, endPoint x: 342, endPoint y: 317, distance: 232.8
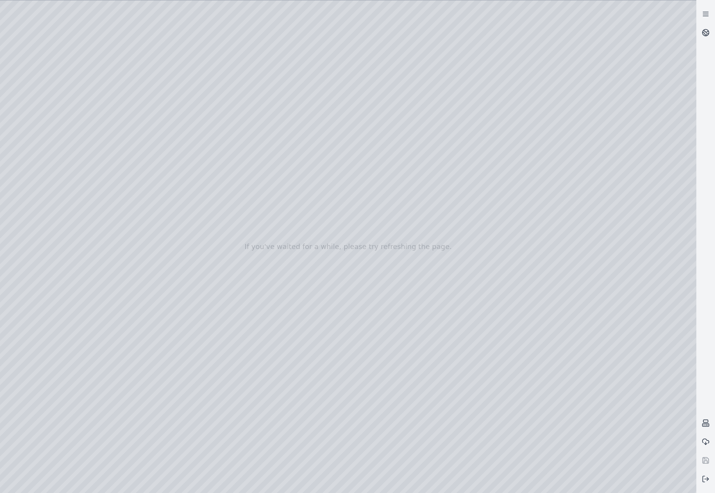
click at [342, 317] on div at bounding box center [348, 246] width 697 height 493
click at [350, 445] on div at bounding box center [348, 246] width 697 height 493
drag, startPoint x: 513, startPoint y: 276, endPoint x: 432, endPoint y: 376, distance: 128.5
click at [35, 108] on div at bounding box center [348, 246] width 697 height 493
click at [45, 151] on div at bounding box center [348, 246] width 697 height 493
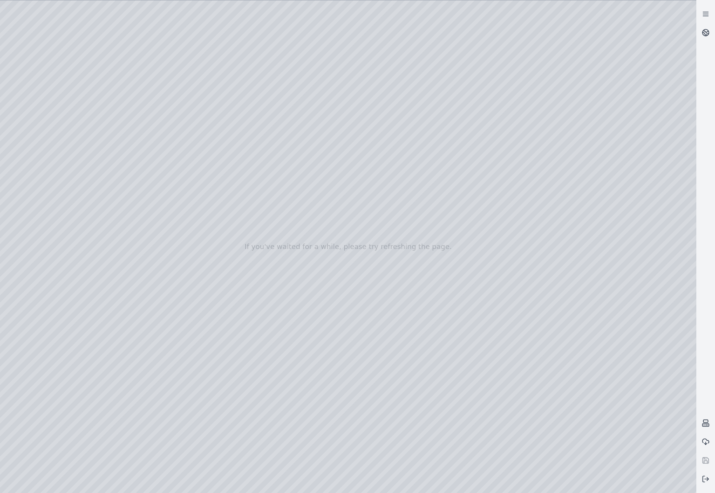
click at [44, 151] on div at bounding box center [348, 246] width 697 height 493
click at [42, 147] on div at bounding box center [348, 246] width 697 height 493
click at [53, 163] on div at bounding box center [348, 246] width 697 height 493
click at [218, 59] on div at bounding box center [348, 246] width 697 height 493
click at [148, 113] on div at bounding box center [348, 246] width 697 height 493
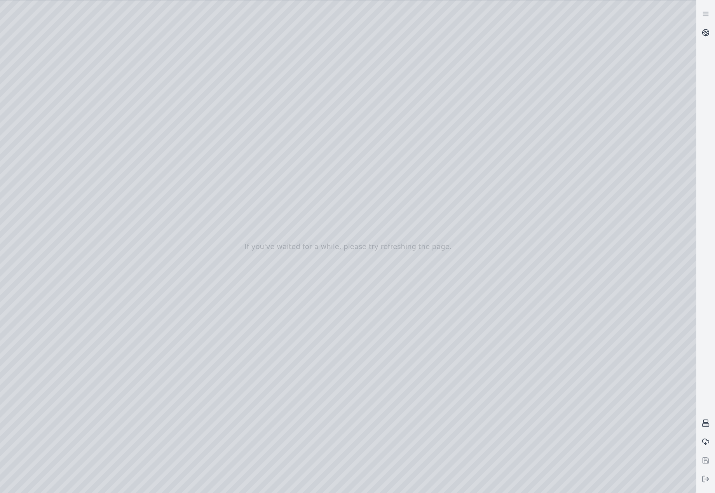
click at [39, 142] on div at bounding box center [348, 246] width 697 height 493
click at [703, 485] on button at bounding box center [706, 479] width 19 height 19
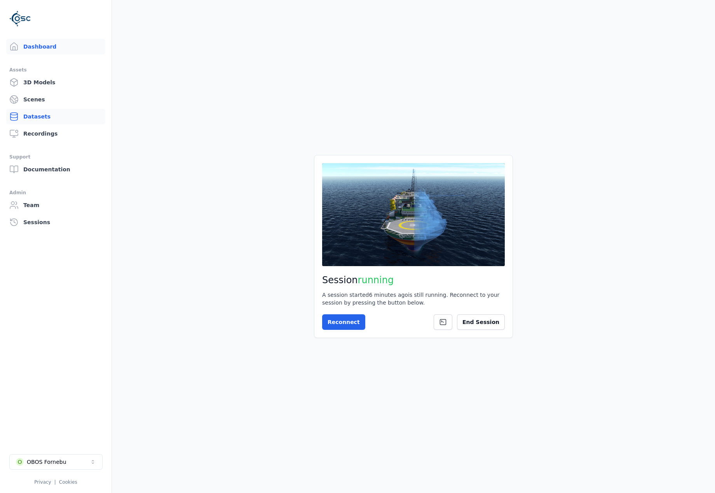
click at [48, 117] on link "Datasets" at bounding box center [55, 117] width 99 height 16
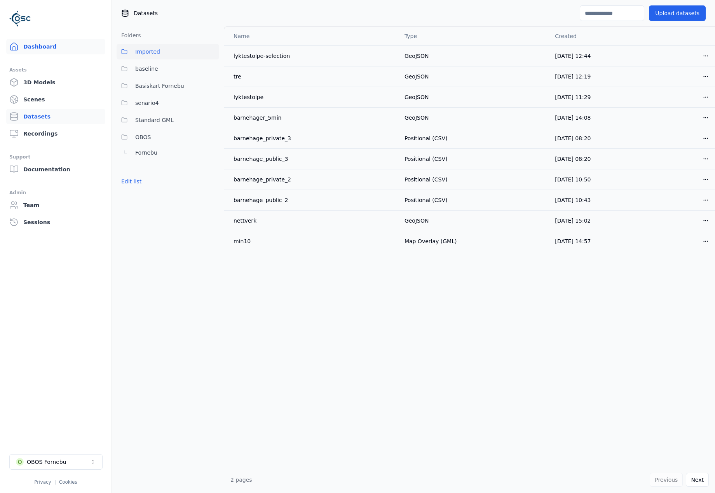
drag, startPoint x: 44, startPoint y: 57, endPoint x: 44, endPoint y: 48, distance: 9.0
click at [44, 57] on ul "Dashboard Assets 3D Models Scenes Datasets Recordings Support Documentation Adm…" at bounding box center [55, 263] width 93 height 448
click at [44, 46] on link "Dashboard" at bounding box center [55, 47] width 99 height 16
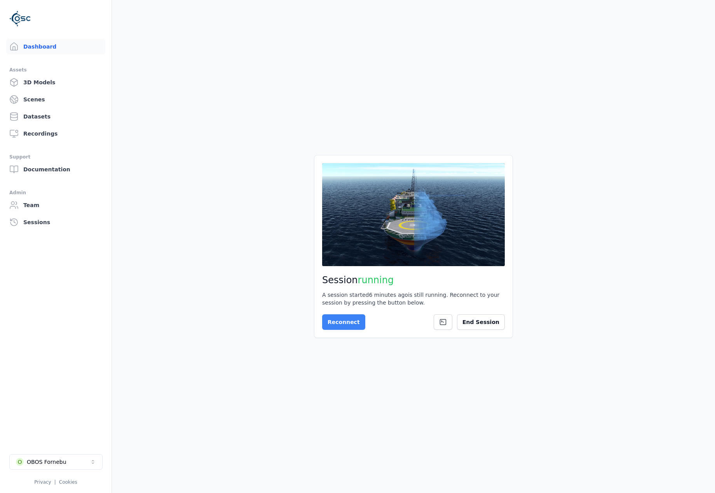
click at [334, 316] on button "Reconnect" at bounding box center [343, 323] width 43 height 16
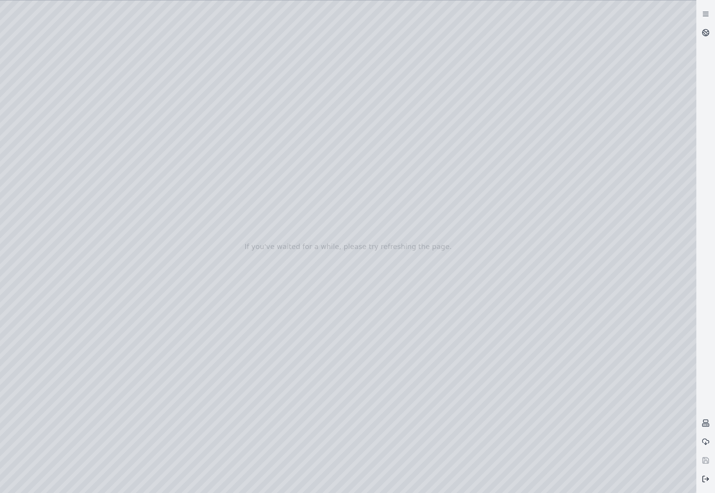
click at [704, 488] on button at bounding box center [706, 479] width 19 height 19
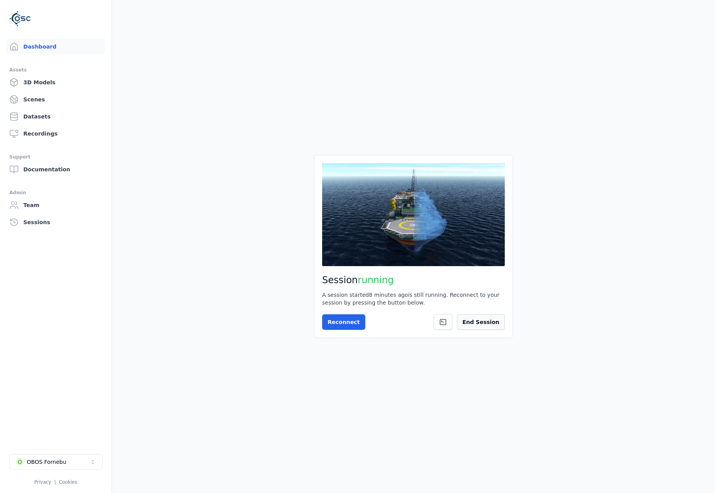
click at [481, 320] on button "End Session" at bounding box center [481, 323] width 48 height 16
click at [485, 319] on icon at bounding box center [486, 322] width 6 height 6
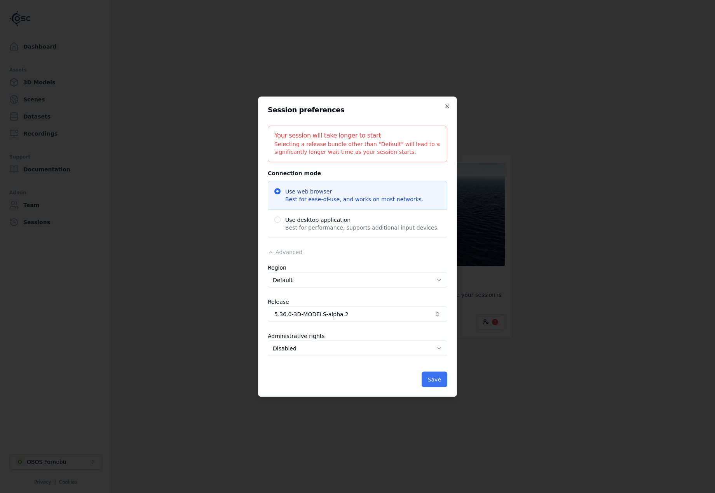
click at [435, 380] on button "Save" at bounding box center [435, 380] width 26 height 16
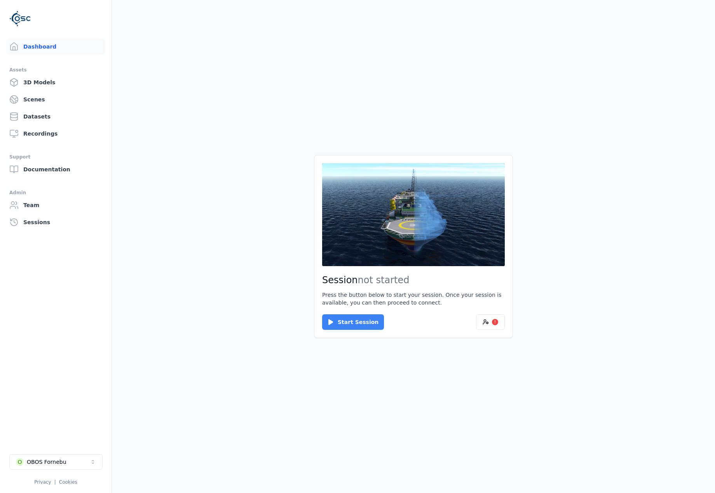
click at [355, 323] on button "Start Session" at bounding box center [353, 323] width 62 height 16
click at [342, 322] on button "Connect" at bounding box center [340, 323] width 36 height 16
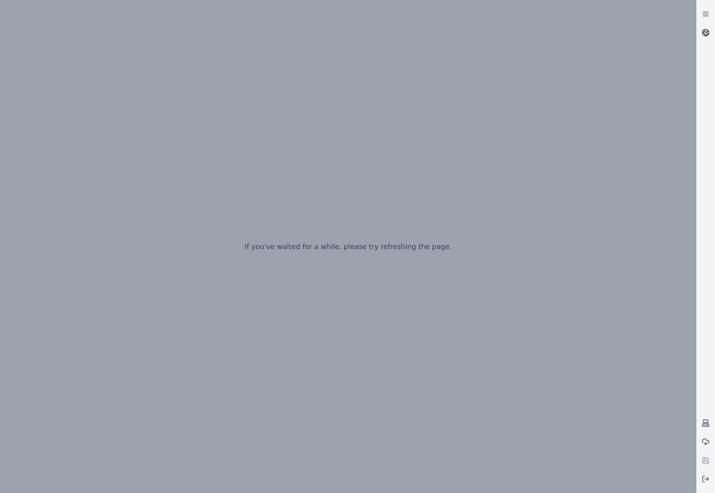
click at [702, 33] on icon at bounding box center [706, 33] width 8 height 8
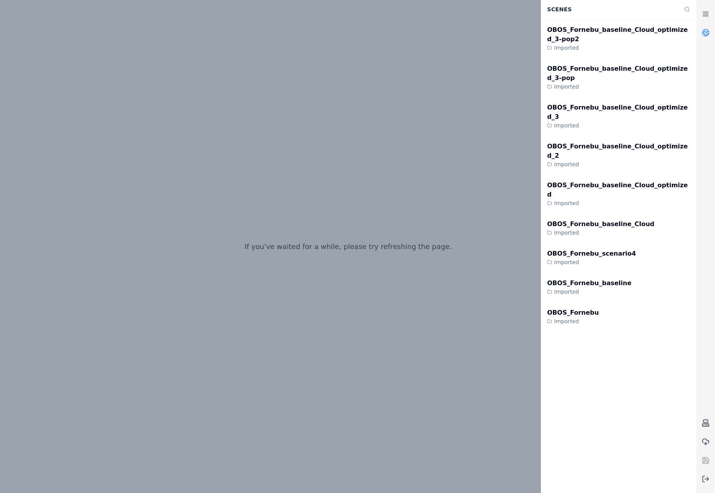
click at [707, 32] on icon at bounding box center [706, 33] width 8 height 8
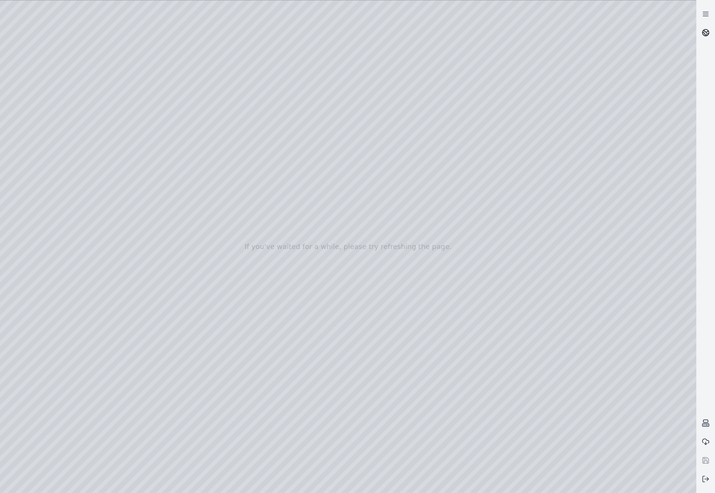
click at [708, 35] on icon at bounding box center [706, 33] width 8 height 8
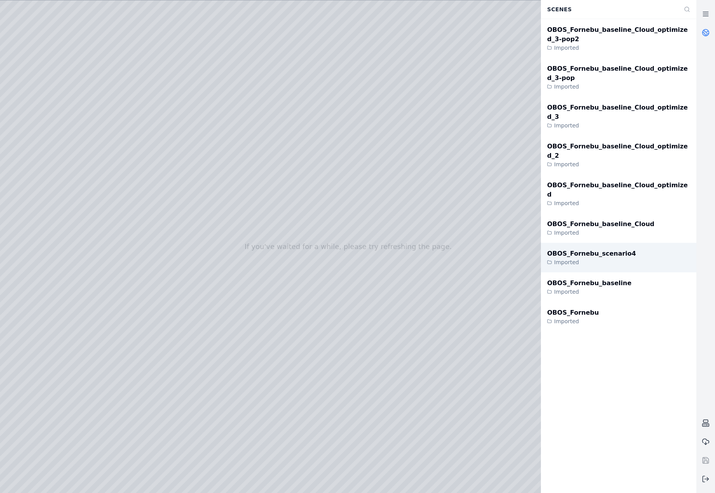
click at [636, 243] on div "OBOS_Fornebu_scenario4 Imported" at bounding box center [619, 258] width 156 height 30
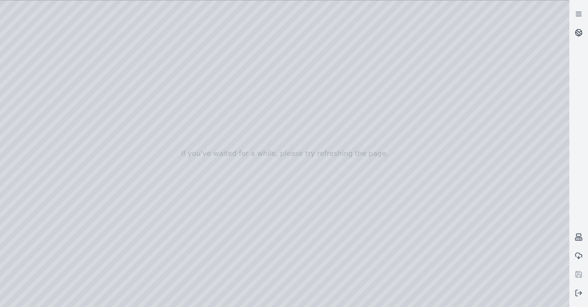
drag, startPoint x: 294, startPoint y: 248, endPoint x: 295, endPoint y: 261, distance: 12.5
drag, startPoint x: 318, startPoint y: 175, endPoint x: 318, endPoint y: 195, distance: 19.4
drag, startPoint x: 311, startPoint y: 222, endPoint x: 317, endPoint y: 250, distance: 29.4
drag, startPoint x: 443, startPoint y: 147, endPoint x: 88, endPoint y: 157, distance: 355.5
drag, startPoint x: 413, startPoint y: 128, endPoint x: 337, endPoint y: 149, distance: 79.0
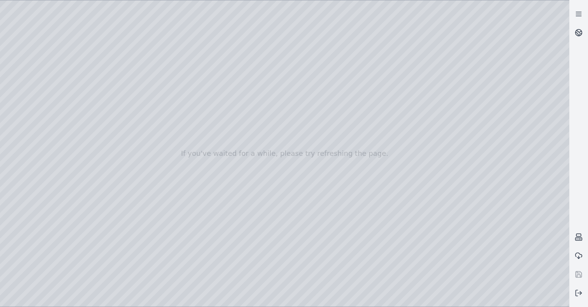
drag, startPoint x: 341, startPoint y: 158, endPoint x: 331, endPoint y: 133, distance: 26.2
drag, startPoint x: 299, startPoint y: 125, endPoint x: 348, endPoint y: 170, distance: 66.9
drag, startPoint x: 294, startPoint y: 122, endPoint x: 376, endPoint y: 182, distance: 101.5
click at [22, 77] on div at bounding box center [284, 153] width 569 height 306
click at [23, 70] on div at bounding box center [284, 153] width 569 height 306
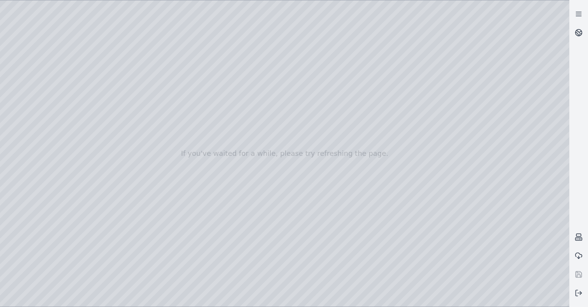
click at [30, 94] on div at bounding box center [284, 153] width 569 height 306
click at [30, 92] on div at bounding box center [284, 153] width 569 height 306
